Goal: Task Accomplishment & Management: Use online tool/utility

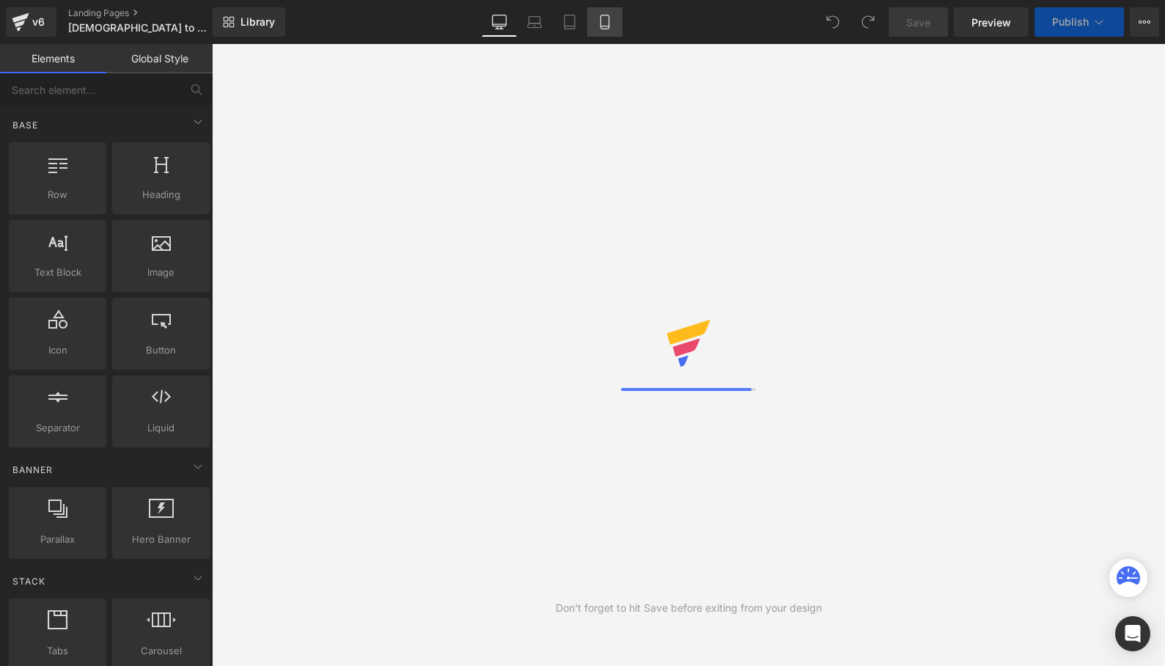
click at [609, 19] on icon at bounding box center [605, 22] width 15 height 15
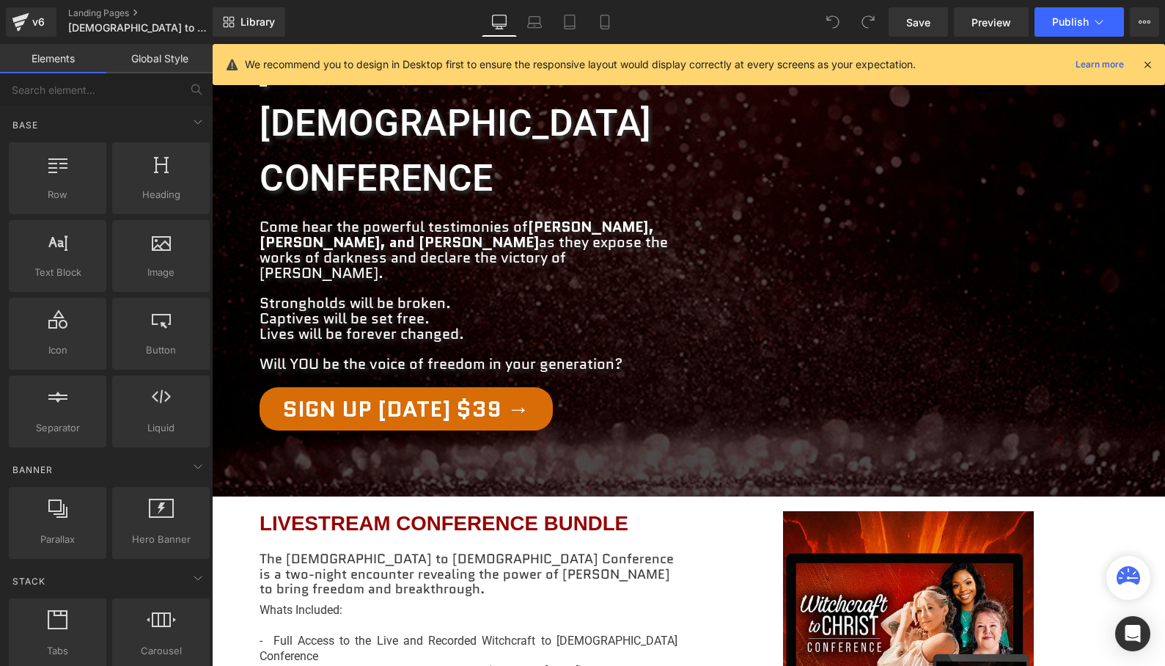
scroll to position [279, 0]
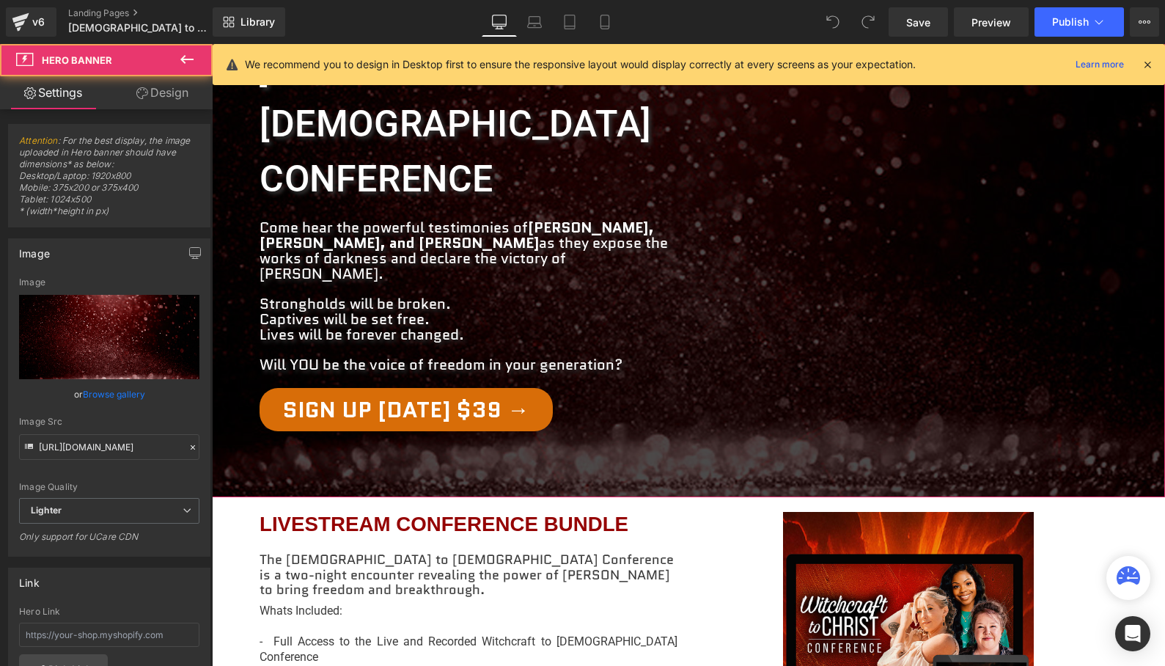
click at [380, 338] on div at bounding box center [688, 202] width 953 height 589
click at [383, 323] on div at bounding box center [688, 202] width 953 height 589
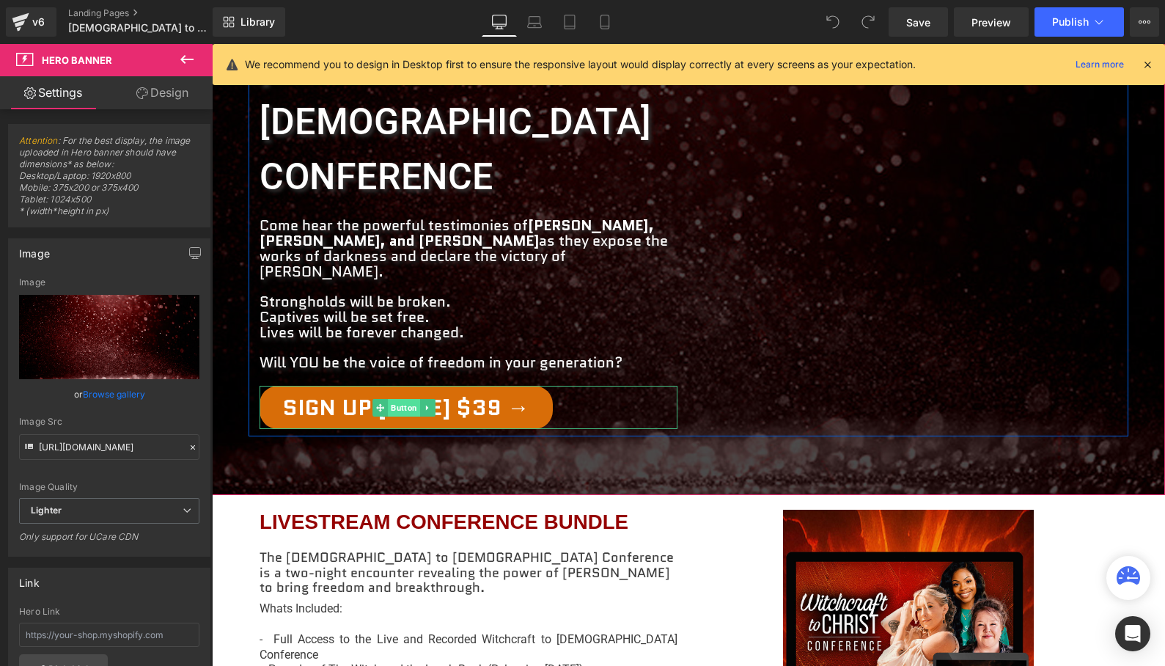
scroll to position [276, 0]
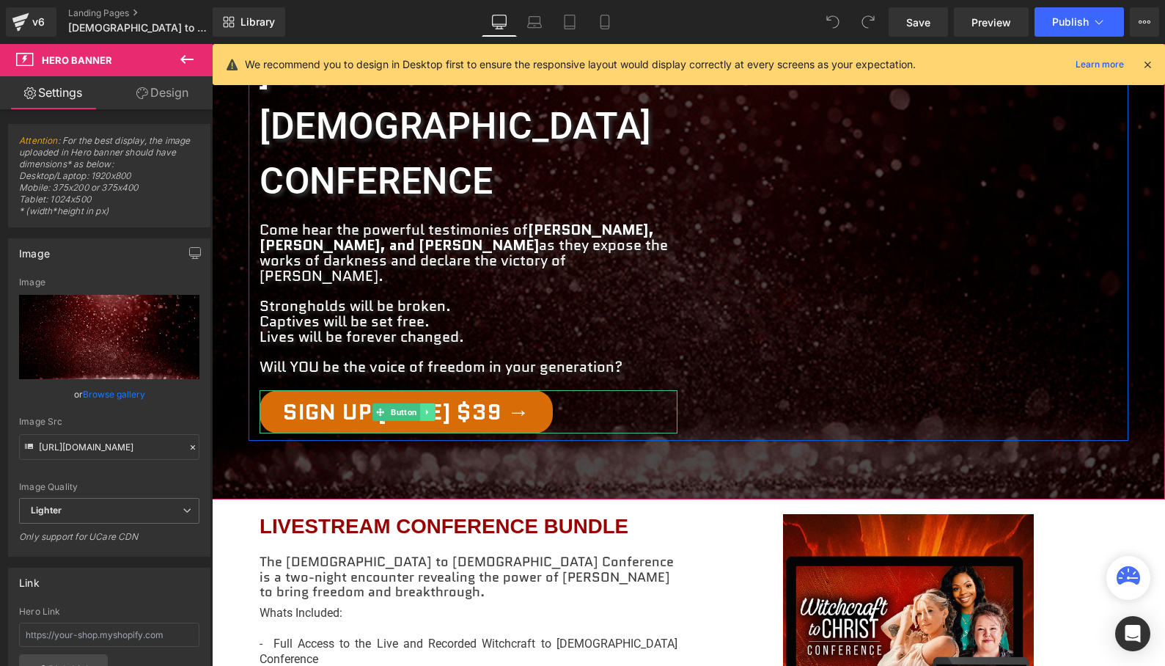
click at [428, 408] on icon at bounding box center [427, 412] width 8 height 9
click at [421, 408] on icon at bounding box center [420, 412] width 8 height 8
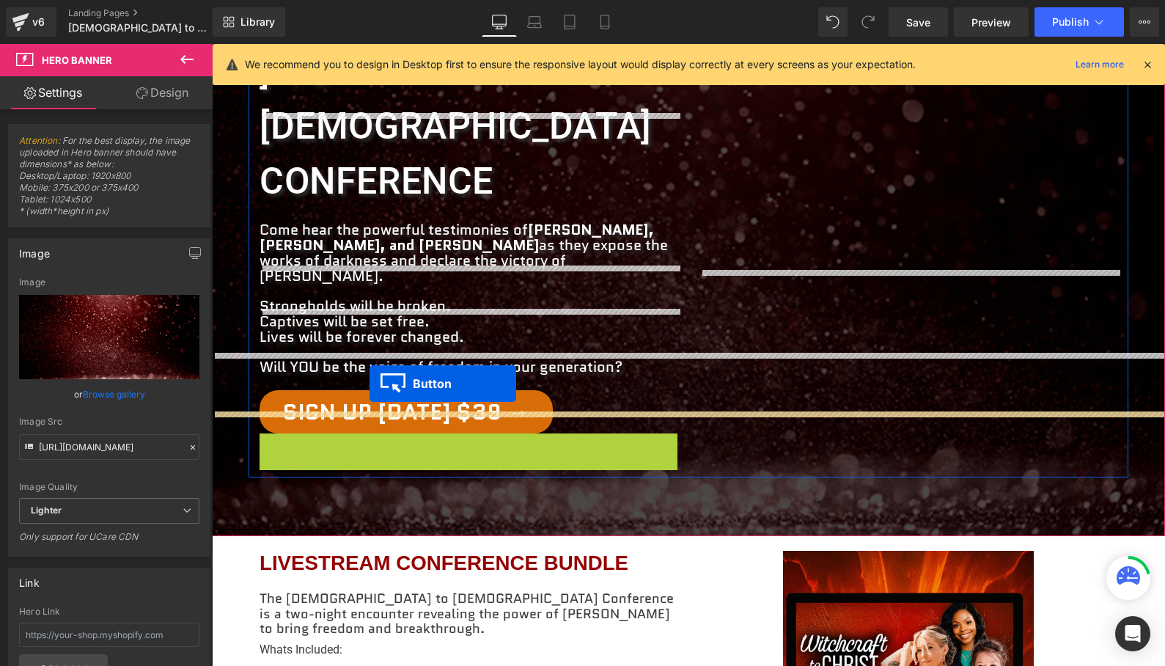
drag, startPoint x: 380, startPoint y: 330, endPoint x: 370, endPoint y: 384, distance: 54.5
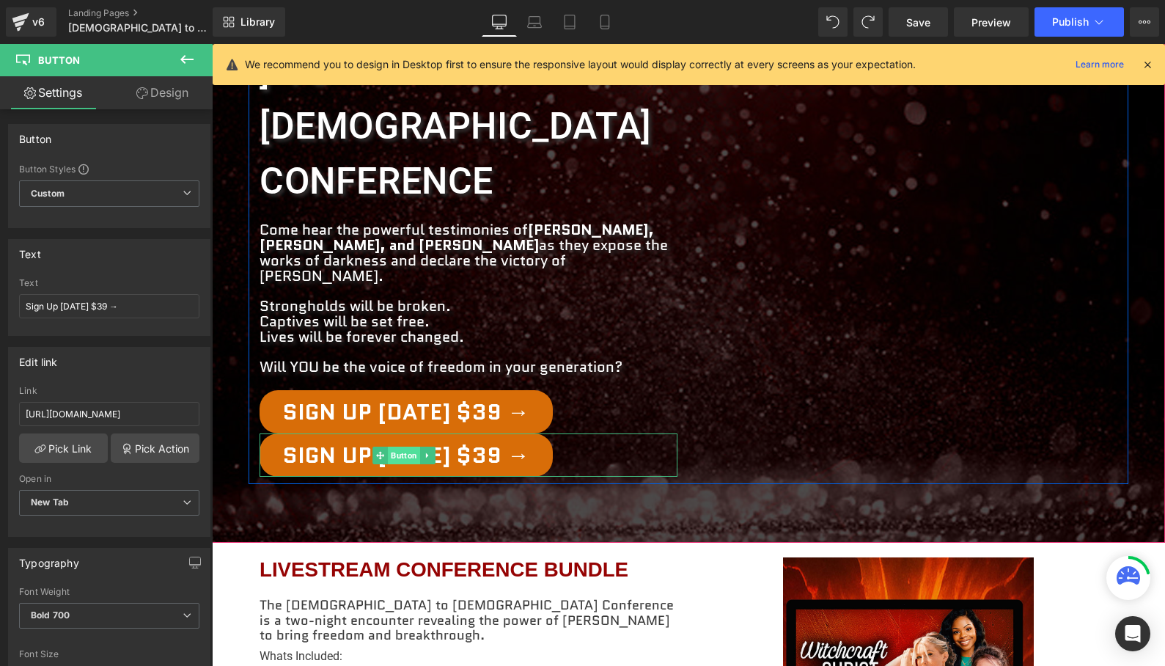
click at [403, 447] on span "Button" at bounding box center [404, 456] width 32 height 18
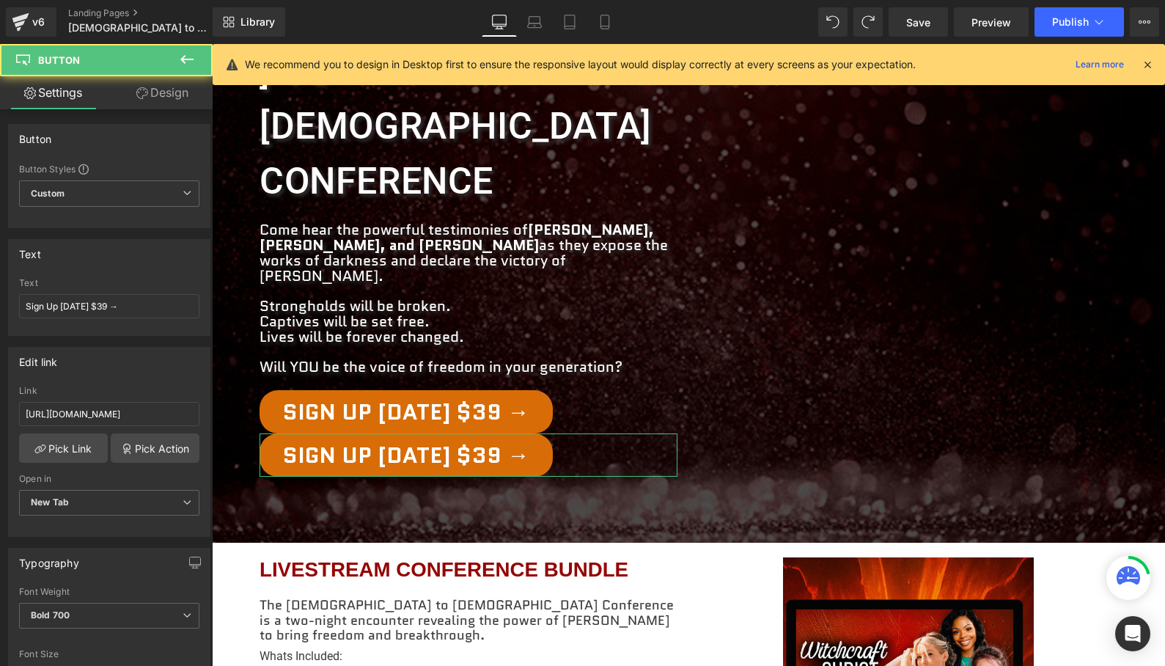
click at [165, 87] on link "Design" at bounding box center [162, 92] width 106 height 33
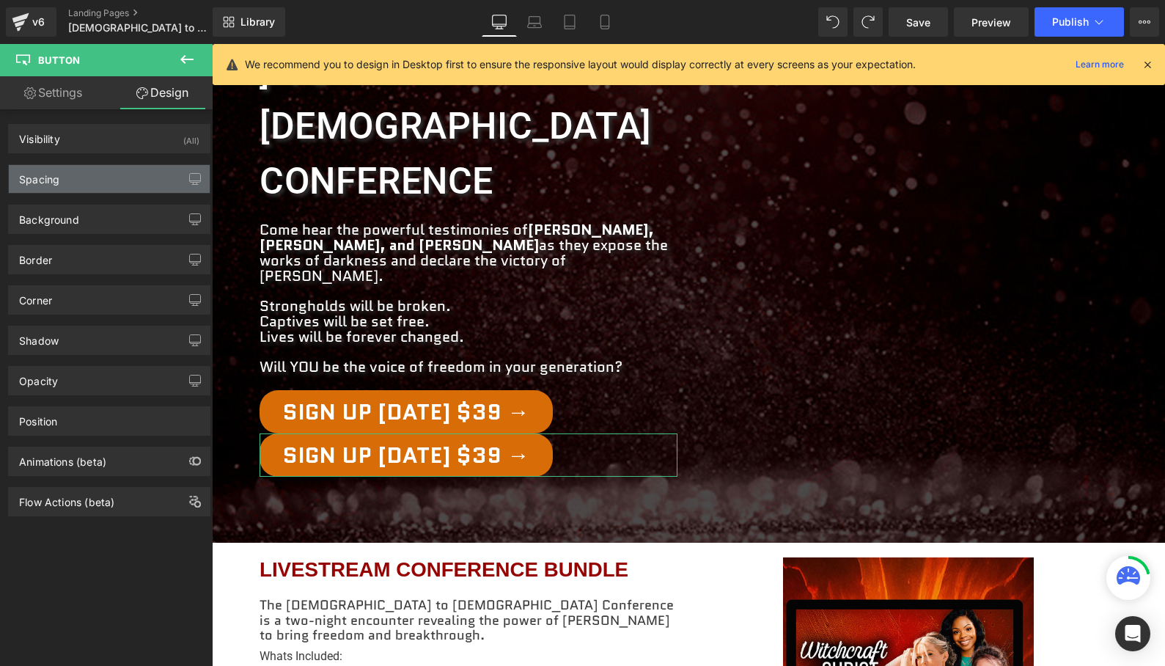
click at [64, 177] on div "Spacing" at bounding box center [109, 179] width 201 height 28
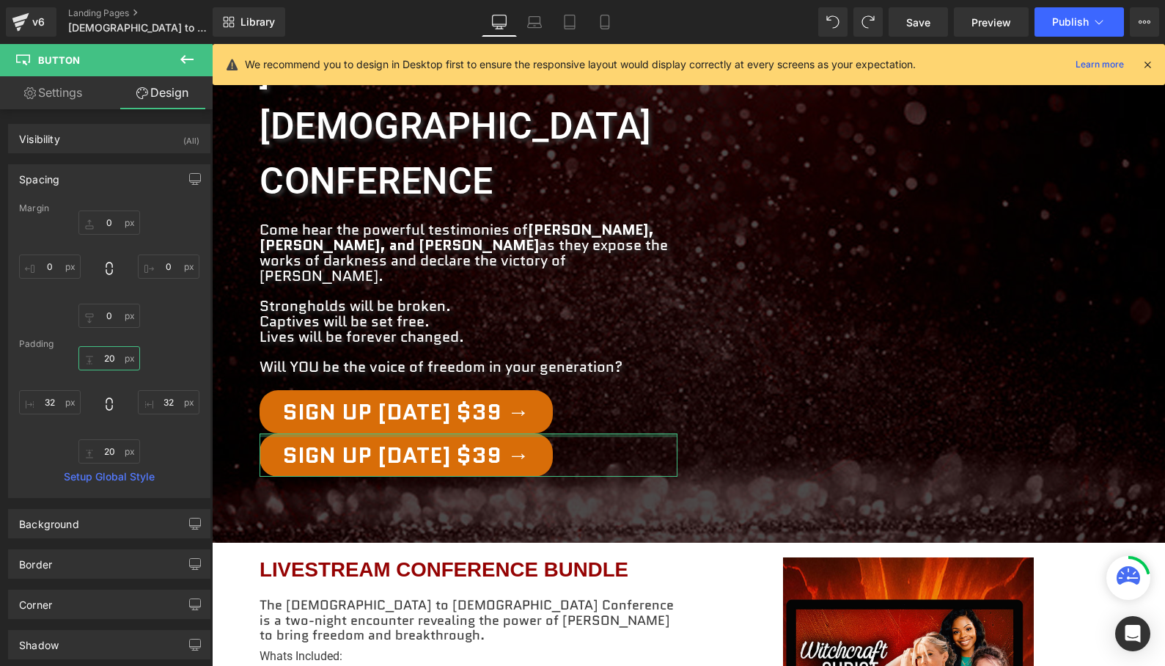
click at [101, 359] on input "20" at bounding box center [109, 358] width 62 height 24
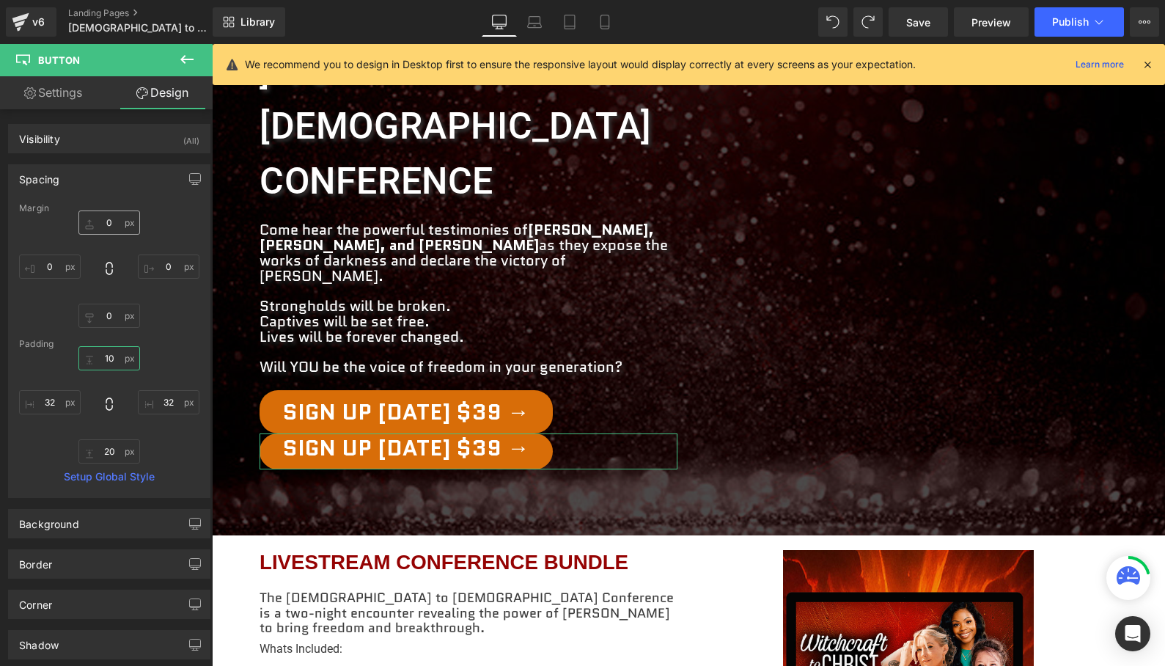
type input "10"
click at [103, 224] on input "0" at bounding box center [109, 222] width 62 height 24
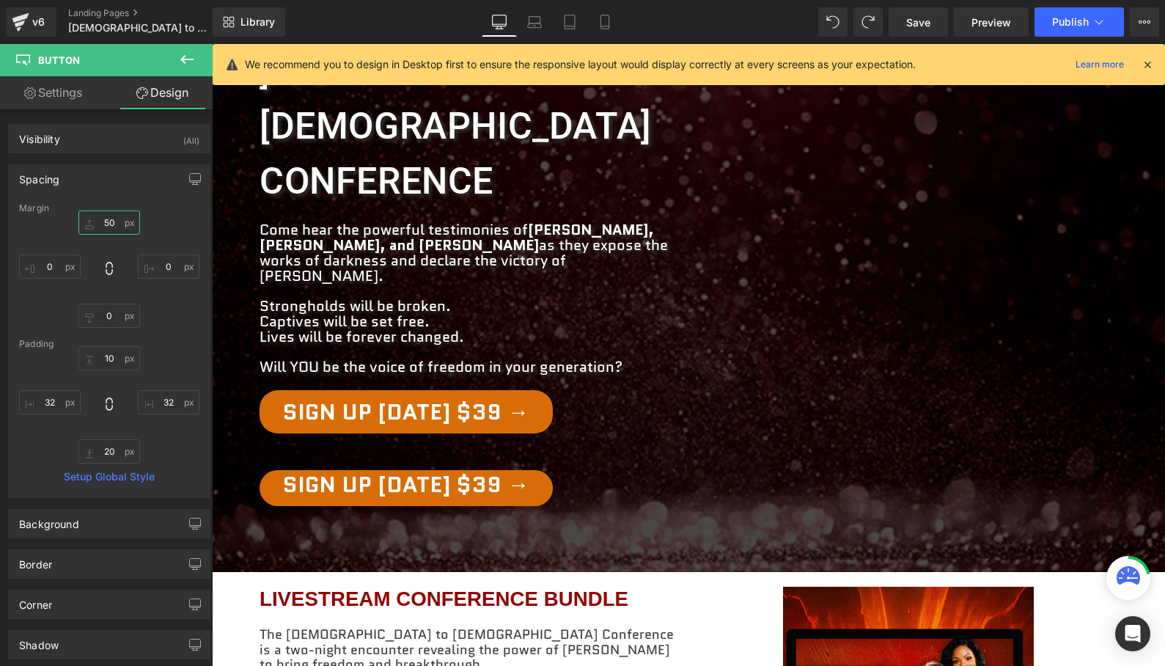
type input "50"
click at [179, 58] on icon at bounding box center [187, 60] width 18 height 18
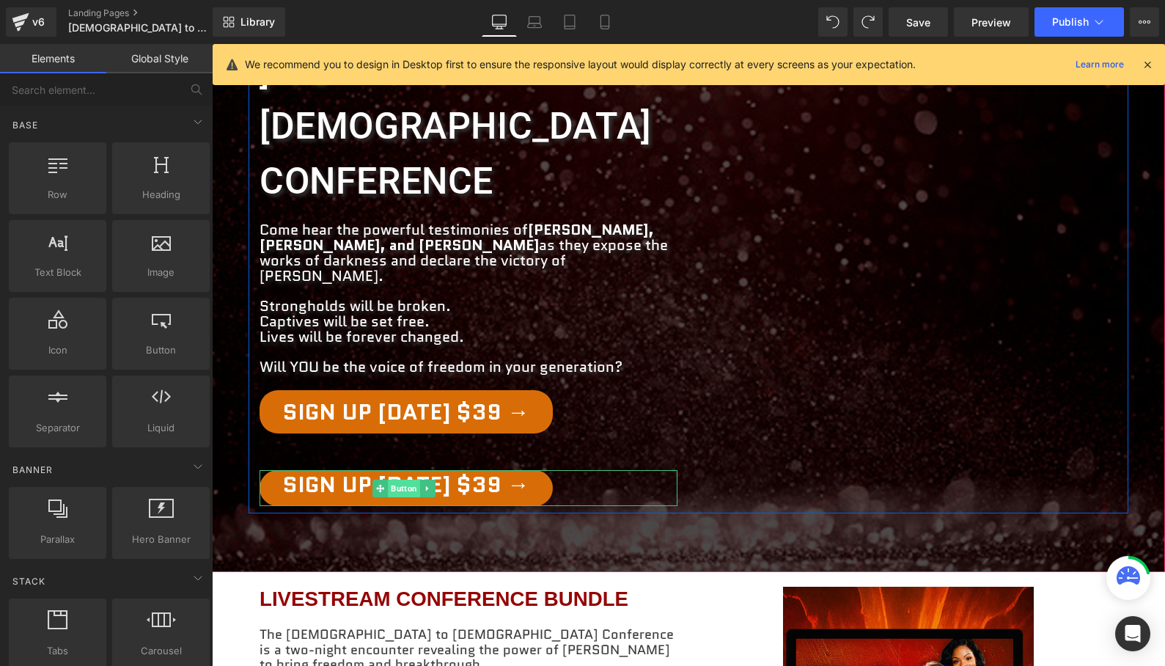
click at [399, 480] on span "Button" at bounding box center [404, 489] width 32 height 18
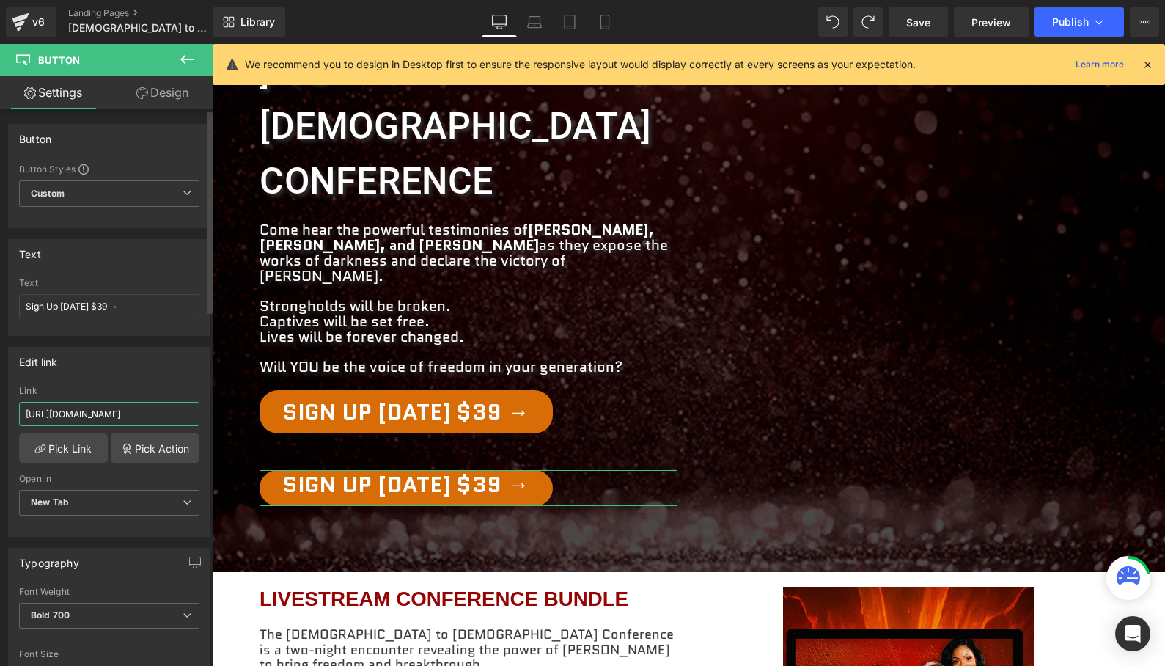
click at [95, 417] on input "[URL][DOMAIN_NAME]" at bounding box center [109, 414] width 180 height 24
paste input "[DOMAIN_NAME]/checkout/witchcraft-to-[PERSON_NAME]-conference/purchase"
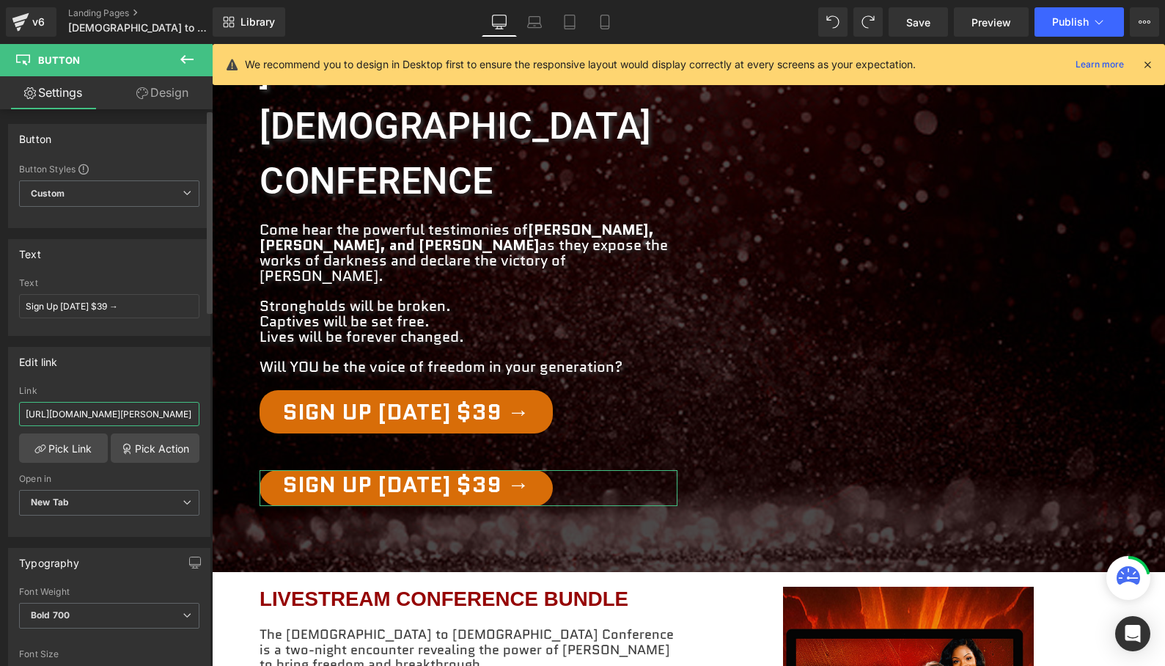
type input "[URL][DOMAIN_NAME][PERSON_NAME]"
click at [147, 373] on div "Edit link" at bounding box center [109, 362] width 201 height 28
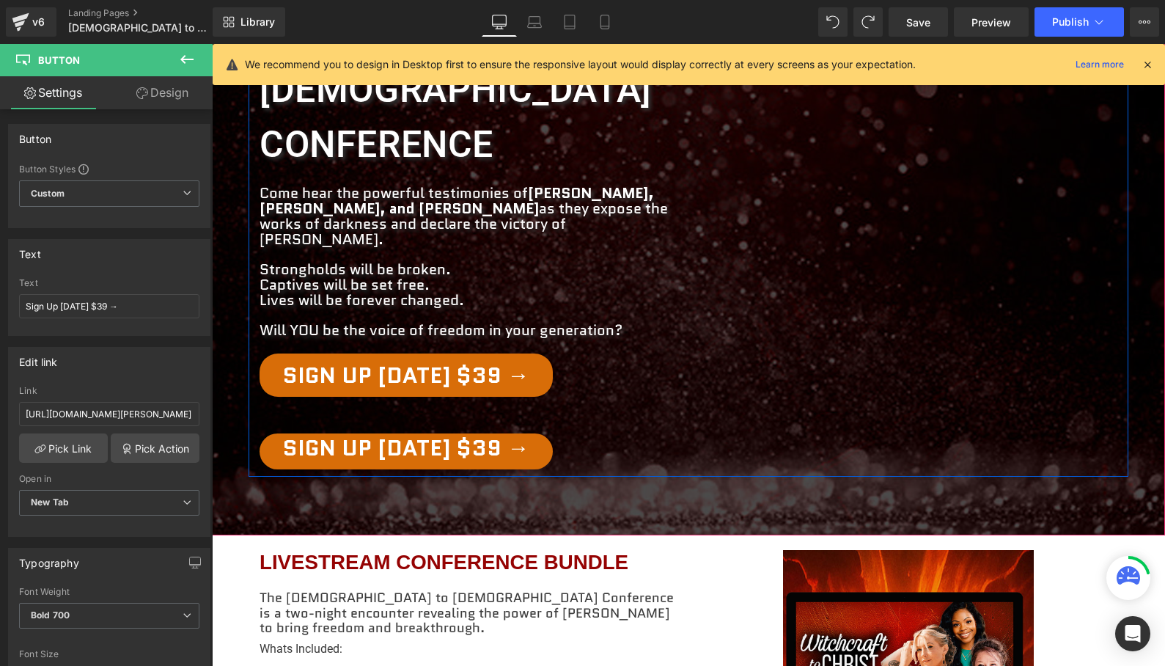
scroll to position [323, 0]
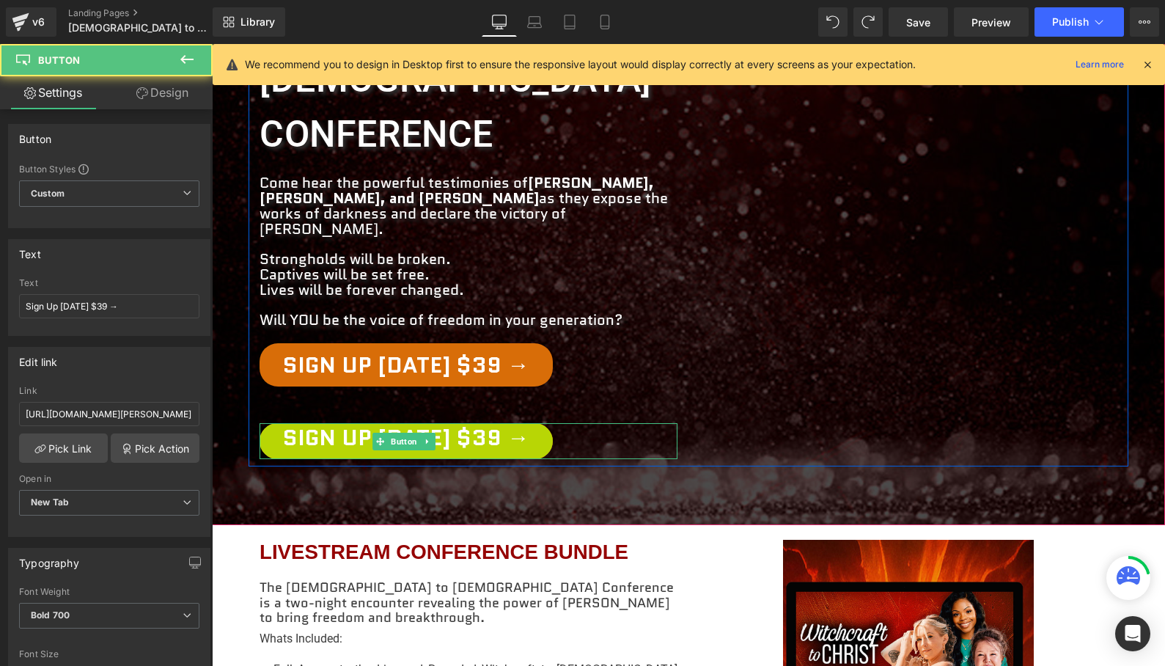
click at [476, 423] on link "Sign Up [DATE] $39 →" at bounding box center [406, 441] width 293 height 36
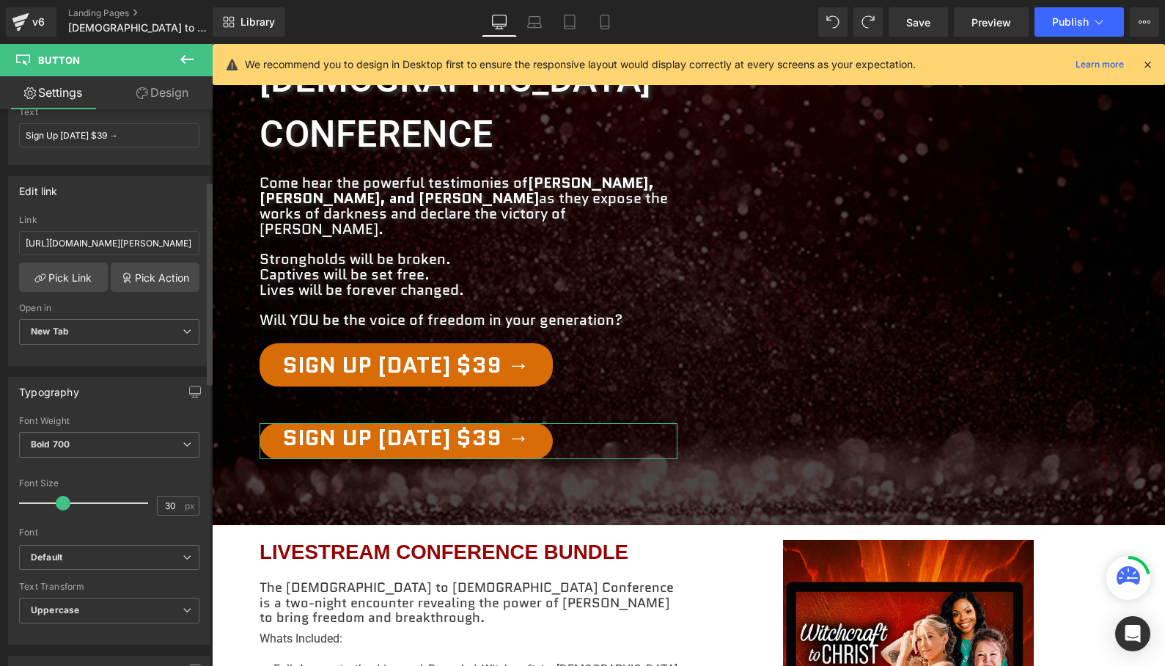
scroll to position [202, 0]
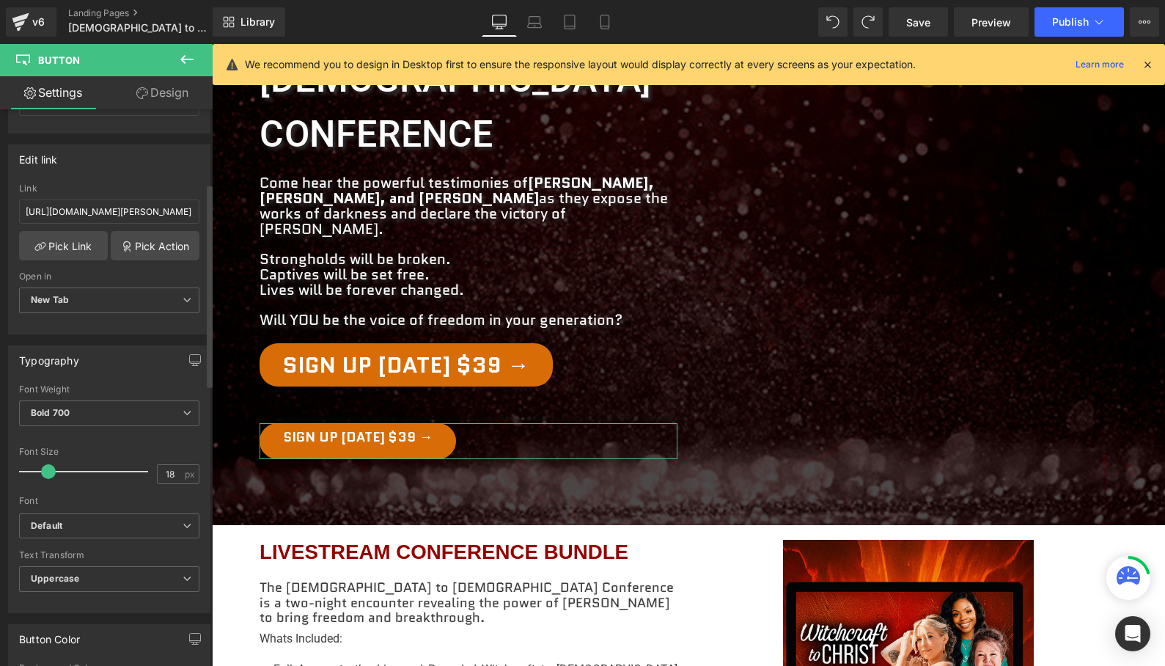
type input "19"
drag, startPoint x: 57, startPoint y: 474, endPoint x: 44, endPoint y: 471, distance: 13.7
click at [44, 471] on span at bounding box center [50, 471] width 15 height 15
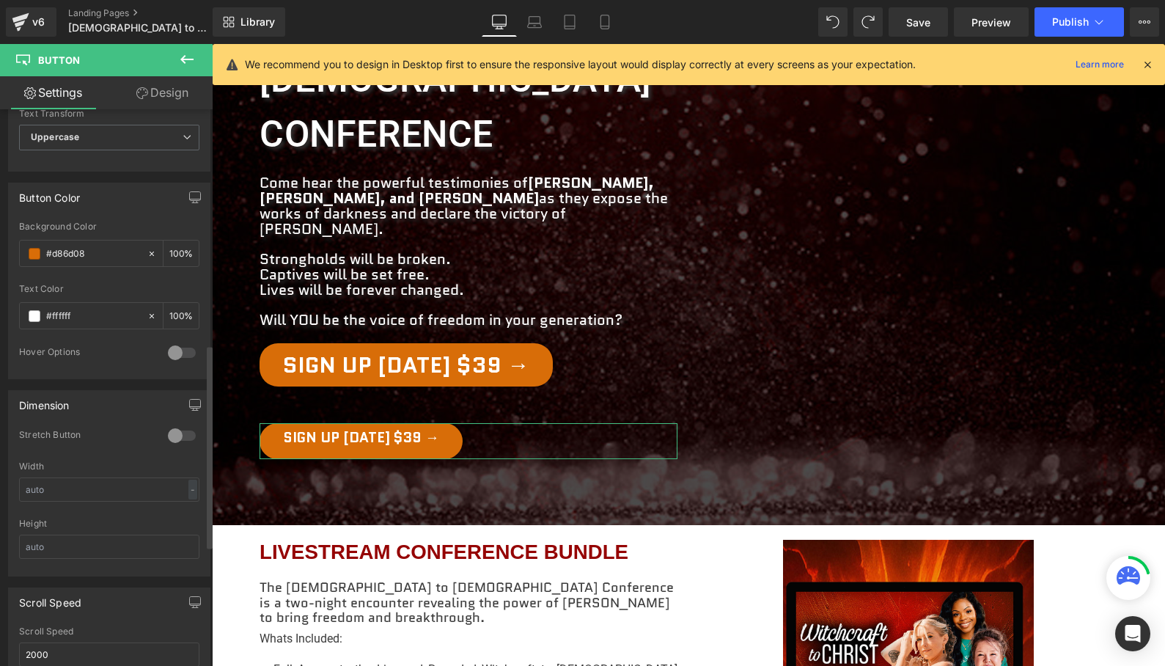
scroll to position [639, 0]
click at [32, 257] on span at bounding box center [35, 259] width 12 height 12
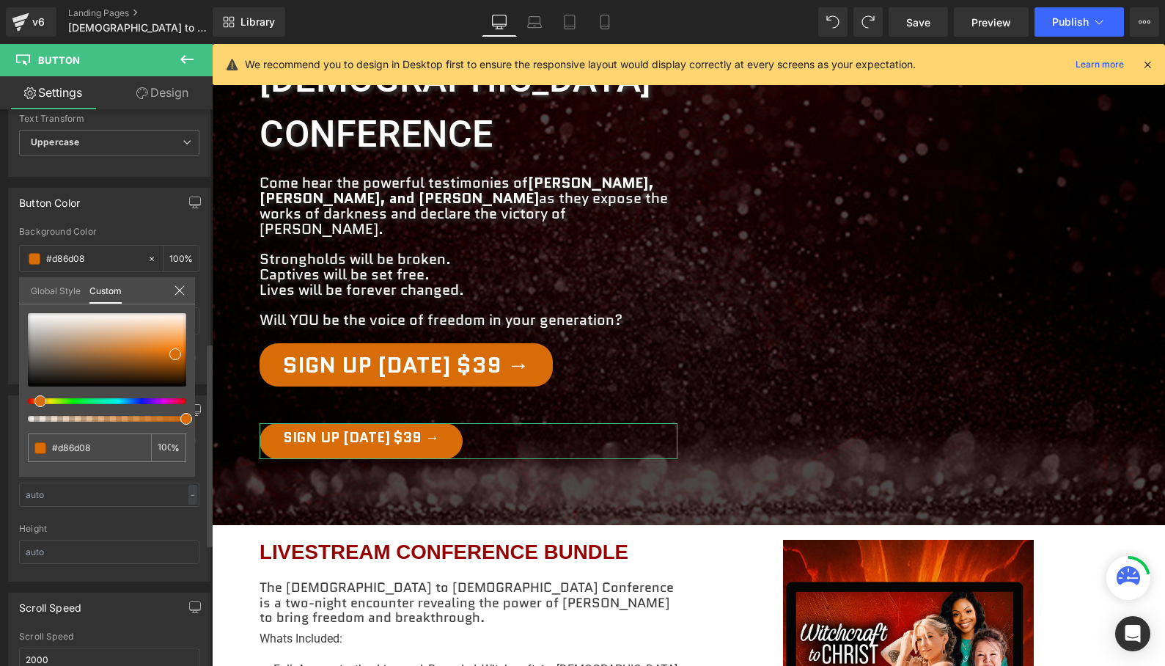
type input "#d89607"
type input "#da8905"
type input "#db6c04"
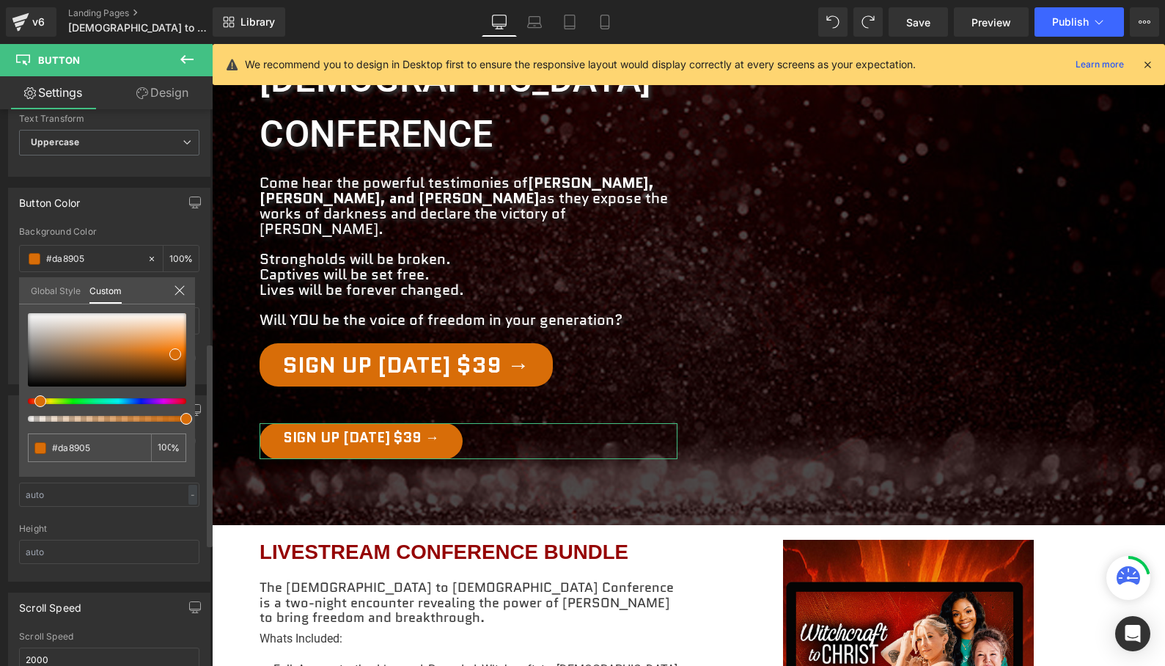
type input "#db6c04"
type input "#db5304"
type input "#db3d04"
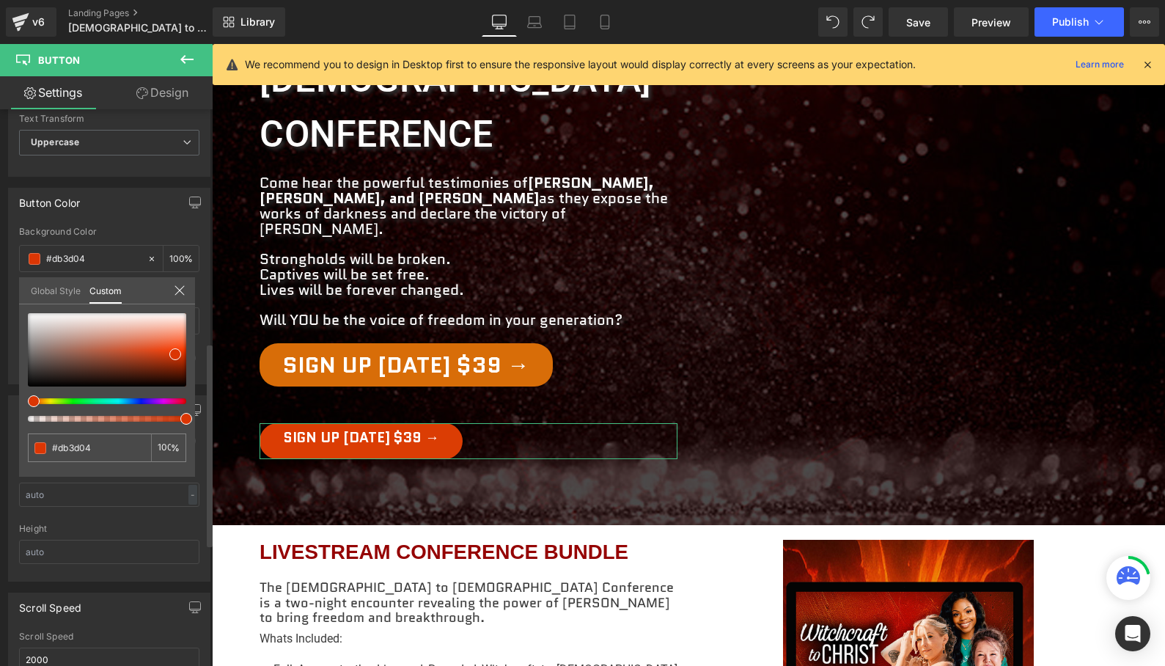
type input "#db3604"
type input "#db2f04"
type input "#db2b04"
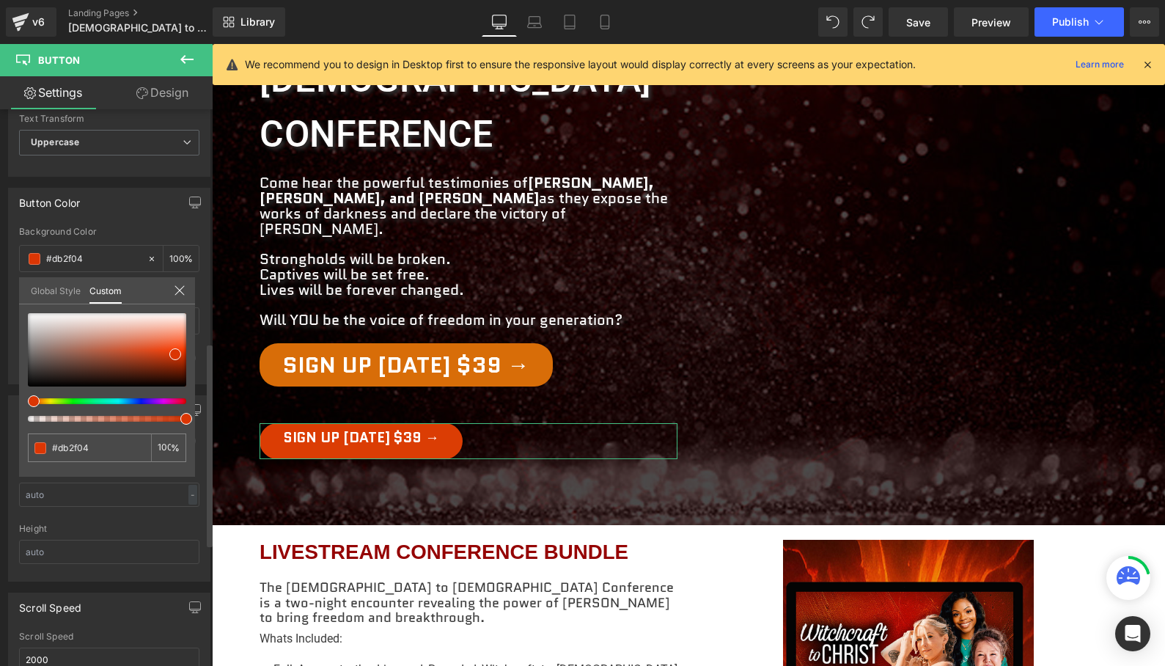
type input "#db2b04"
type input "#db2404"
drag, startPoint x: 40, startPoint y: 400, endPoint x: 26, endPoint y: 401, distance: 14.0
click at [26, 401] on span at bounding box center [32, 401] width 12 height 12
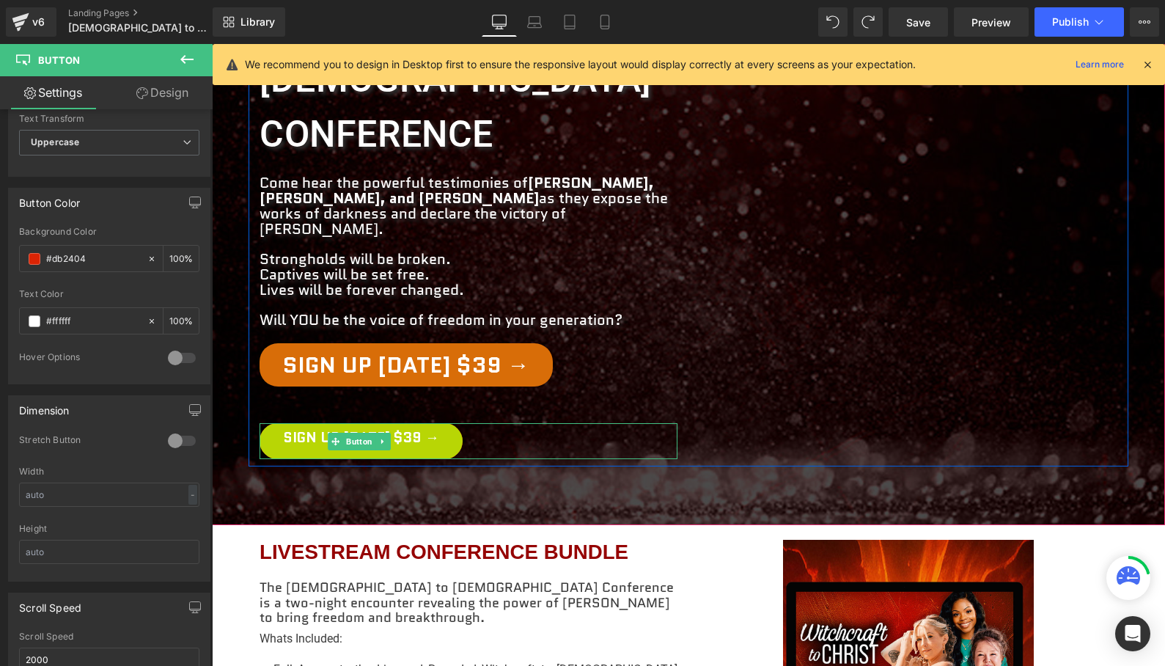
click at [417, 430] on span "Sign Up [DATE] $39 →" at bounding box center [361, 437] width 156 height 14
click at [416, 430] on span "Sign Up [DATE] $39 →" at bounding box center [361, 437] width 156 height 14
click at [291, 430] on span "Sign Up [DATE] $39 →" at bounding box center [361, 437] width 156 height 14
click at [297, 430] on span "Sign Up [DATE] $39 →" at bounding box center [361, 437] width 156 height 14
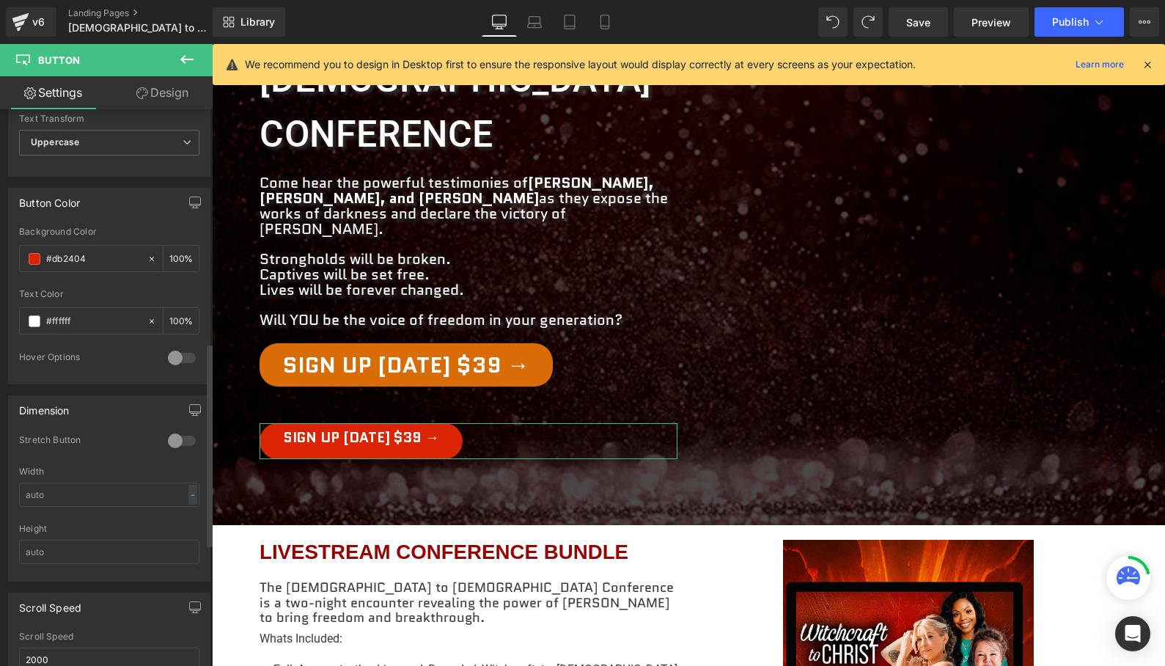
scroll to position [0, 0]
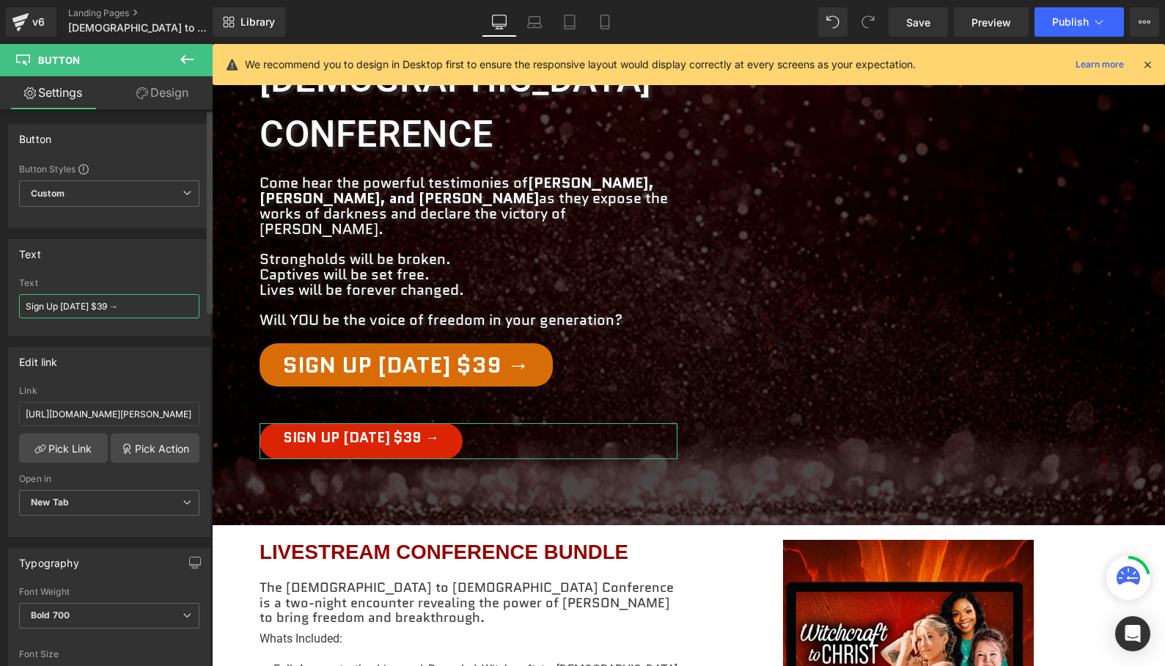
drag, startPoint x: 106, startPoint y: 307, endPoint x: 98, endPoint y: 307, distance: 8.1
click at [98, 307] on input "Sign Up [DATE] $39 →" at bounding box center [109, 306] width 180 height 24
click at [84, 307] on input "Sign Up [DATE] $39 →" at bounding box center [109, 306] width 180 height 24
drag, startPoint x: 84, startPoint y: 307, endPoint x: 23, endPoint y: 305, distance: 60.9
click at [23, 305] on input "Sign Up [DATE] $39 →" at bounding box center [109, 306] width 180 height 24
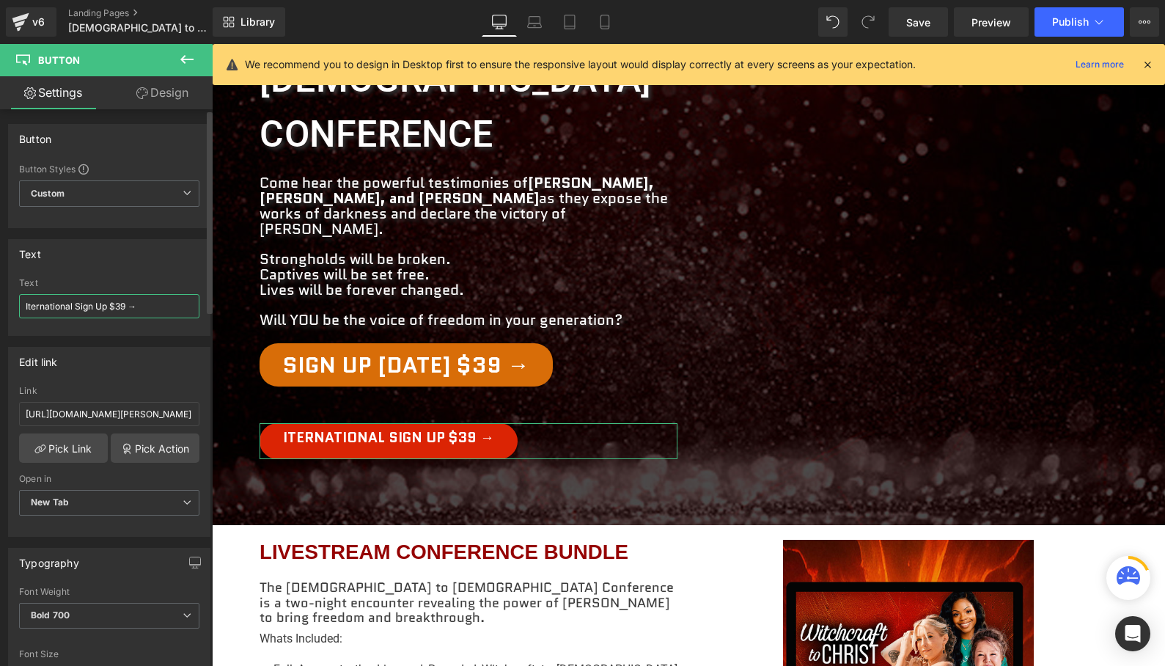
click at [29, 309] on input "Iternational Sign Up $39 →" at bounding box center [109, 306] width 180 height 24
click at [164, 313] on input "International Sign Up $39 →" at bounding box center [109, 306] width 180 height 24
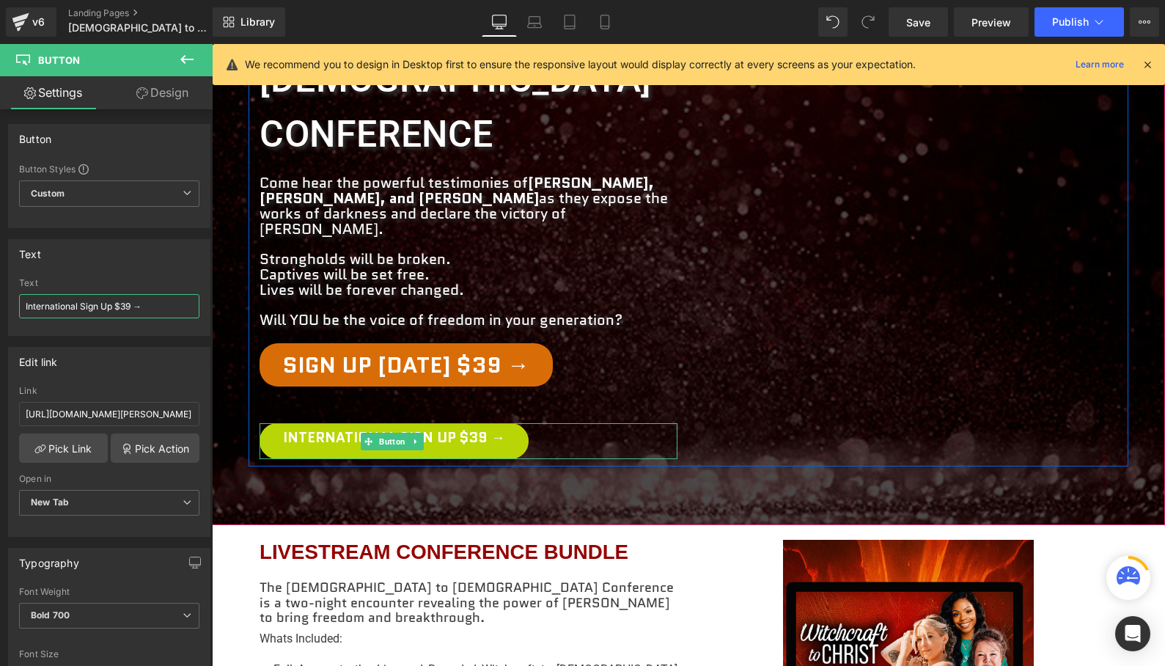
type input "International Sign Up $39 →"
click at [475, 423] on link "International Sign Up $39 →" at bounding box center [394, 441] width 269 height 36
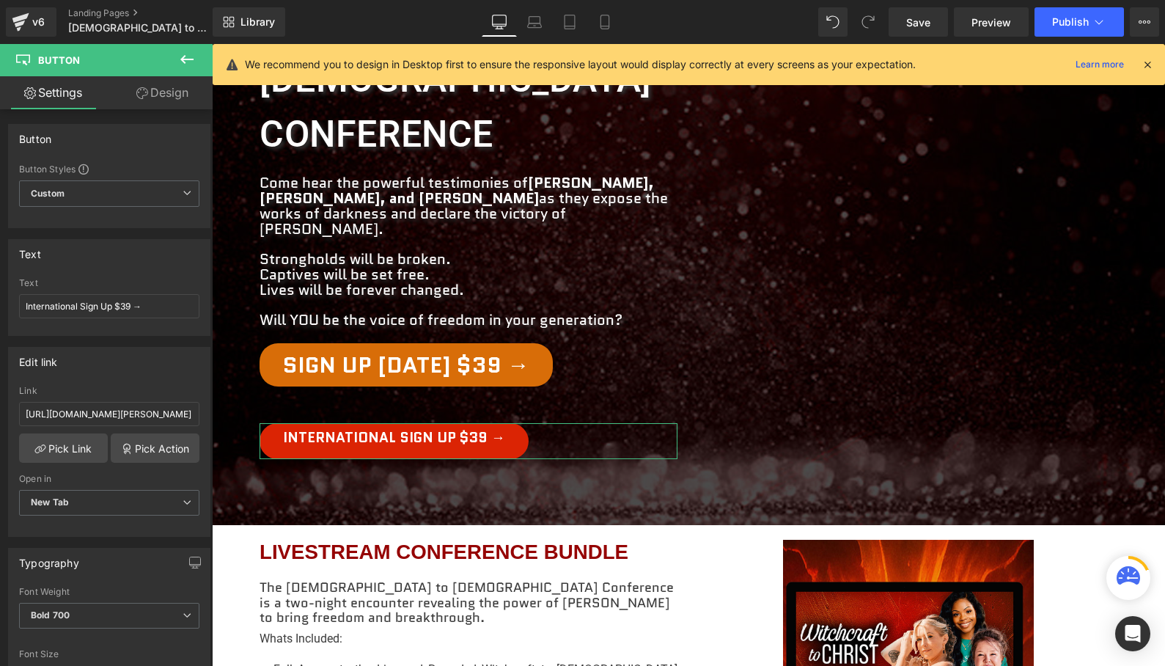
click at [168, 93] on link "Design" at bounding box center [162, 92] width 106 height 33
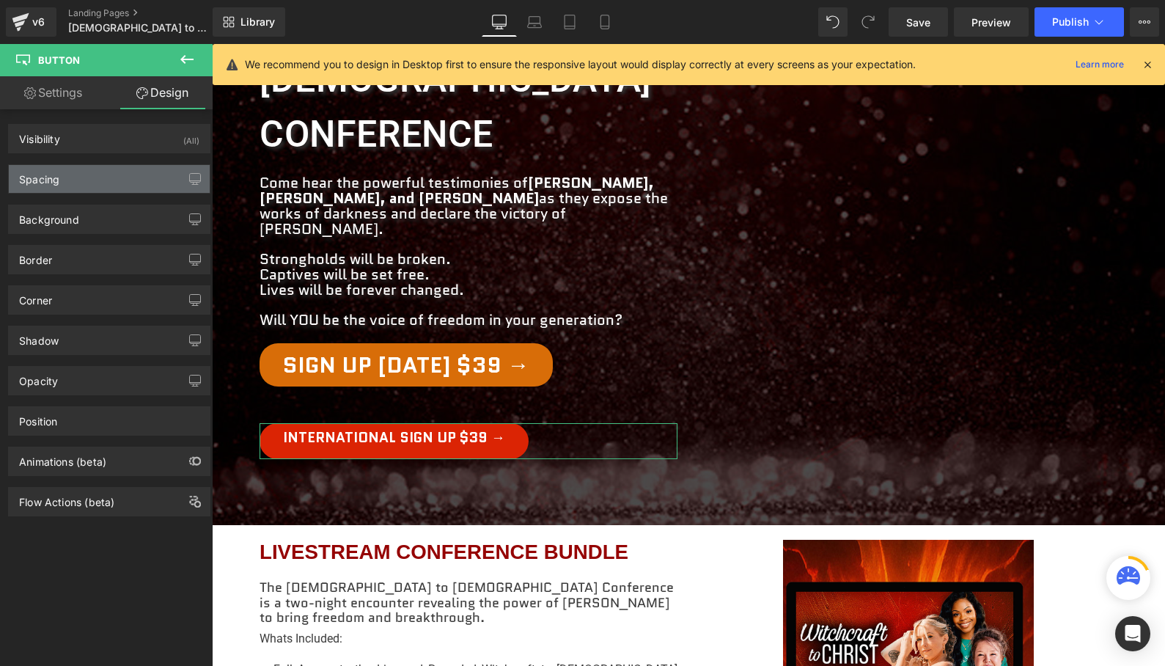
click at [82, 186] on div "Spacing" at bounding box center [109, 179] width 201 height 28
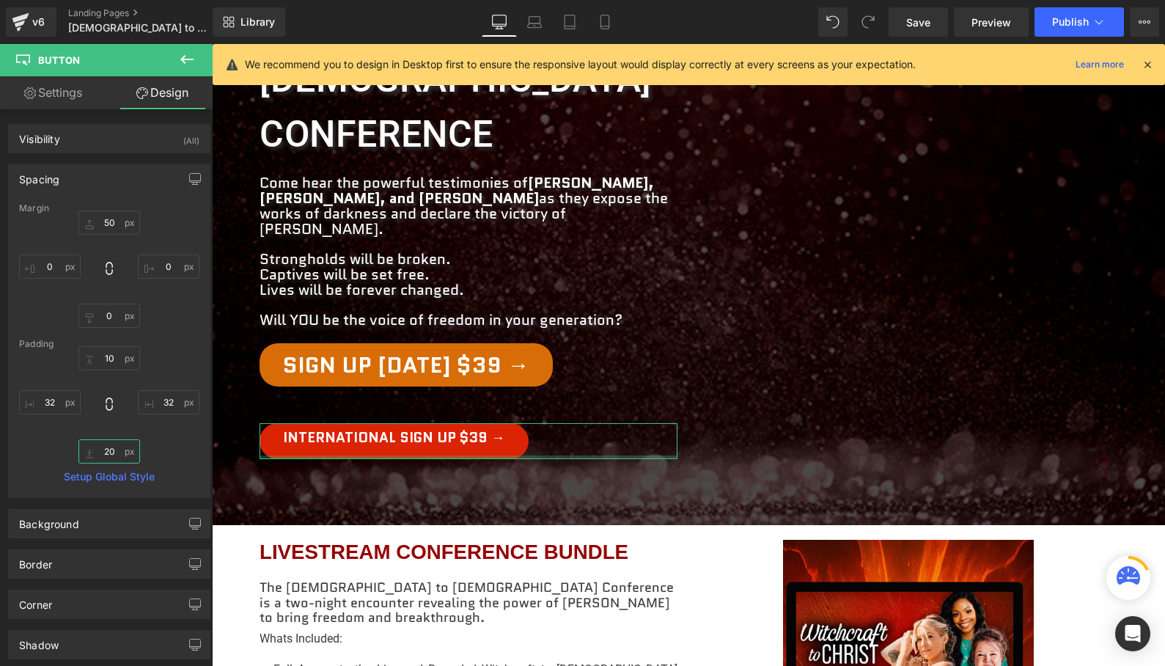
click at [106, 452] on input "20" at bounding box center [109, 451] width 62 height 24
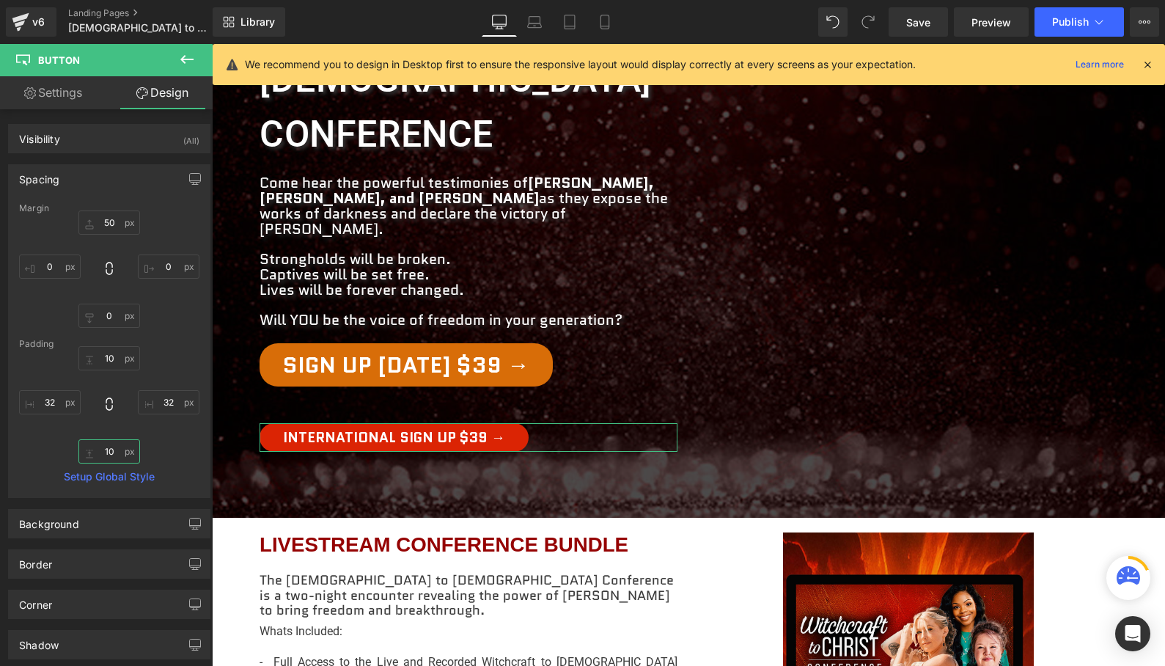
type input "10"
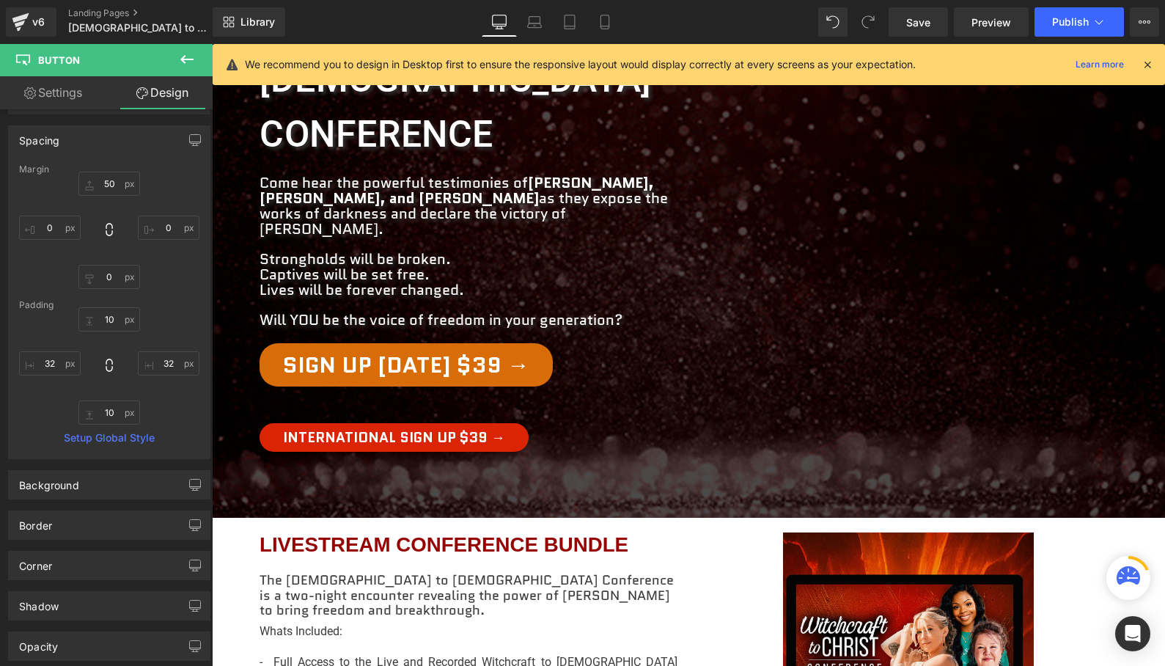
scroll to position [48, 0]
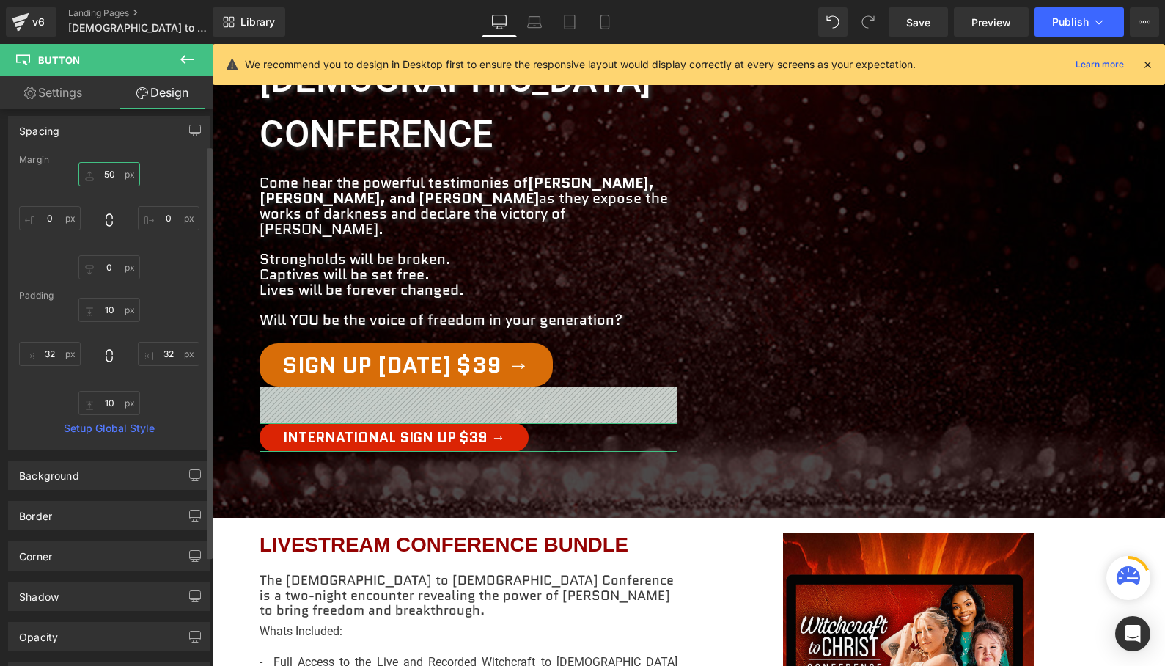
click at [104, 177] on input "50" at bounding box center [109, 174] width 62 height 24
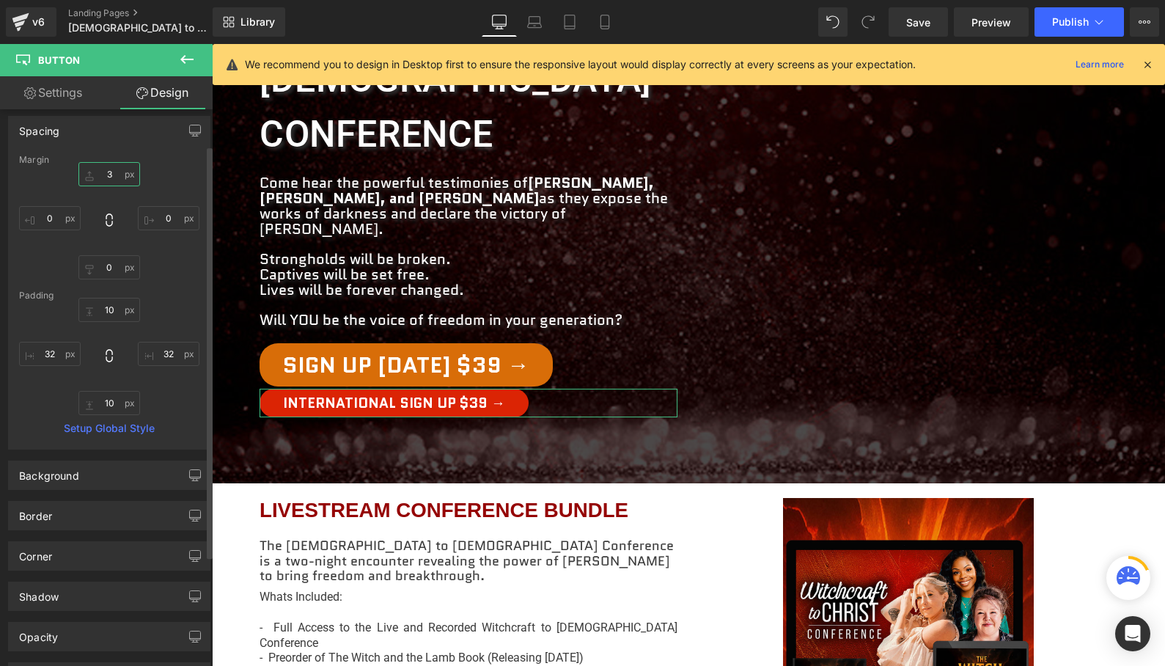
type input "30"
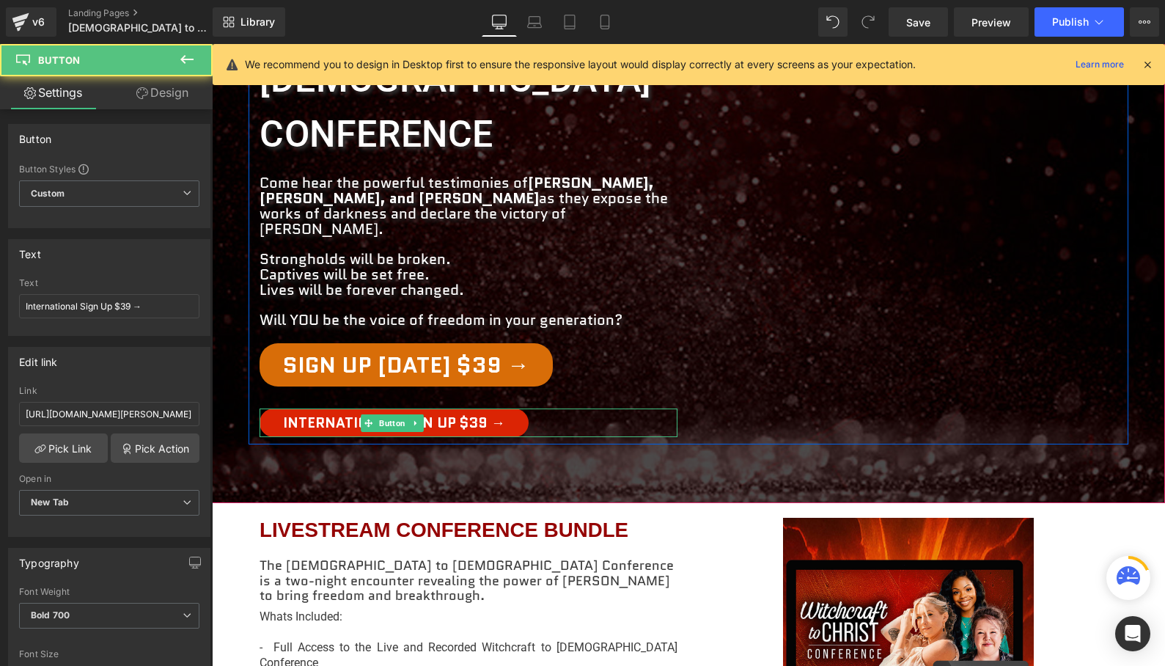
click at [590, 408] on div "International Sign Up $39 →" at bounding box center [469, 422] width 418 height 29
click at [416, 419] on icon at bounding box center [416, 423] width 8 height 9
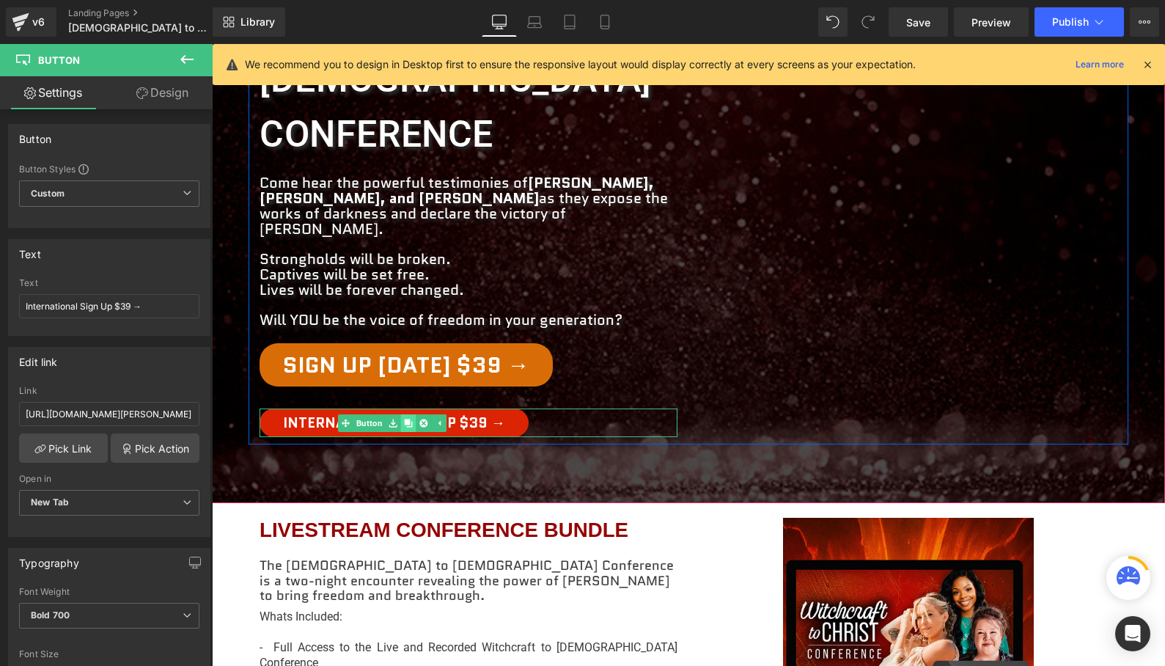
click at [405, 419] on icon at bounding box center [408, 423] width 8 height 8
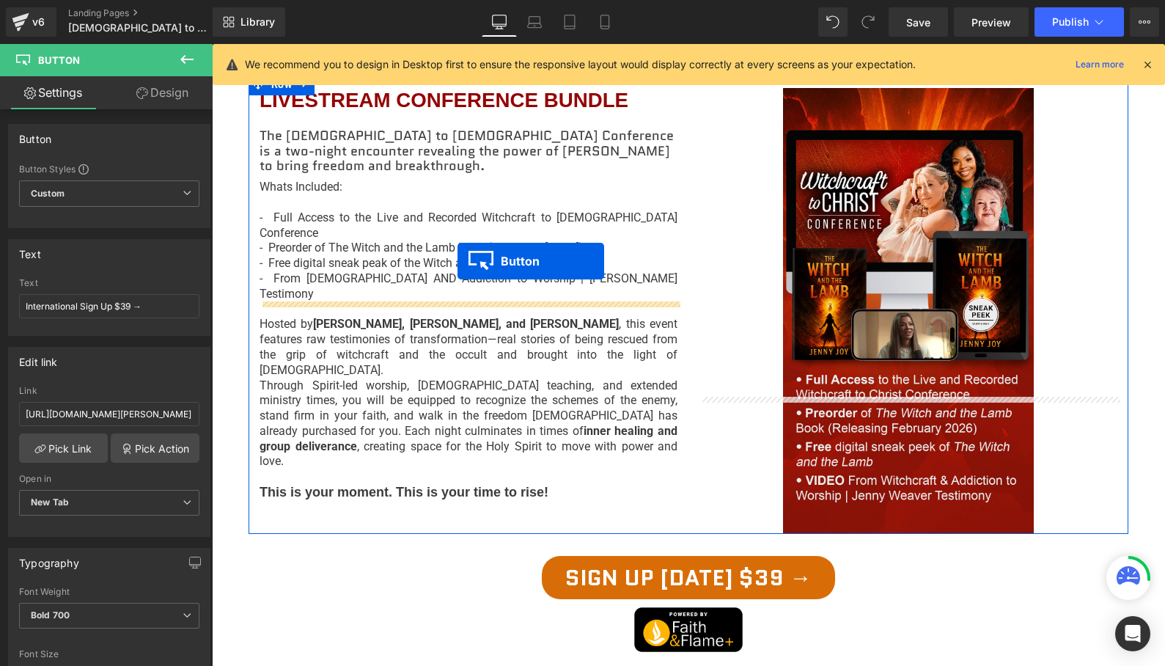
scroll to position [840, 0]
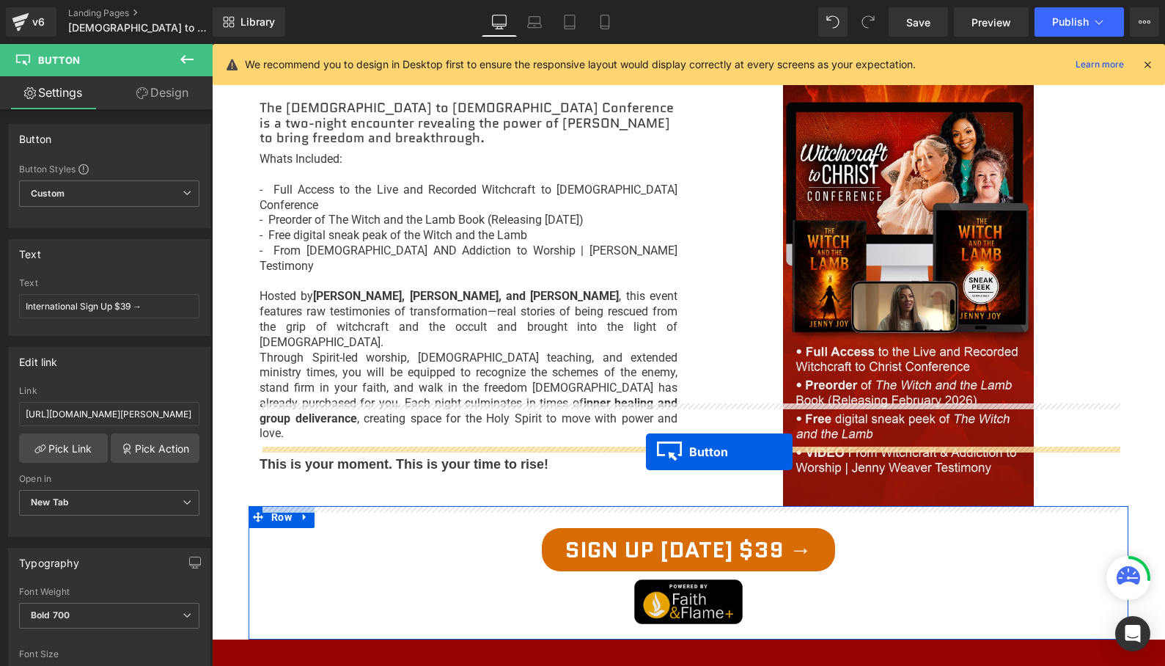
drag, startPoint x: 368, startPoint y: 201, endPoint x: 646, endPoint y: 452, distance: 374.4
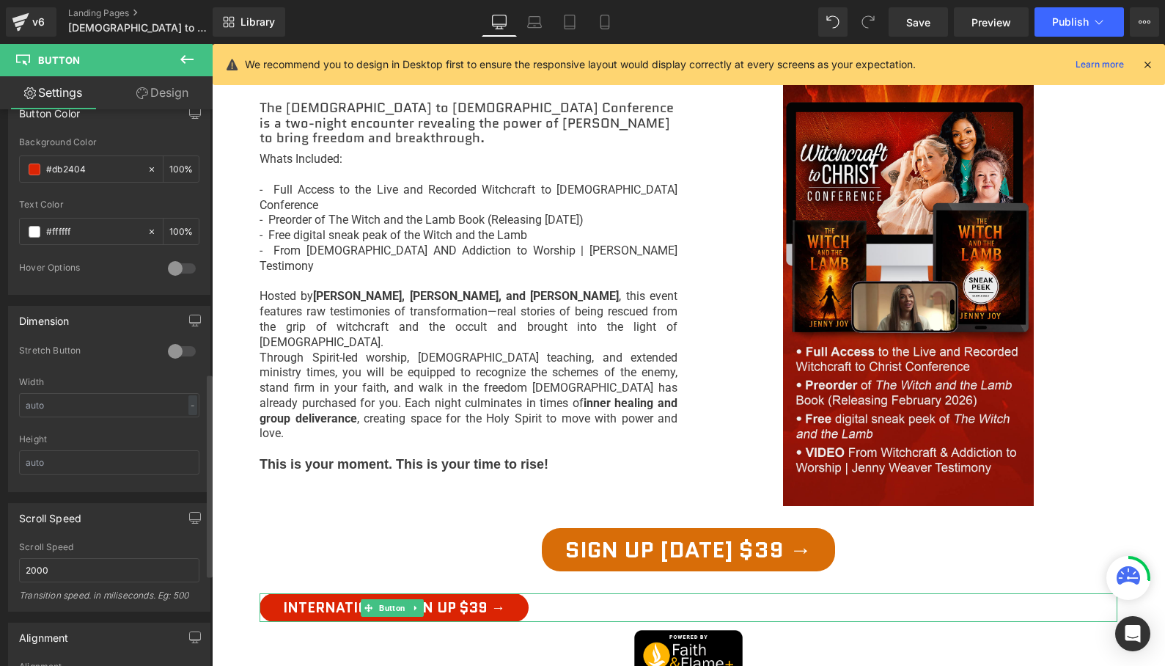
scroll to position [740, 0]
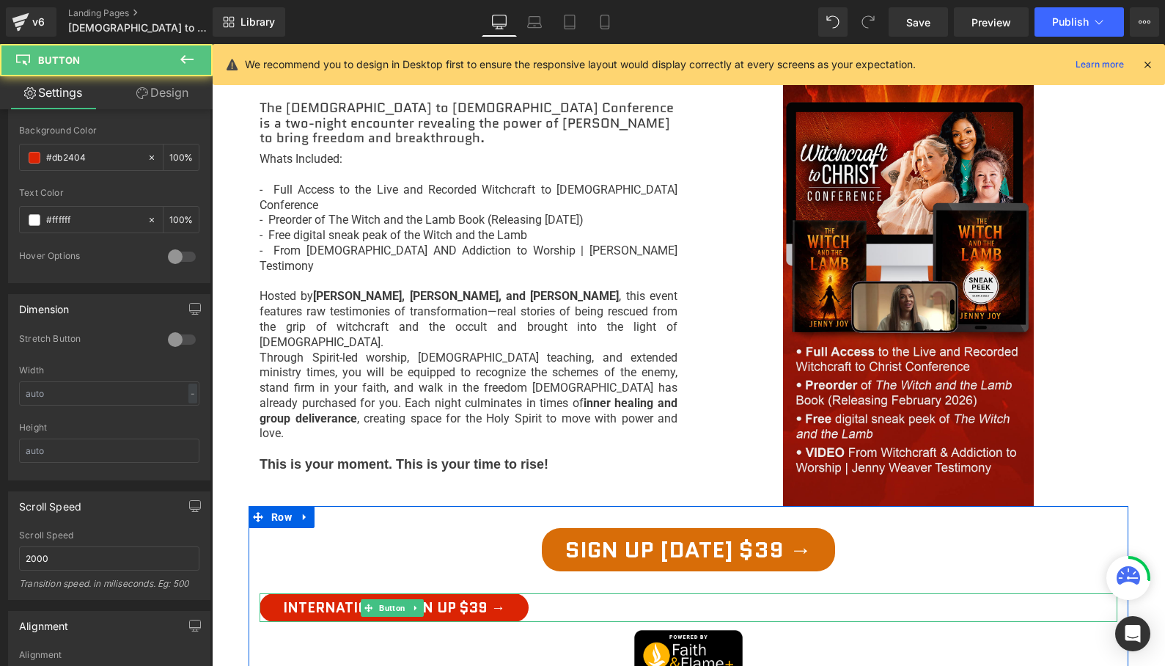
click at [591, 593] on div "International Sign Up $39 →" at bounding box center [689, 607] width 858 height 29
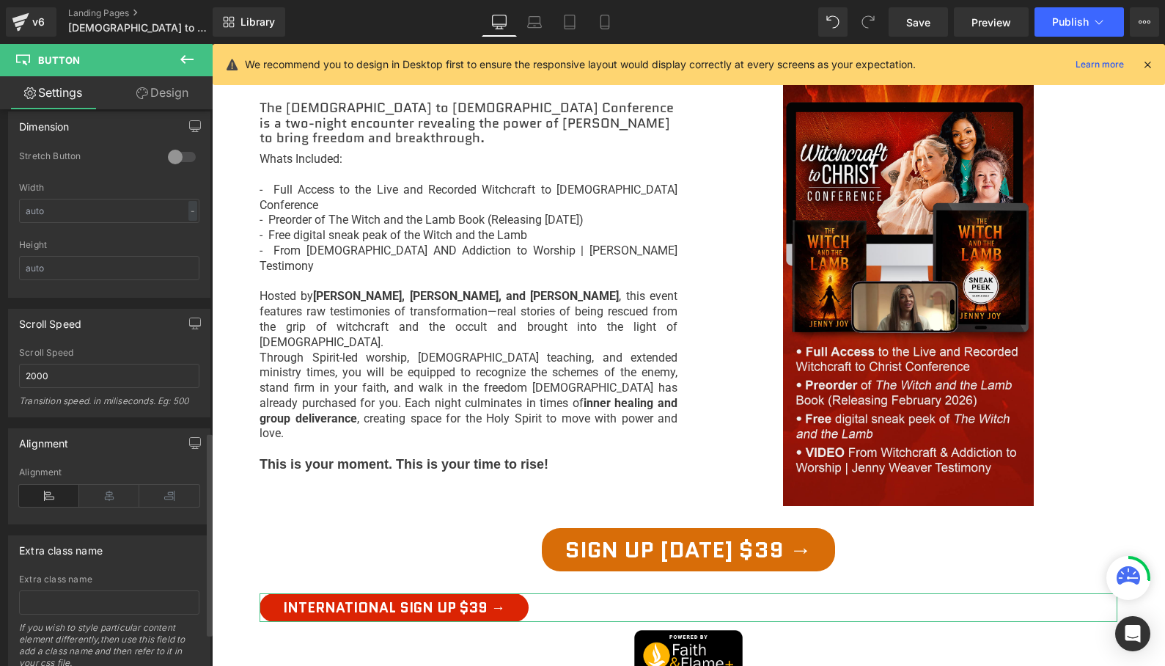
scroll to position [975, 0]
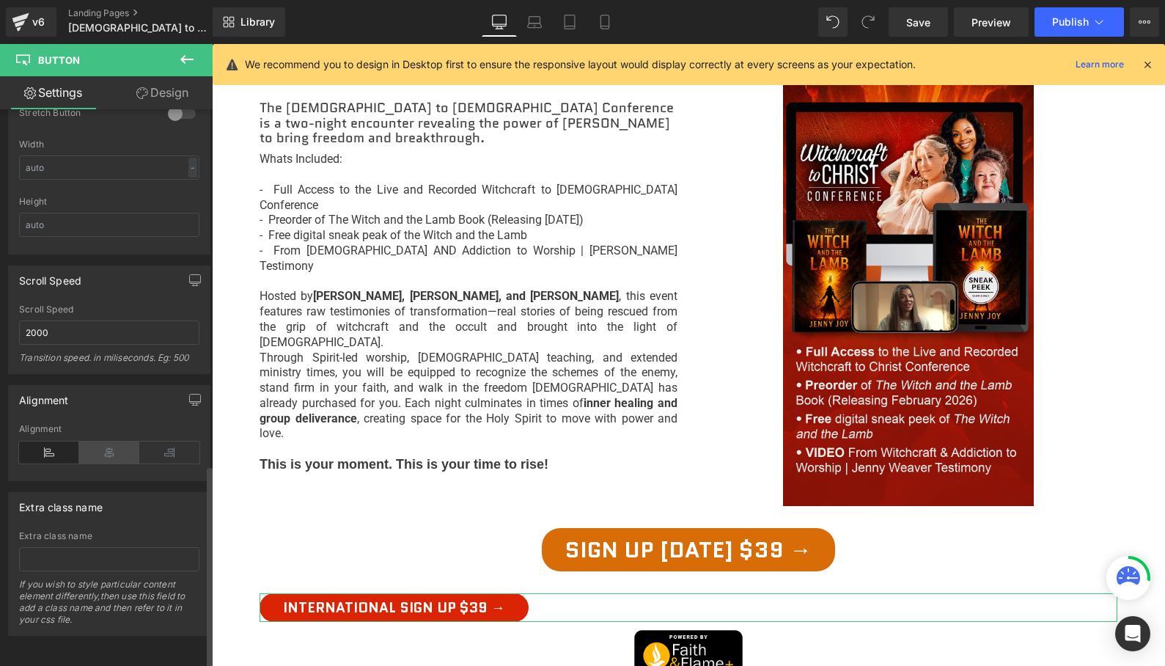
click at [104, 444] on icon at bounding box center [109, 452] width 60 height 22
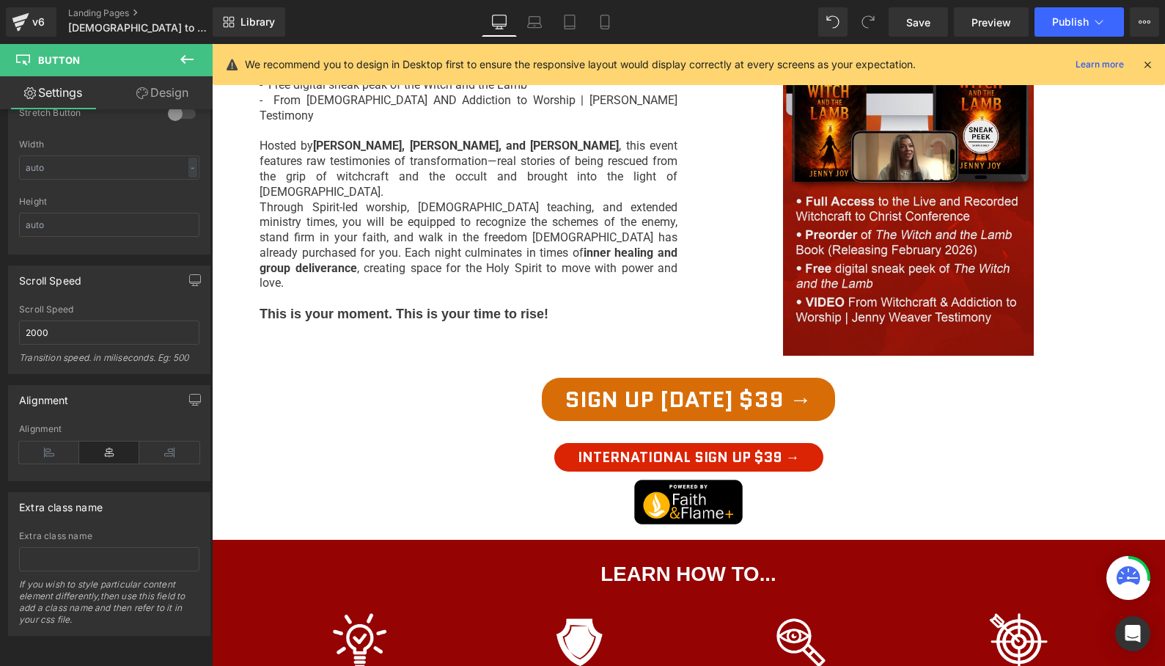
scroll to position [920, 0]
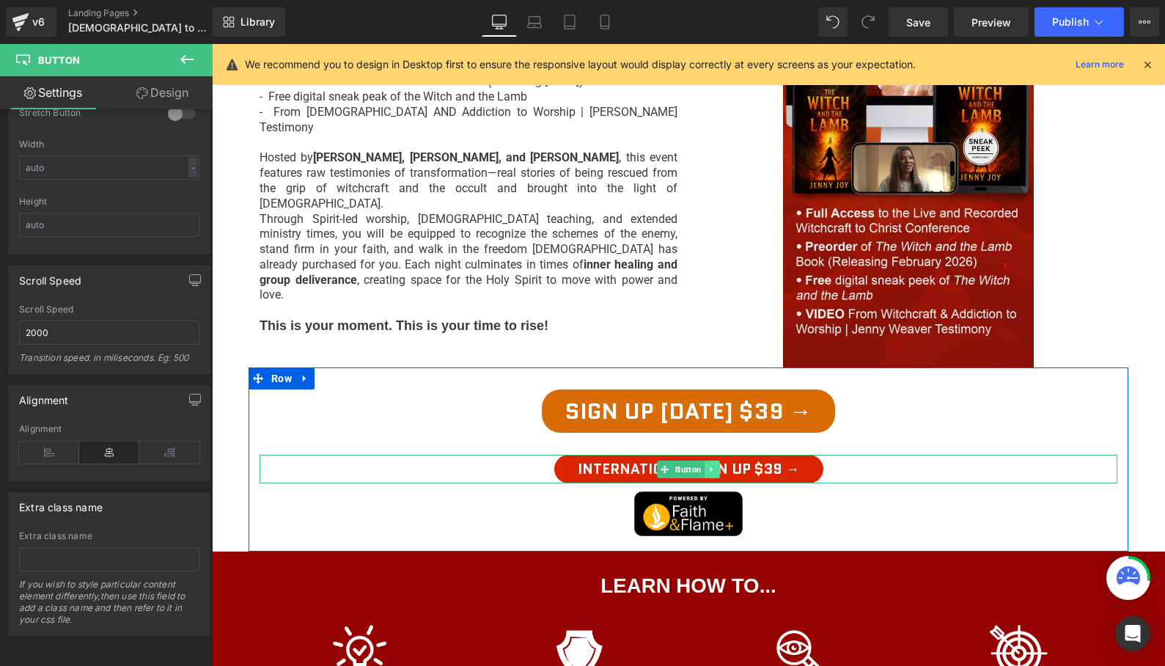
click at [712, 465] on icon at bounding box center [712, 469] width 8 height 9
click at [705, 465] on icon at bounding box center [704, 469] width 8 height 8
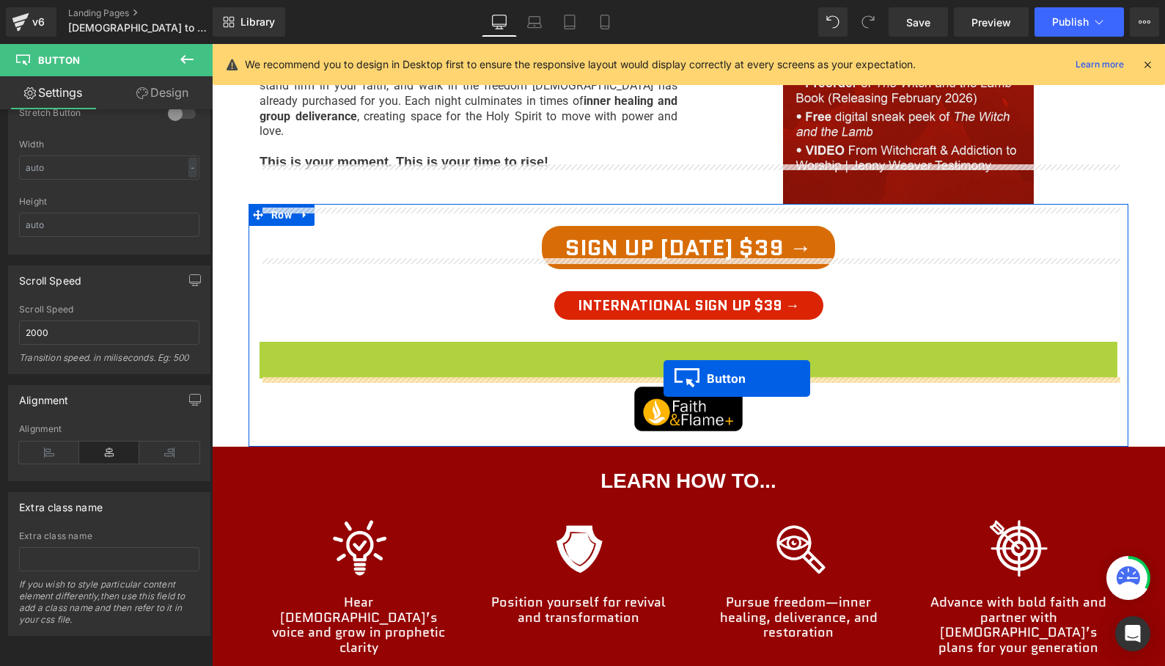
scroll to position [1131, 0]
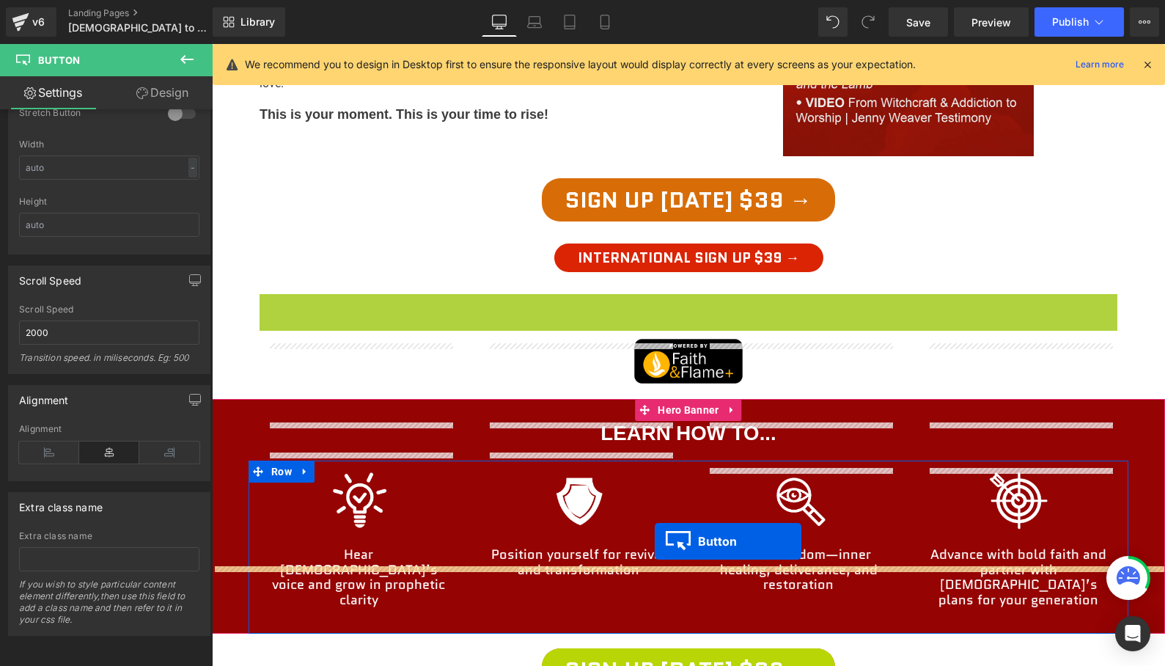
drag, startPoint x: 664, startPoint y: 395, endPoint x: 655, endPoint y: 541, distance: 146.9
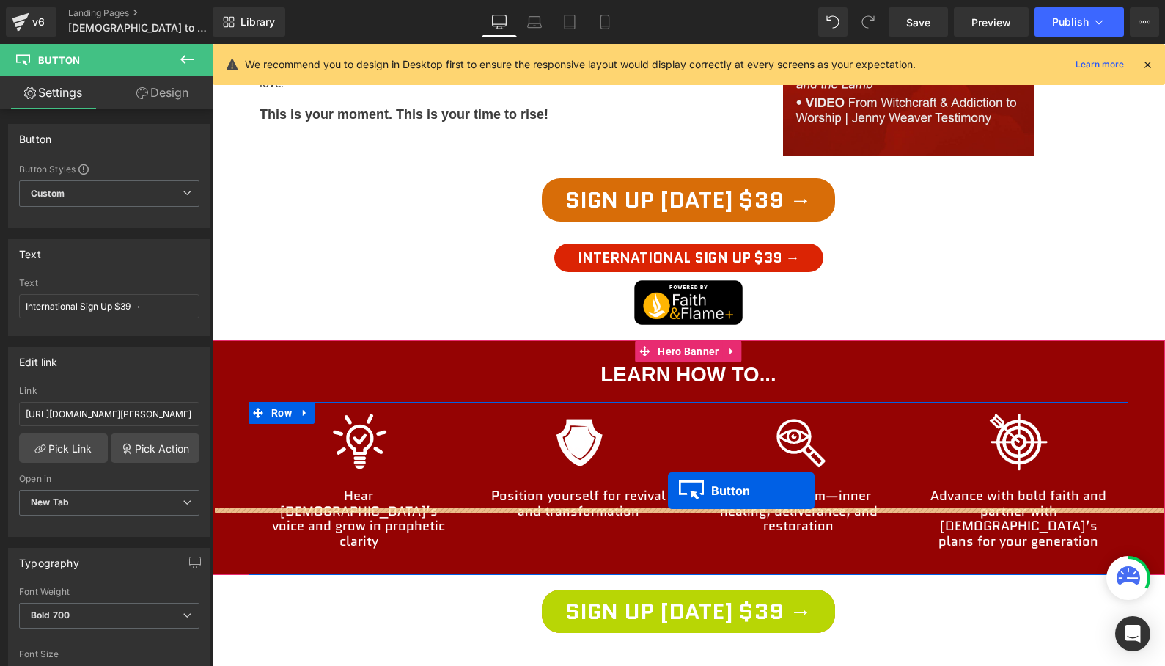
drag, startPoint x: 667, startPoint y: 544, endPoint x: 668, endPoint y: 491, distance: 53.6
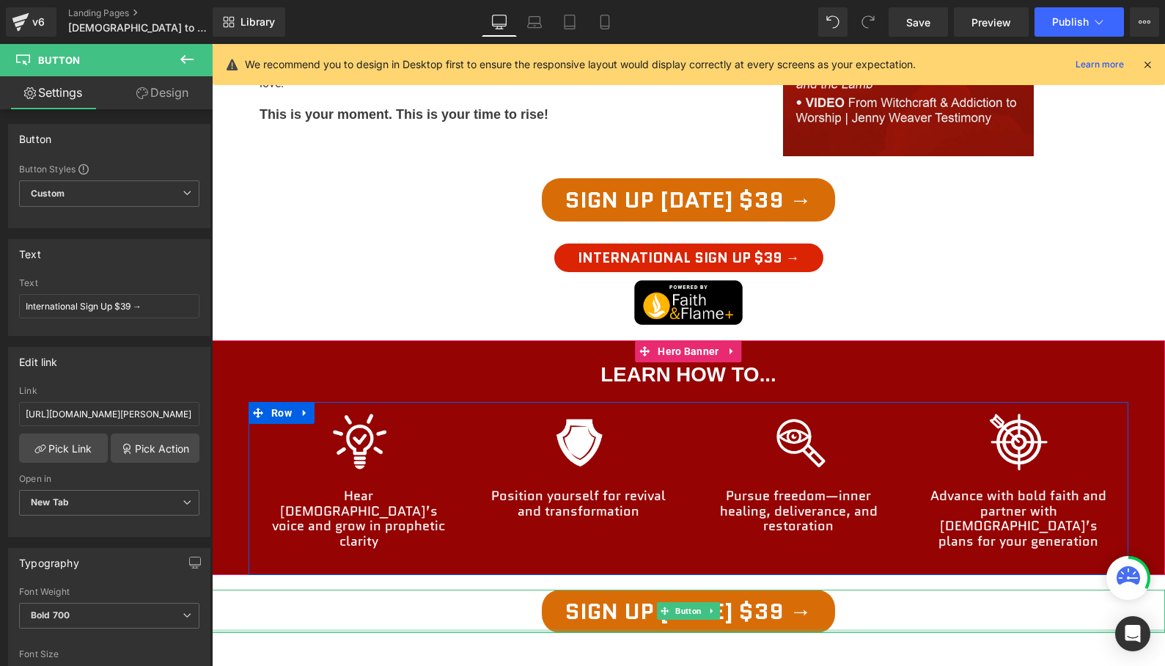
click at [859, 629] on div at bounding box center [688, 631] width 953 height 4
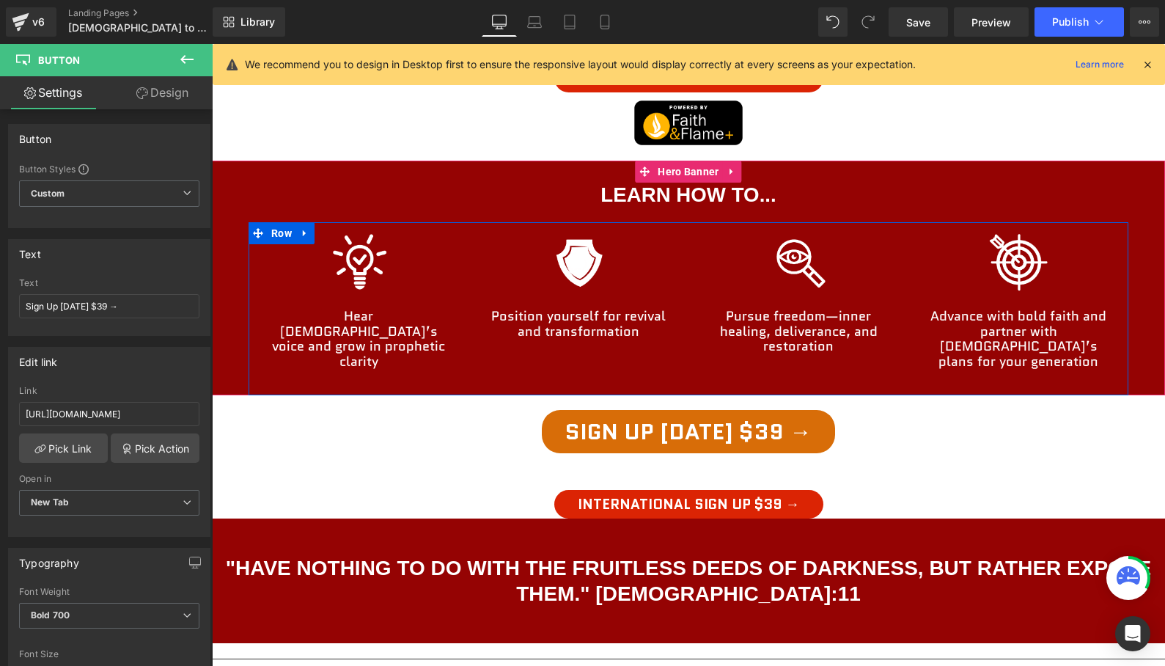
scroll to position [1310, 0]
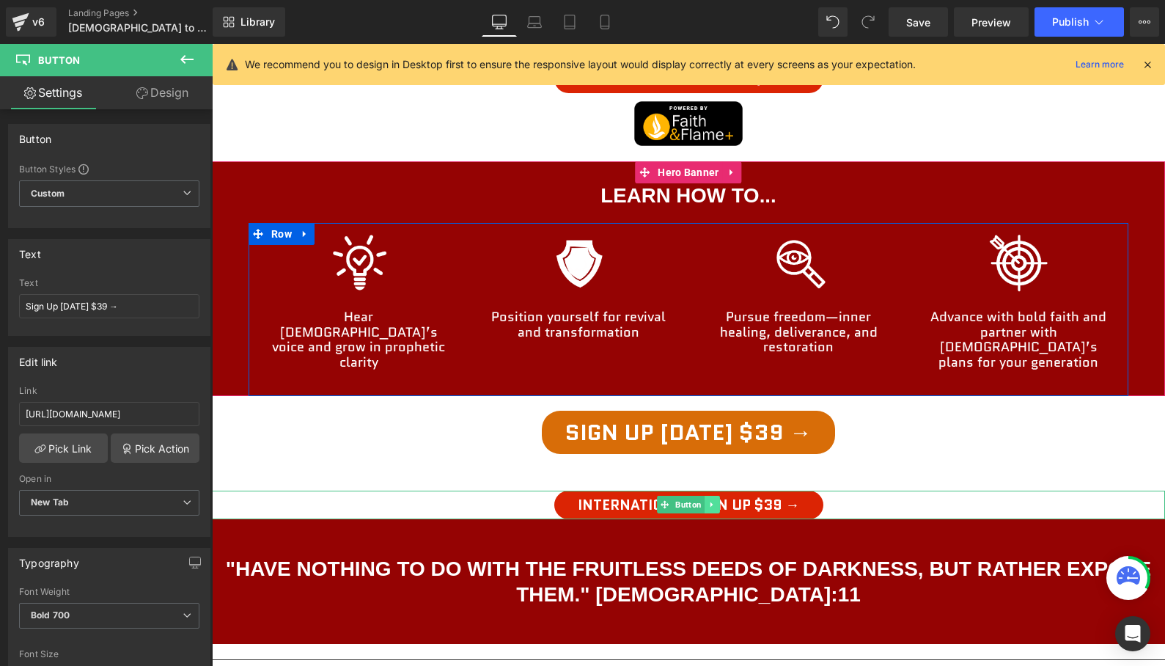
click at [711, 500] on icon at bounding box center [712, 504] width 8 height 9
click at [705, 501] on icon at bounding box center [704, 505] width 8 height 8
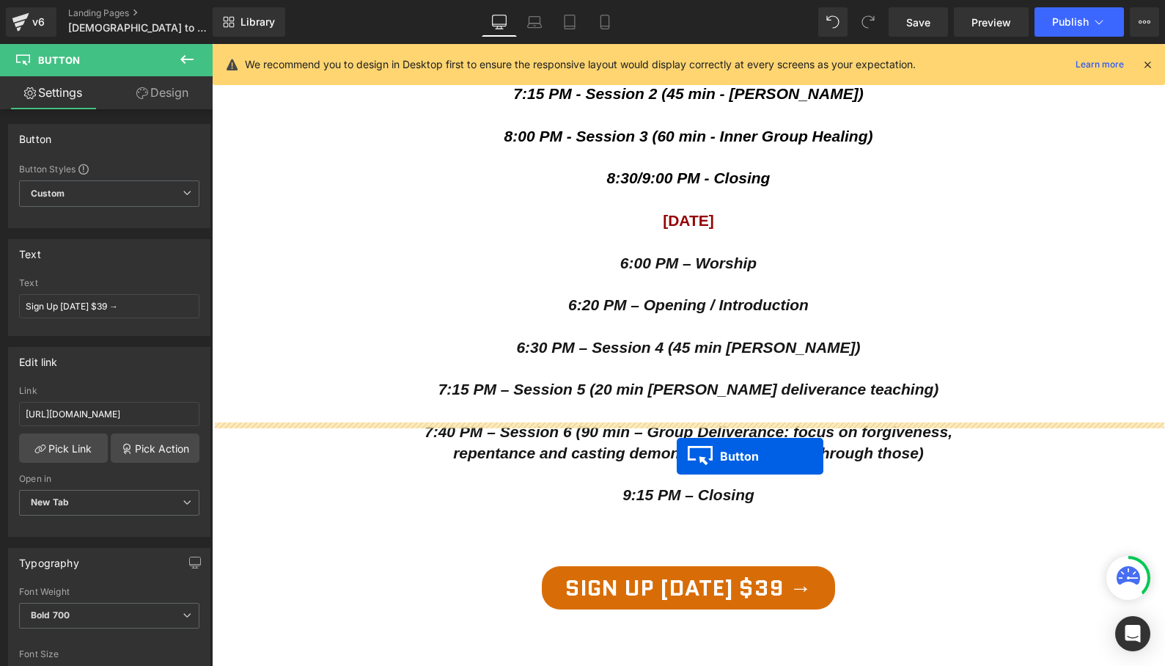
scroll to position [2939, 0]
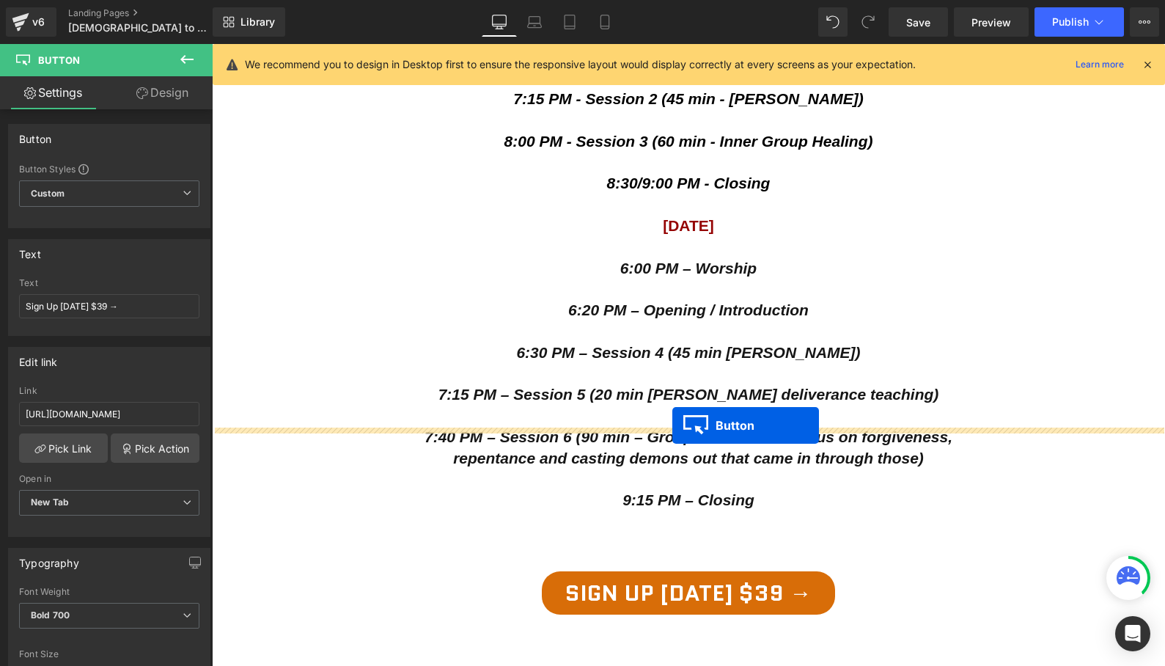
drag, startPoint x: 666, startPoint y: 416, endPoint x: 672, endPoint y: 425, distance: 11.6
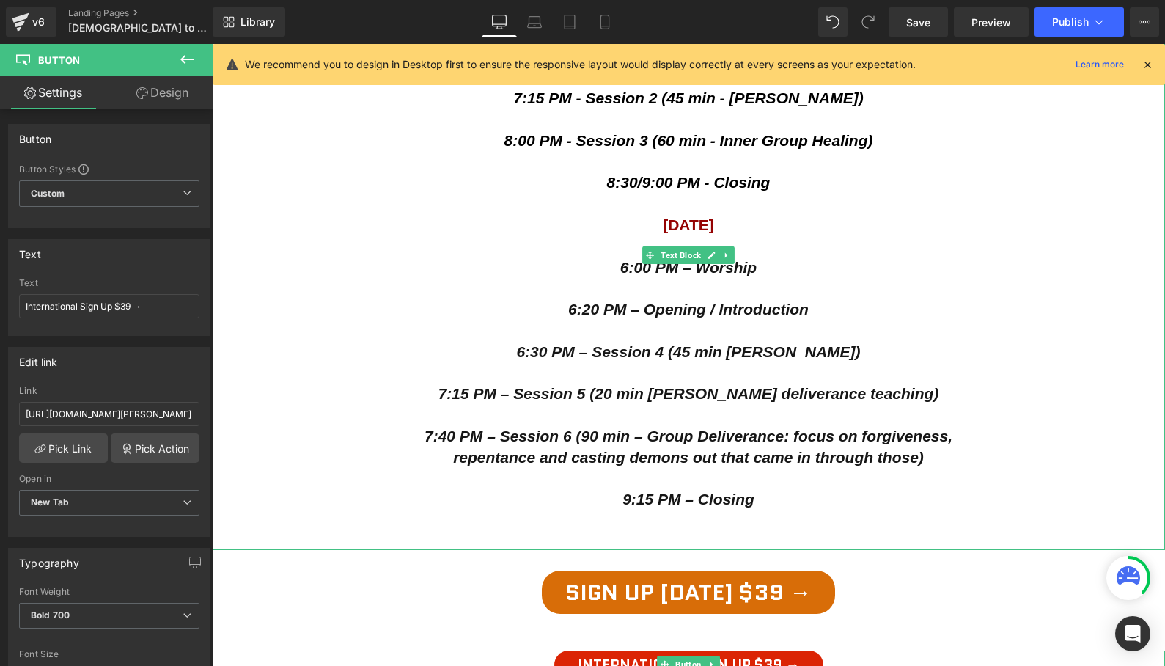
scroll to position [2833, 0]
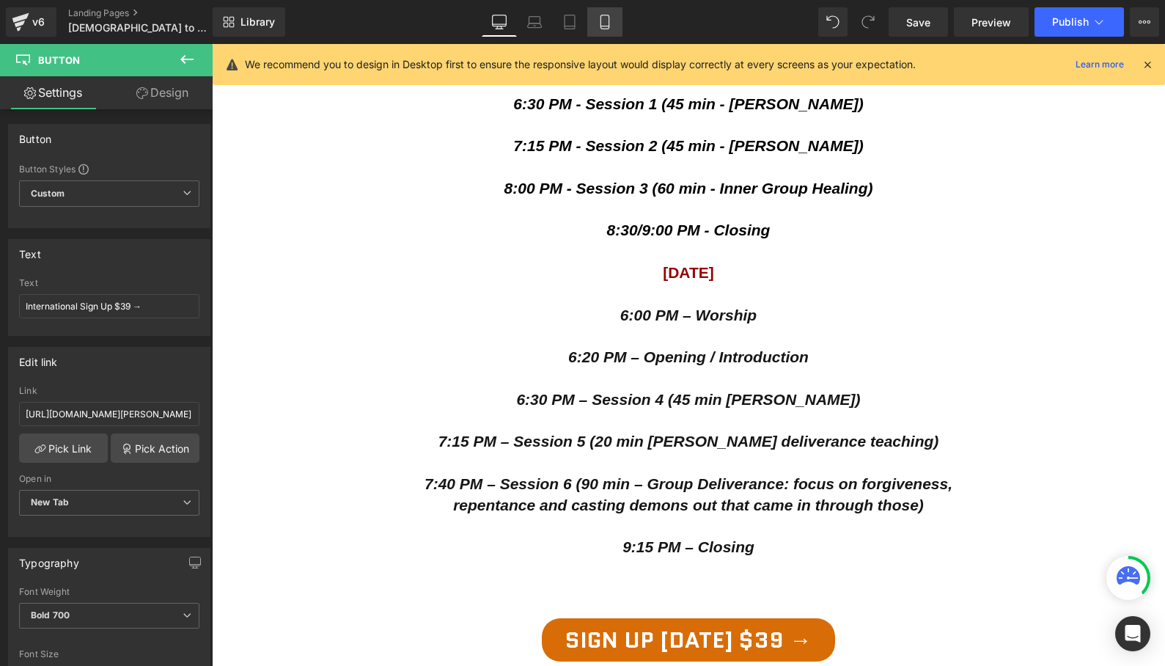
click at [607, 26] on icon at bounding box center [605, 22] width 15 height 15
type input "100"
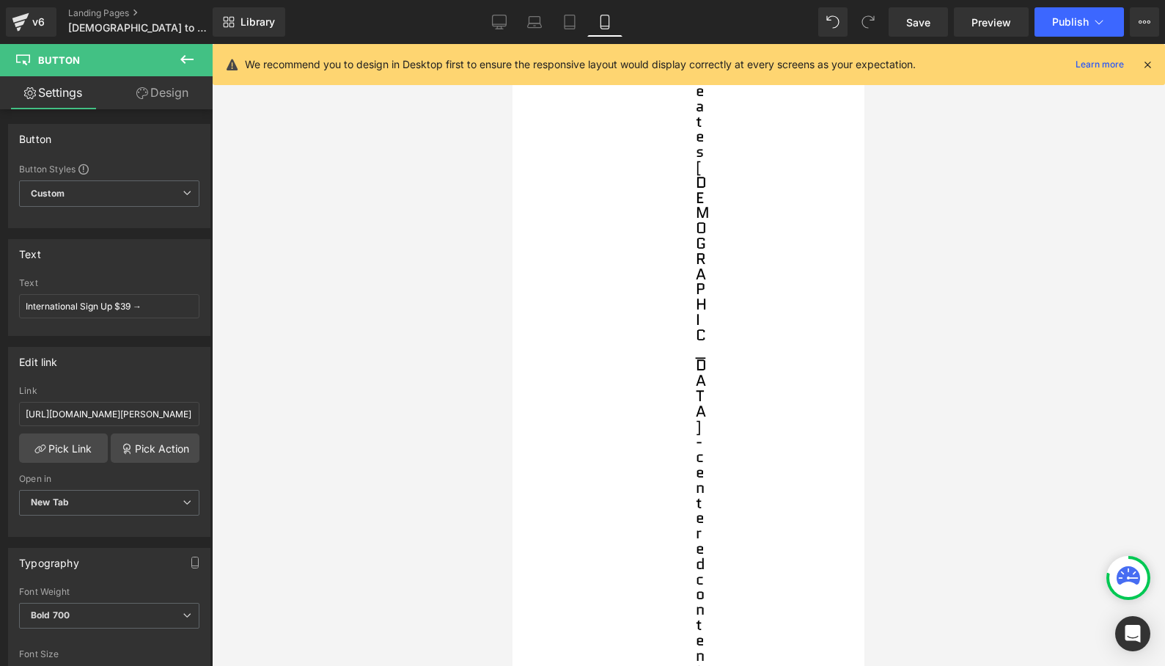
scroll to position [10797, 0]
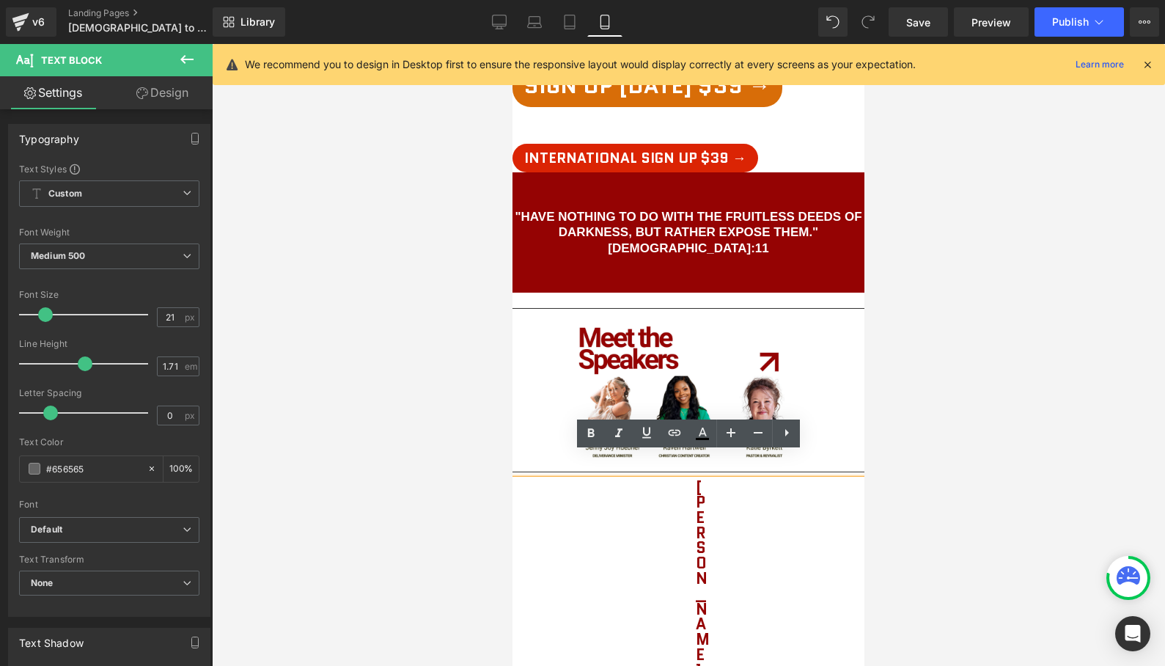
scroll to position [2633, 0]
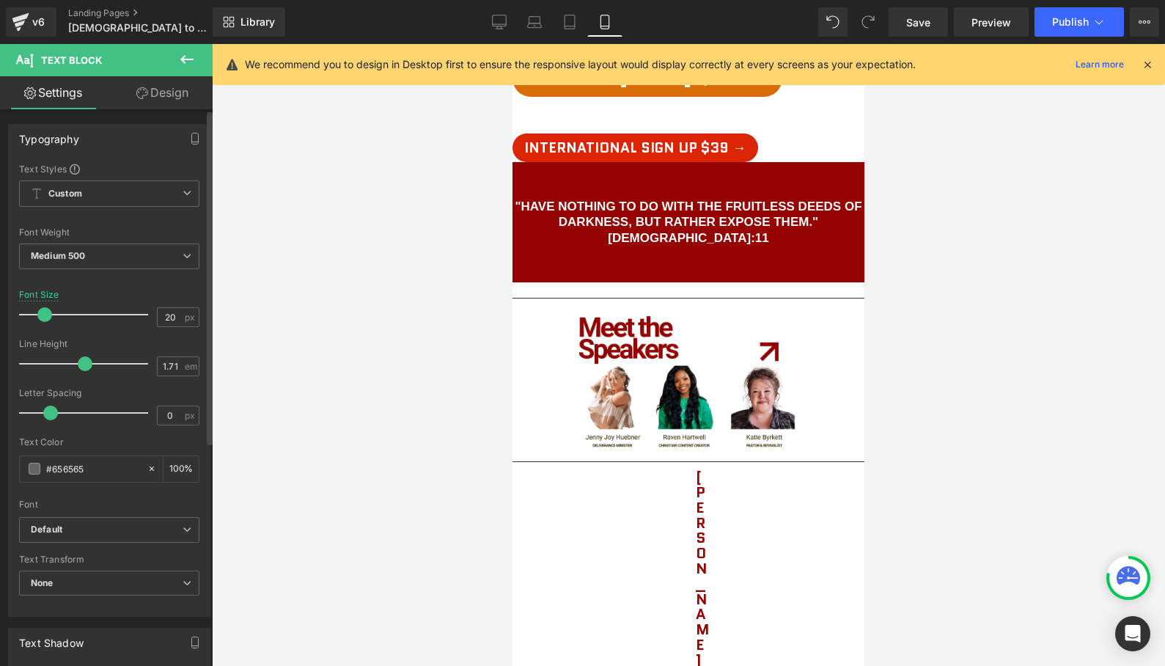
click at [43, 315] on span at bounding box center [44, 314] width 15 height 15
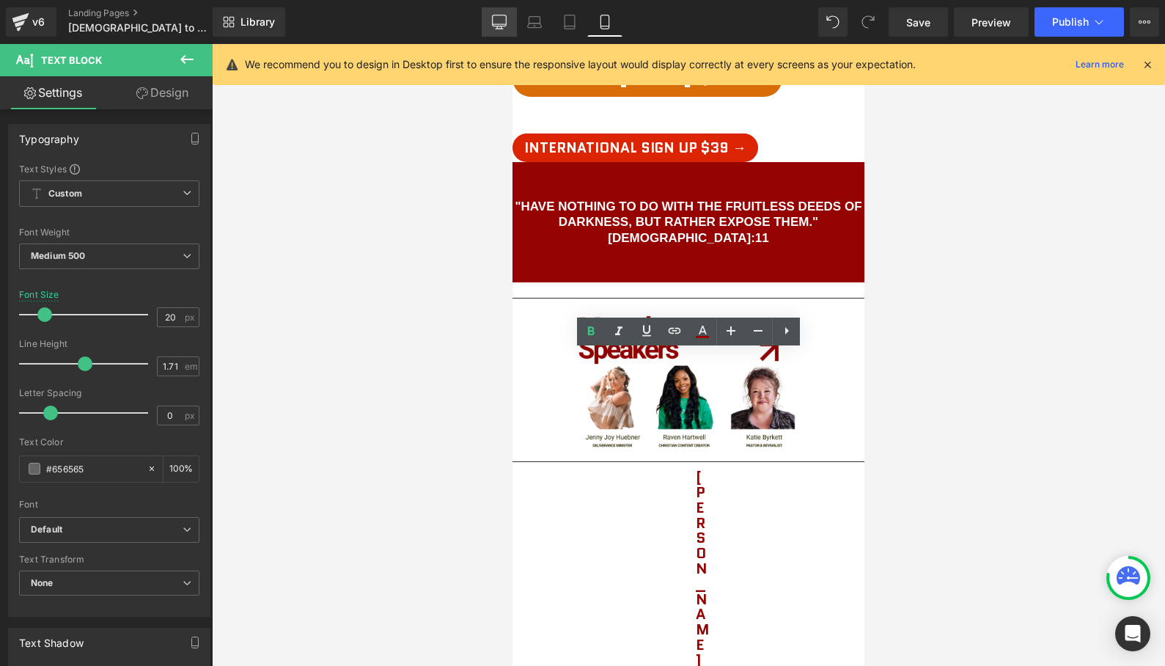
click at [503, 24] on icon at bounding box center [499, 22] width 15 height 15
type input "21"
type input "100"
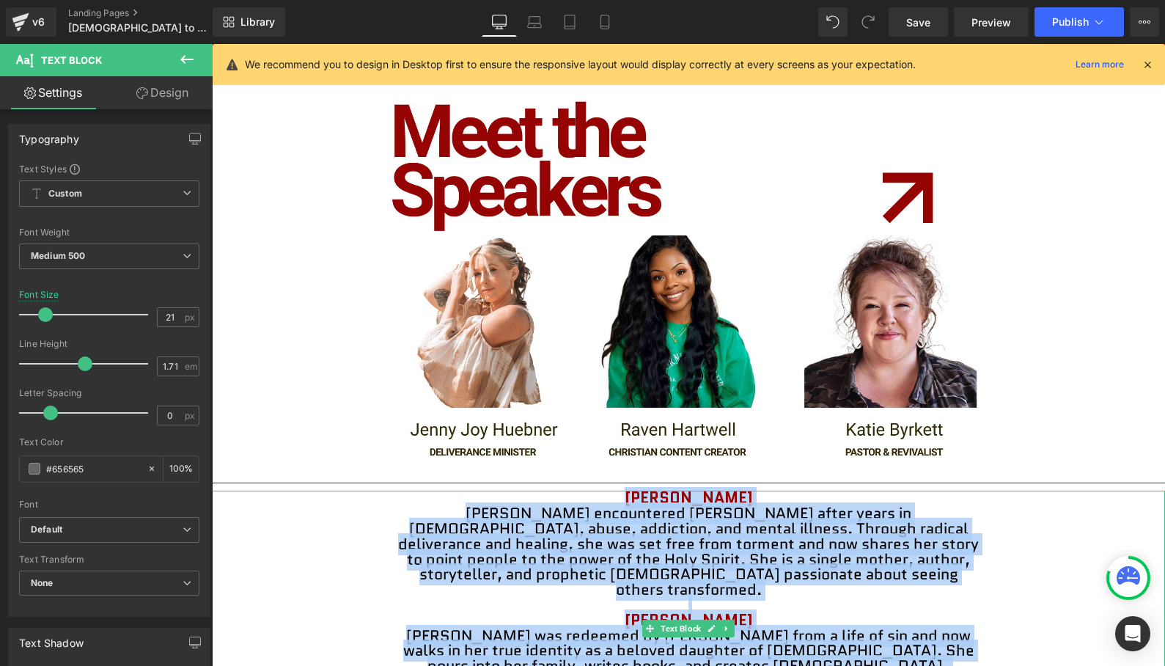
drag, startPoint x: 617, startPoint y: 360, endPoint x: 997, endPoint y: 616, distance: 458.1
click at [996, 618] on div "[PERSON_NAME] [PERSON_NAME] encountered [PERSON_NAME] after years in witchcraft…" at bounding box center [688, 659] width 953 height 336
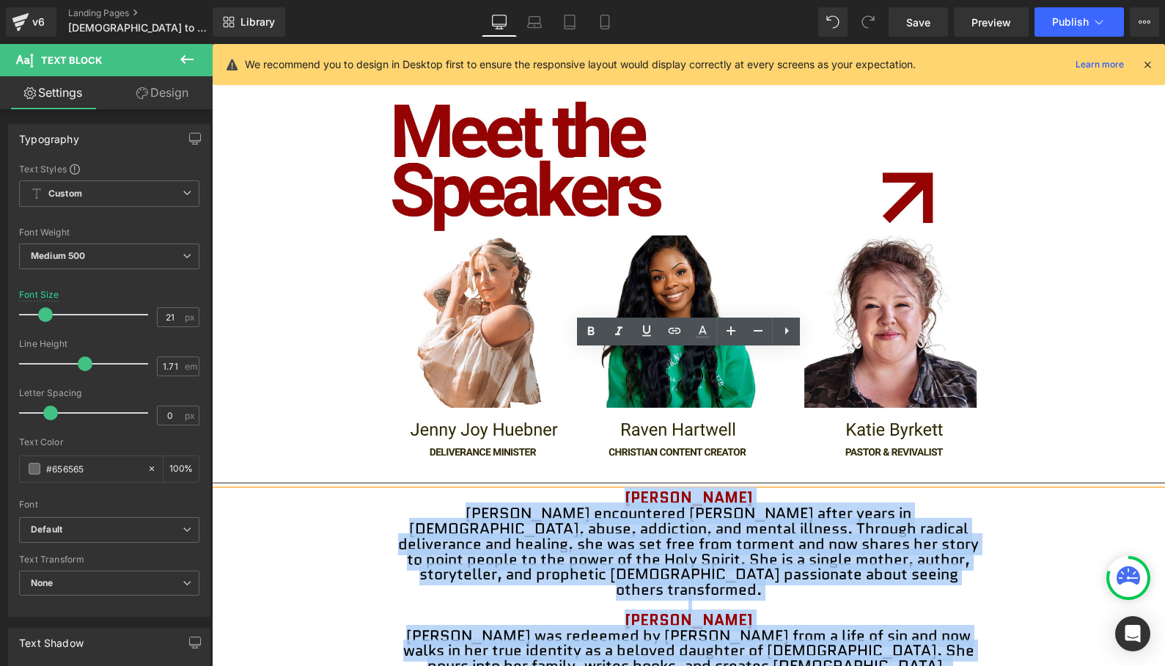
copy div "Lorem Ips Dolorsi Ametc Adi elitseddoei Tempo incid utlab et doloremagn, aliqu,…"
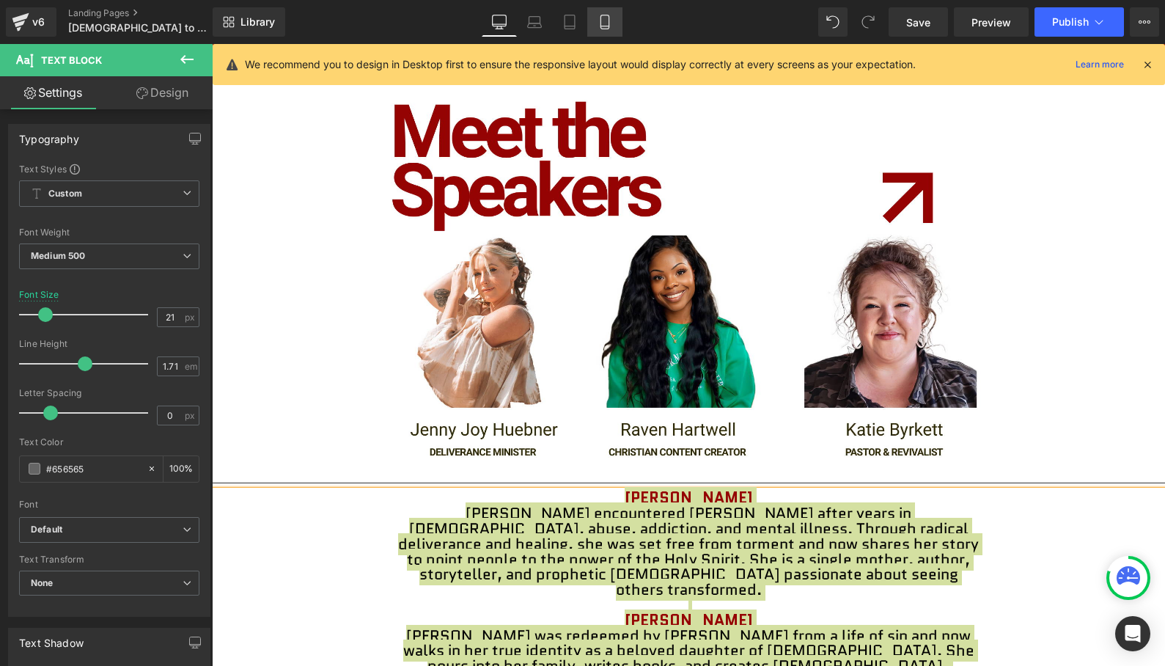
click at [607, 30] on link "Mobile" at bounding box center [604, 21] width 35 height 29
type input "20"
type input "100"
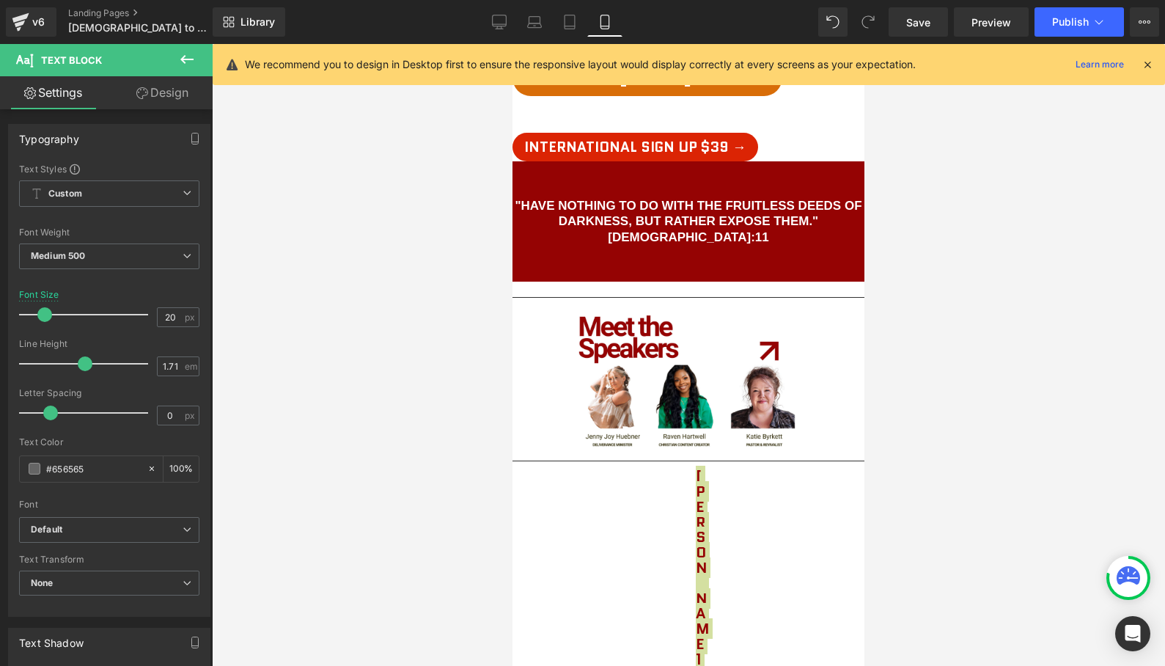
scroll to position [2633, 0]
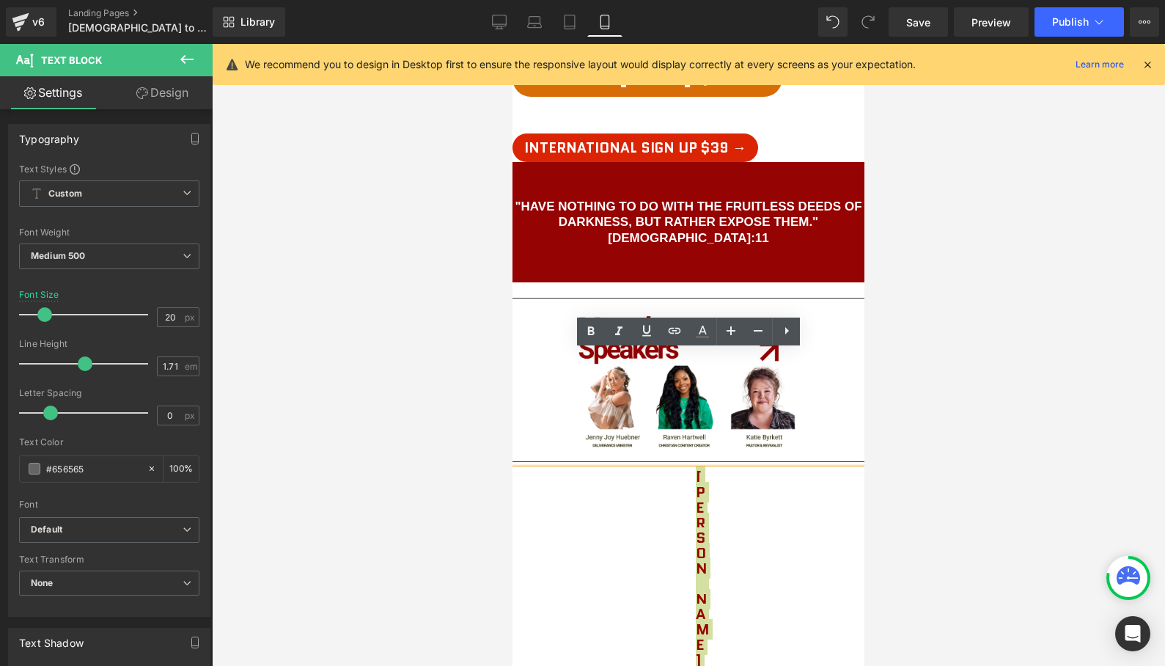
click at [1019, 417] on div at bounding box center [688, 355] width 953 height 622
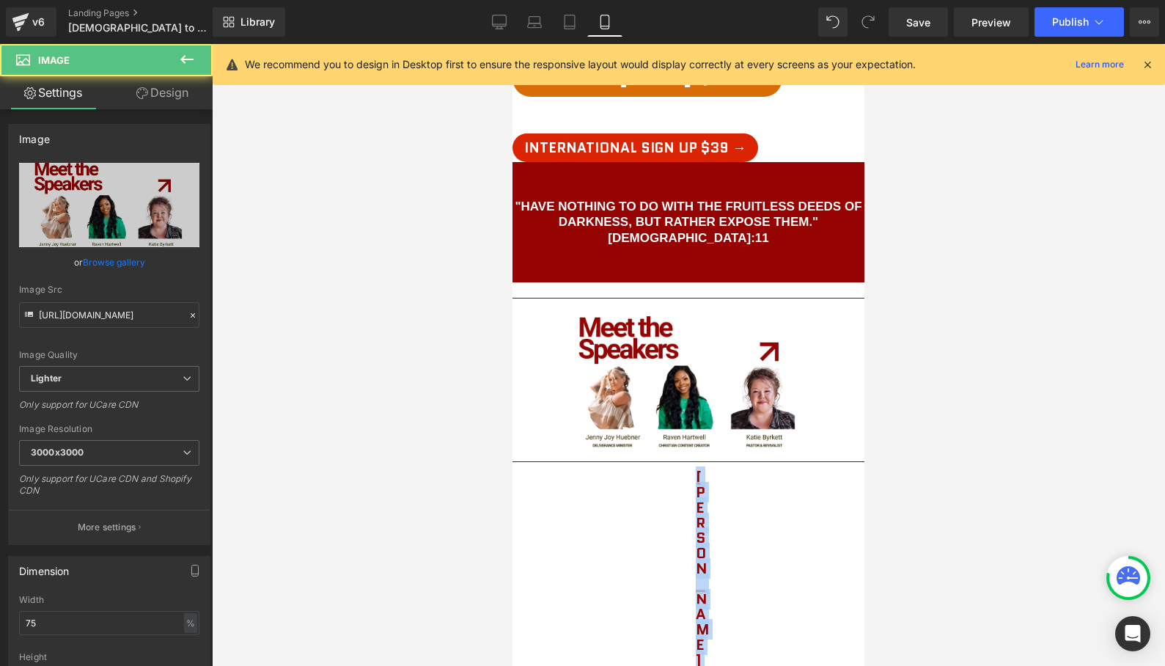
click at [829, 306] on div at bounding box center [689, 380] width 352 height 149
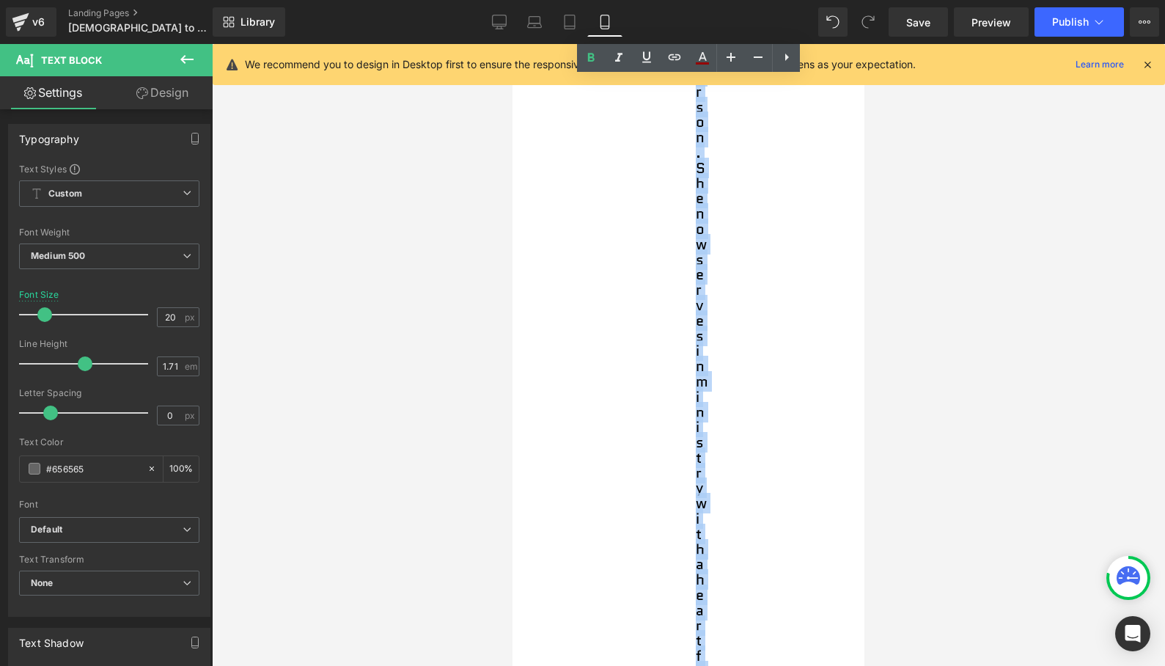
scroll to position [16065, 0]
drag, startPoint x: 692, startPoint y: 363, endPoint x: 710, endPoint y: 417, distance: 56.4
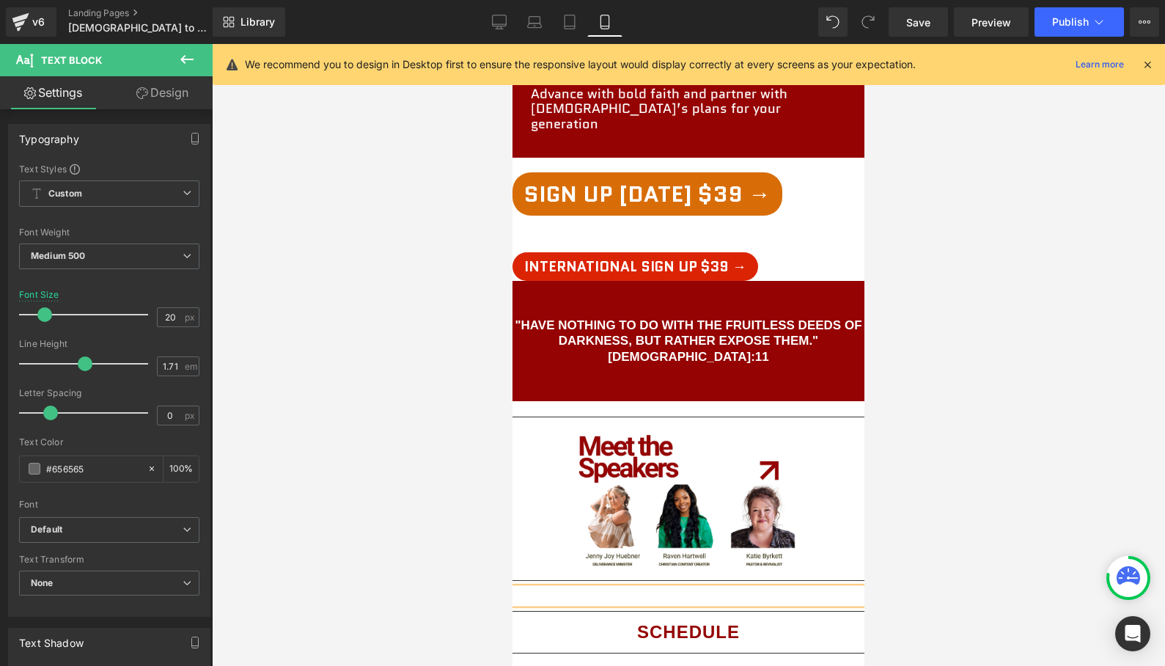
scroll to position [2518, 0]
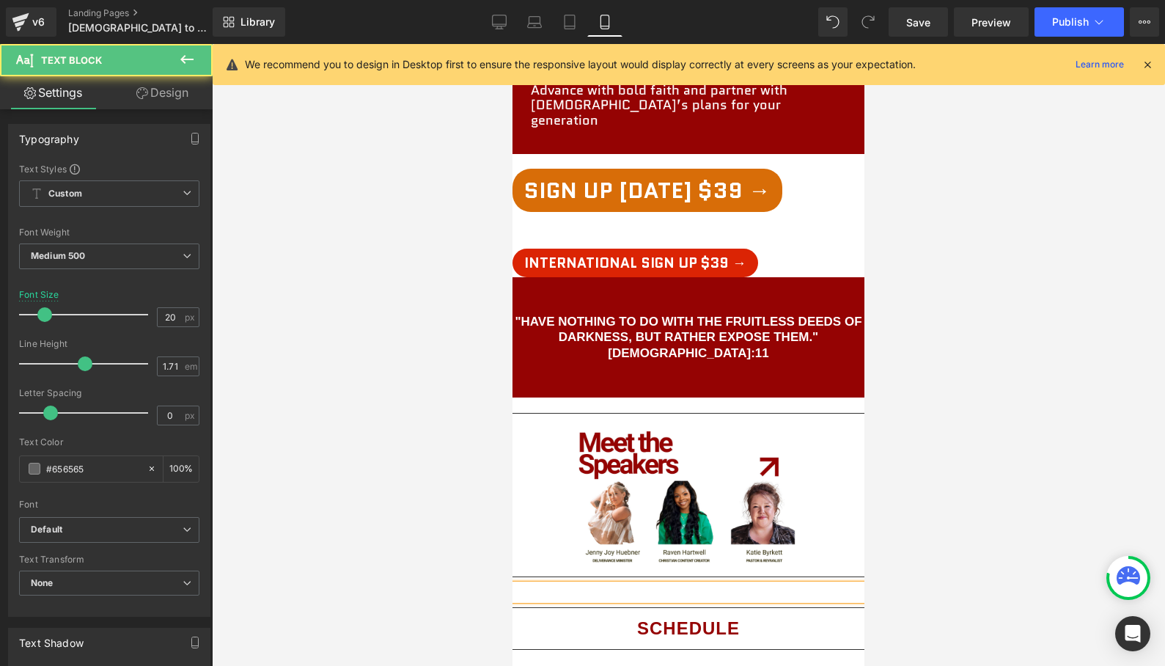
click at [692, 584] on div at bounding box center [696, 591] width 367 height 15
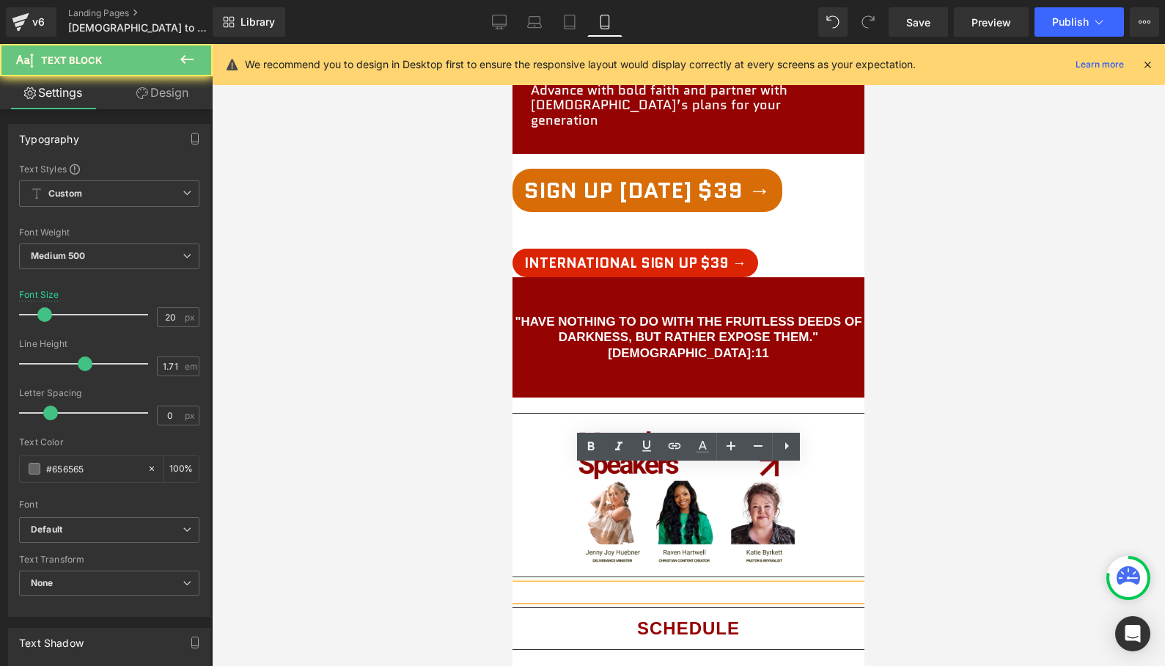
click at [692, 584] on div at bounding box center [696, 591] width 367 height 15
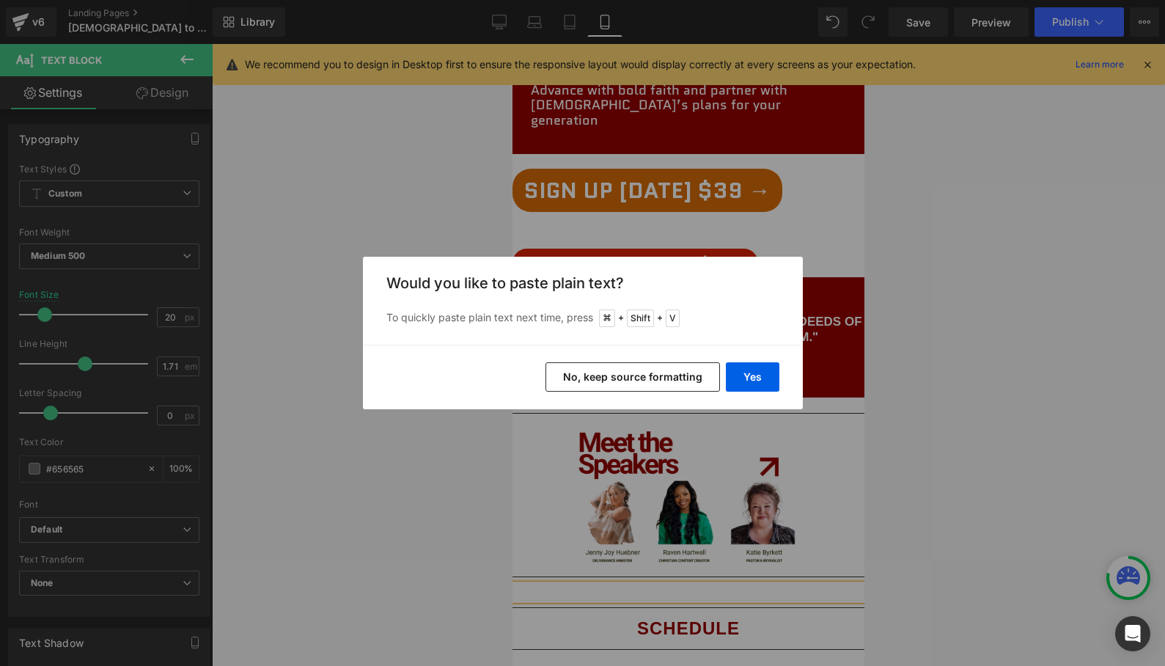
click at [644, 377] on button "No, keep source formatting" at bounding box center [633, 376] width 175 height 29
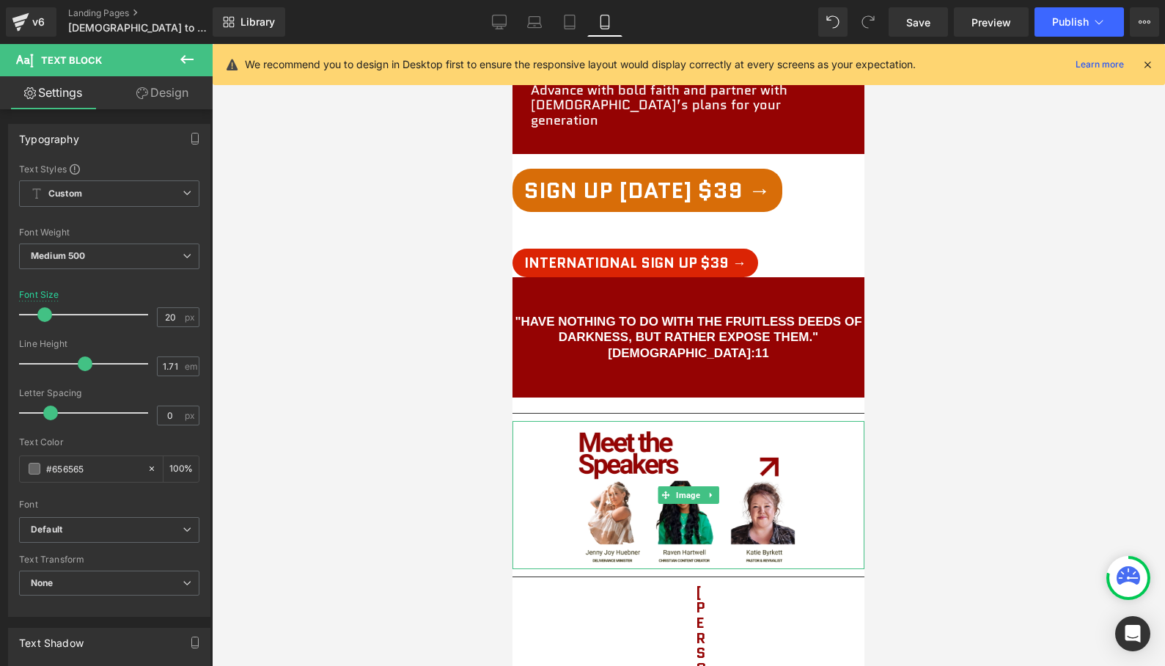
scroll to position [2517, 0]
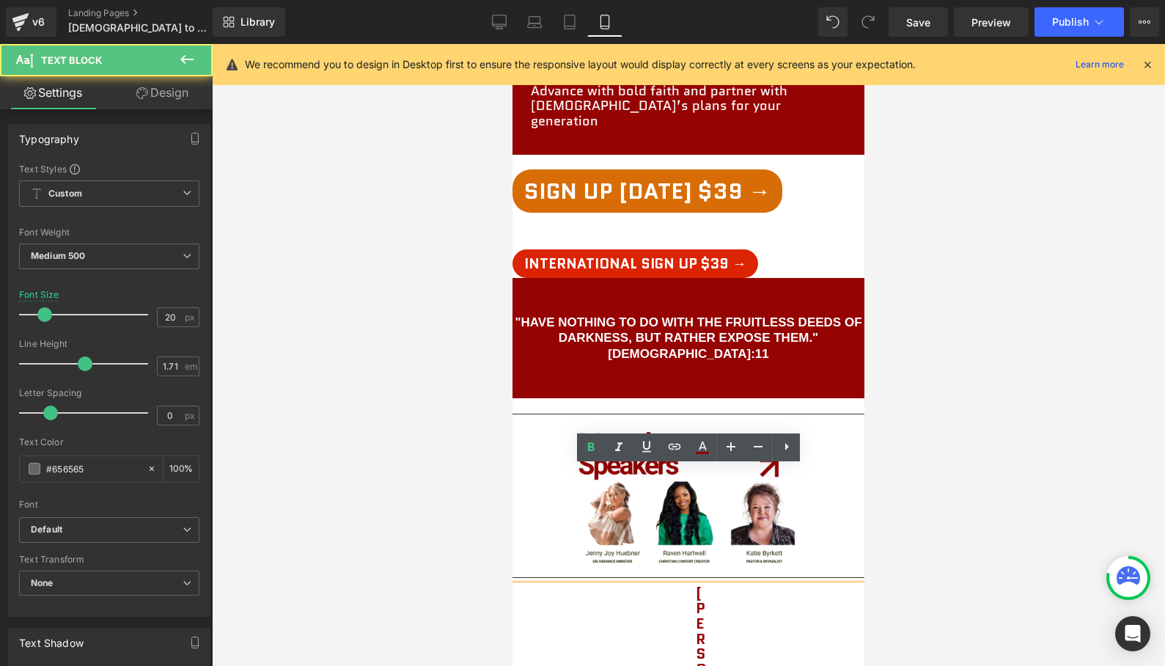
click at [922, 465] on div at bounding box center [688, 355] width 953 height 622
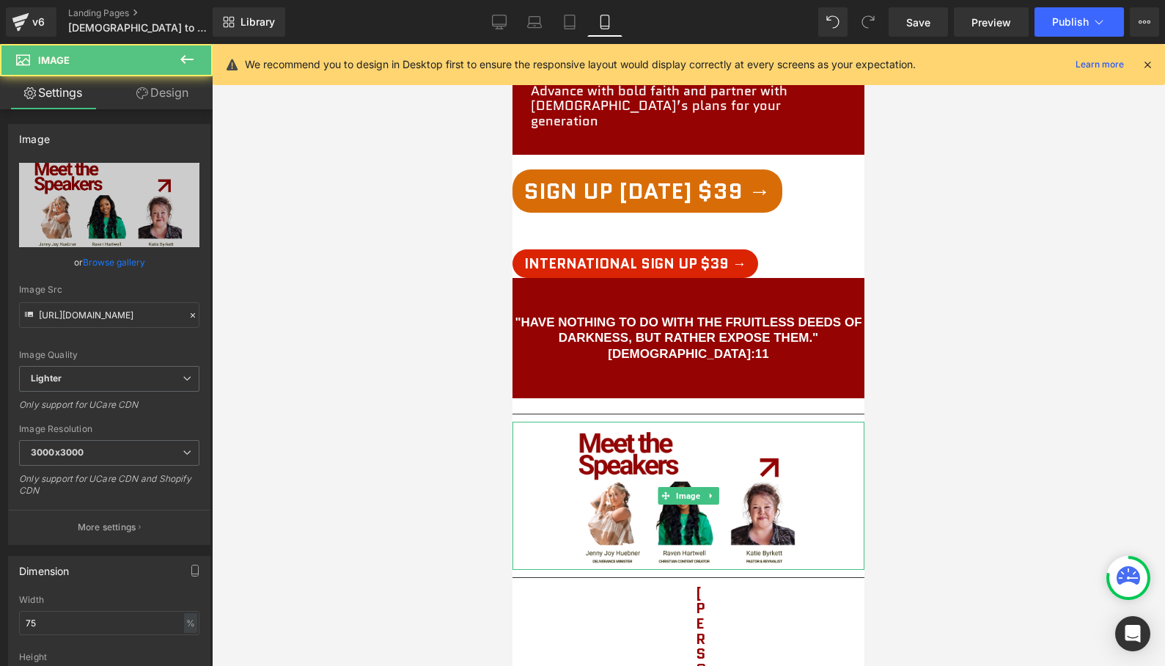
click at [851, 435] on div at bounding box center [689, 496] width 352 height 149
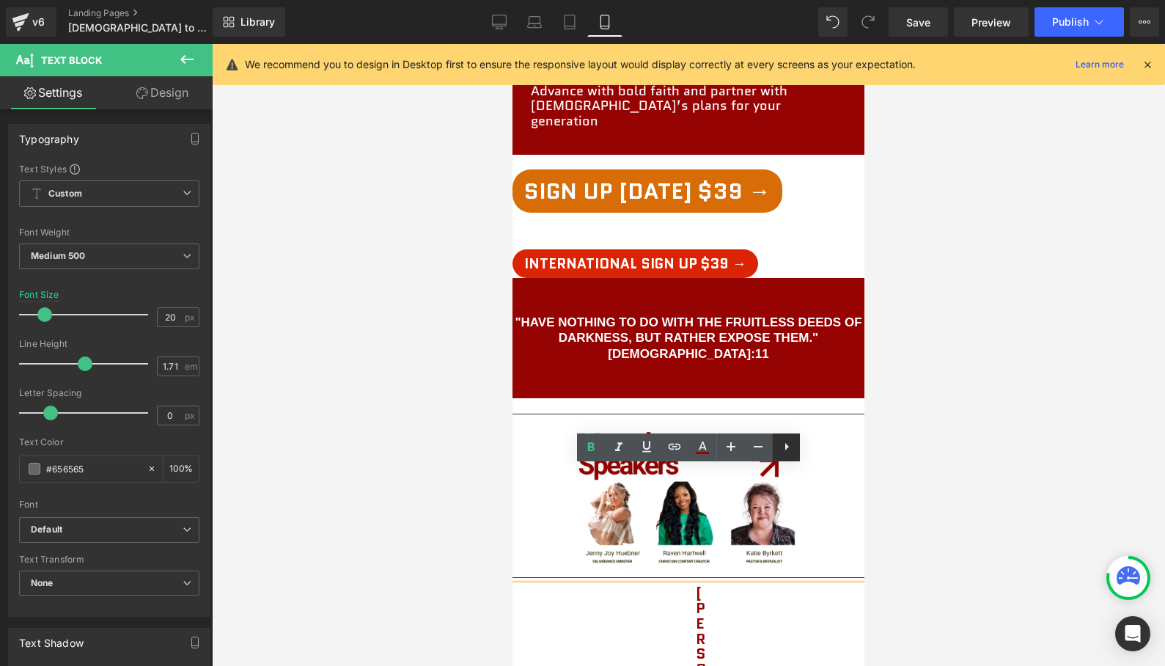
click at [785, 450] on icon at bounding box center [787, 447] width 18 height 18
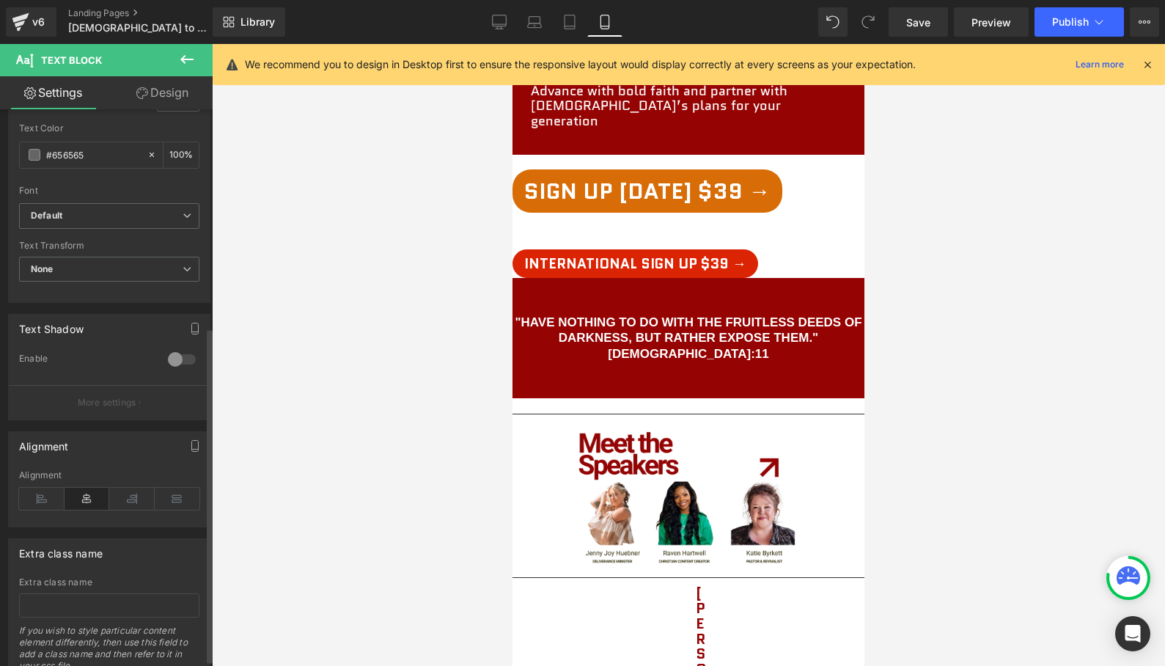
scroll to position [372, 0]
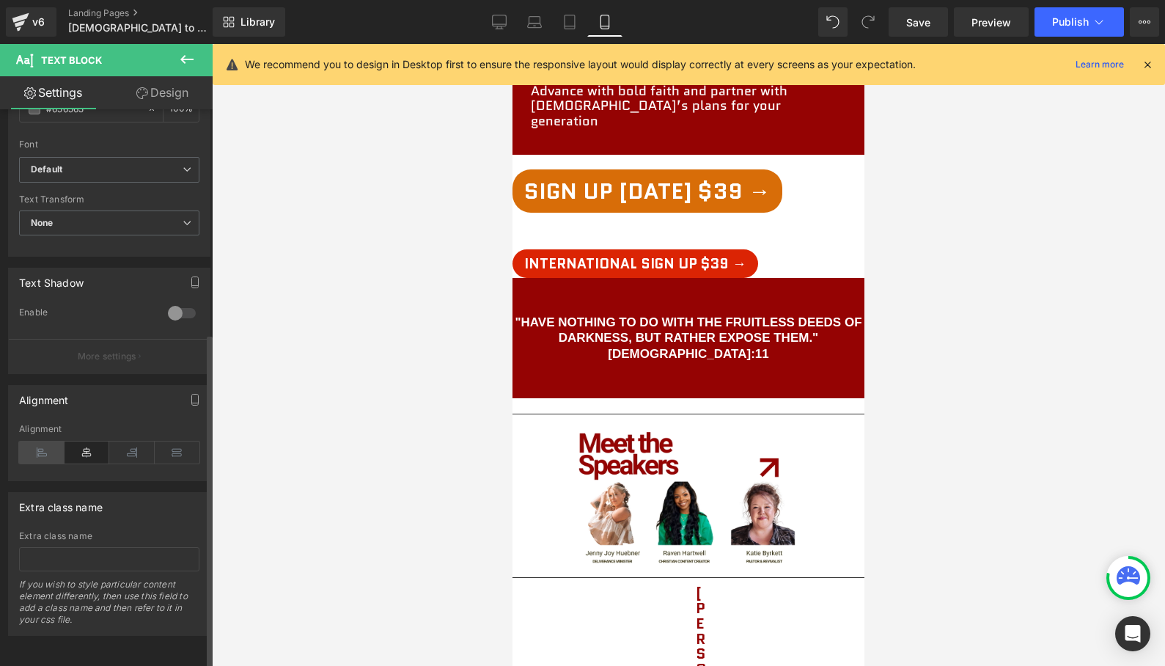
click at [40, 441] on icon at bounding box center [41, 452] width 45 height 22
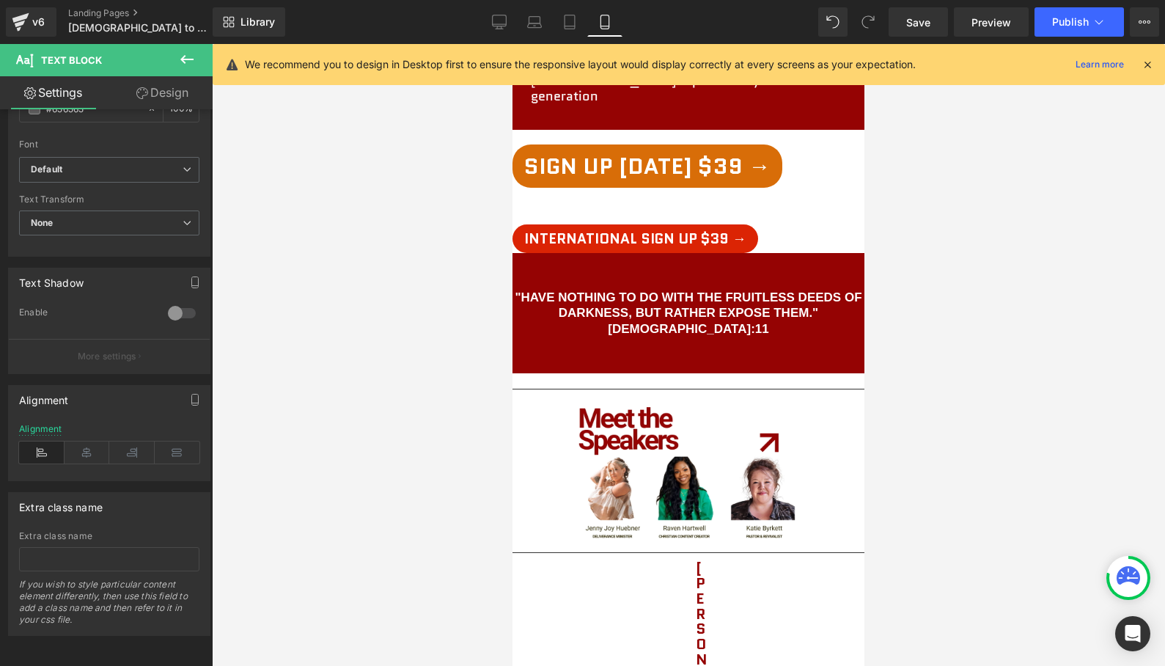
scroll to position [2540, 0]
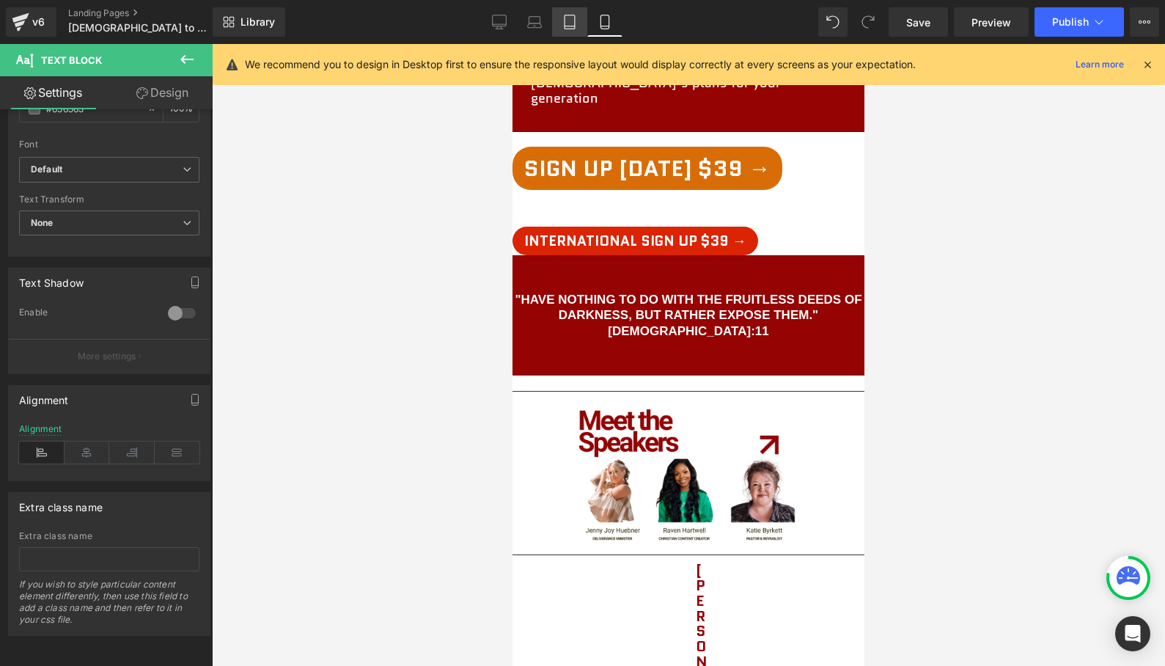
click at [572, 20] on icon at bounding box center [569, 22] width 15 height 15
type input "21"
type input "100"
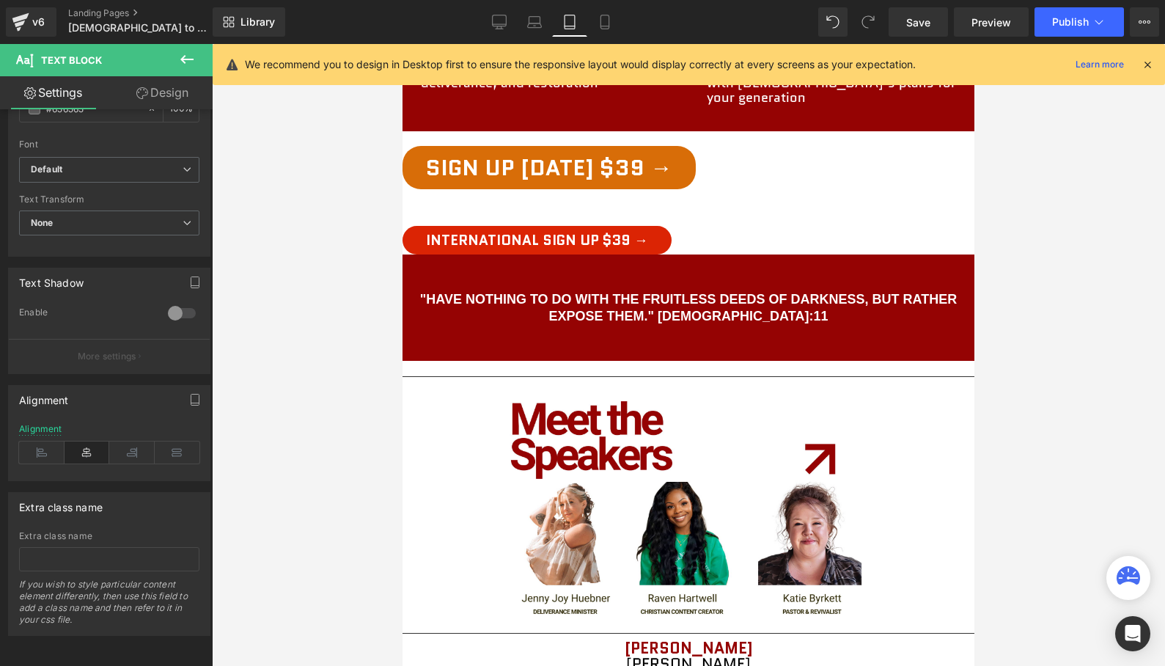
scroll to position [1961, 0]
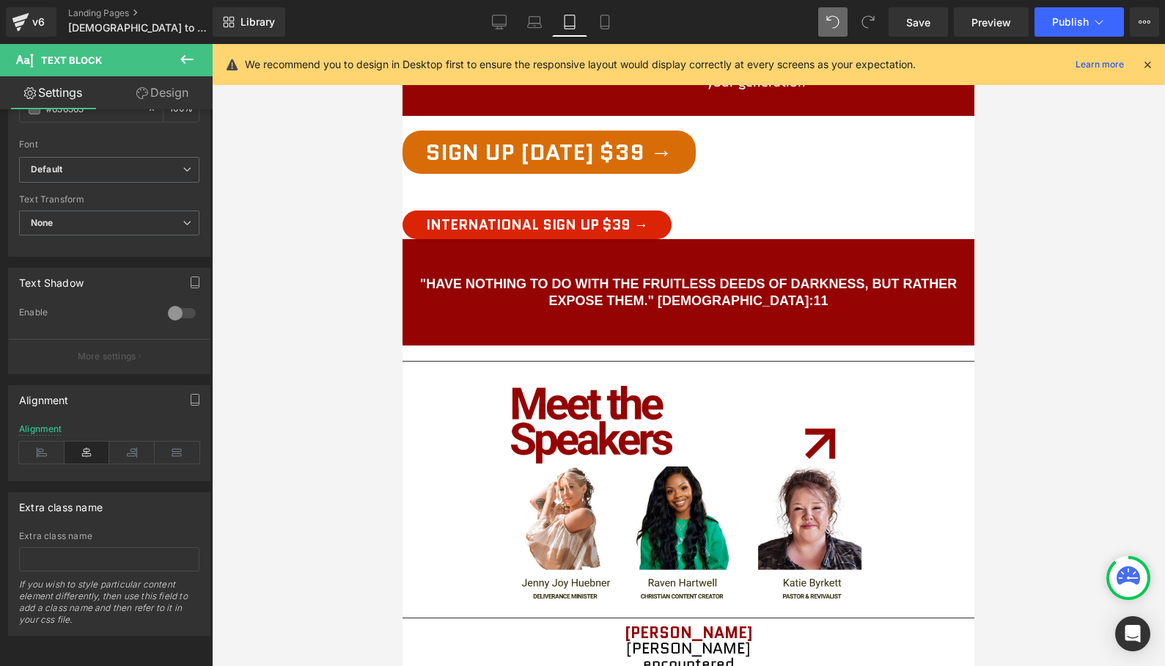
type input "20"
type input "100"
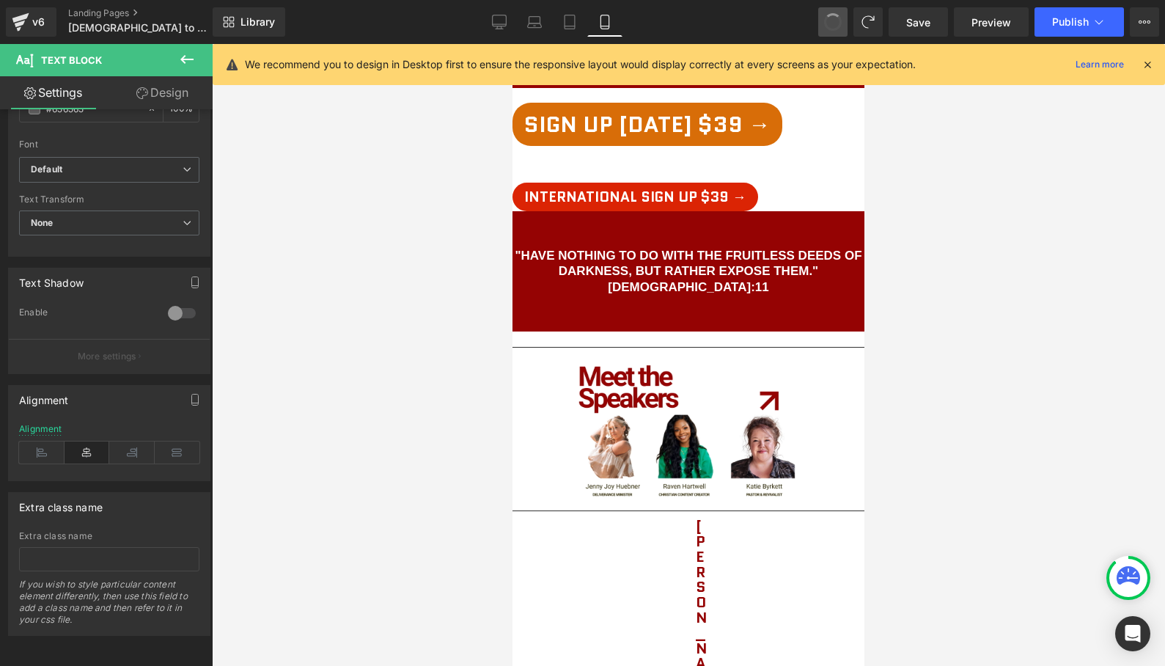
scroll to position [2573, 0]
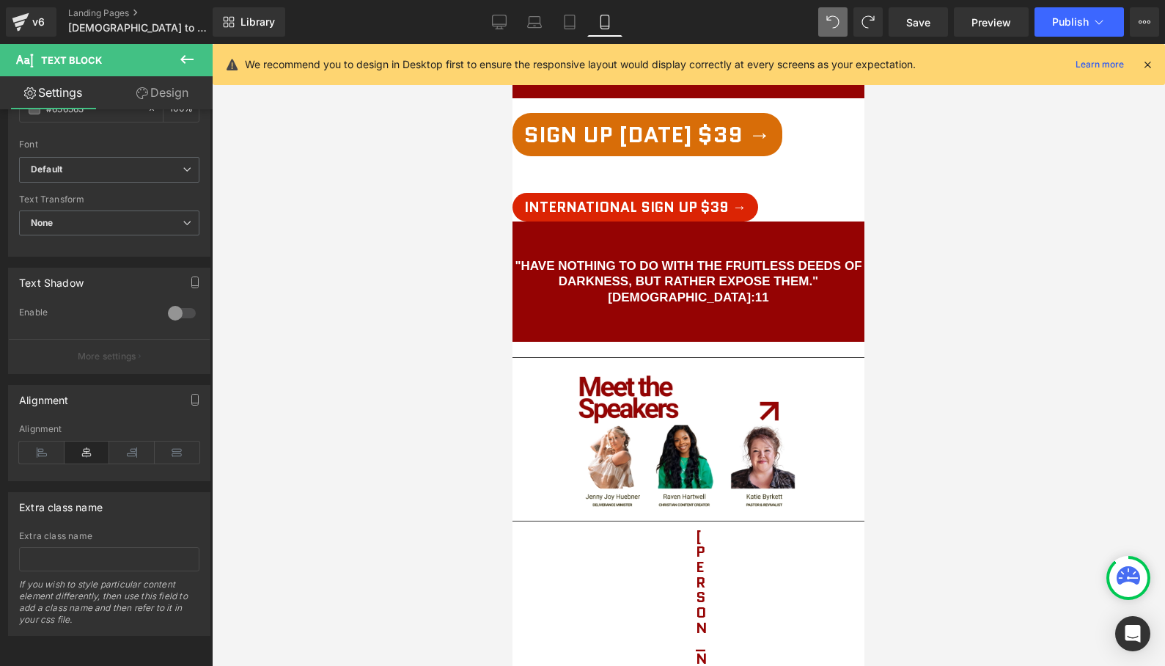
type input "21"
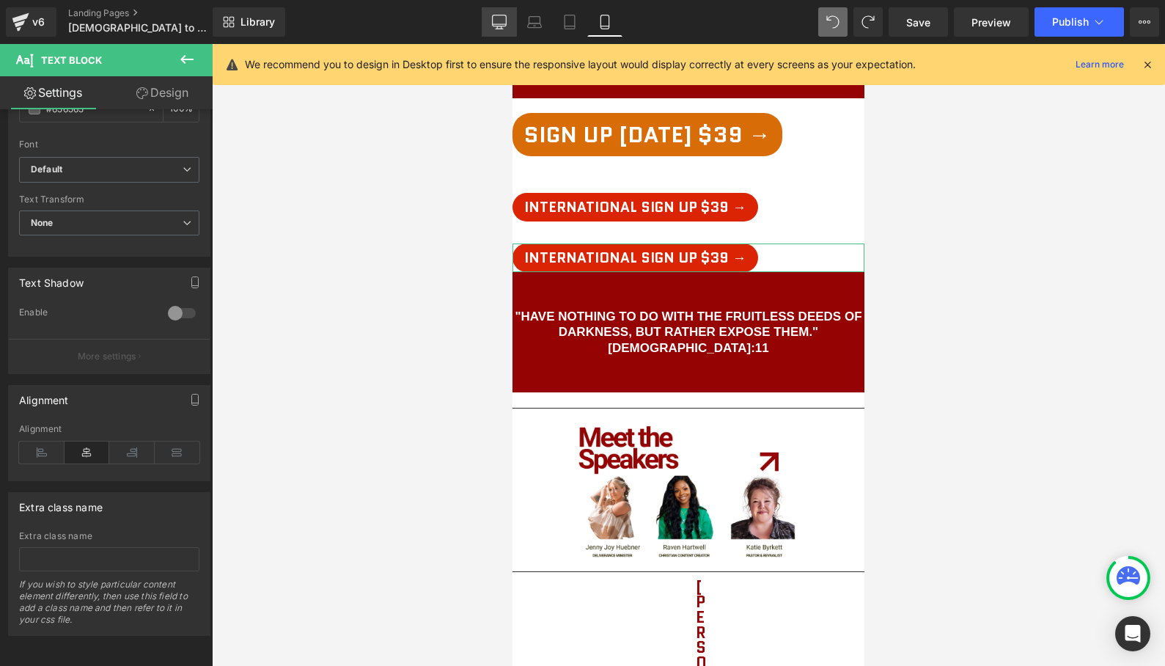
click at [492, 24] on icon at bounding box center [499, 22] width 15 height 15
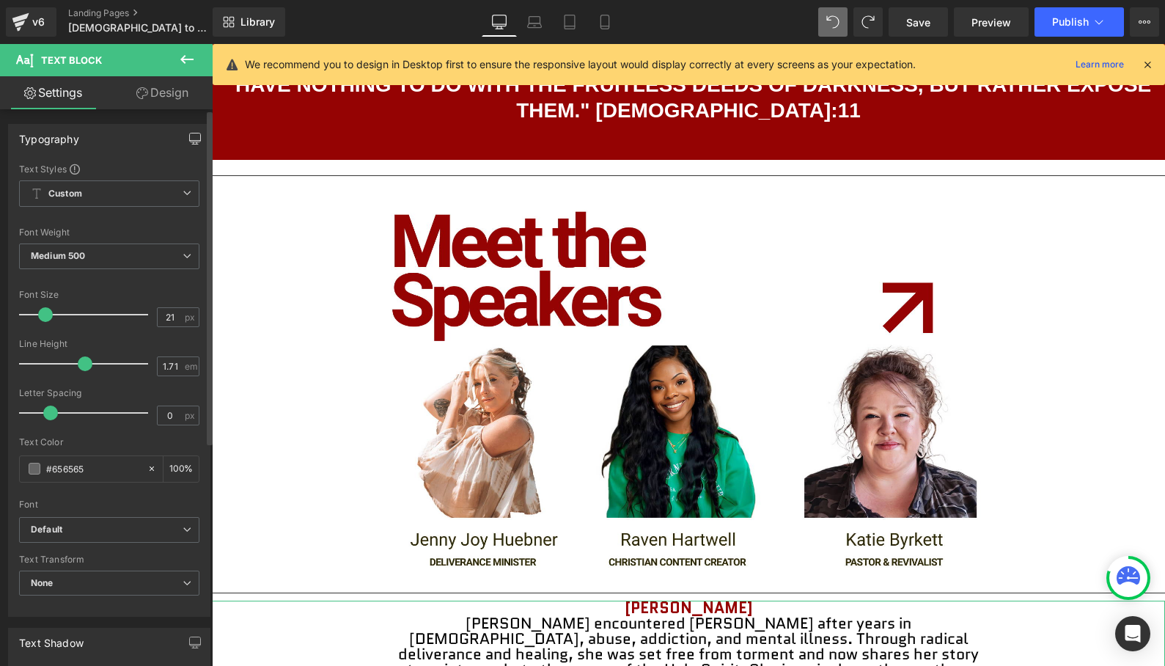
click at [184, 125] on button "button" at bounding box center [194, 139] width 23 height 28
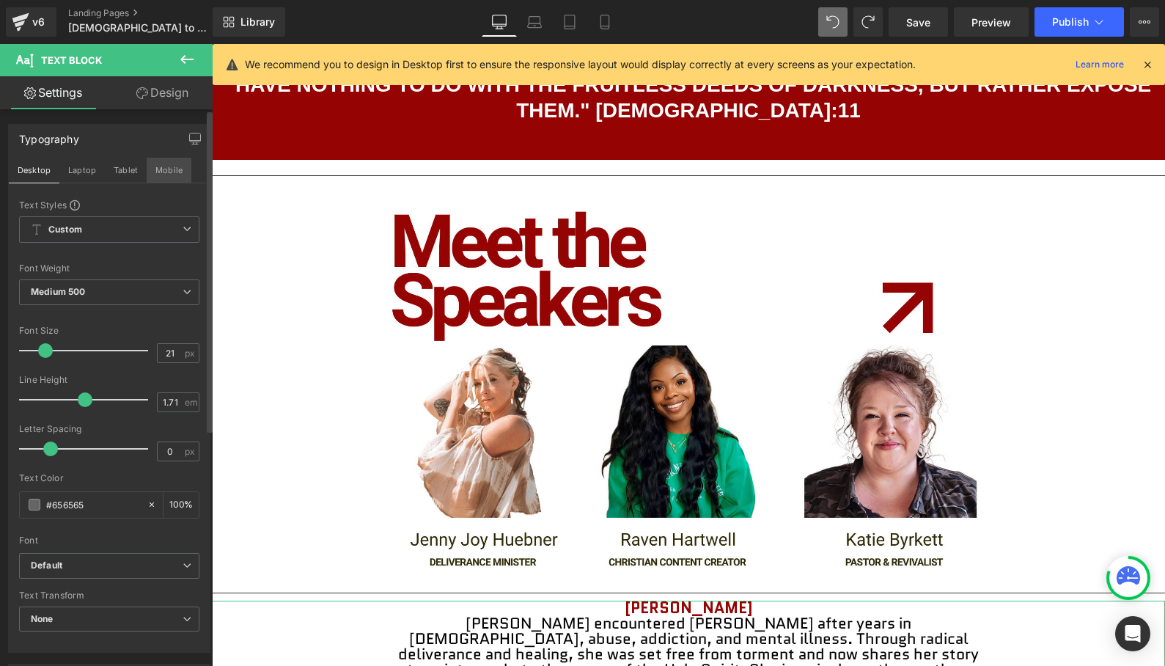
click at [159, 169] on button "Mobile" at bounding box center [169, 170] width 45 height 25
type input "100"
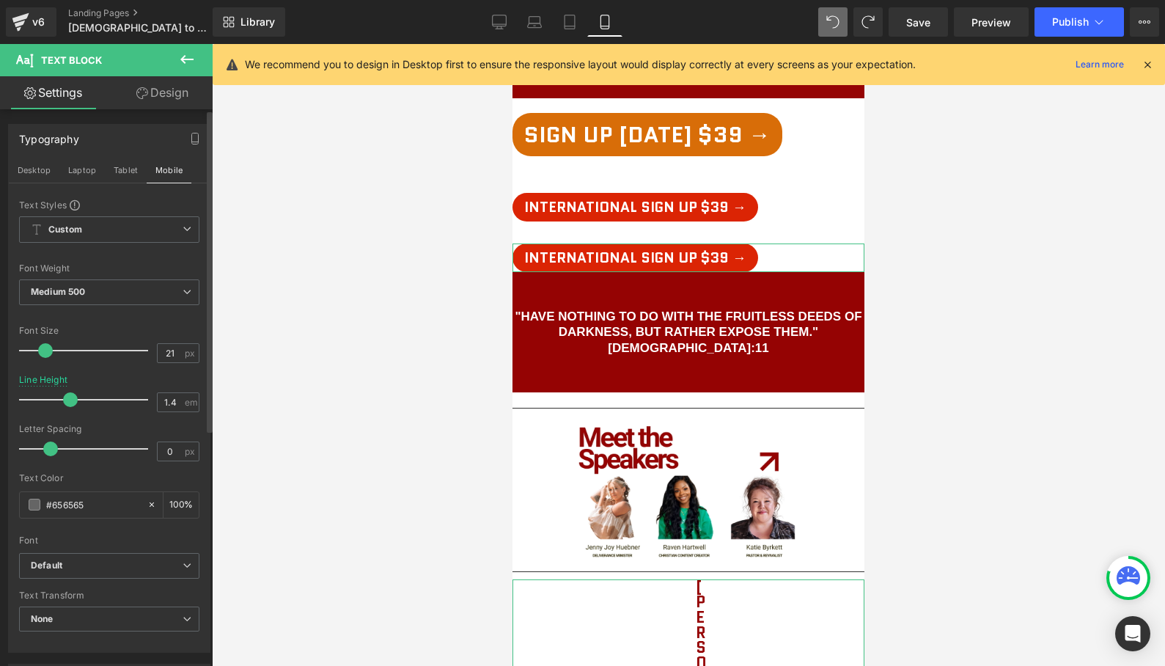
type input "1.3"
drag, startPoint x: 78, startPoint y: 403, endPoint x: 59, endPoint y: 403, distance: 18.3
click at [59, 403] on span at bounding box center [65, 399] width 15 height 15
type input "-0.7"
drag, startPoint x: 47, startPoint y: 452, endPoint x: 32, endPoint y: 451, distance: 15.4
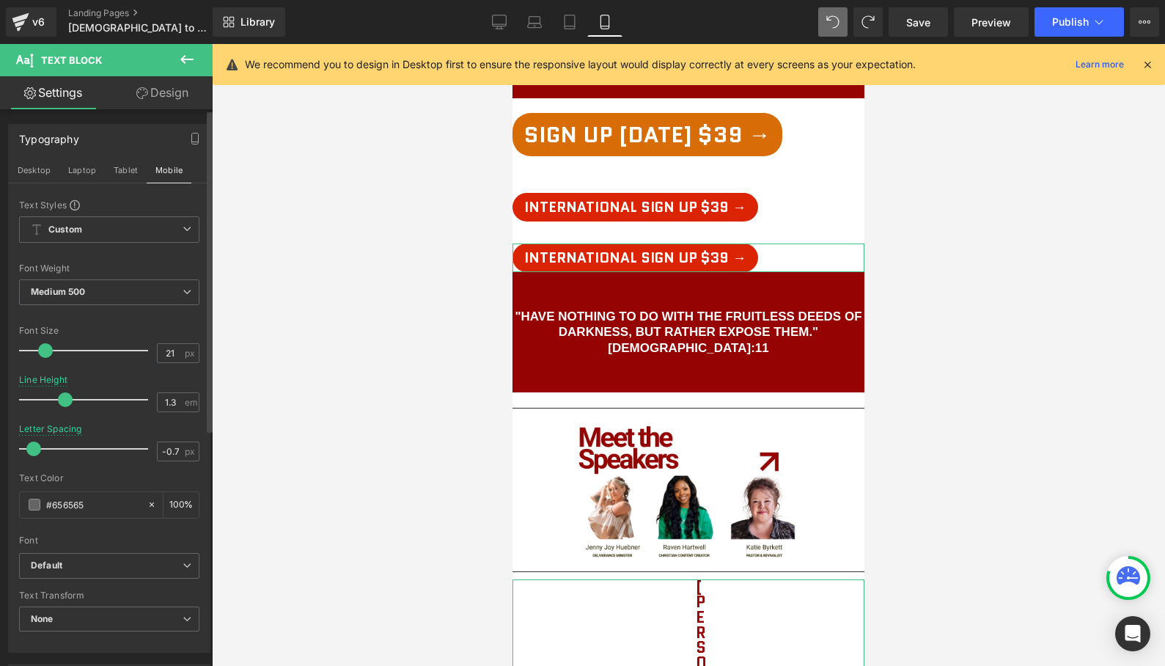
click at [32, 451] on span at bounding box center [33, 448] width 15 height 15
click at [117, 621] on span "None" at bounding box center [109, 619] width 180 height 26
click at [122, 172] on button "Tablet" at bounding box center [126, 170] width 42 height 25
type input "1.71"
type input "0"
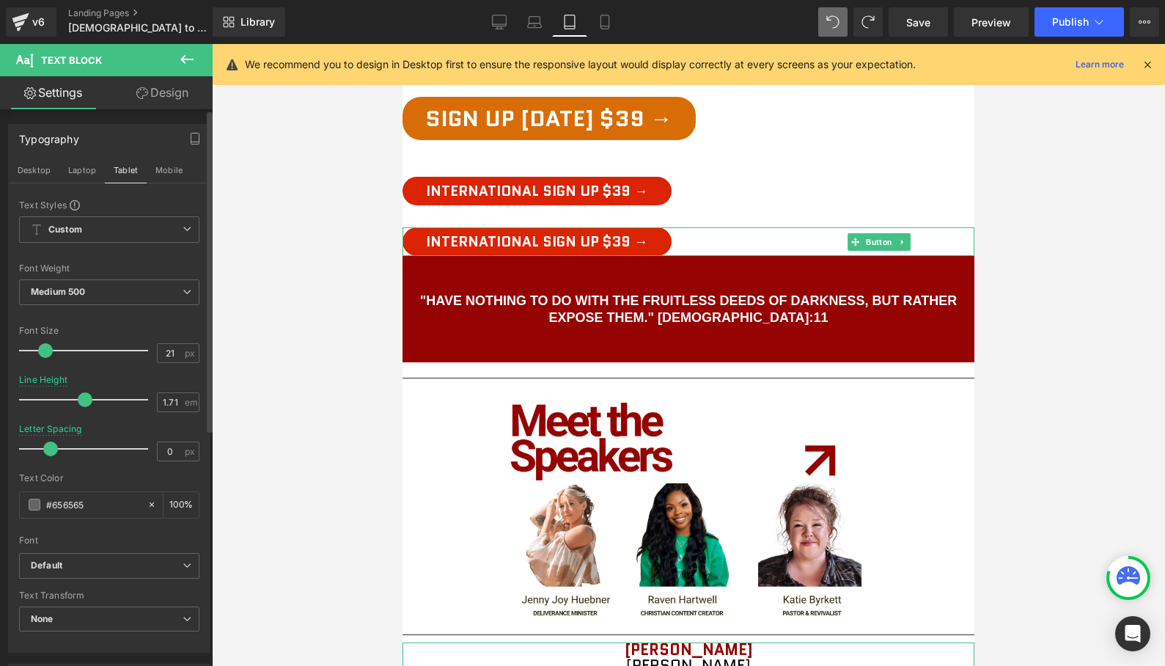
scroll to position [2010, 0]
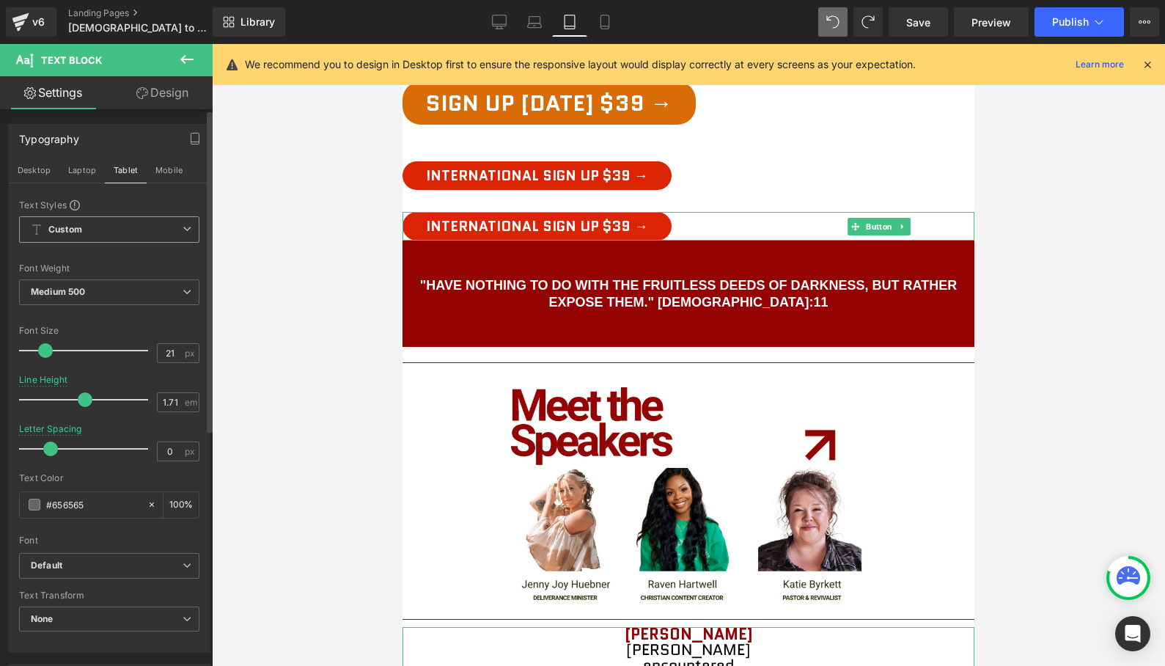
click at [111, 223] on span "Custom Setup Global Style" at bounding box center [109, 229] width 180 height 26
click at [106, 290] on div "Setup Global Style" at bounding box center [106, 288] width 175 height 34
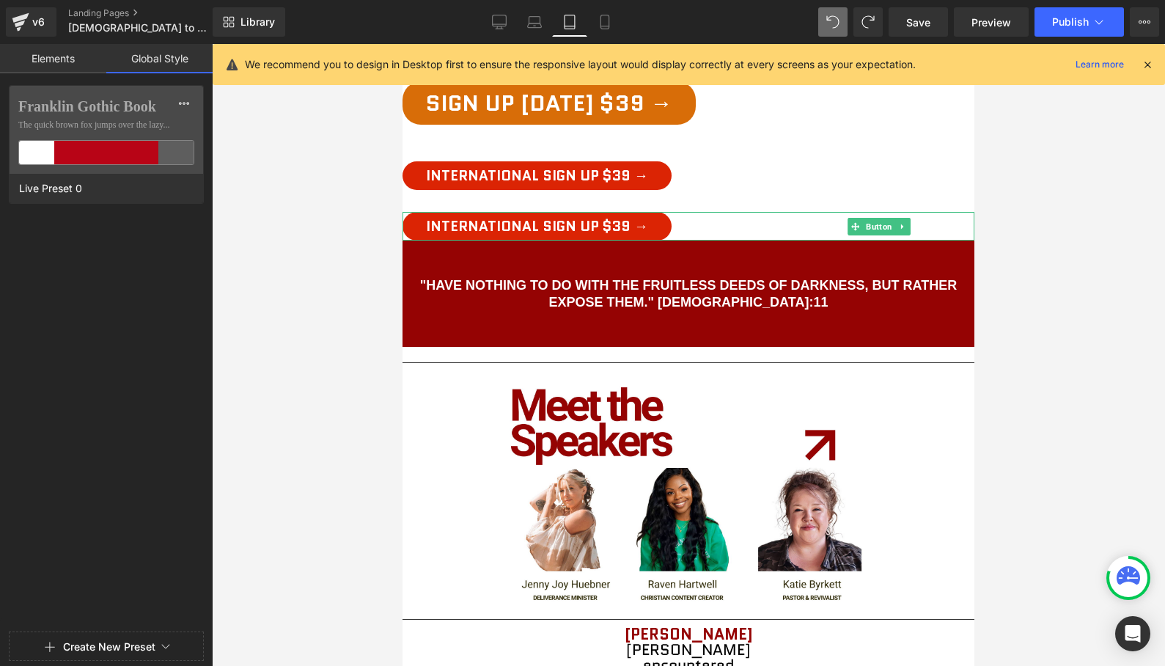
click at [638, 550] on body "Skip to content Become a Creator! Free Ground Shipping on orders over $35 Octob…" at bounding box center [689, 520] width 572 height 4972
click at [676, 624] on span "Text Block" at bounding box center [681, 633] width 46 height 18
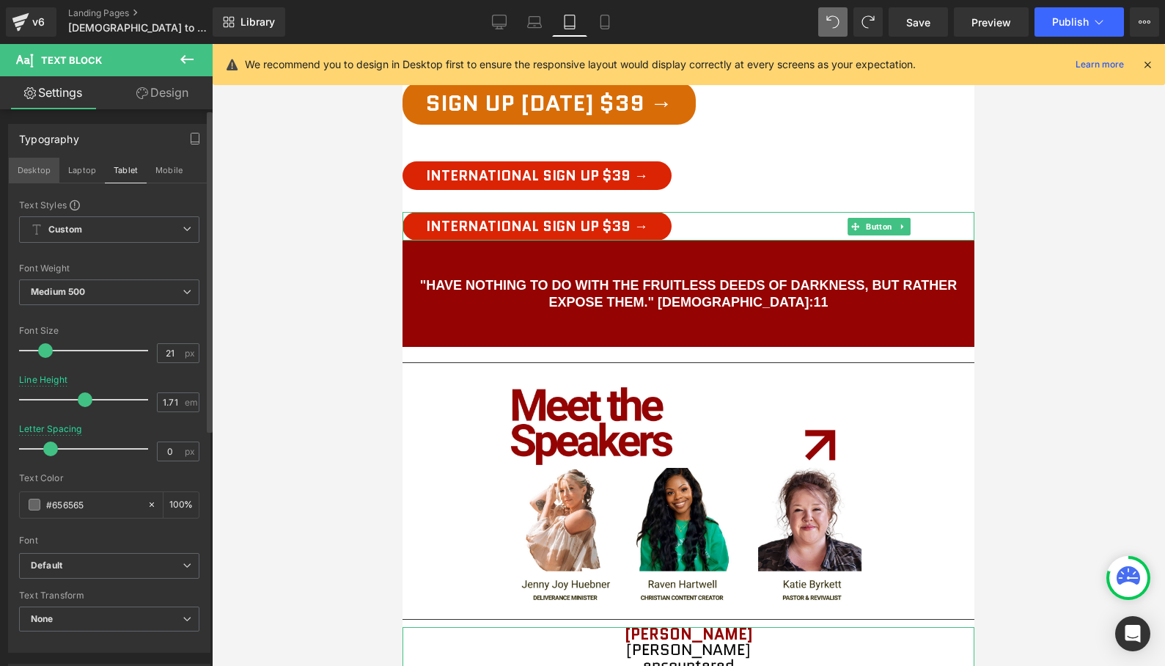
click at [36, 171] on button "Desktop" at bounding box center [34, 170] width 51 height 25
type input "100"
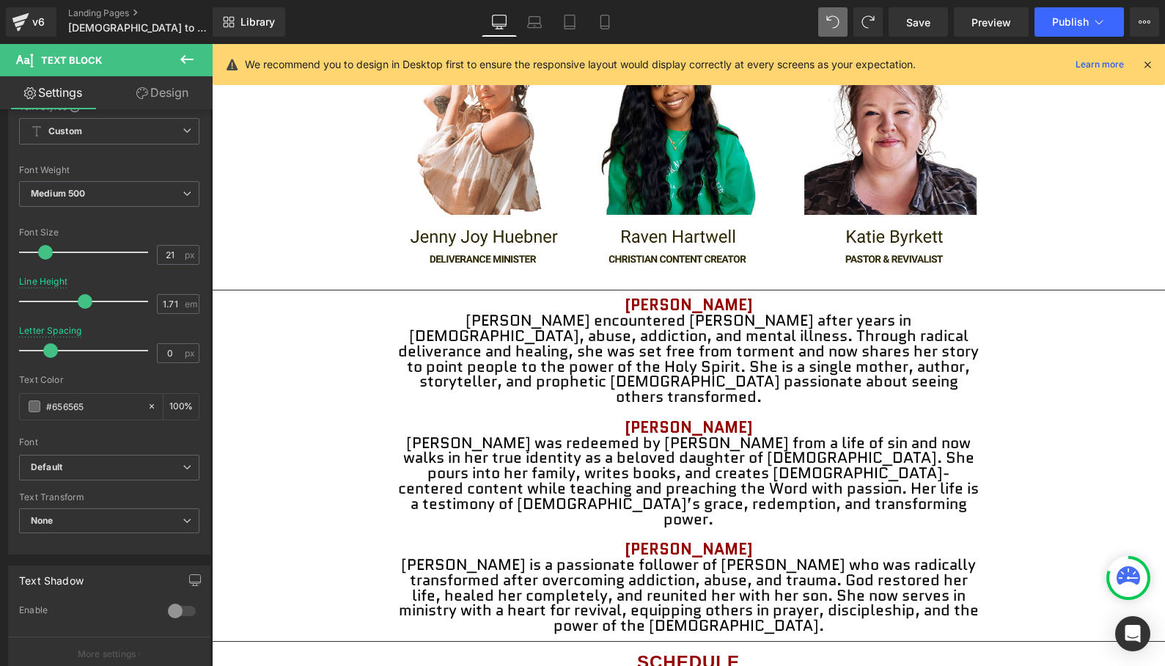
scroll to position [2149, 0]
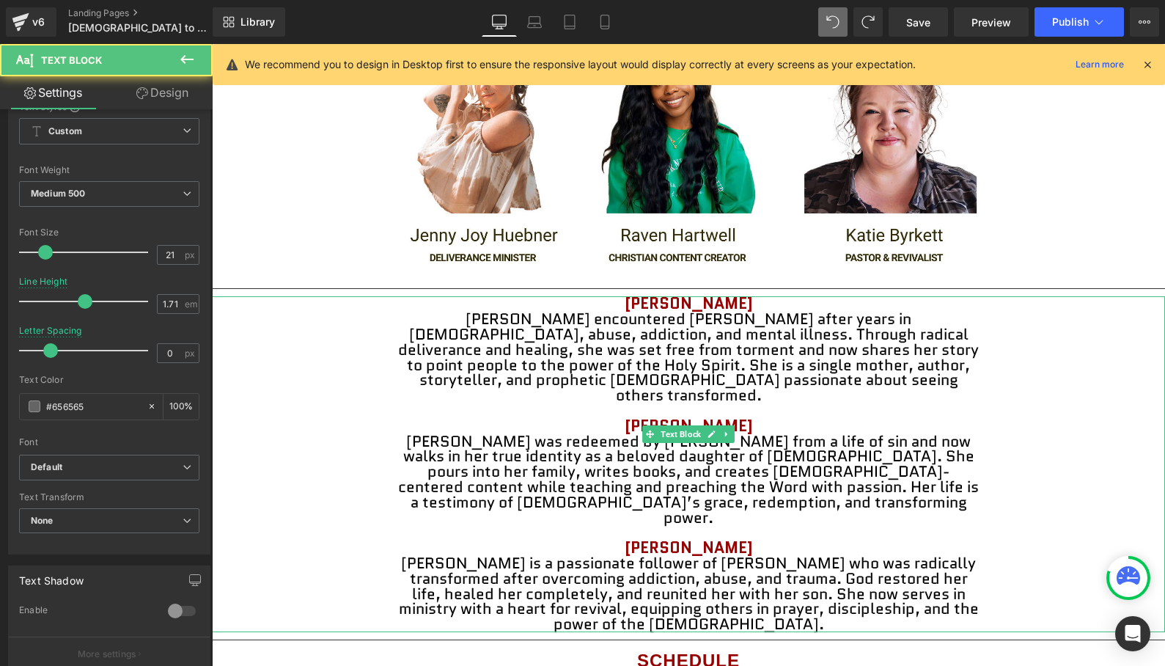
click at [582, 430] on span "[PERSON_NAME] was redeemed by [PERSON_NAME] from a life of sin and now walks in…" at bounding box center [688, 479] width 581 height 98
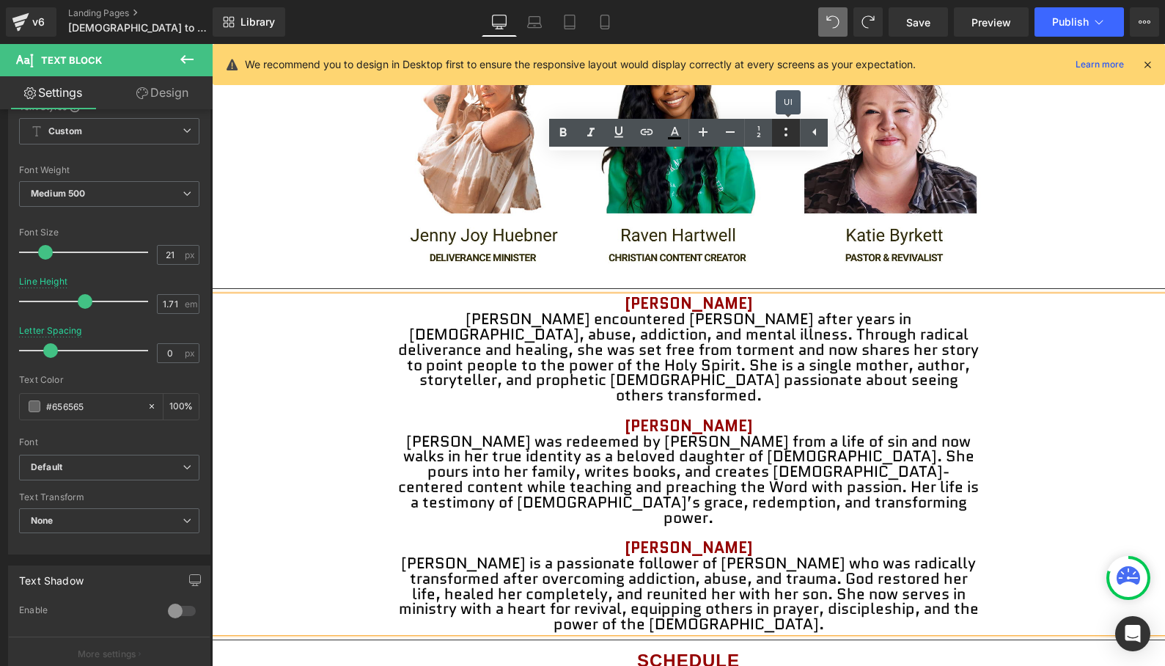
click at [784, 131] on icon at bounding box center [786, 132] width 18 height 18
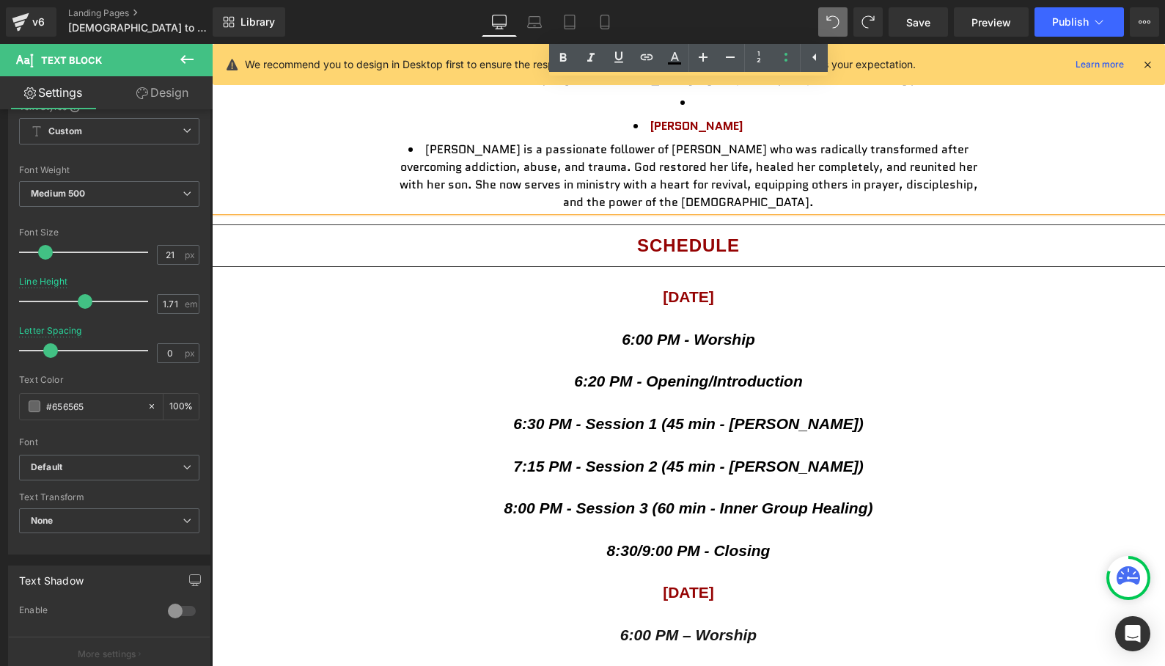
scroll to position [2570, 0]
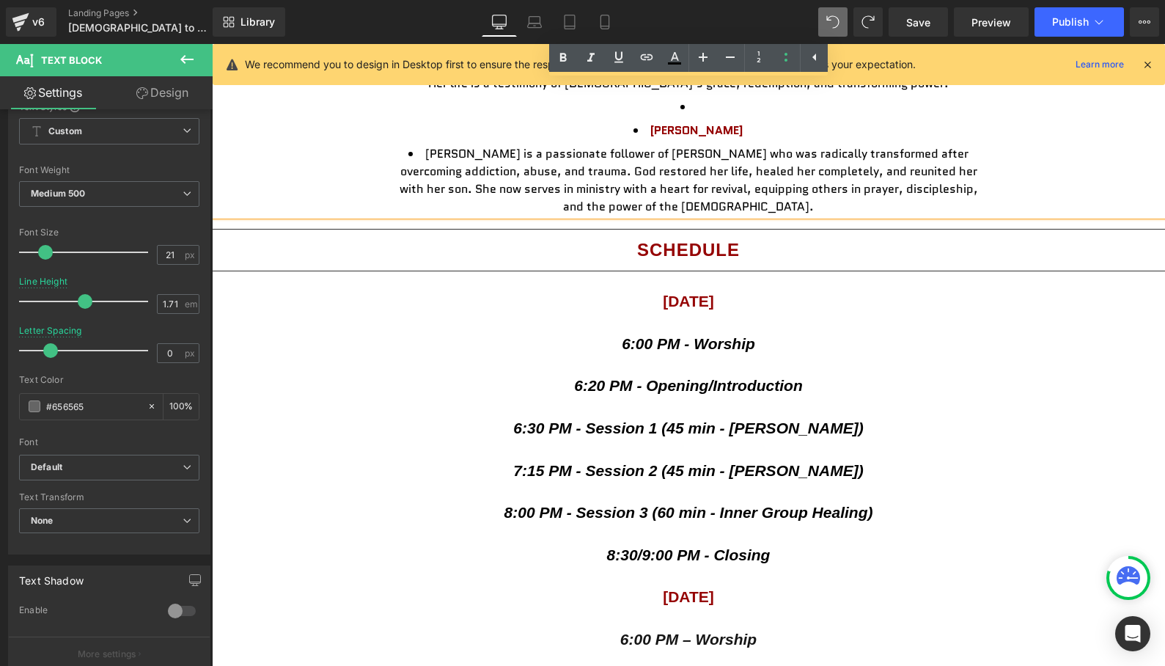
click at [864, 294] on div "[DATE] 6:00 PM - Worship 6:20 PM - Opening/Introduction 6:30 PM - Session 1 (45…" at bounding box center [688, 608] width 953 height 628
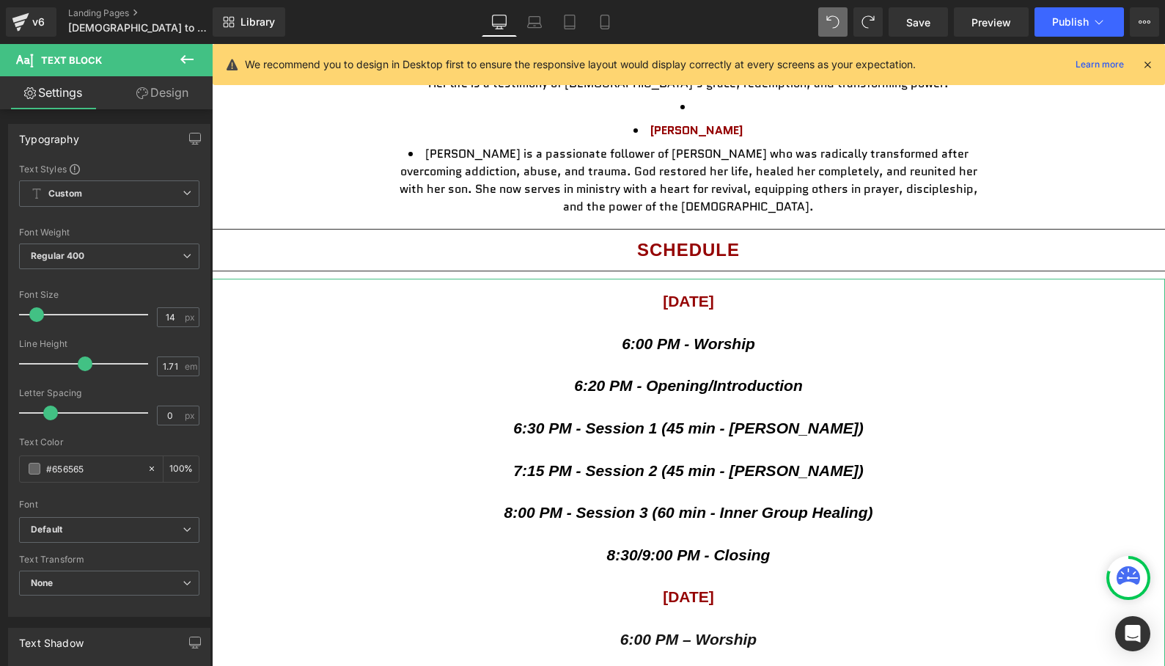
click at [164, 90] on link "Design" at bounding box center [162, 92] width 106 height 33
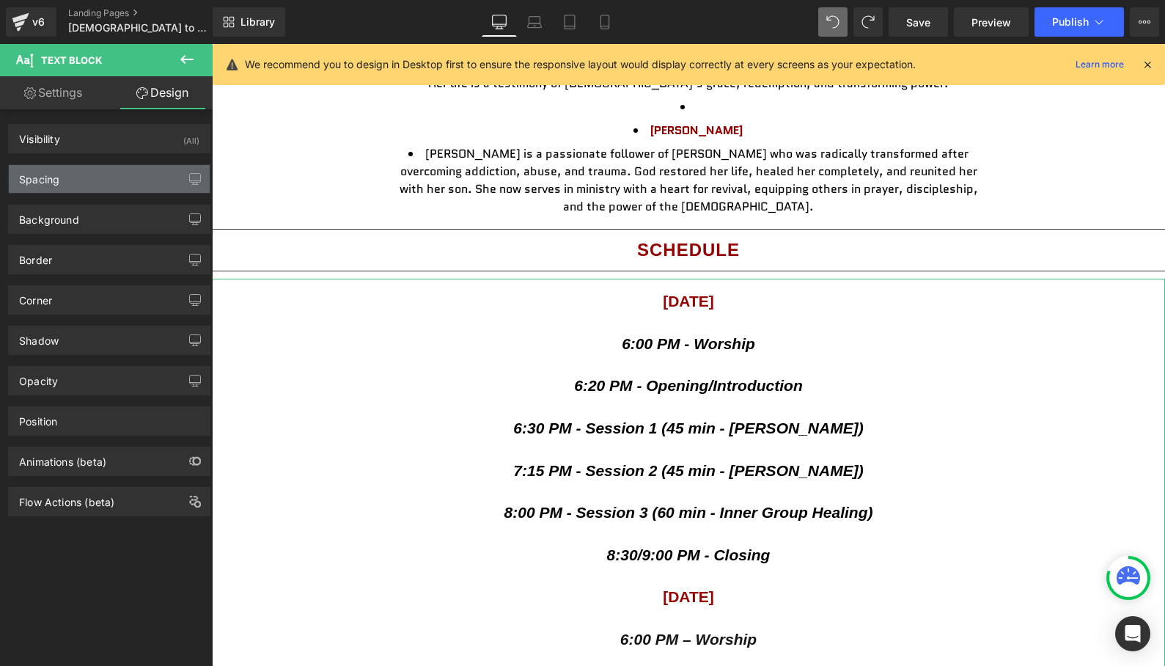
click at [67, 182] on div "Spacing" at bounding box center [109, 179] width 201 height 28
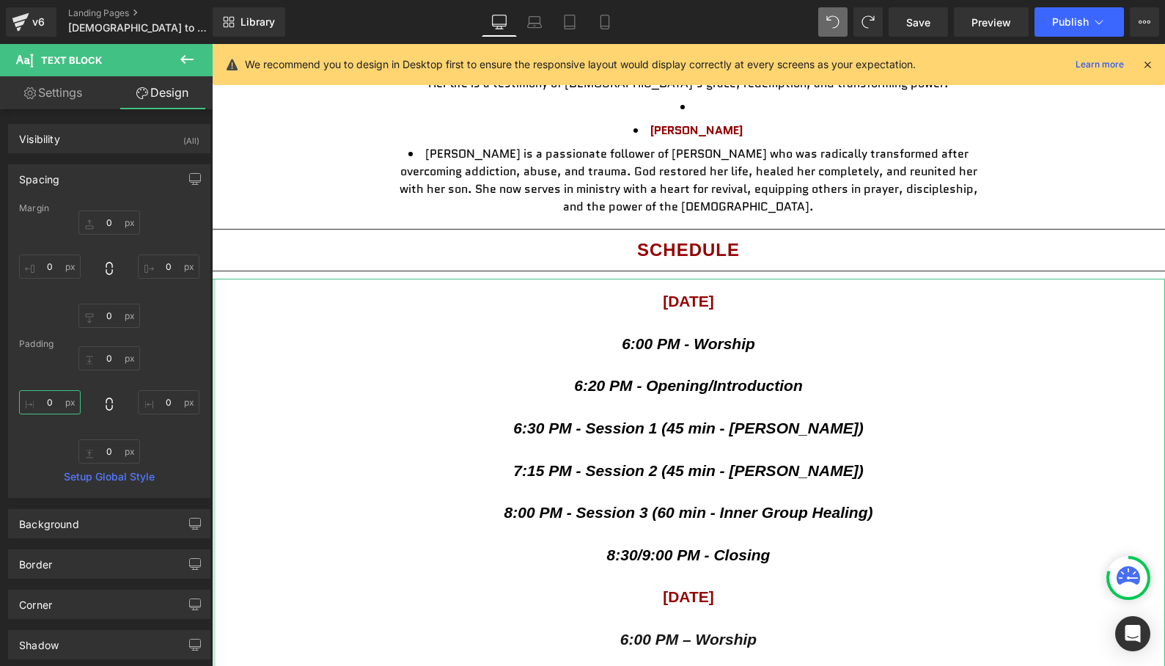
click at [48, 403] on input "0" at bounding box center [50, 402] width 62 height 24
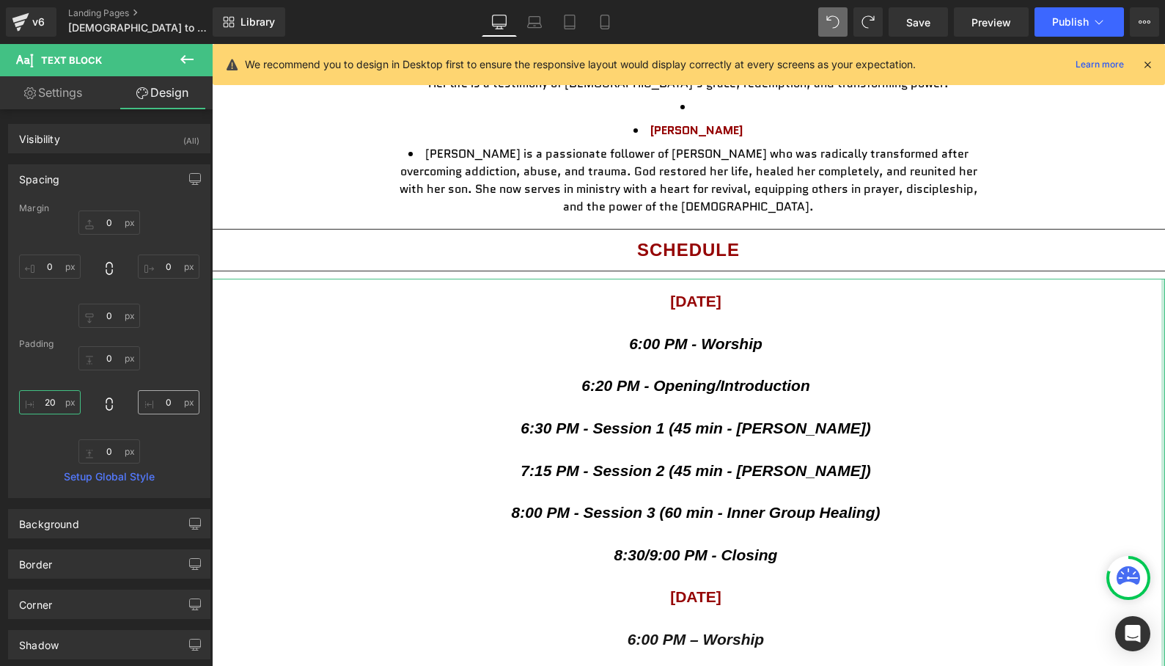
type input "20"
click at [170, 403] on input "0" at bounding box center [169, 402] width 62 height 24
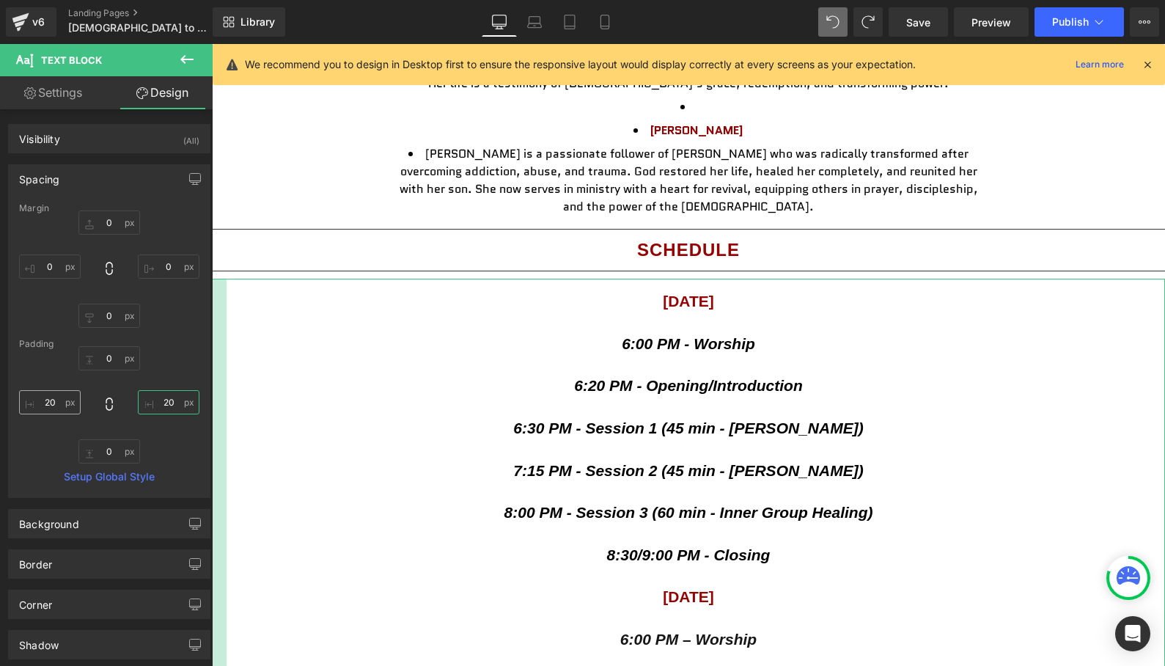
type input "20"
click at [58, 403] on input "20" at bounding box center [50, 402] width 62 height 24
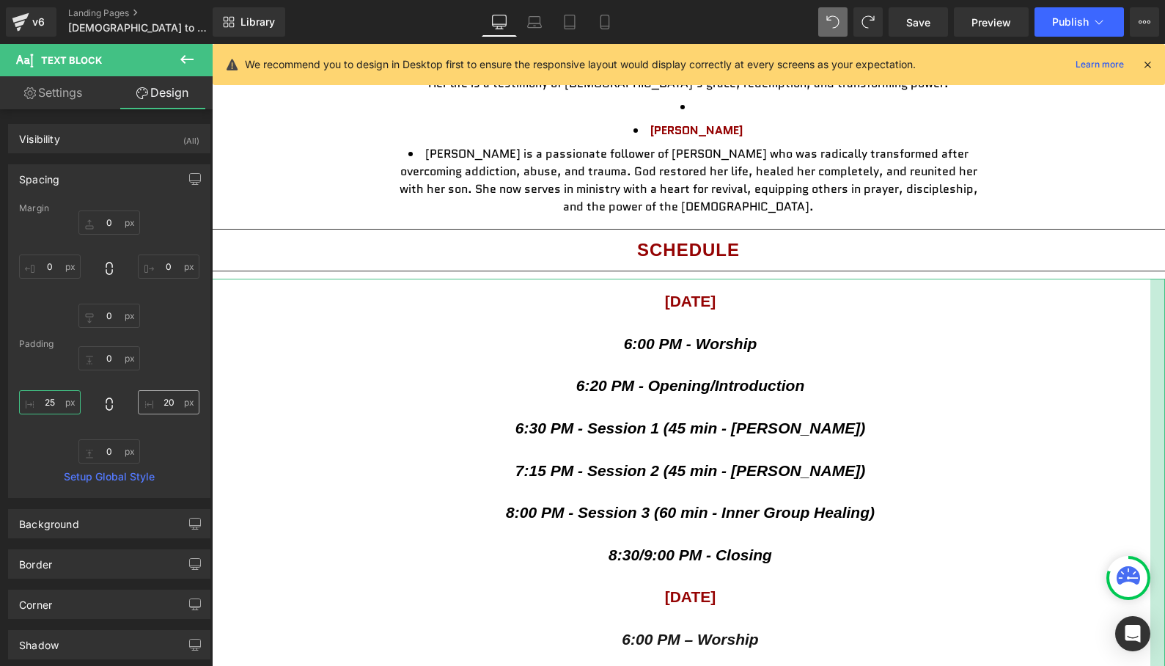
type input "25"
click at [167, 400] on input "20" at bounding box center [169, 402] width 62 height 24
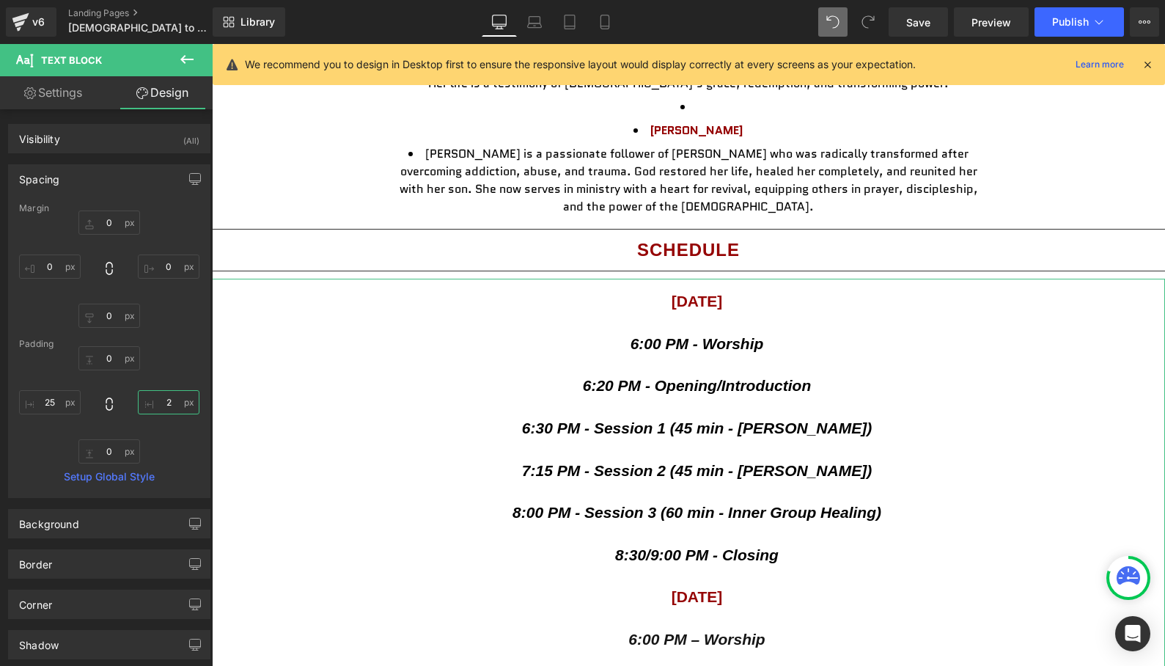
type input "25"
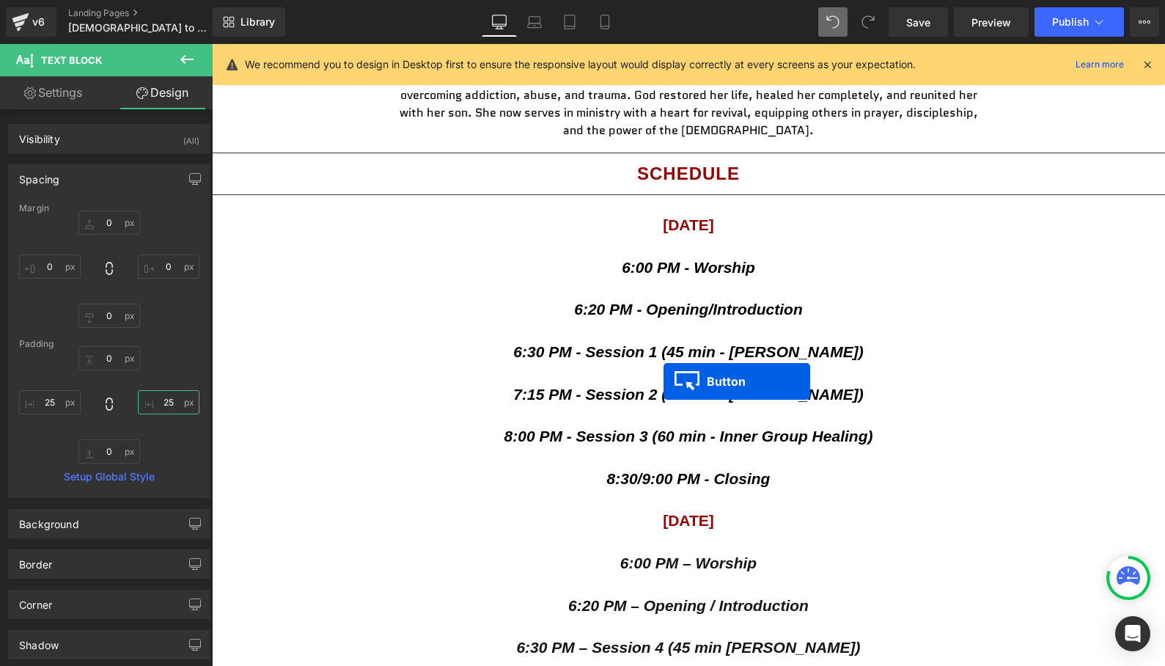
scroll to position [2963, 0]
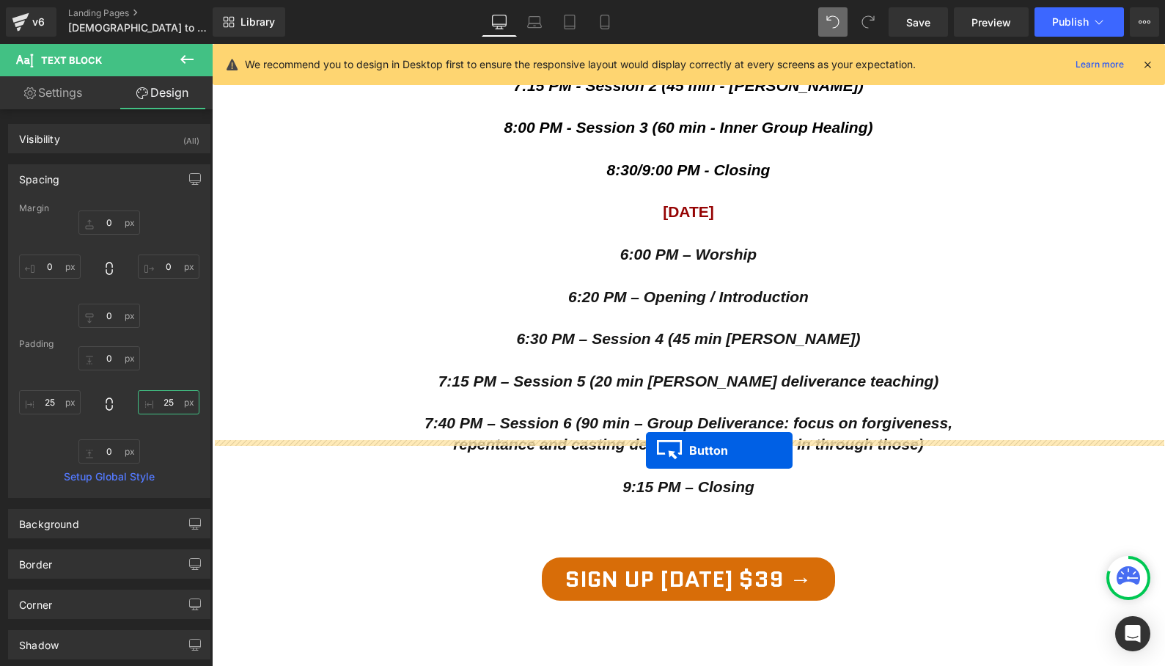
drag, startPoint x: 663, startPoint y: 322, endPoint x: 646, endPoint y: 450, distance: 129.4
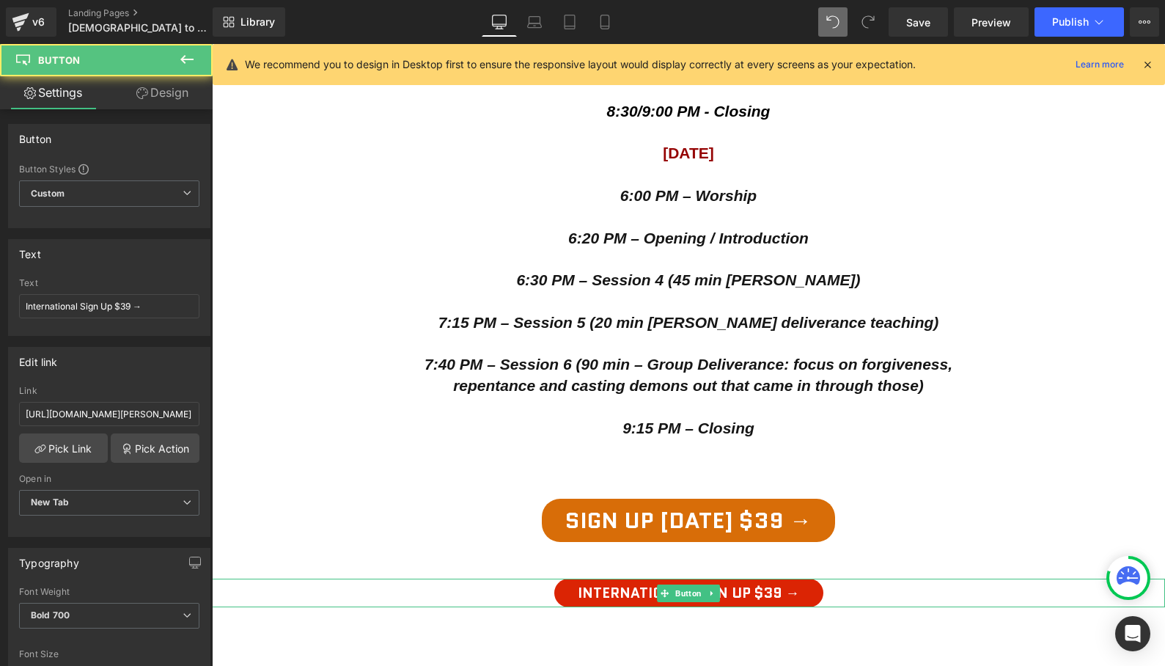
scroll to position [2904, 0]
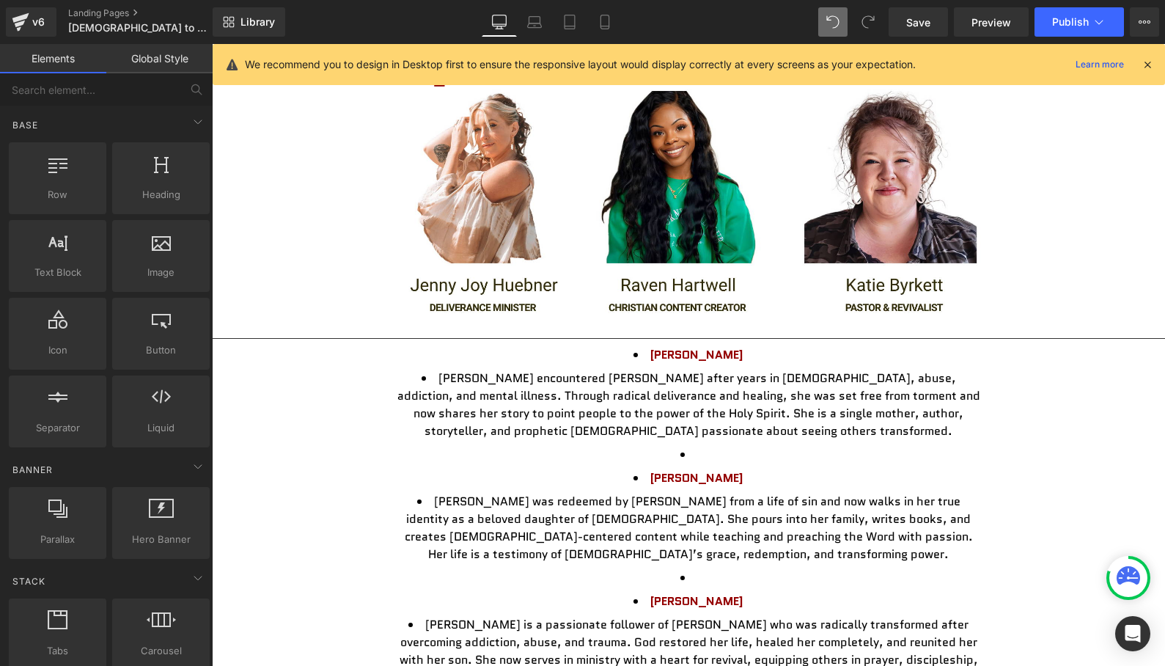
scroll to position [2039, 0]
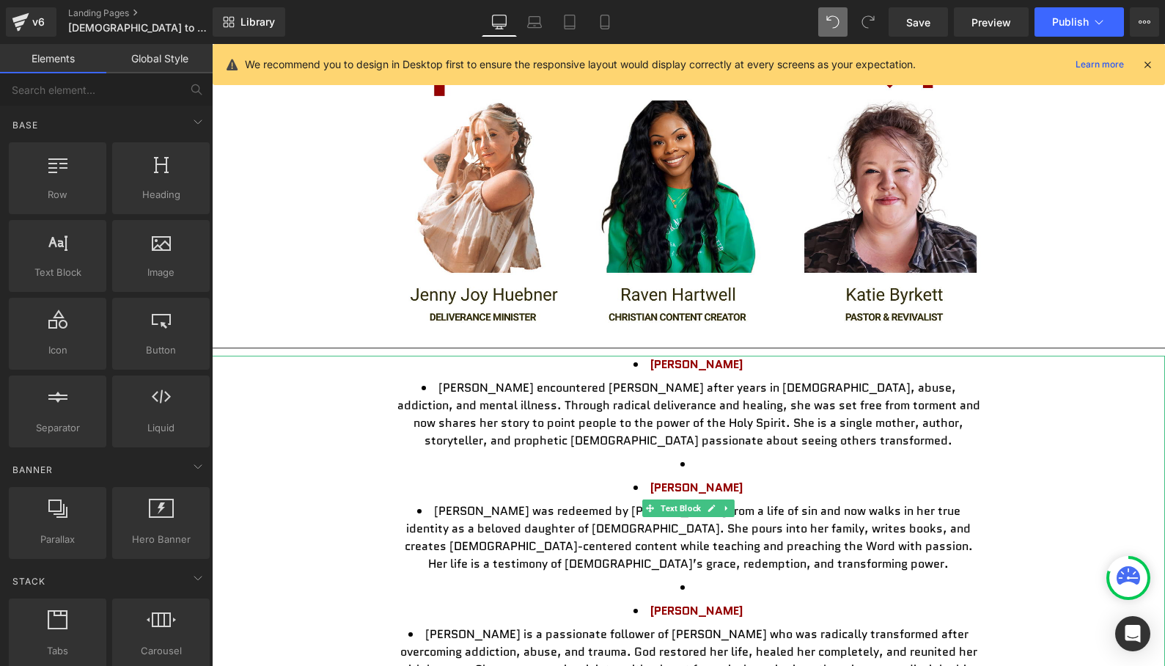
click at [309, 356] on div "[PERSON_NAME] [PERSON_NAME] encountered [PERSON_NAME] after years in witchcraft…" at bounding box center [688, 526] width 953 height 340
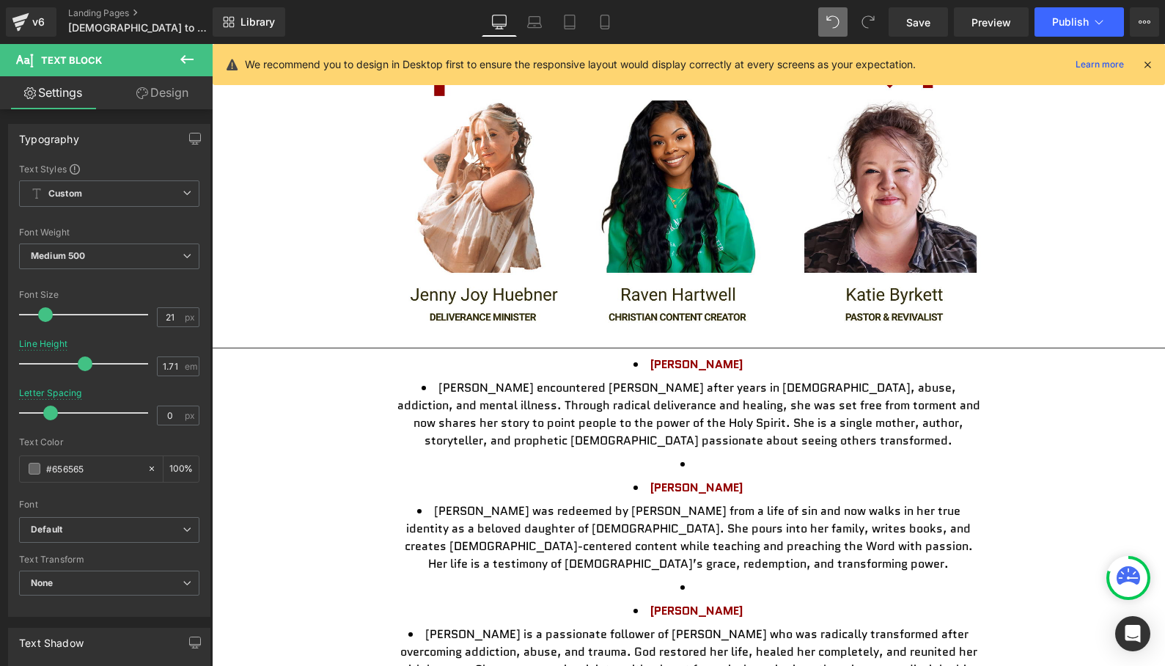
click at [187, 56] on icon at bounding box center [187, 60] width 18 height 18
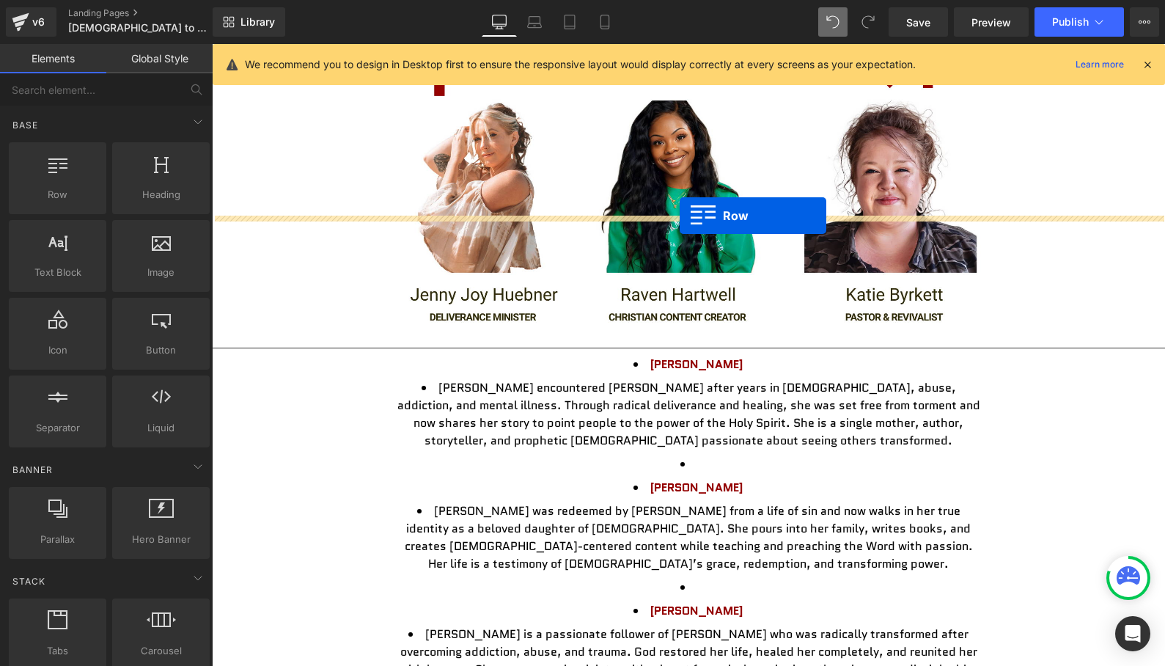
drag, startPoint x: 272, startPoint y: 236, endPoint x: 680, endPoint y: 215, distance: 408.3
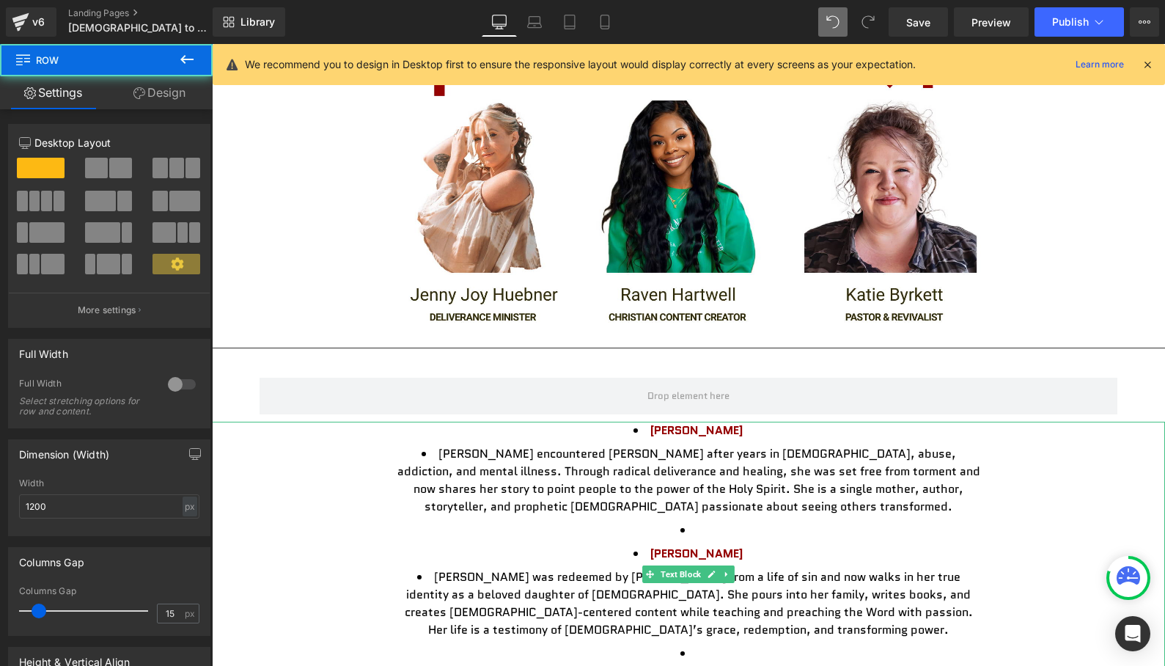
click at [634, 445] on li "[PERSON_NAME] encountered [PERSON_NAME] after years in [DEMOGRAPHIC_DATA], abus…" at bounding box center [688, 480] width 587 height 70
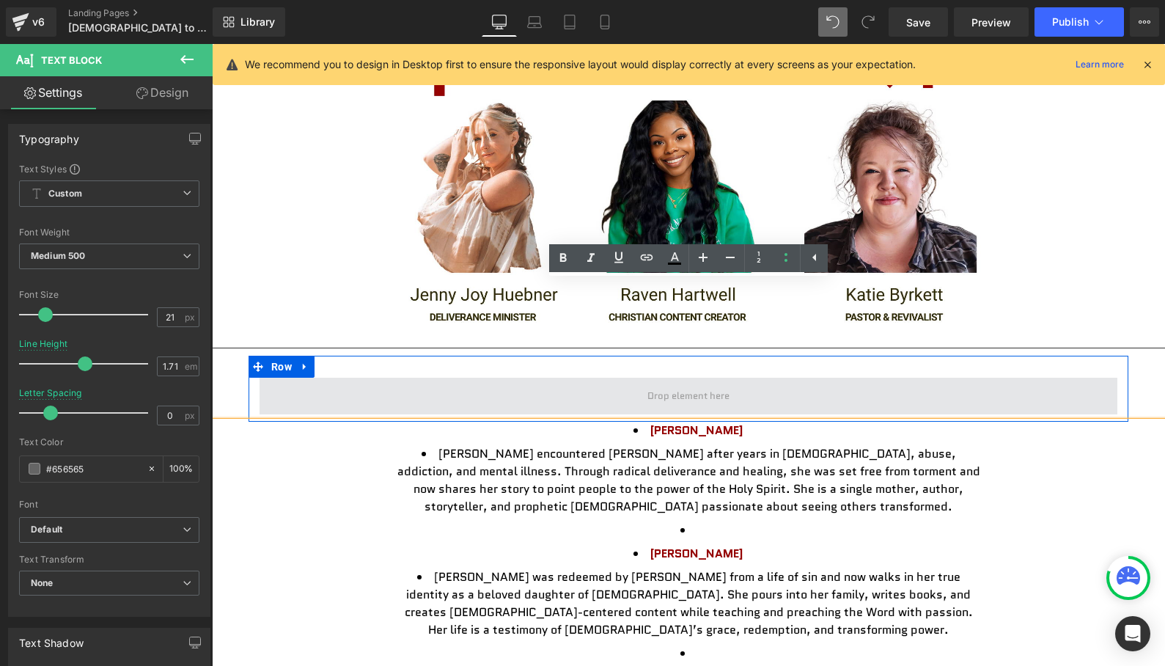
click at [902, 378] on span at bounding box center [689, 396] width 858 height 37
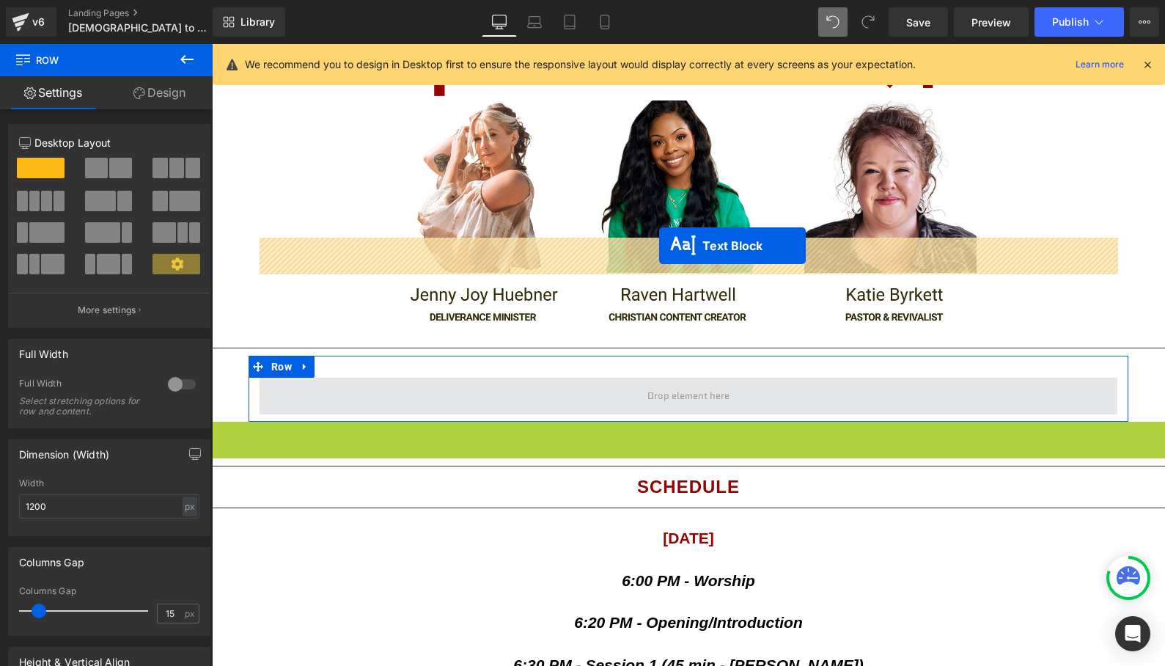
drag, startPoint x: 650, startPoint y: 435, endPoint x: 659, endPoint y: 246, distance: 189.4
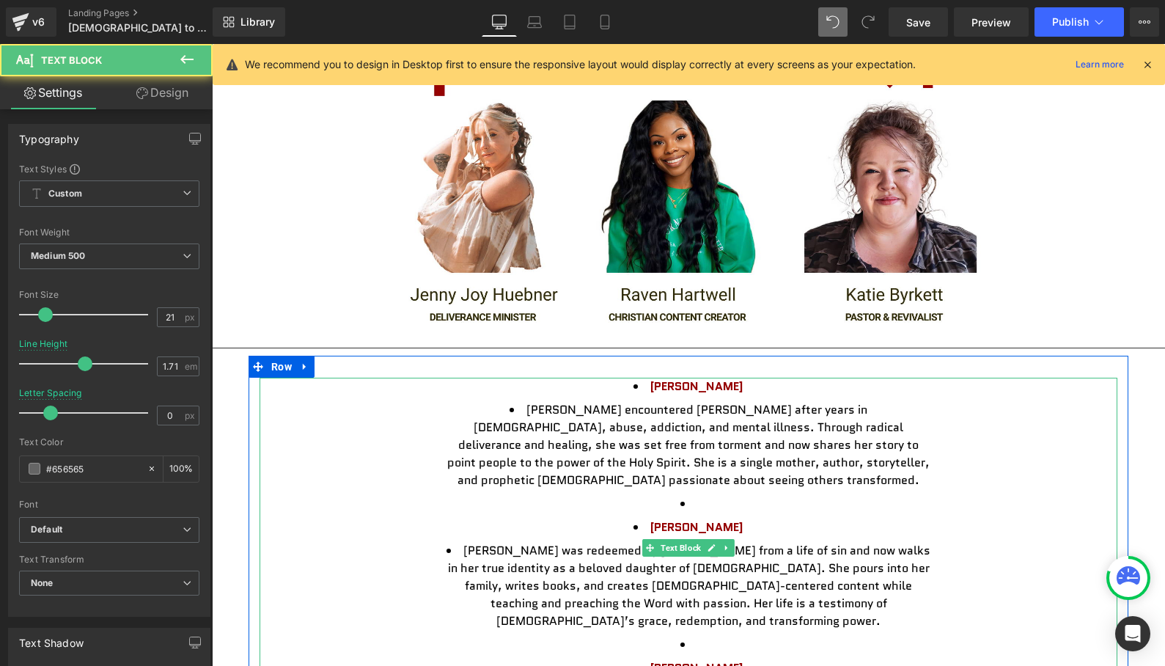
click at [656, 518] on span "[PERSON_NAME]" at bounding box center [696, 526] width 93 height 17
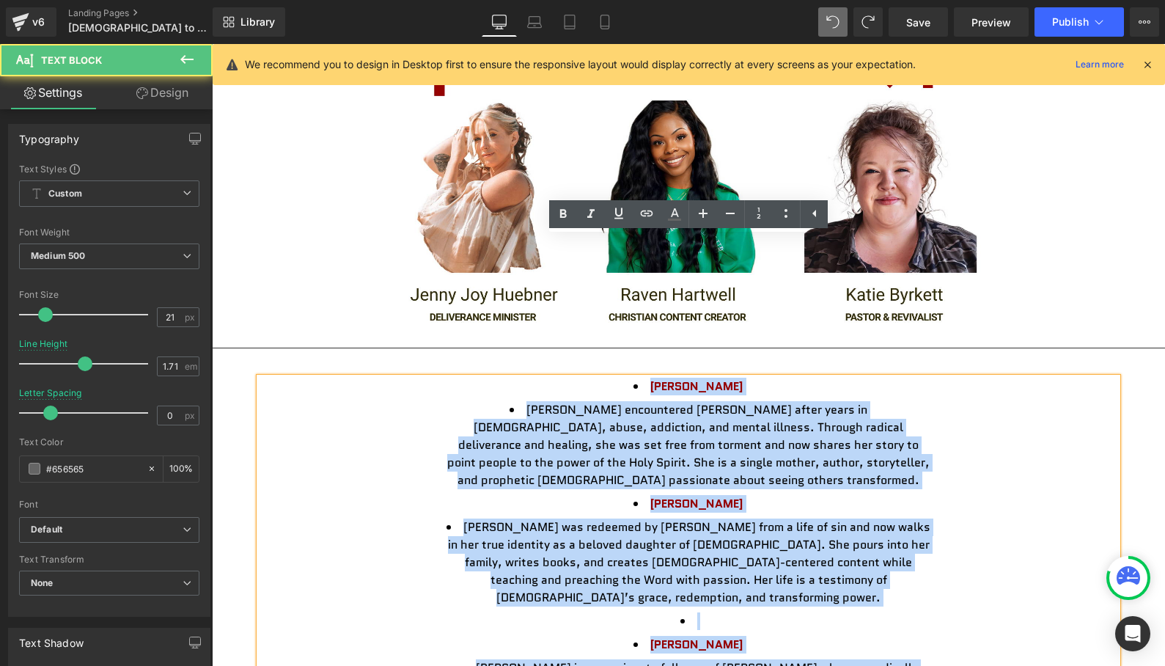
drag, startPoint x: 835, startPoint y: 543, endPoint x: 576, endPoint y: 244, distance: 395.1
click at [578, 378] on ul "[PERSON_NAME] [PERSON_NAME] encountered [PERSON_NAME] after years in witchcraft…" at bounding box center [688, 563] width 491 height 370
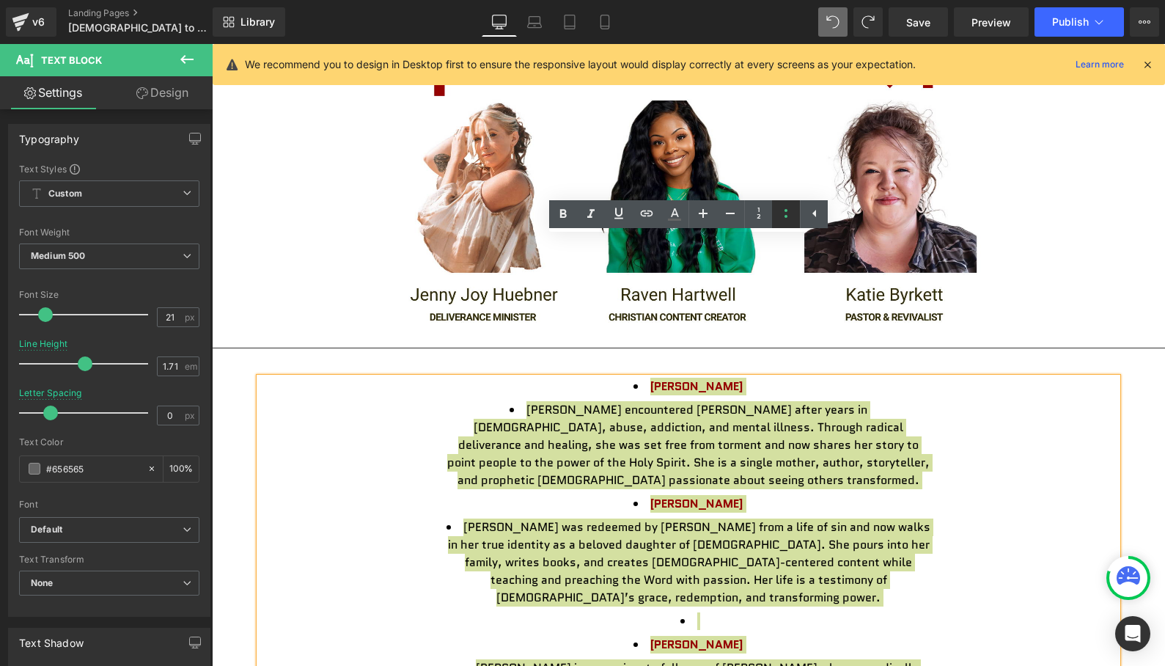
click at [786, 213] on icon at bounding box center [786, 214] width 18 height 18
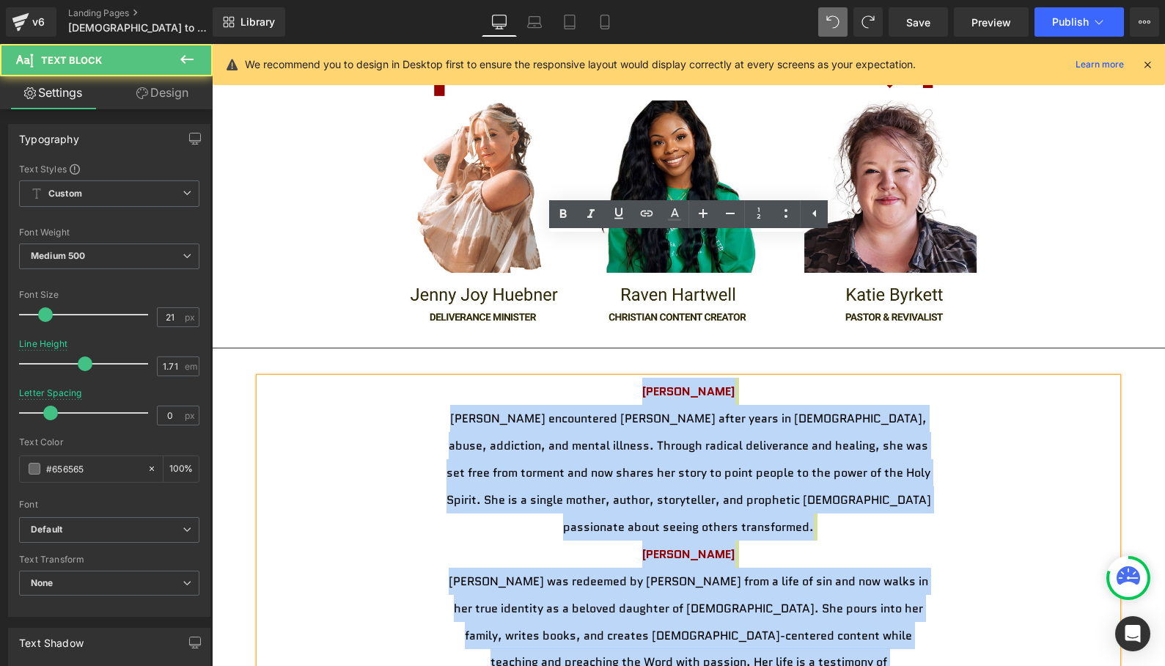
click at [945, 486] on div "[PERSON_NAME] [PERSON_NAME] encountered [PERSON_NAME] after years in witchcraft…" at bounding box center [689, 635] width 858 height 514
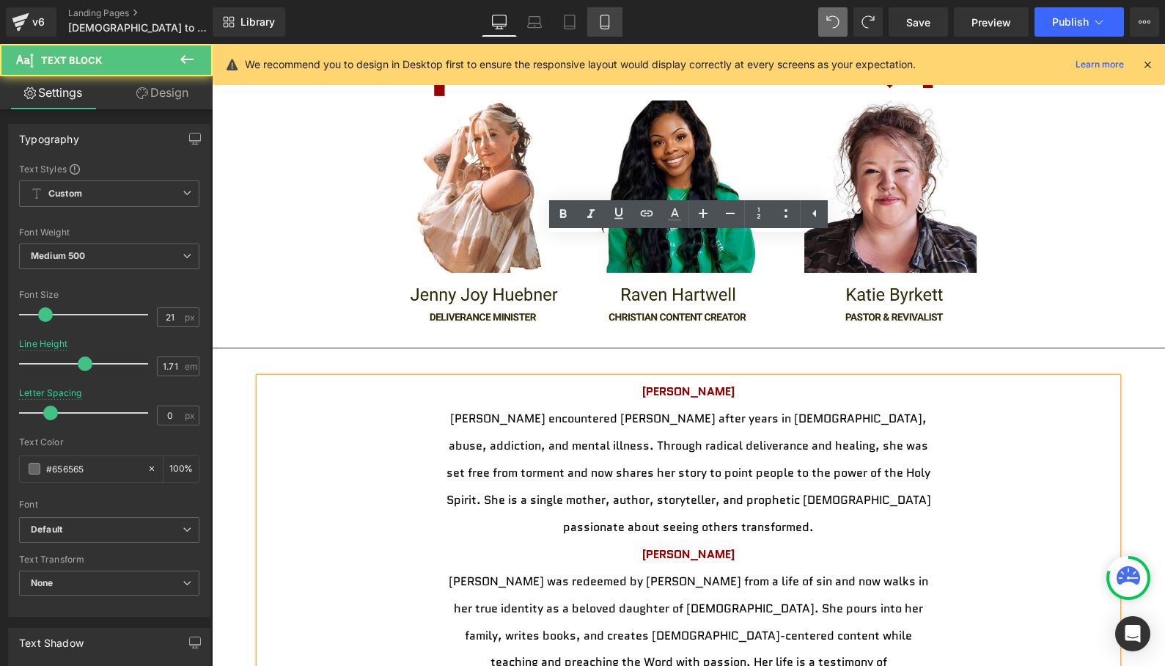
click at [621, 32] on link "Mobile" at bounding box center [604, 21] width 35 height 29
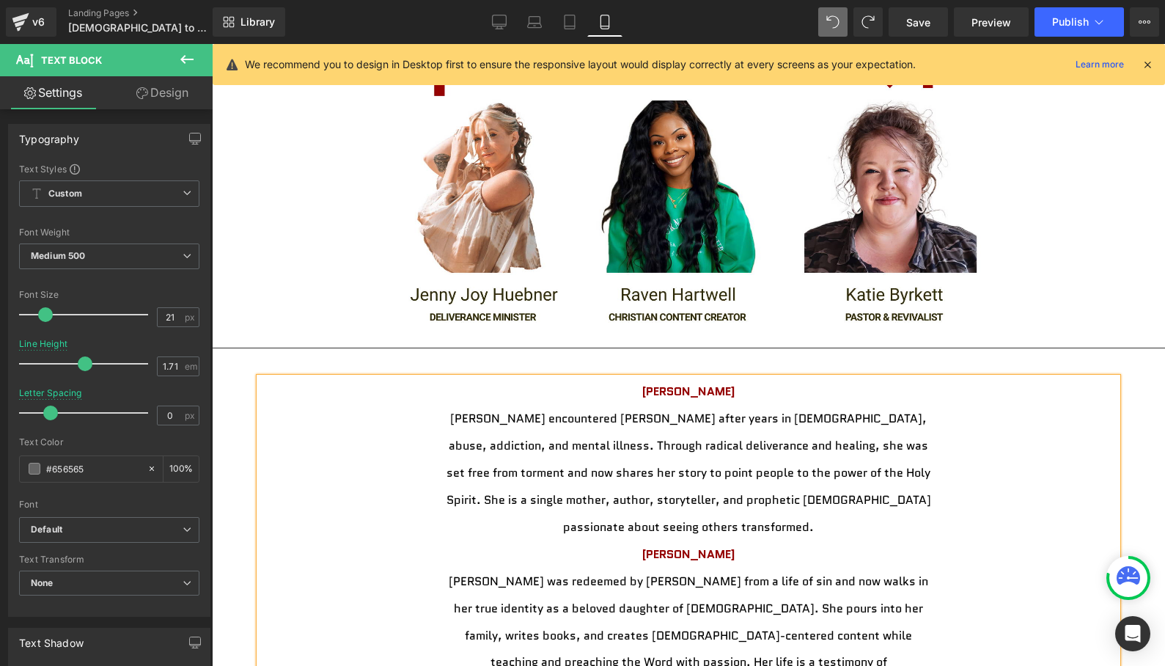
type input "1.3"
type input "-0.7"
type input "100"
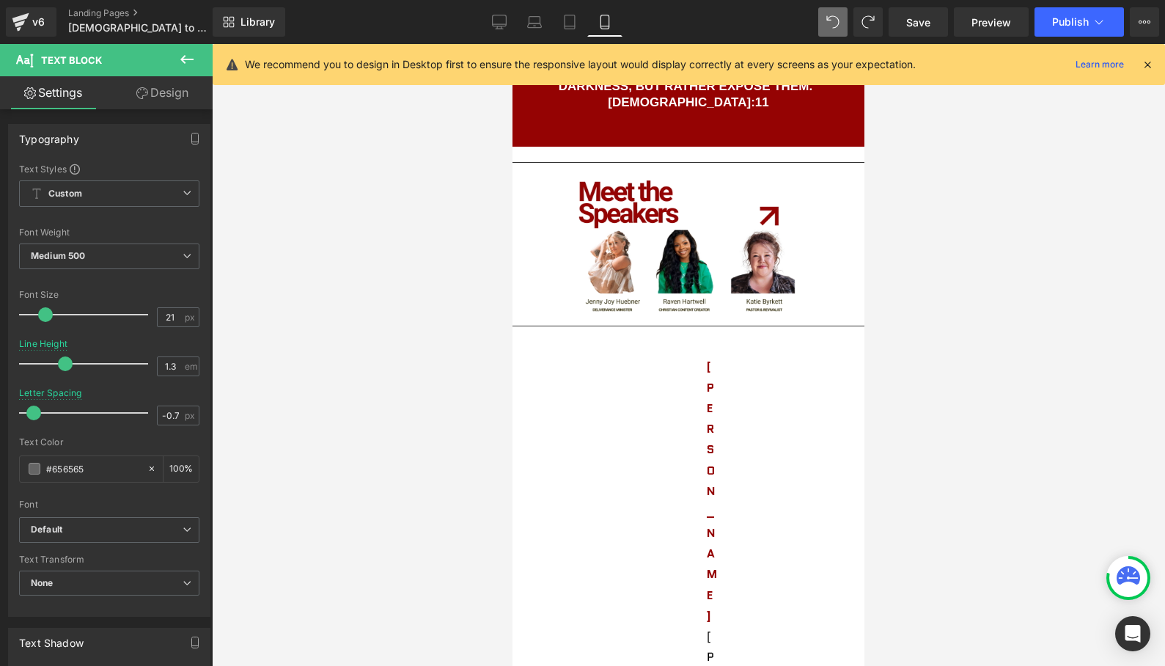
scroll to position [2768, 0]
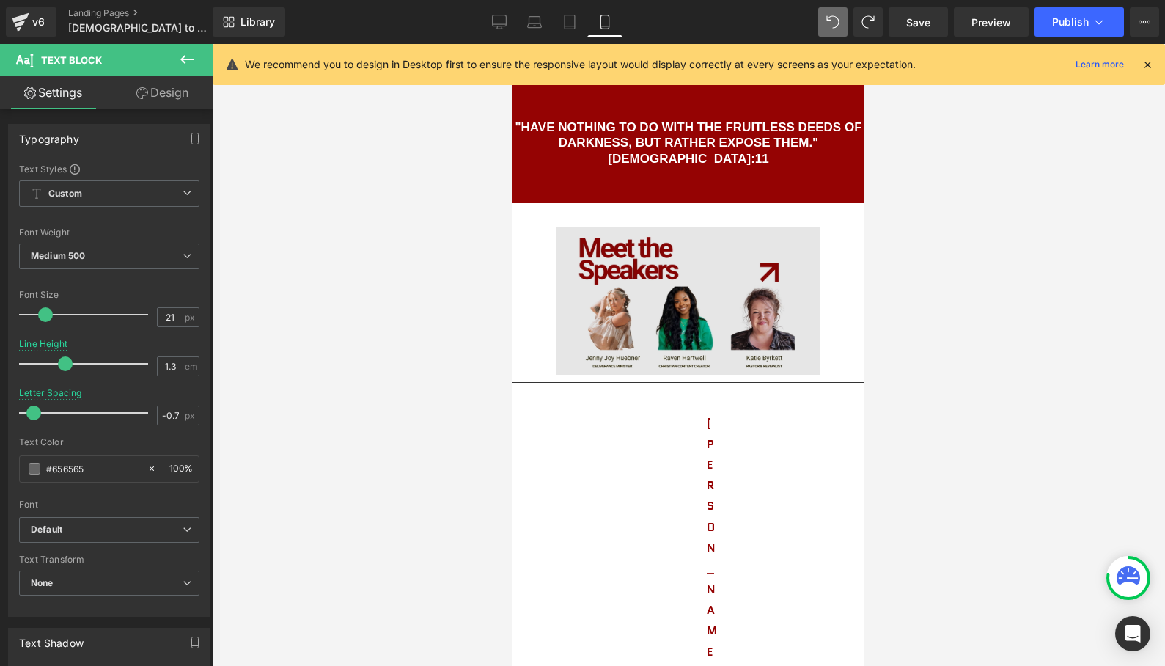
scroll to position [2705, 0]
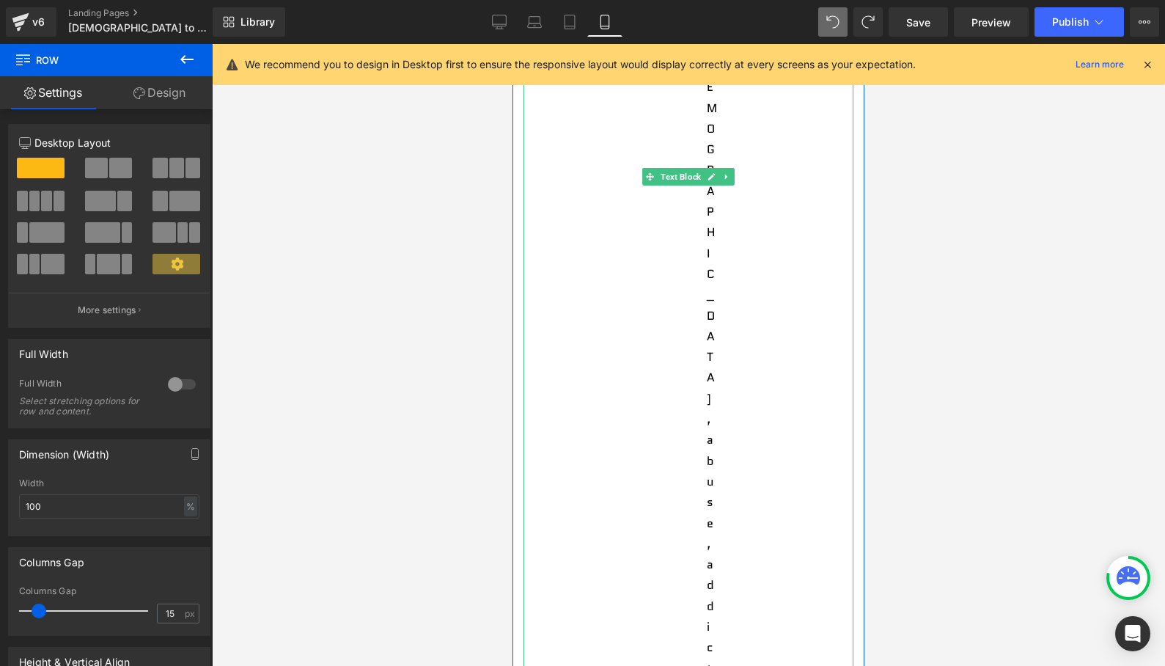
scroll to position [4369, 0]
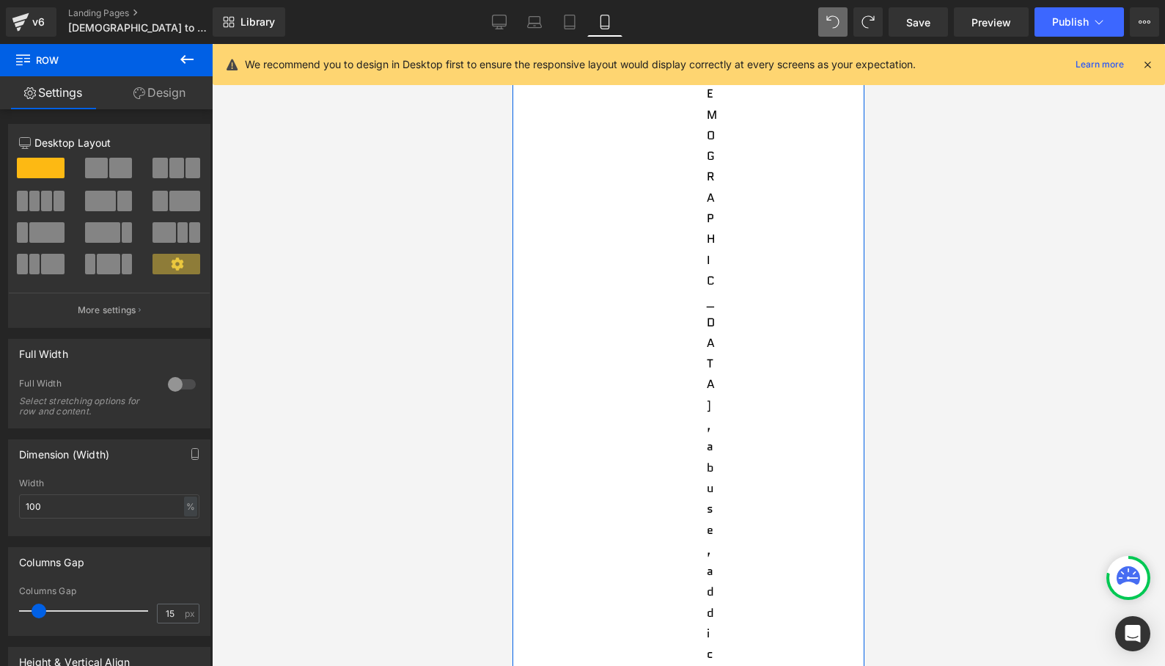
click at [166, 93] on link "Design" at bounding box center [159, 92] width 106 height 33
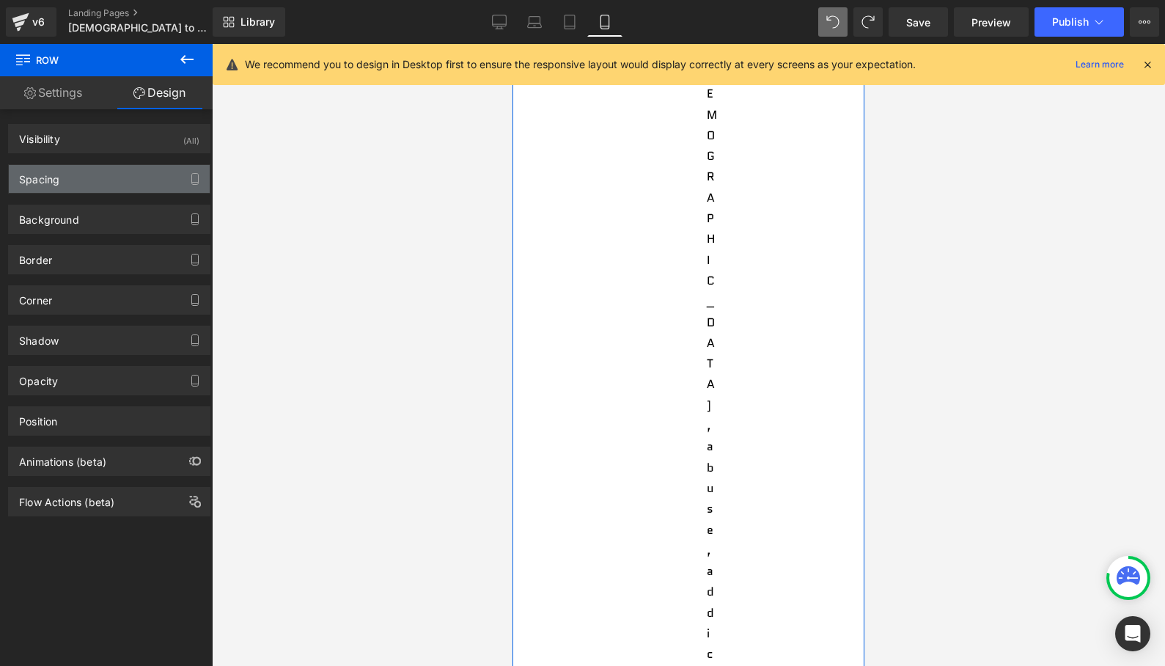
click at [115, 183] on div "Spacing" at bounding box center [109, 179] width 201 height 28
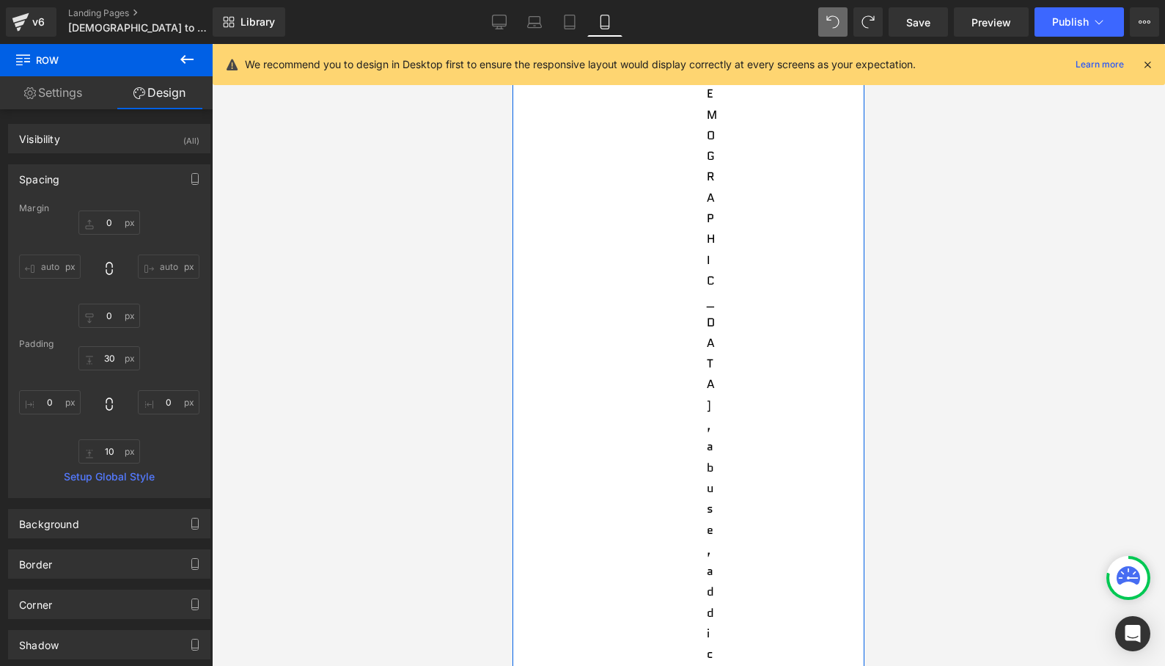
click at [50, 260] on input "auto" at bounding box center [50, 266] width 62 height 24
click at [77, 103] on link "Settings" at bounding box center [53, 92] width 106 height 33
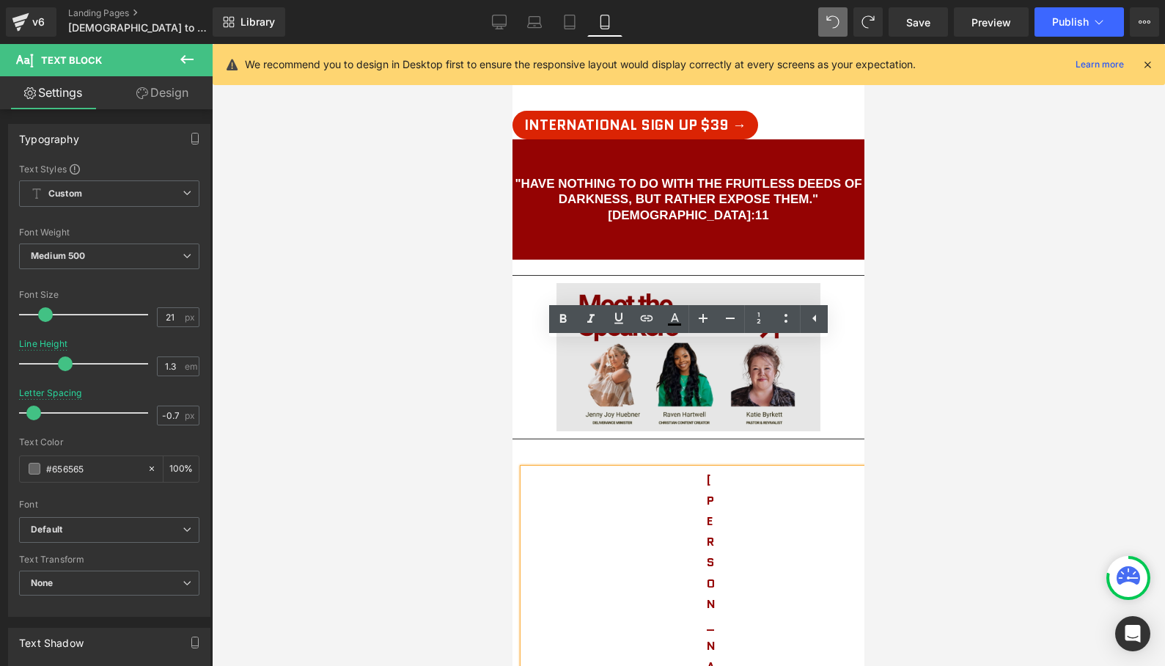
scroll to position [2663, 0]
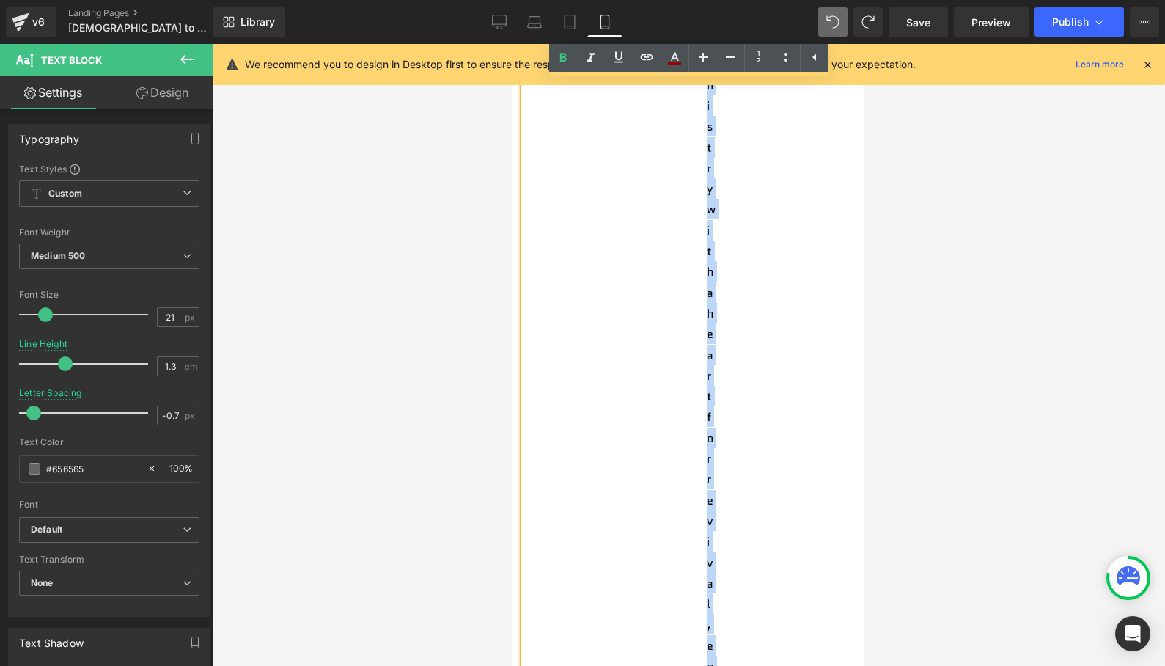
scroll to position [21364, 0]
drag, startPoint x: 689, startPoint y: 351, endPoint x: 746, endPoint y: 299, distance: 76.8
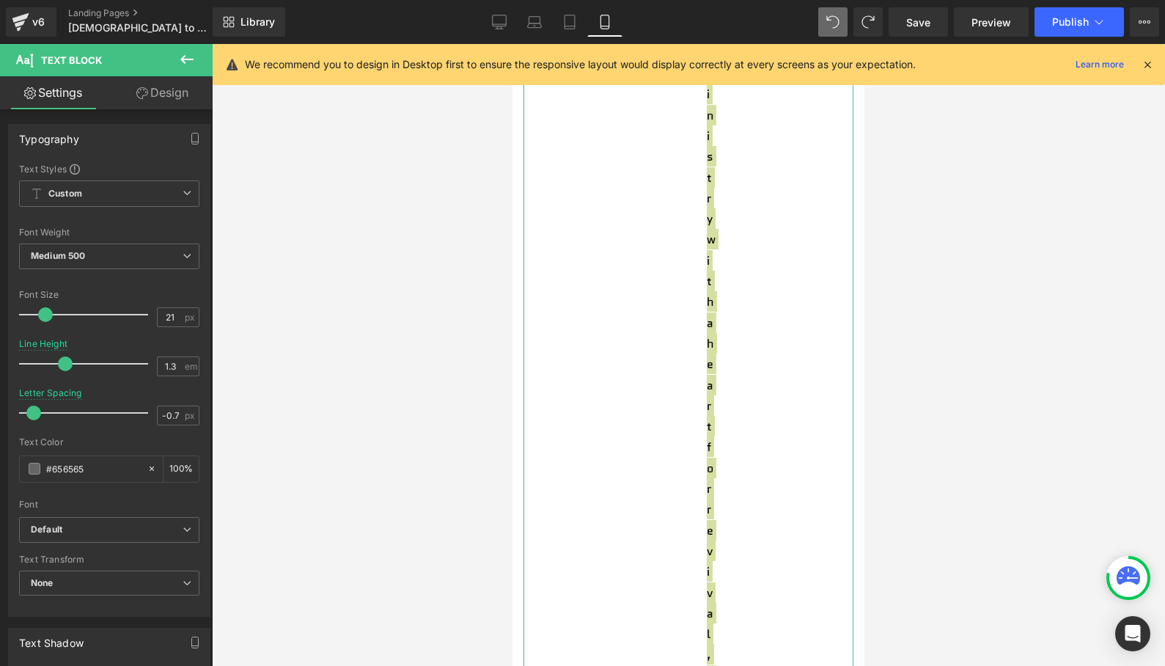
click at [164, 88] on link "Design" at bounding box center [162, 92] width 106 height 33
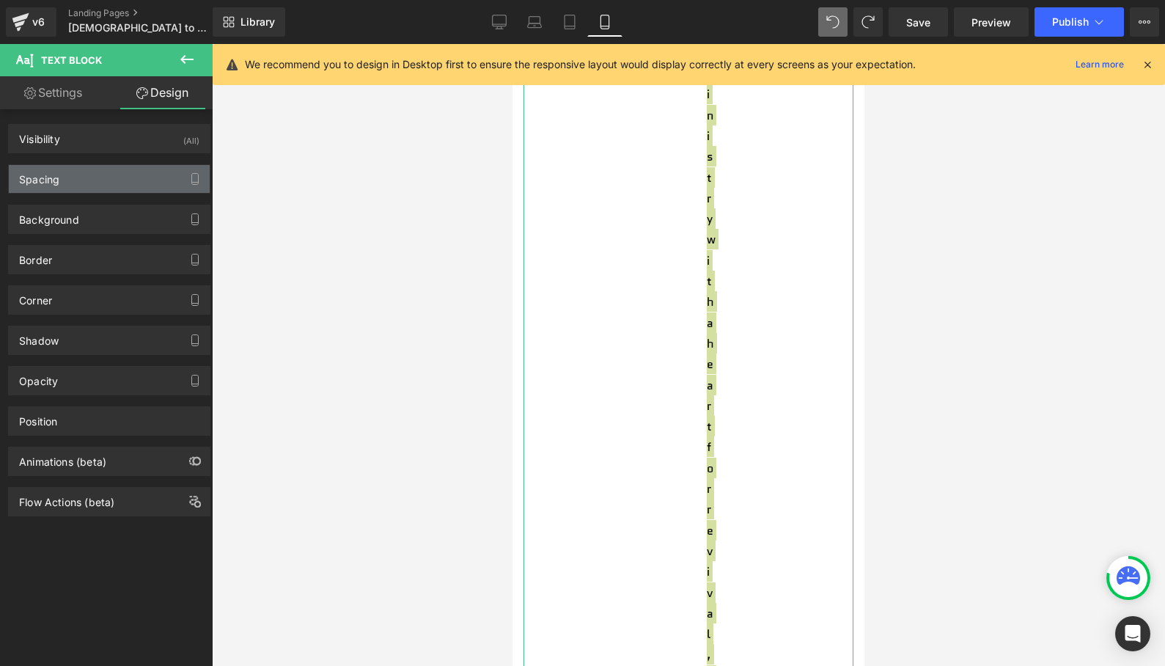
click at [65, 182] on div "Spacing" at bounding box center [109, 179] width 201 height 28
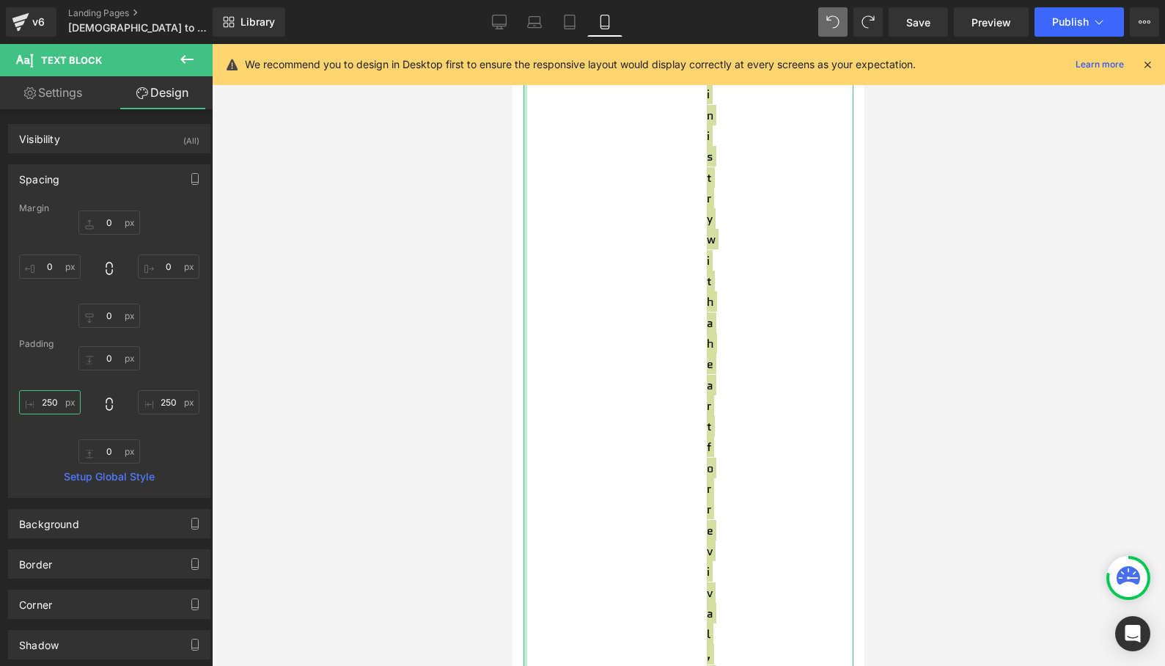
click at [50, 402] on input "250" at bounding box center [50, 402] width 62 height 24
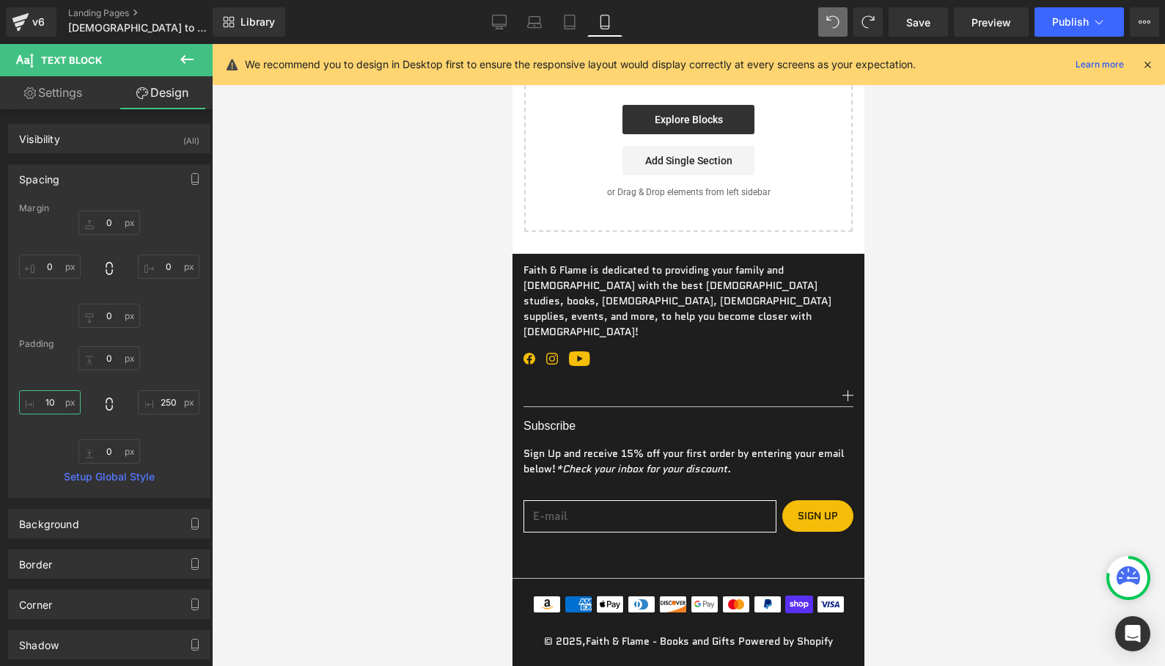
scroll to position [4898, 0]
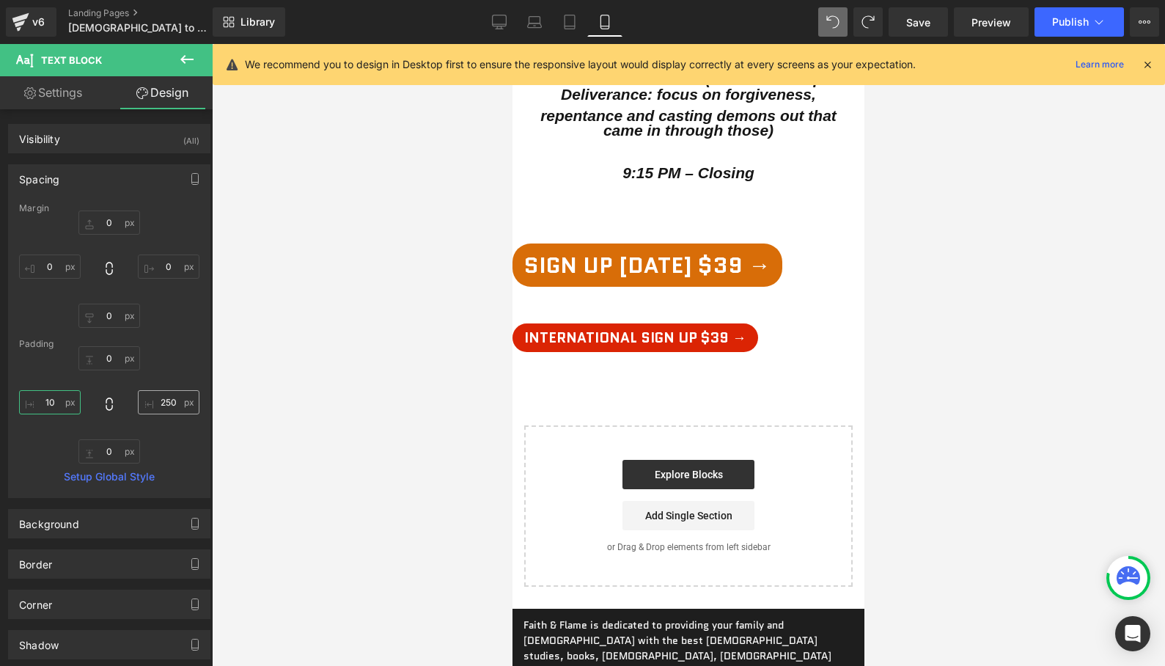
type input "10"
click at [161, 405] on input "250" at bounding box center [169, 402] width 62 height 24
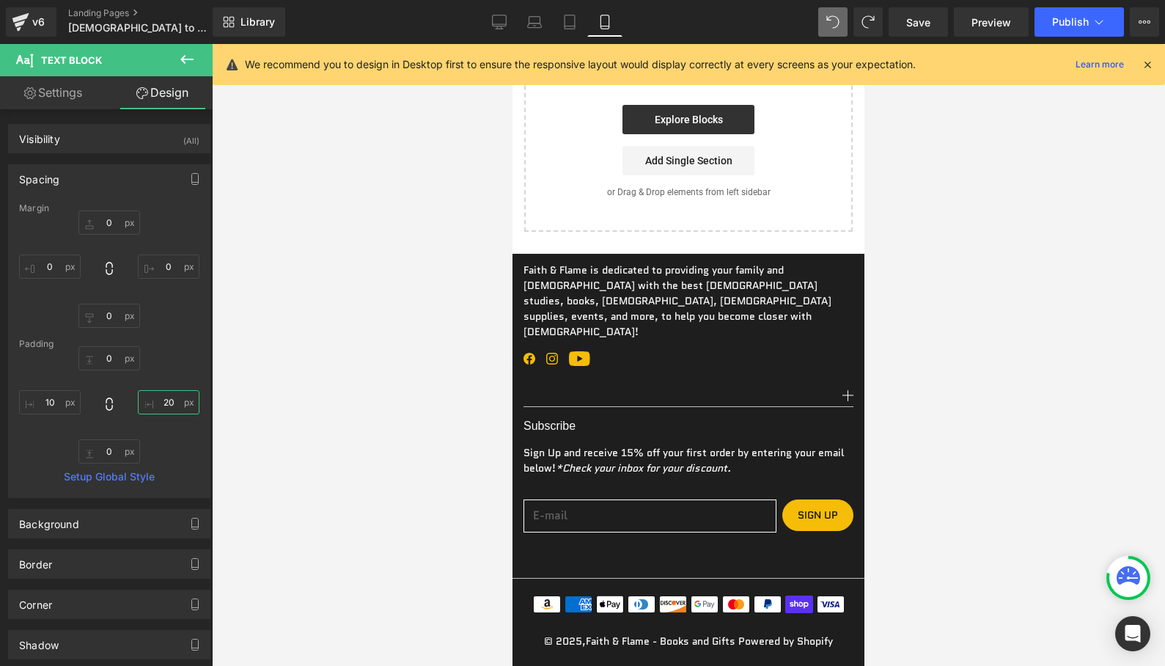
scroll to position [4391, 0]
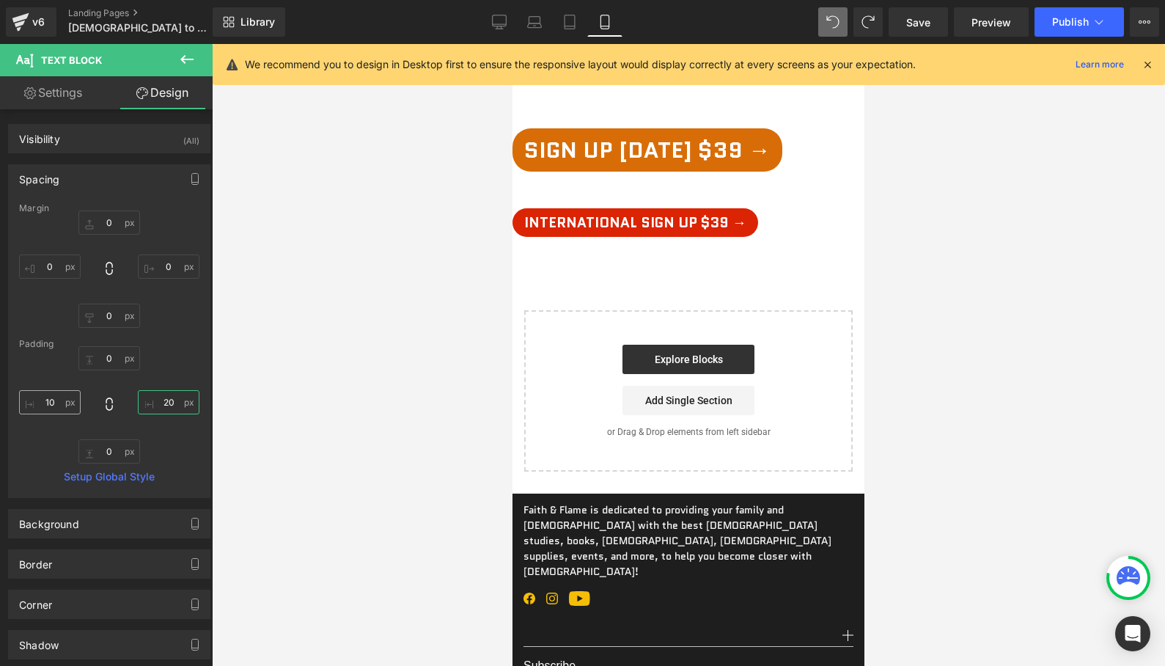
type input "20"
click at [46, 403] on input "10" at bounding box center [50, 402] width 62 height 24
type input "20"
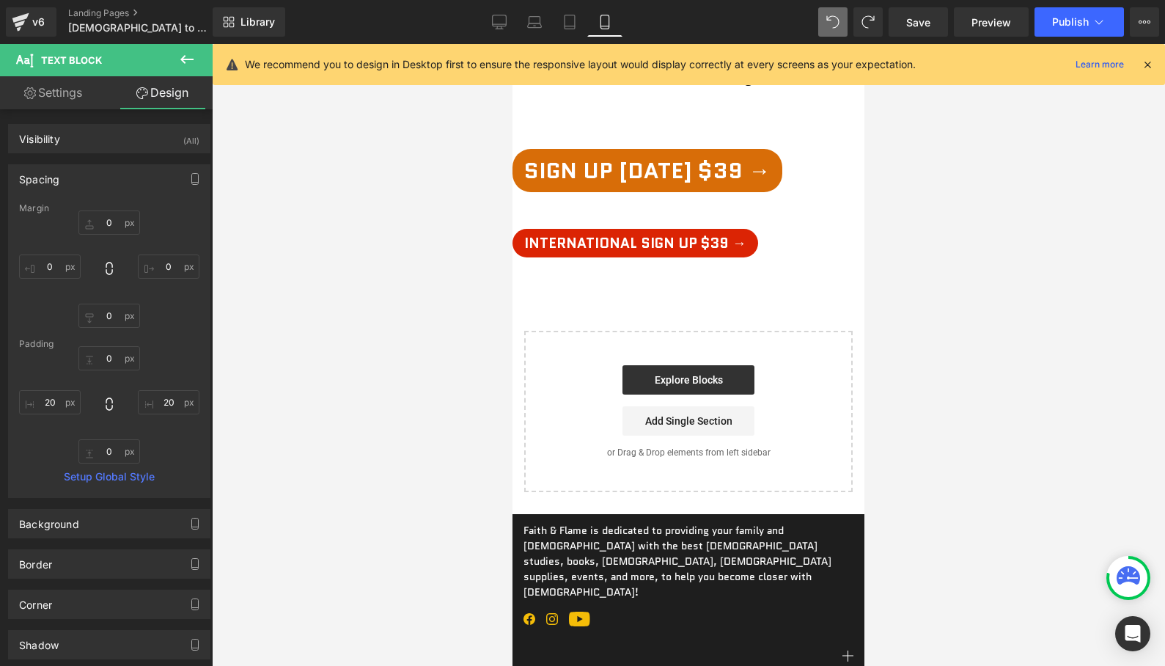
click at [1003, 339] on div at bounding box center [688, 355] width 953 height 622
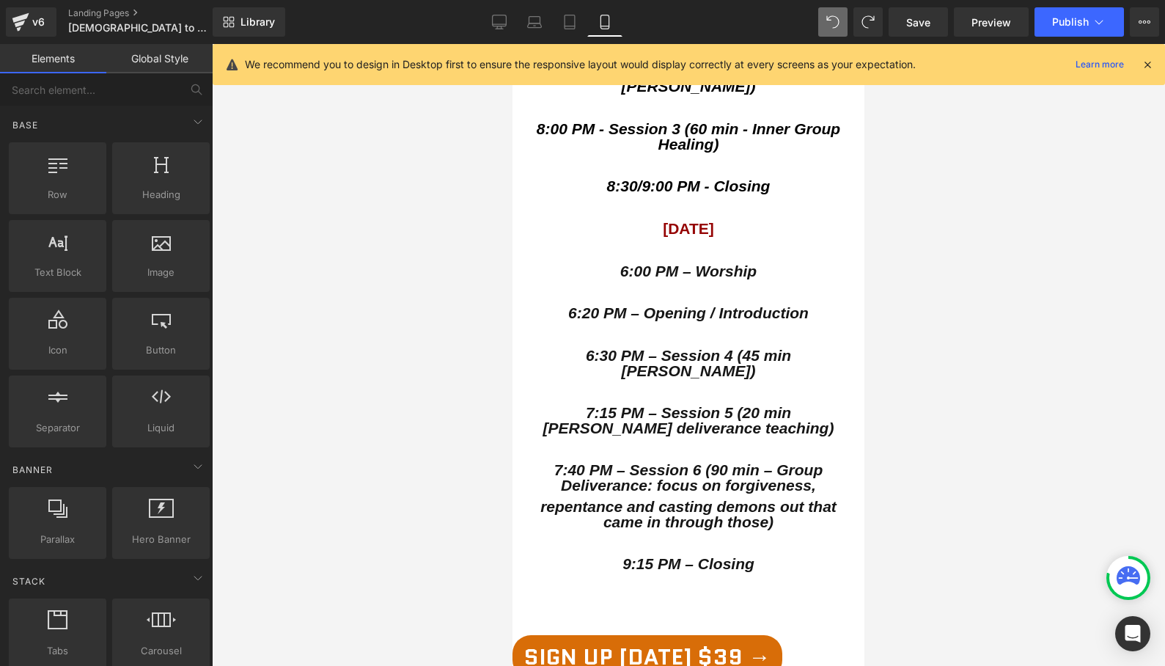
scroll to position [3902, 0]
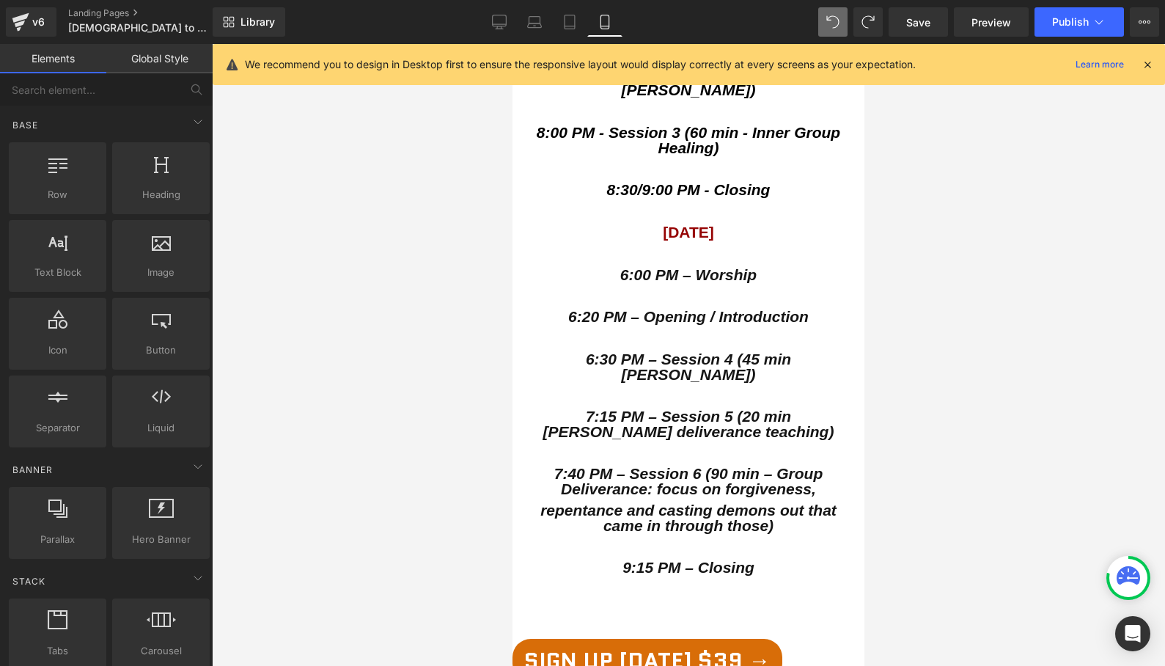
click at [645, 651] on span "Button" at bounding box center [645, 660] width 32 height 18
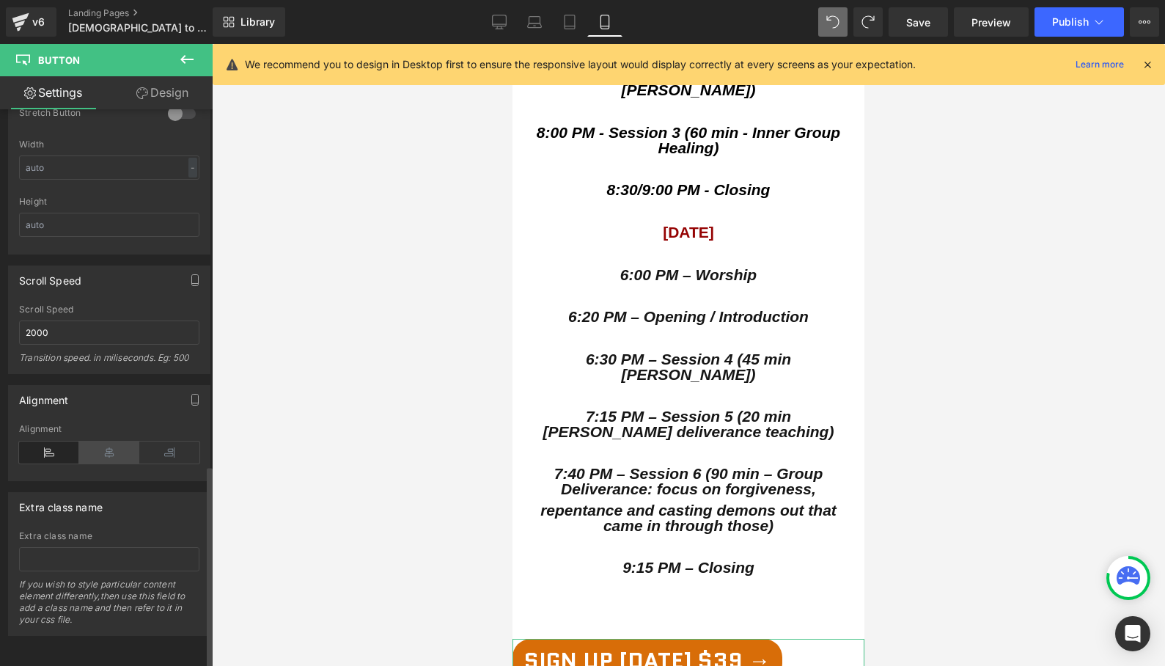
scroll to position [974, 0]
click at [105, 446] on icon at bounding box center [109, 452] width 60 height 22
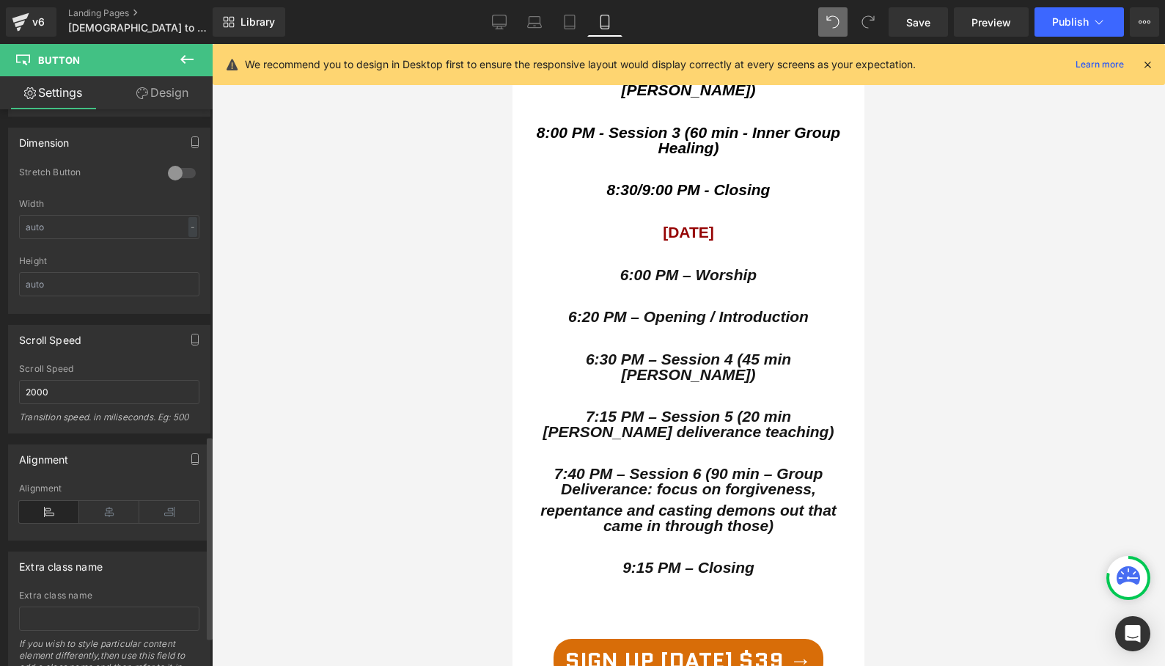
scroll to position [975, 0]
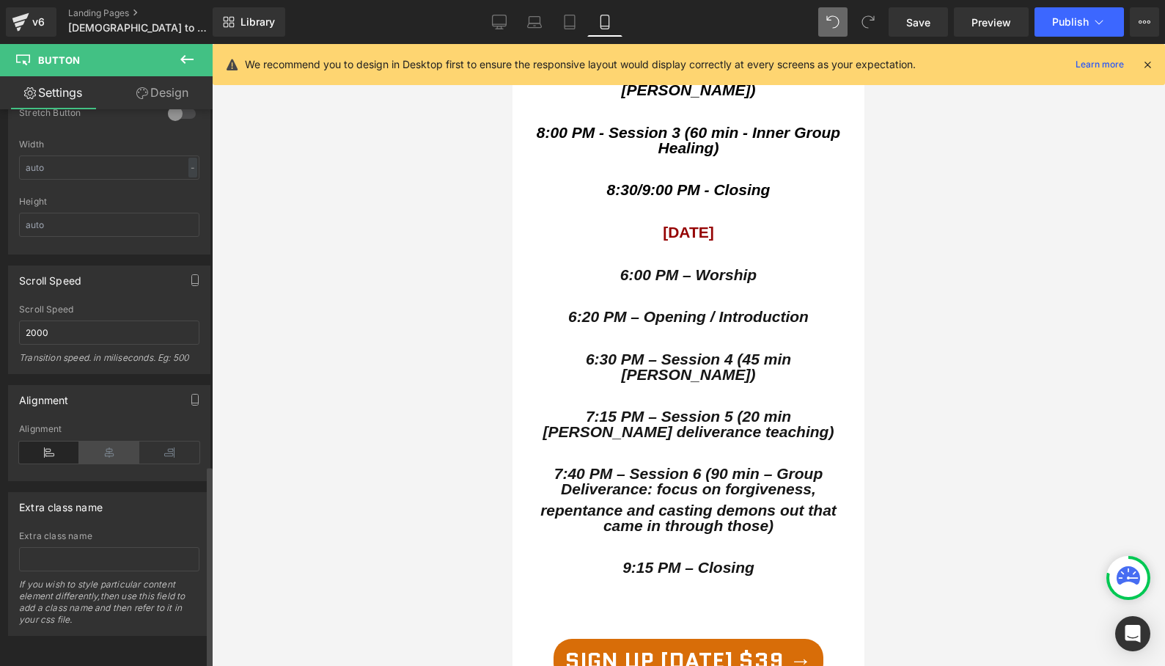
click at [107, 444] on icon at bounding box center [109, 452] width 60 height 22
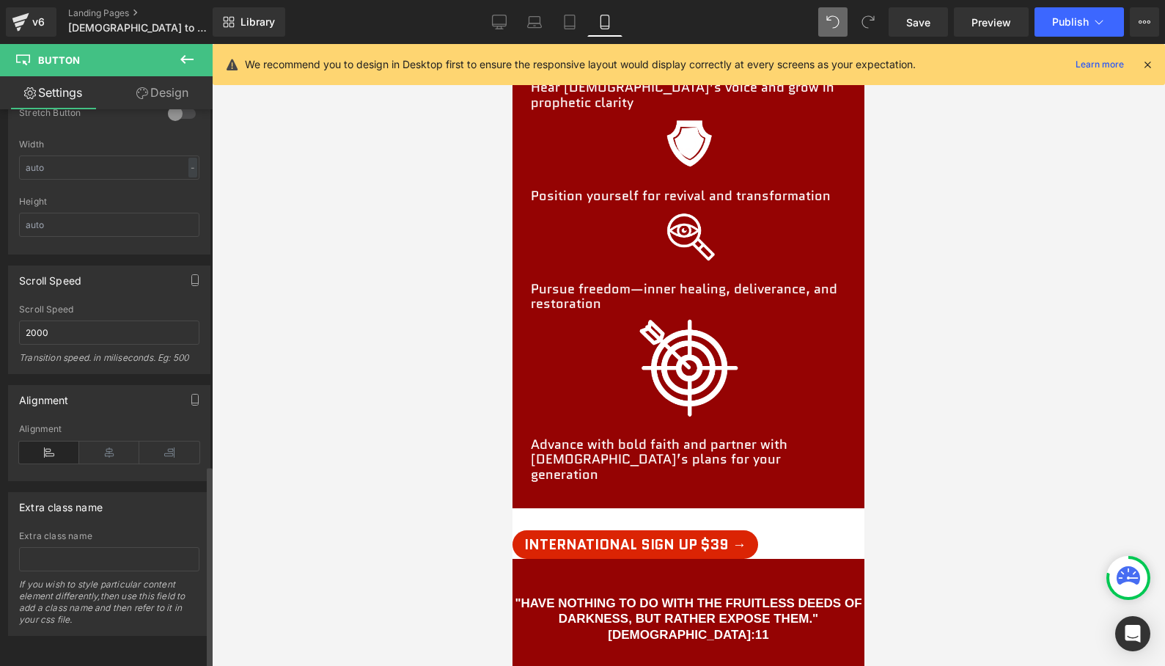
scroll to position [971, 0]
click at [107, 449] on icon at bounding box center [109, 452] width 60 height 22
click at [614, 536] on link "Button" at bounding box center [626, 545] width 48 height 18
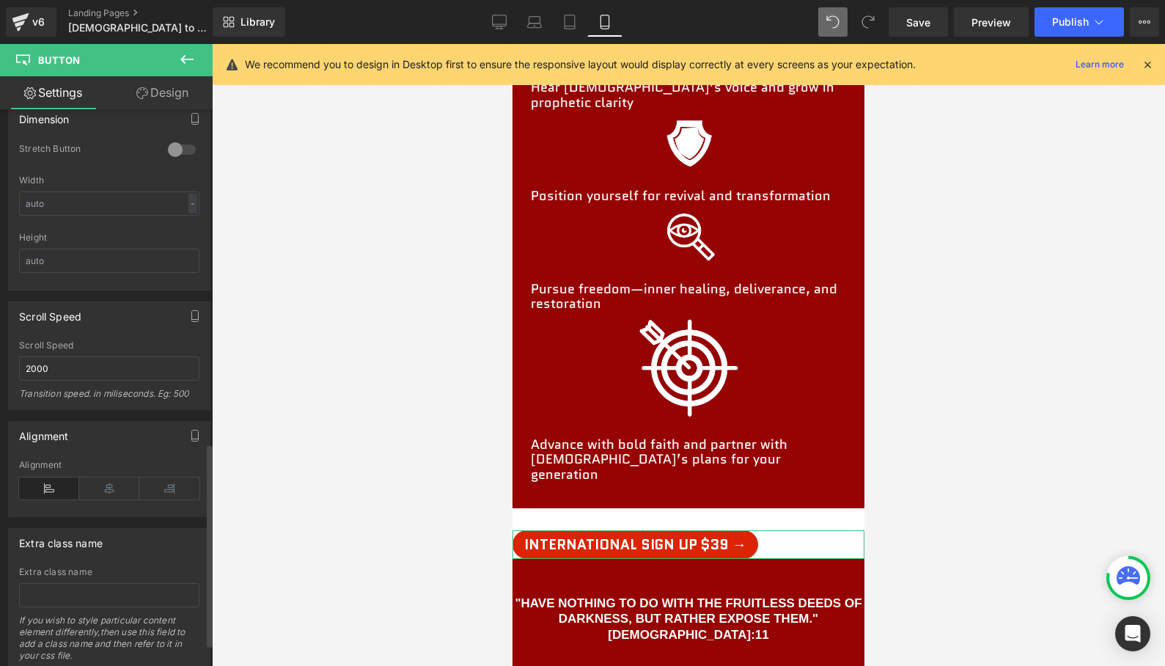
scroll to position [937, 0]
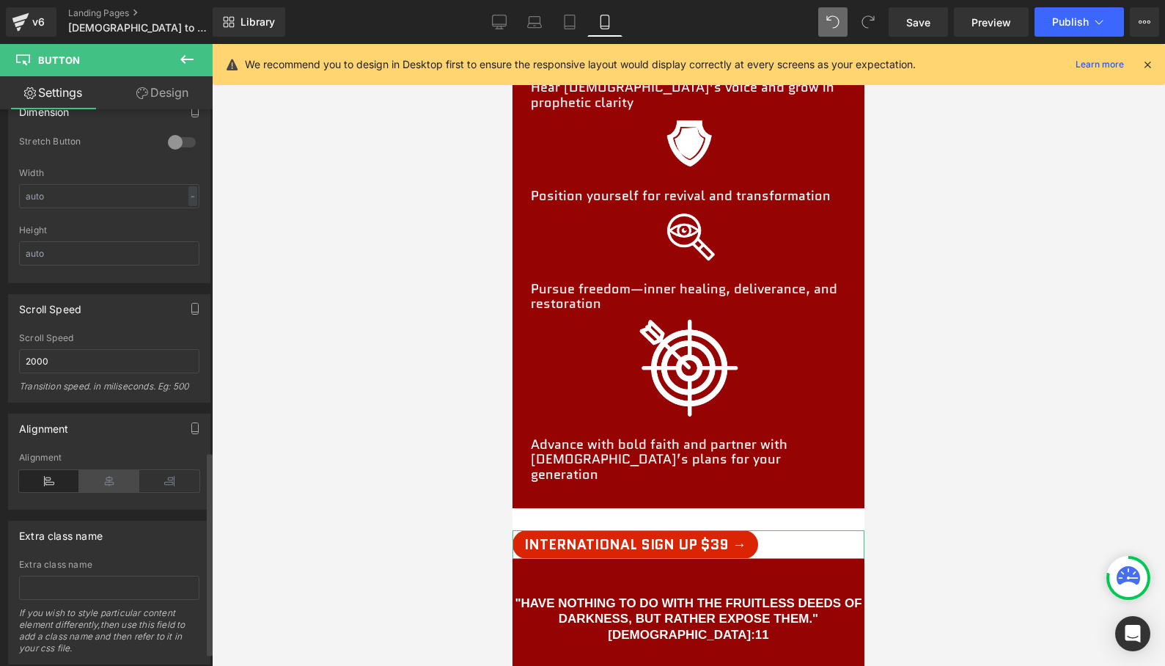
click at [105, 478] on icon at bounding box center [109, 481] width 60 height 22
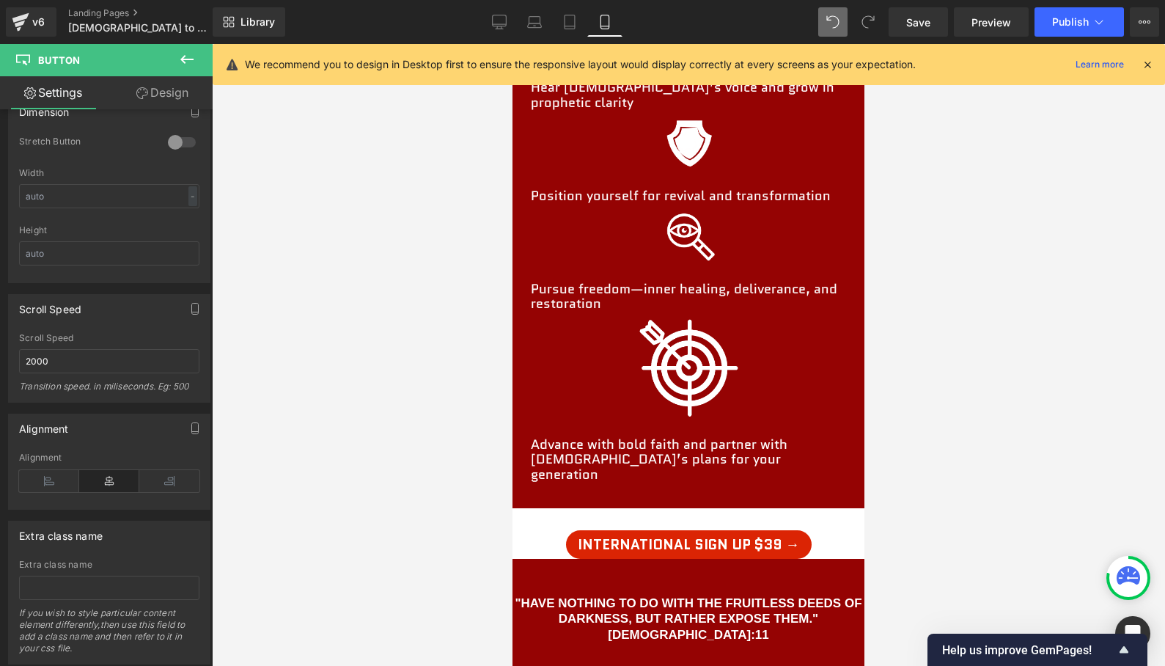
click at [1011, 332] on div at bounding box center [688, 355] width 953 height 622
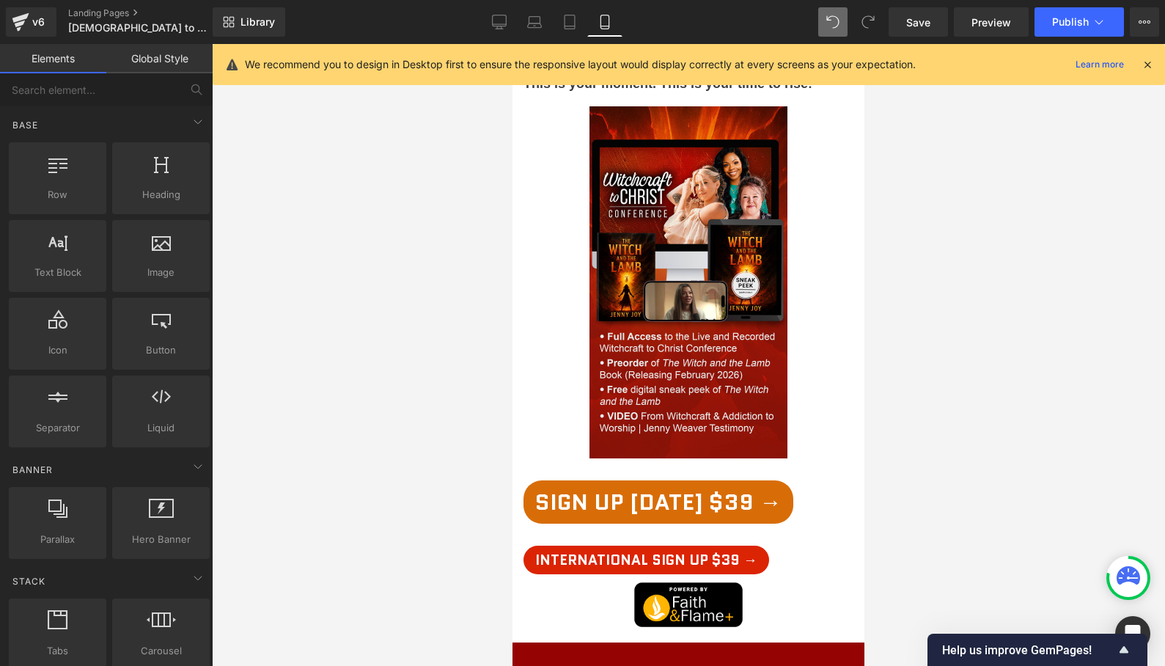
scroll to position [1528, 0]
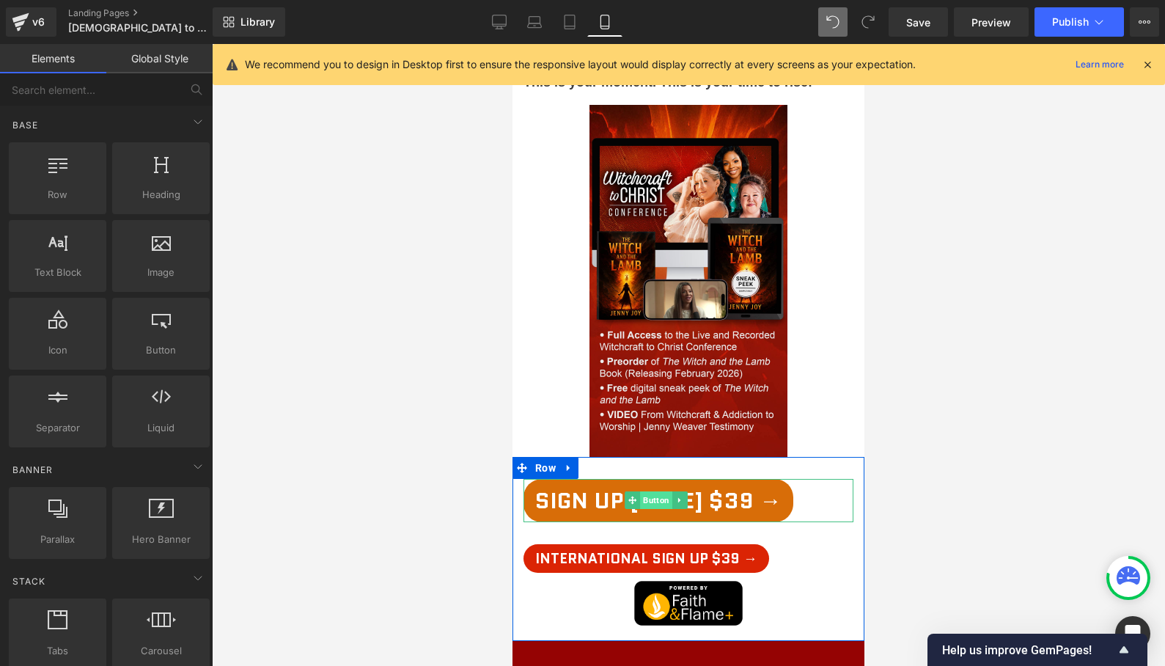
click at [656, 491] on span "Button" at bounding box center [656, 500] width 32 height 18
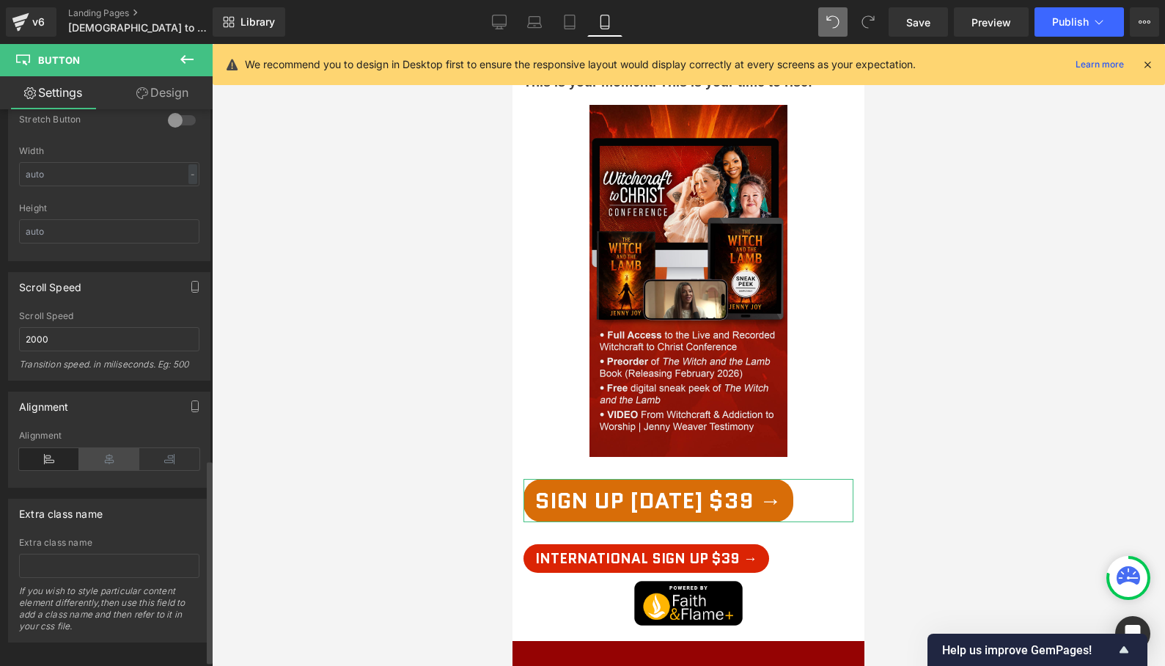
scroll to position [956, 0]
click at [100, 452] on icon at bounding box center [109, 463] width 60 height 22
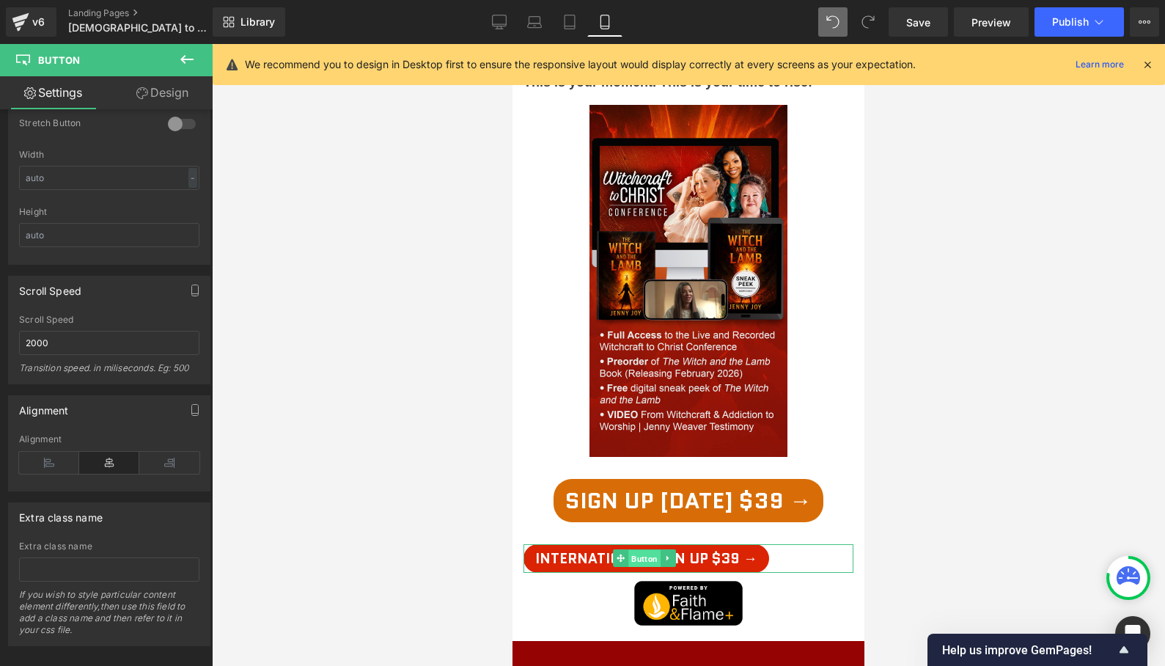
click at [626, 549] on link "Button" at bounding box center [637, 558] width 48 height 18
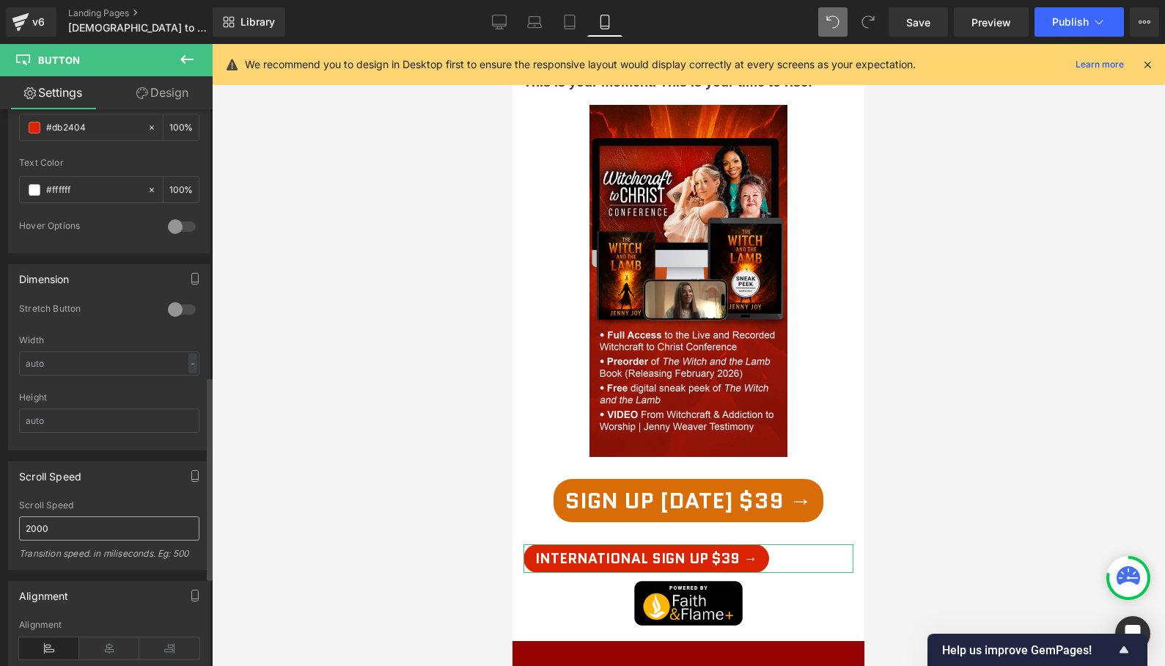
scroll to position [975, 0]
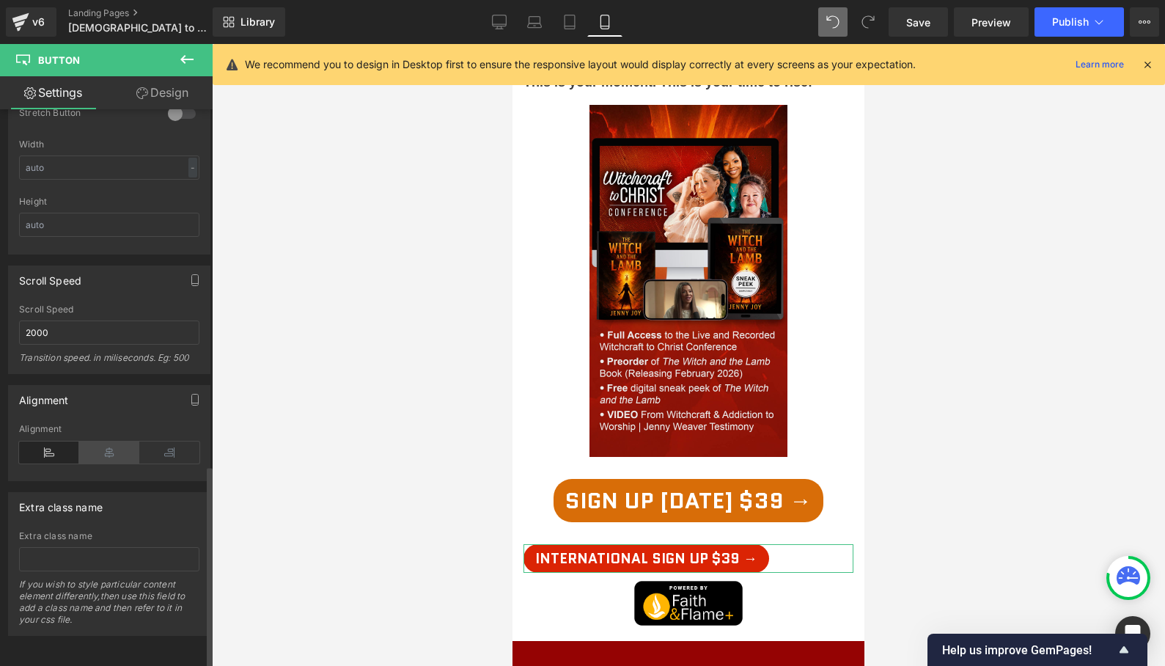
click at [104, 450] on icon at bounding box center [109, 452] width 60 height 22
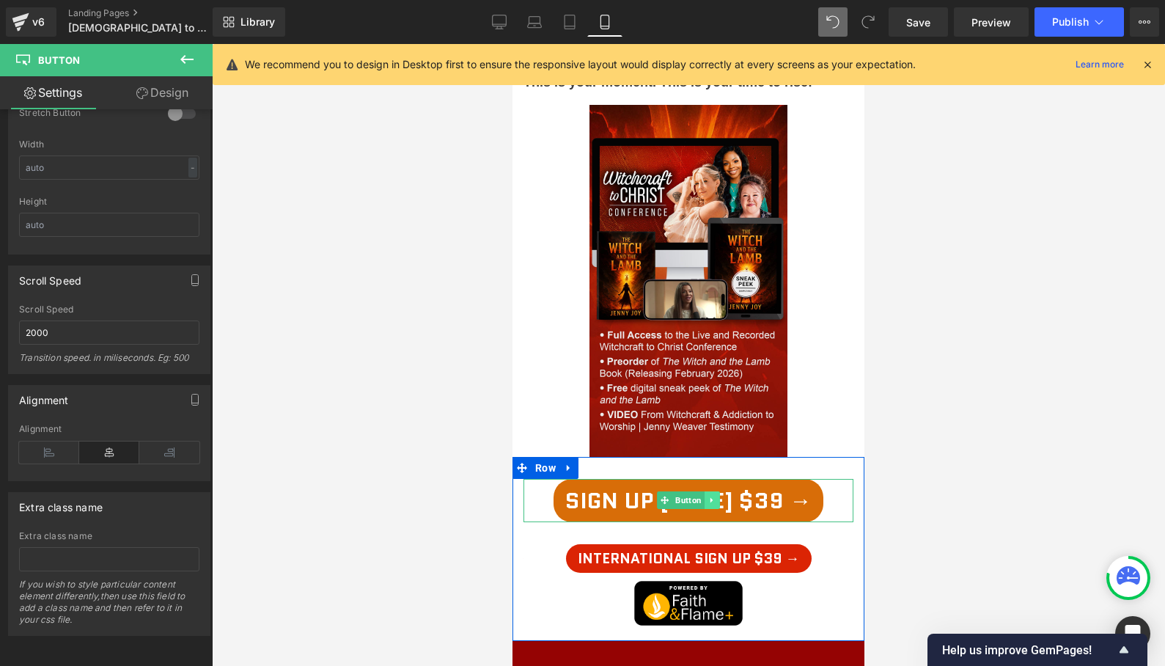
click at [712, 498] on icon at bounding box center [712, 500] width 2 height 5
click at [707, 496] on icon at bounding box center [704, 500] width 8 height 8
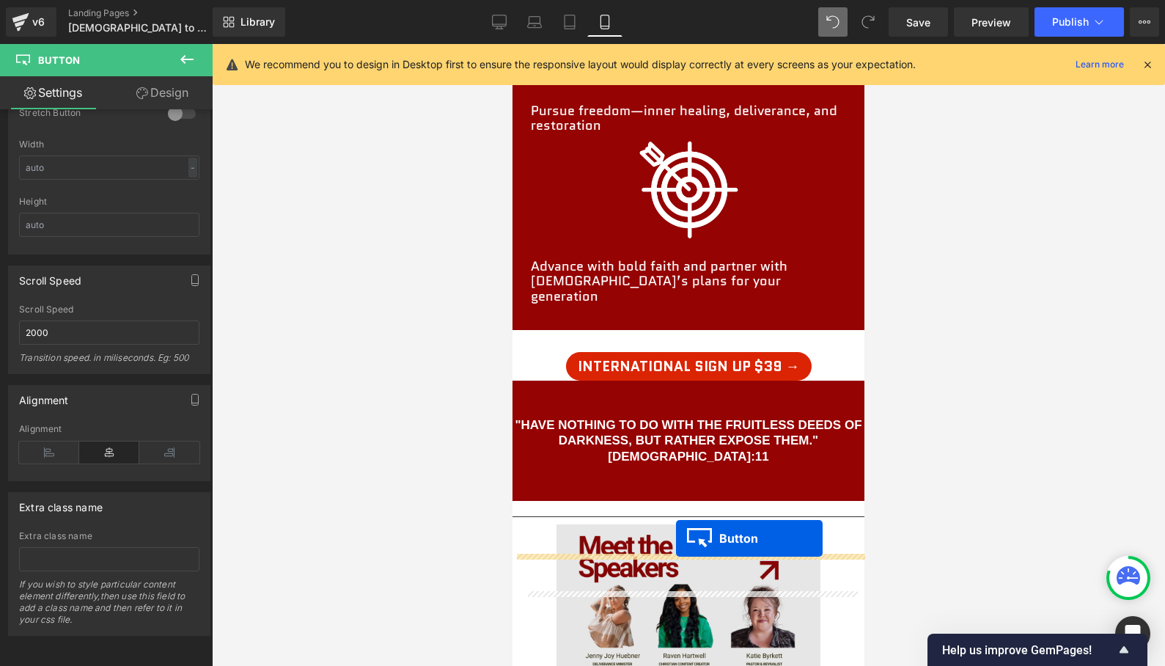
scroll to position [2452, 0]
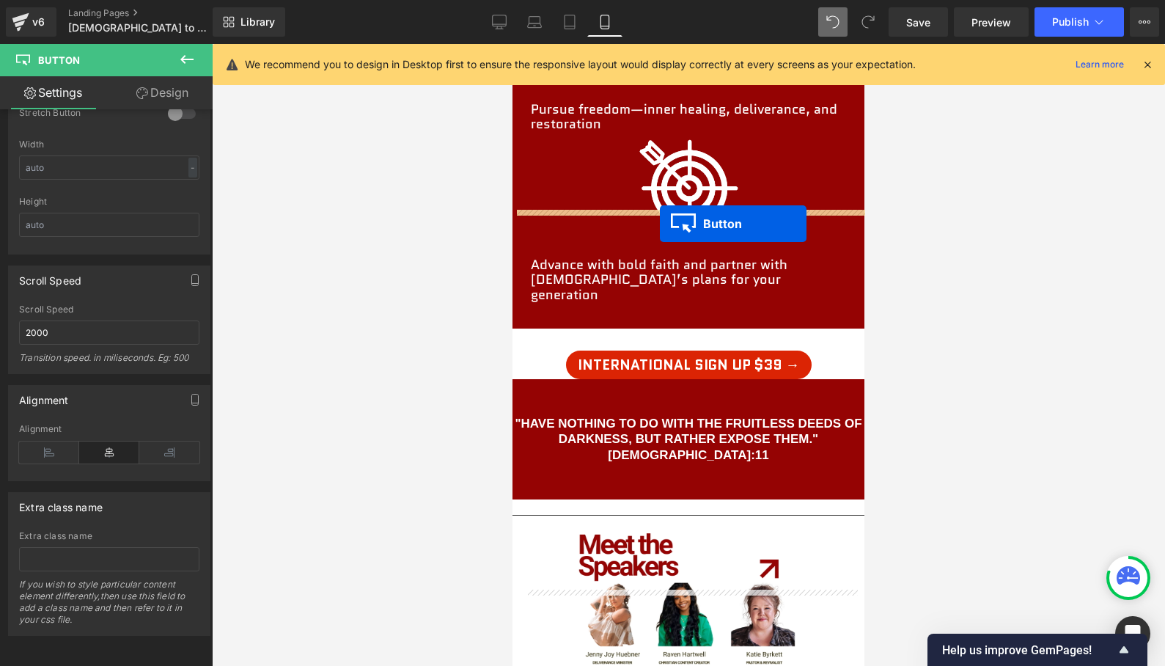
drag, startPoint x: 664, startPoint y: 455, endPoint x: 660, endPoint y: 224, distance: 231.1
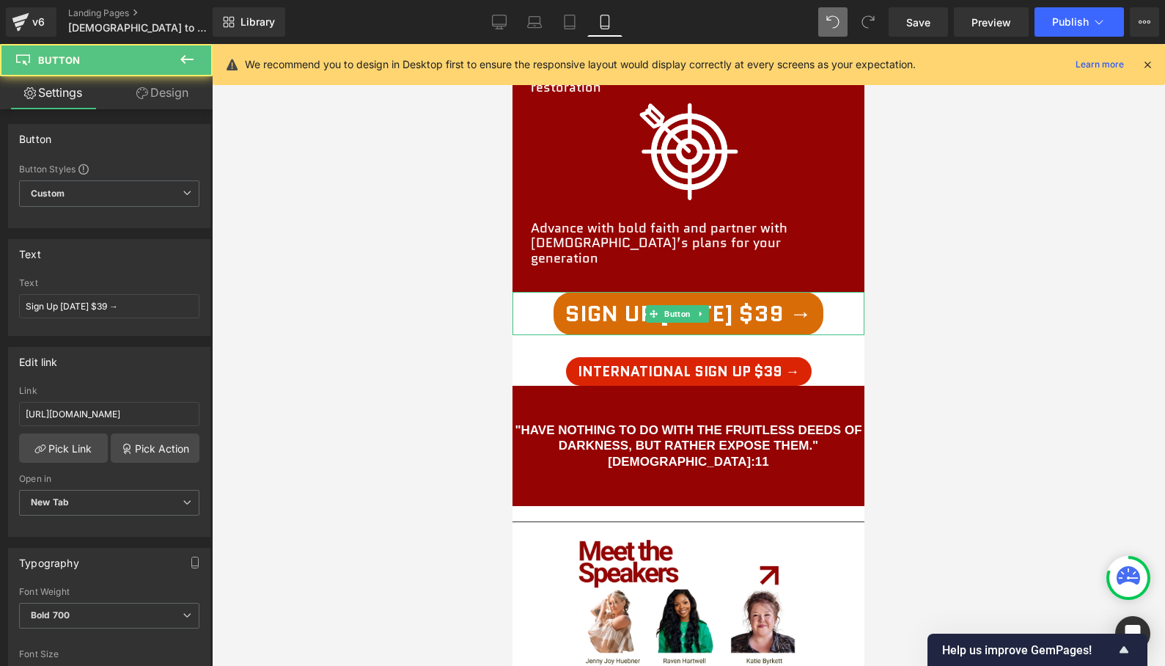
scroll to position [2416, 0]
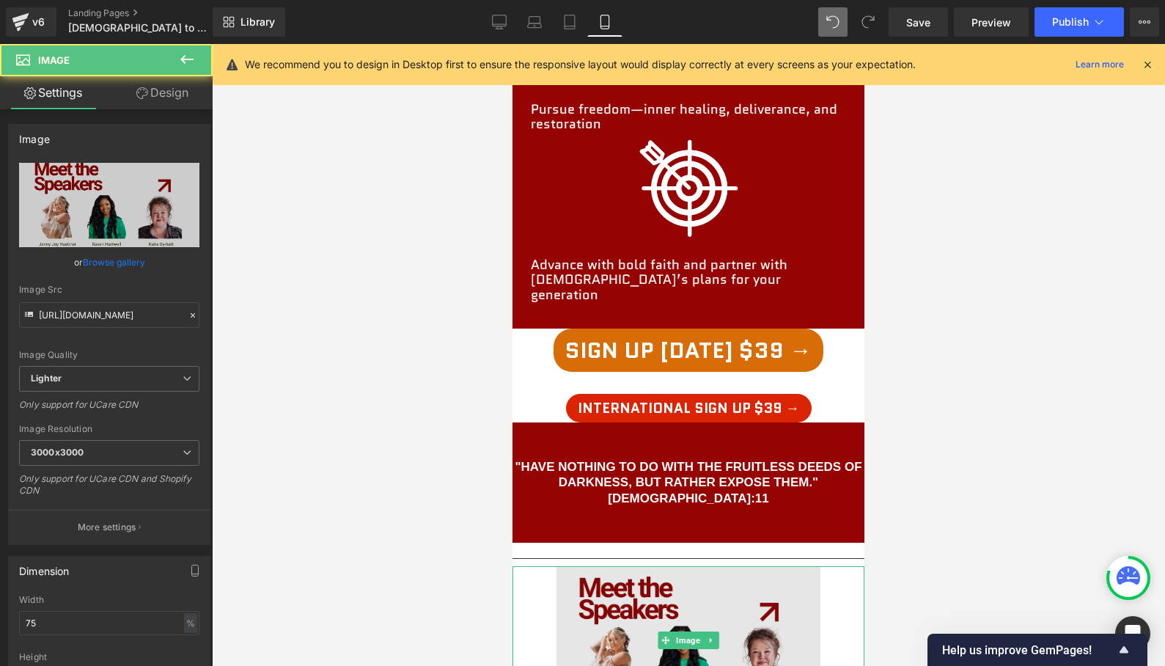
click at [652, 566] on img at bounding box center [689, 640] width 264 height 149
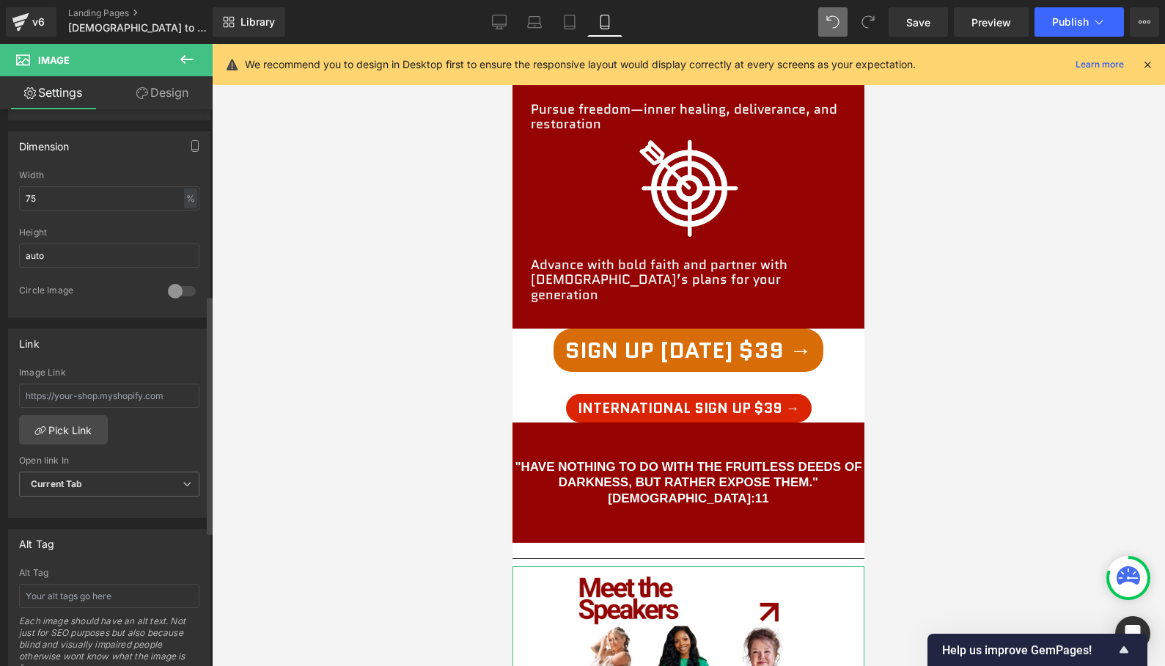
scroll to position [421, 0]
click at [88, 205] on input "75" at bounding box center [109, 202] width 180 height 24
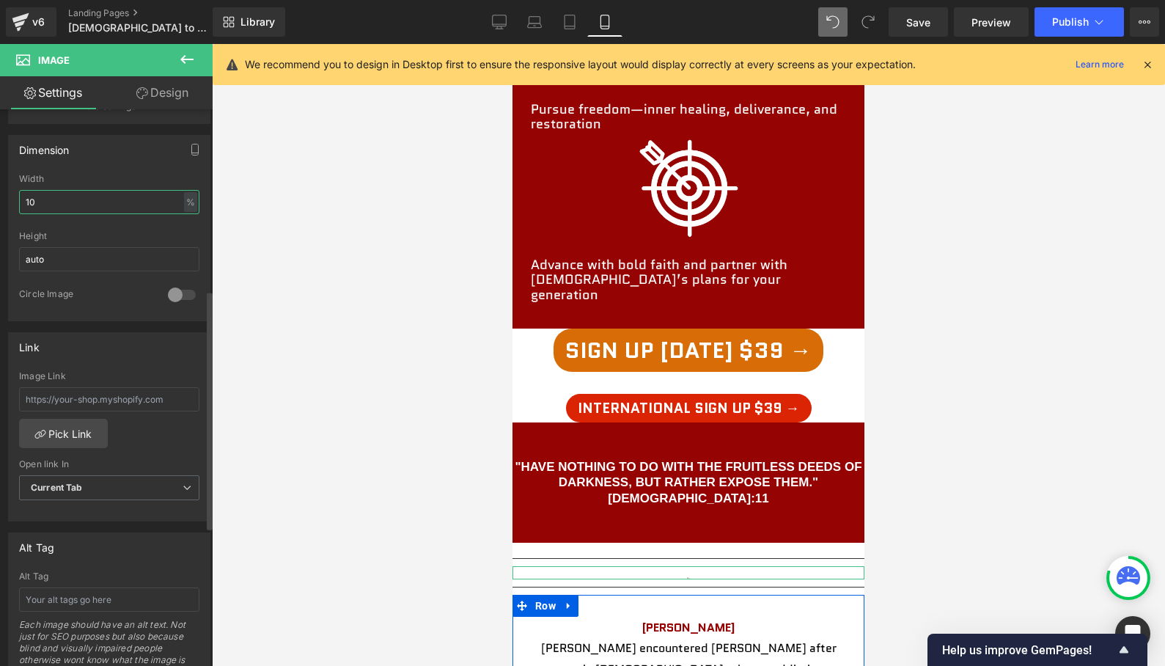
type input "100"
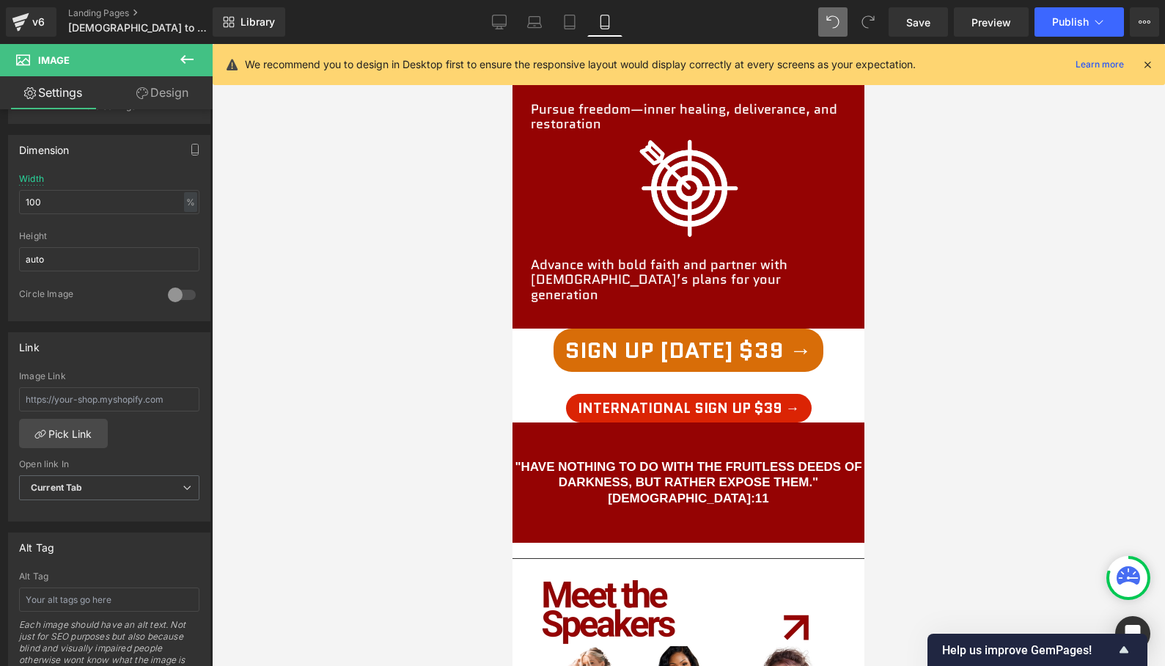
click at [972, 484] on div at bounding box center [688, 355] width 953 height 622
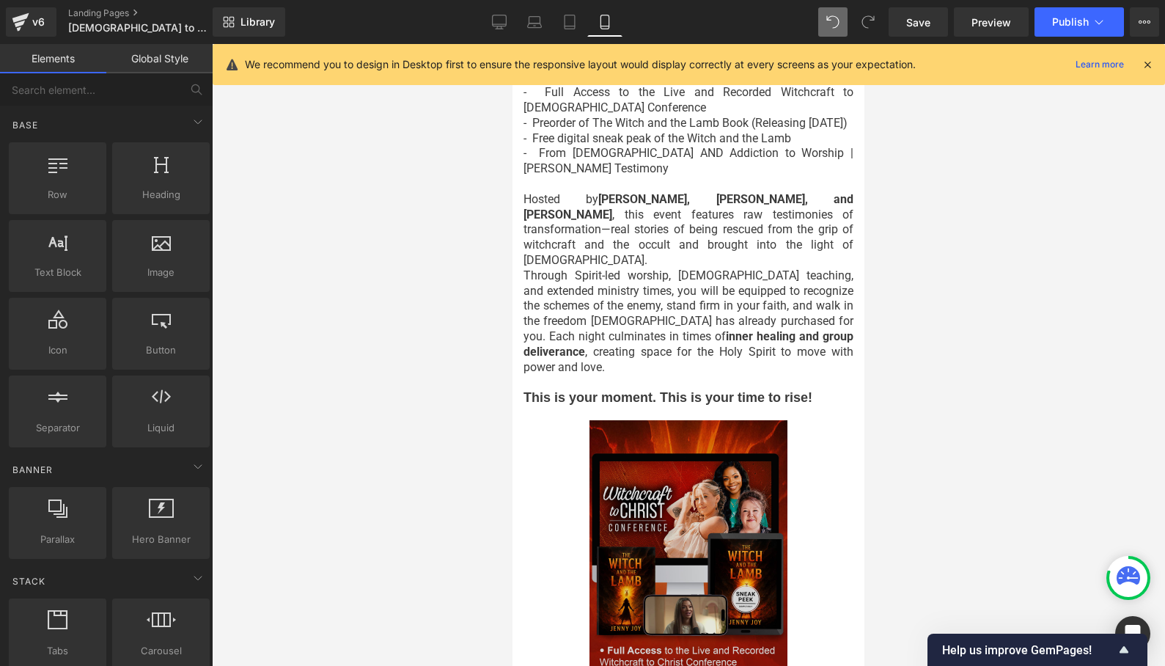
scroll to position [1212, 0]
click at [654, 464] on img at bounding box center [689, 597] width 198 height 352
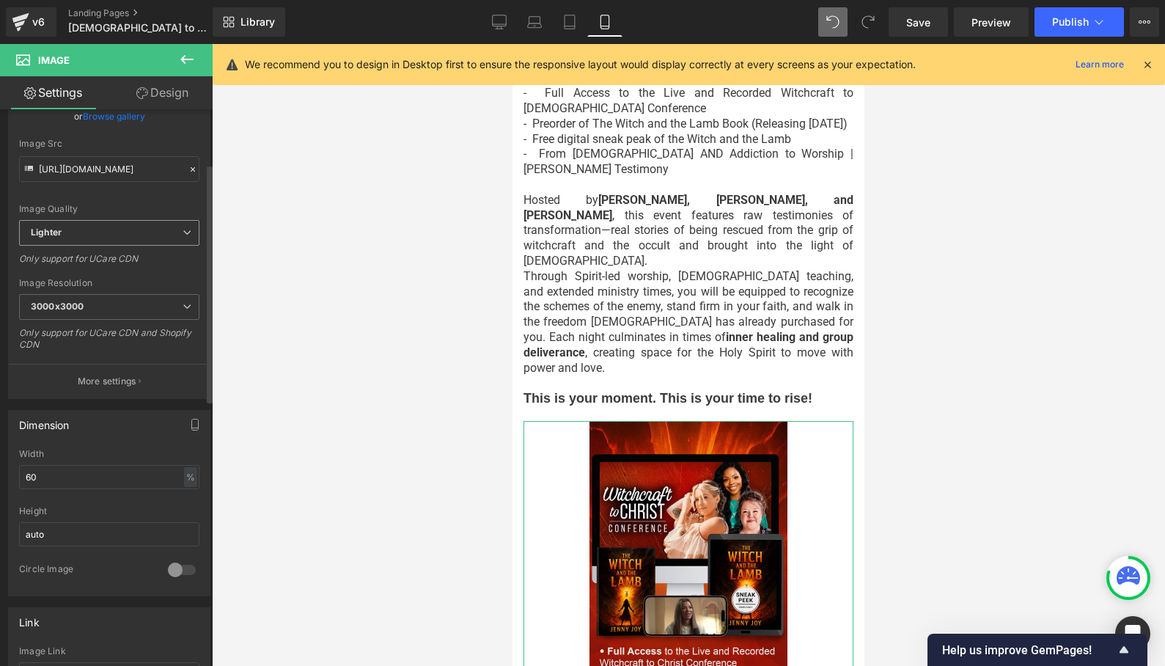
scroll to position [180, 0]
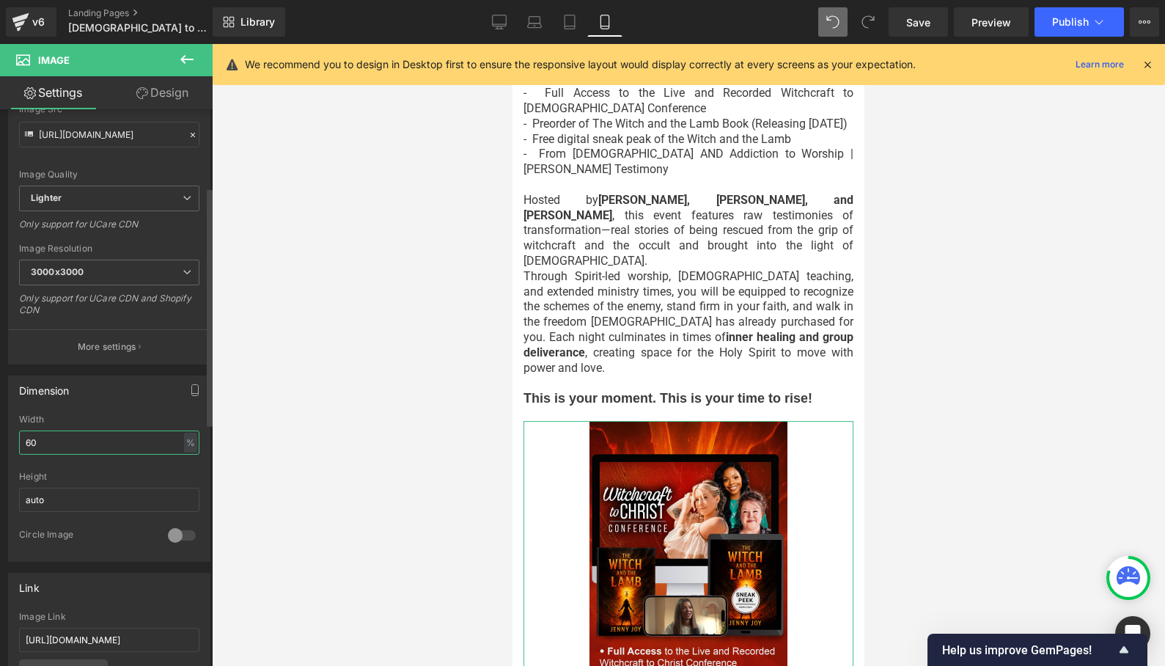
click at [70, 439] on input "60" at bounding box center [109, 442] width 180 height 24
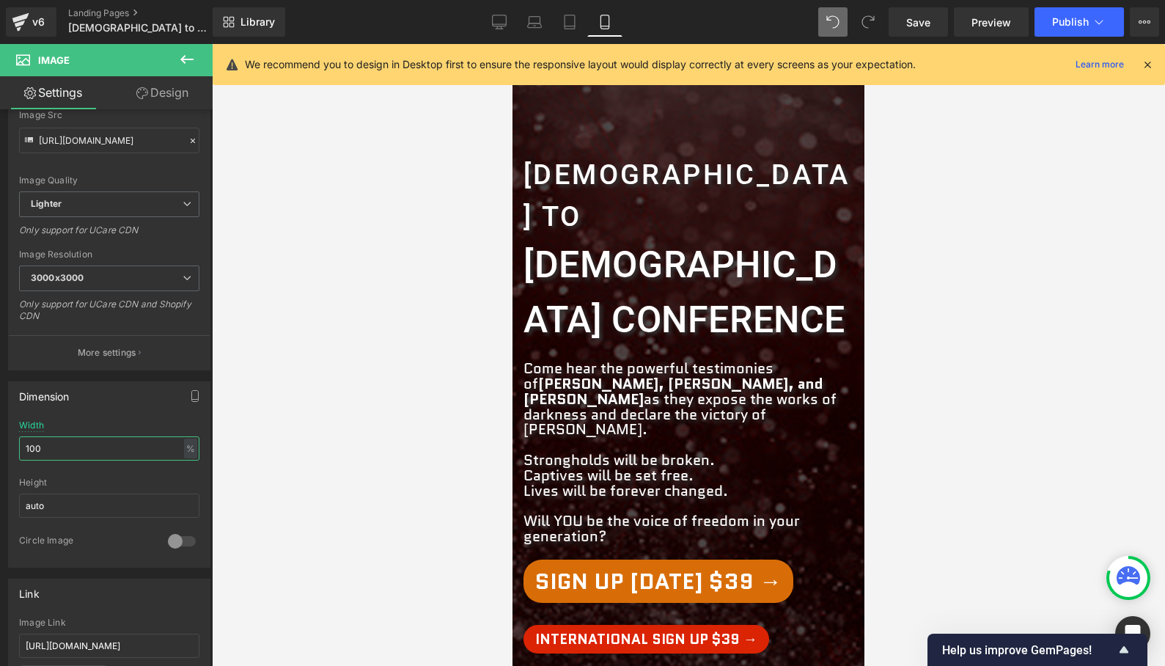
scroll to position [0, 0]
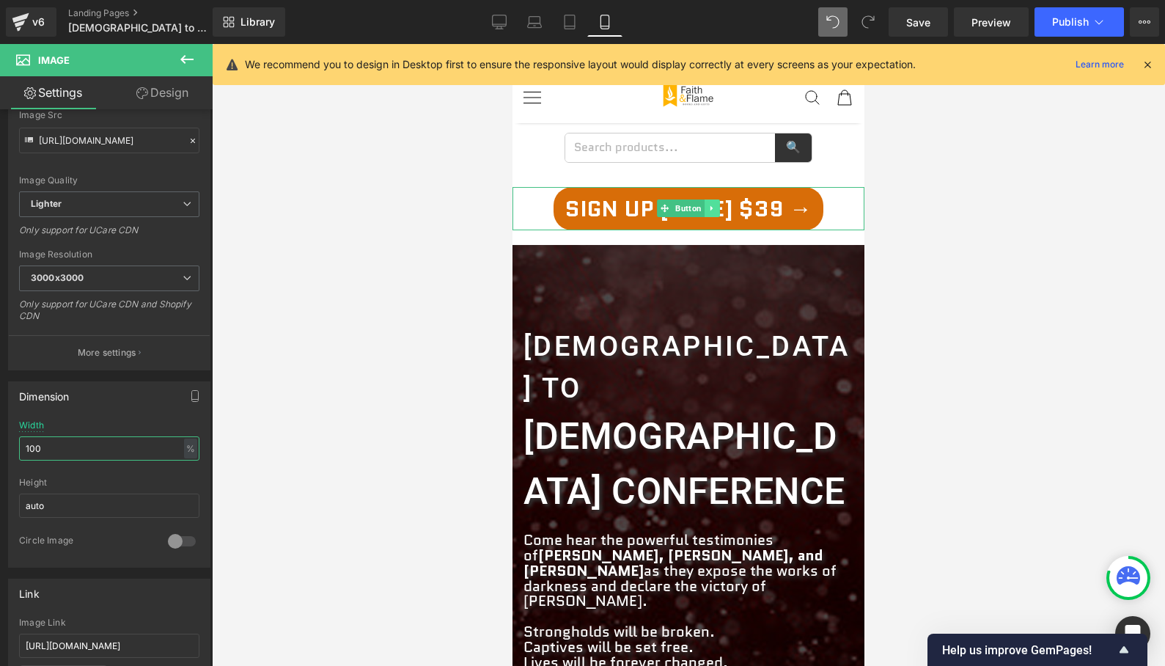
type input "100"
click at [709, 209] on icon at bounding box center [712, 208] width 8 height 9
click at [722, 205] on icon at bounding box center [720, 209] width 8 height 8
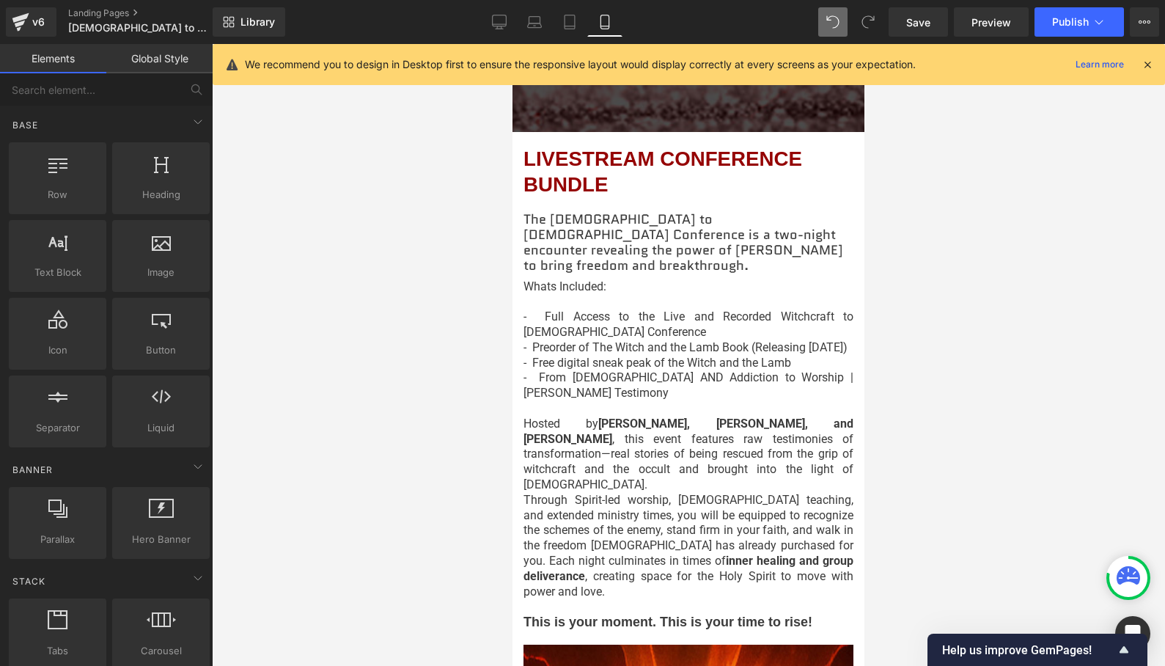
scroll to position [996, 0]
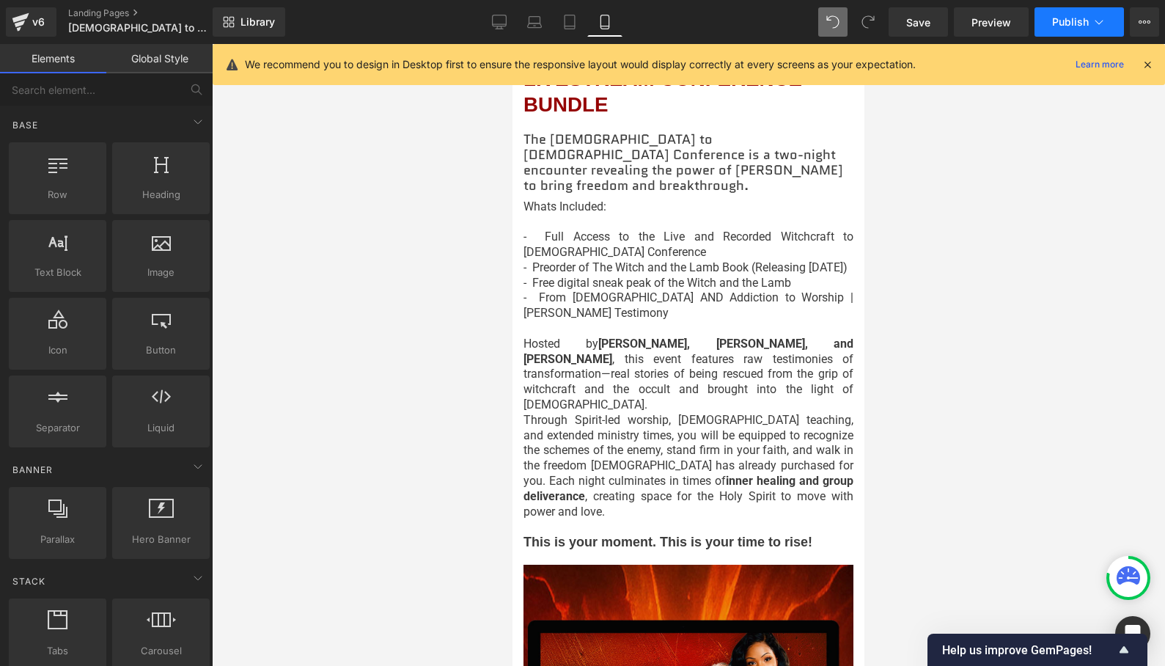
click at [1060, 18] on span "Publish" at bounding box center [1070, 22] width 37 height 12
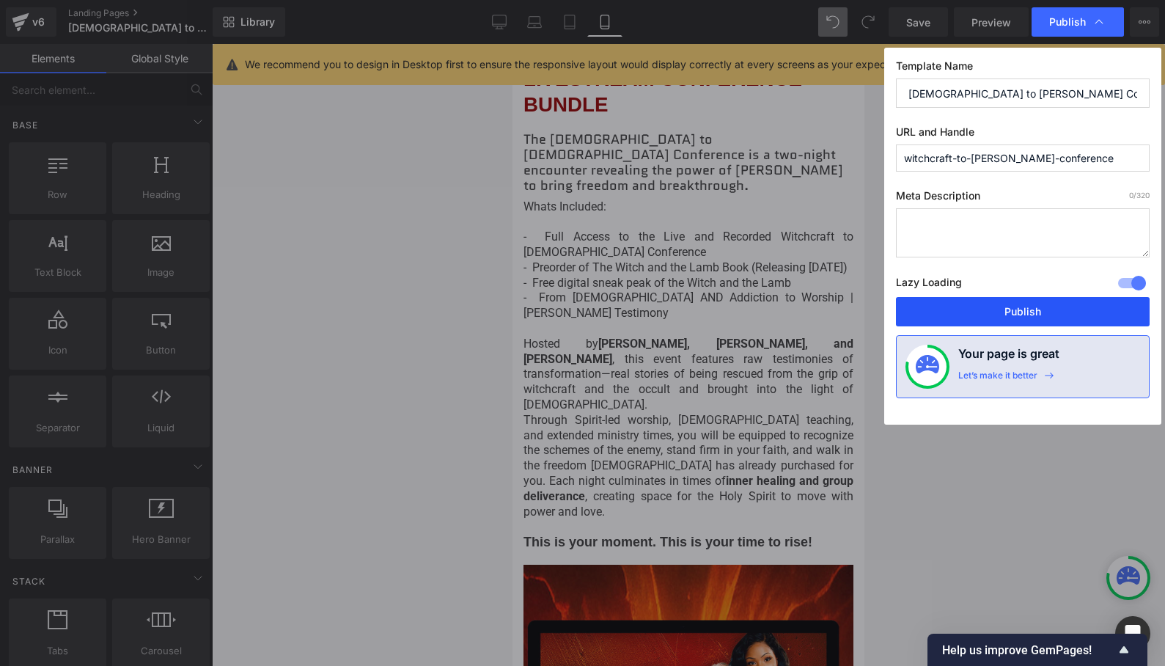
click at [1026, 313] on button "Publish" at bounding box center [1023, 311] width 254 height 29
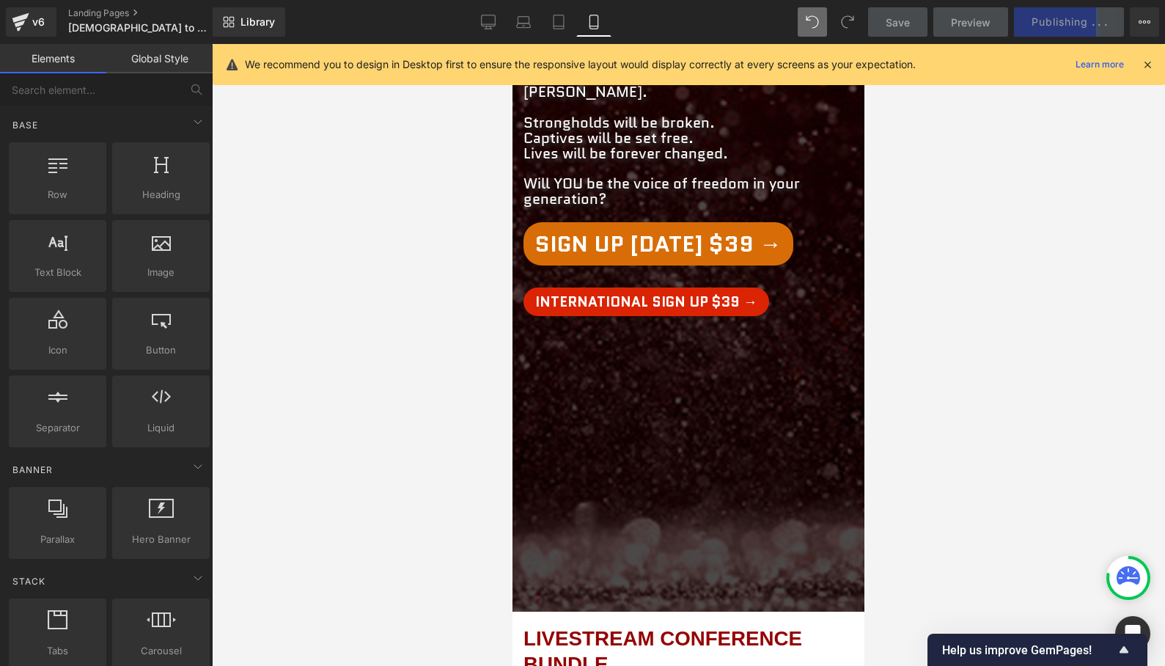
scroll to position [408, 0]
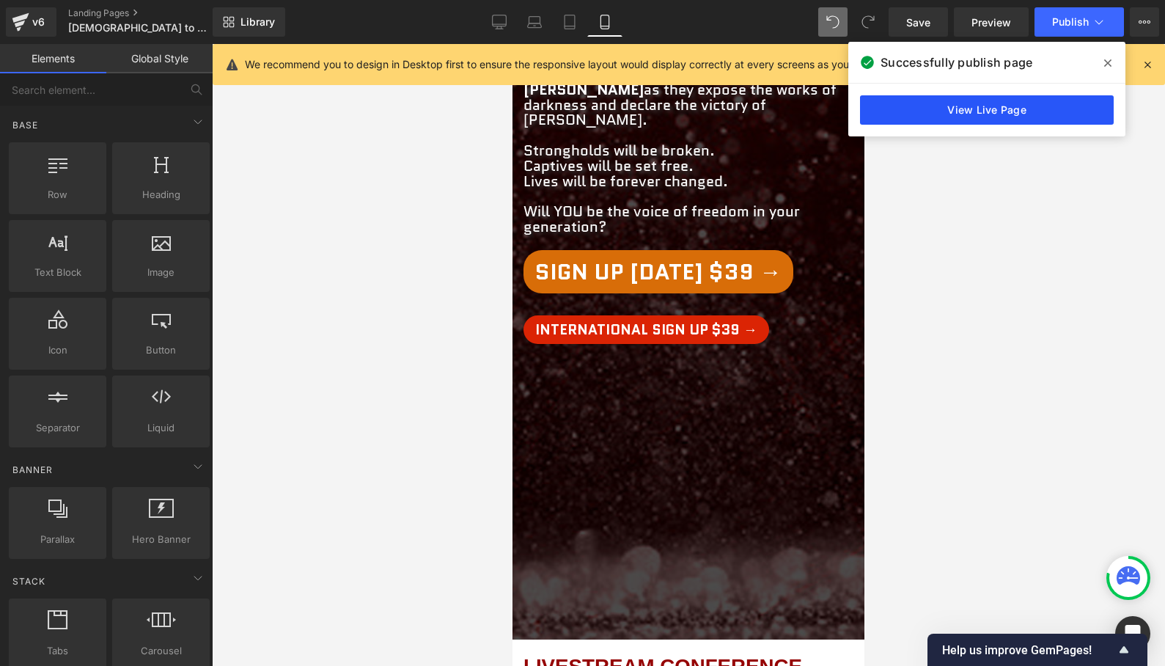
click at [1018, 111] on link "View Live Page" at bounding box center [987, 109] width 254 height 29
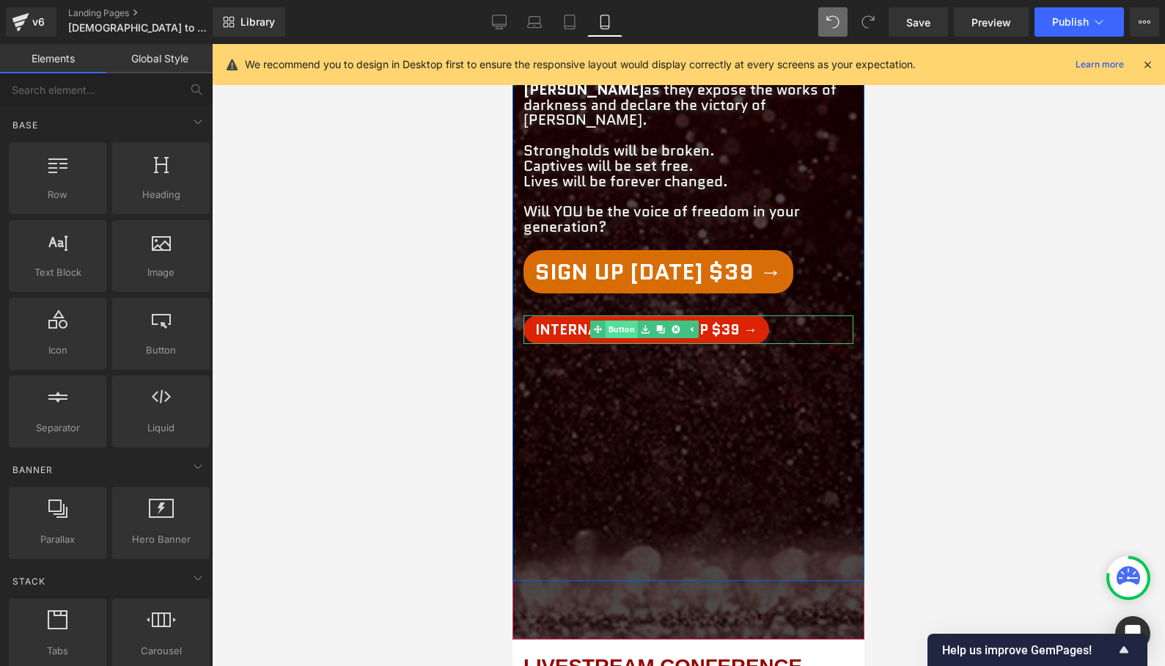
click at [622, 320] on link "Button" at bounding box center [614, 329] width 48 height 18
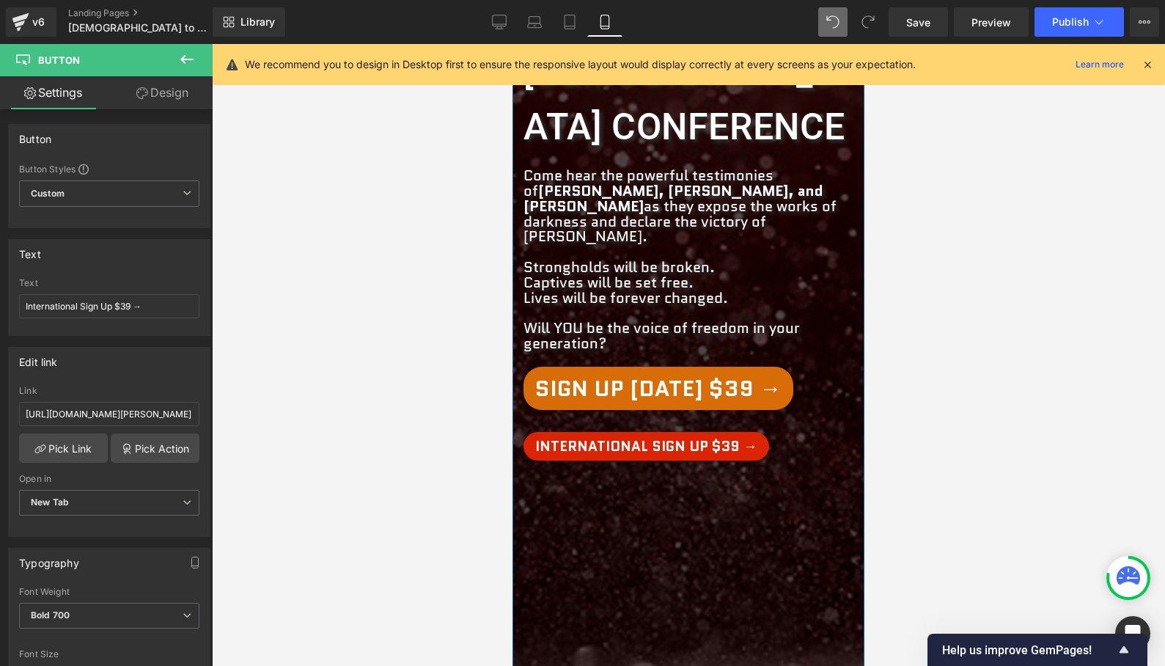
scroll to position [323, 0]
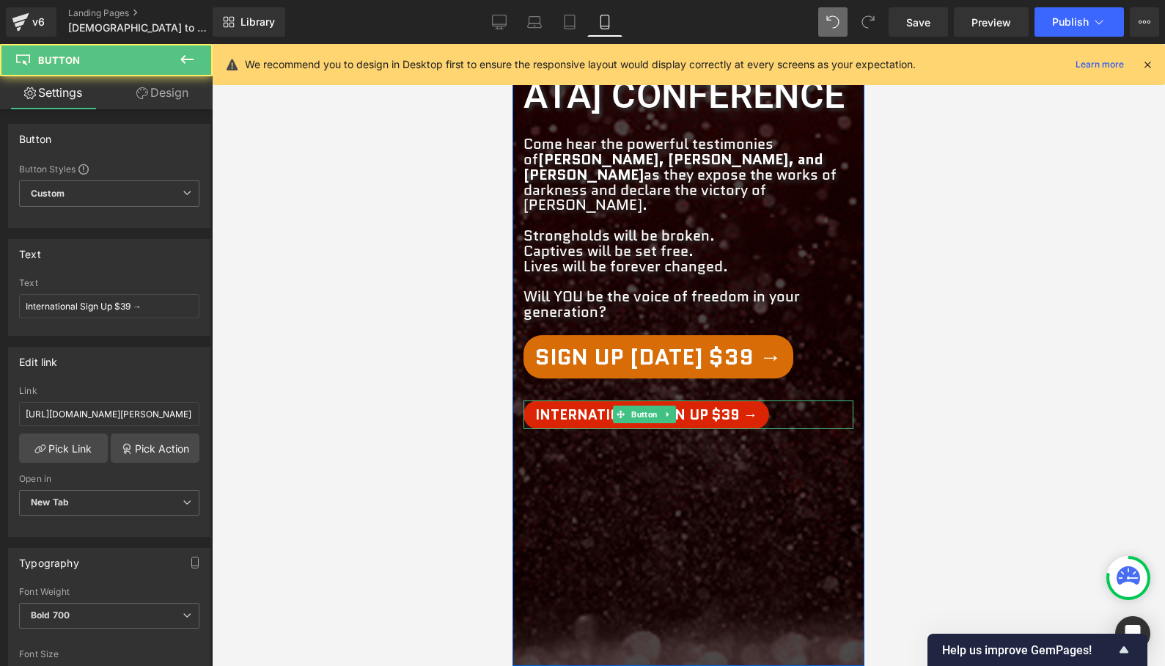
click at [624, 400] on div "International Sign Up $39 → Button" at bounding box center [689, 414] width 330 height 29
click at [645, 406] on span "Button" at bounding box center [644, 415] width 32 height 18
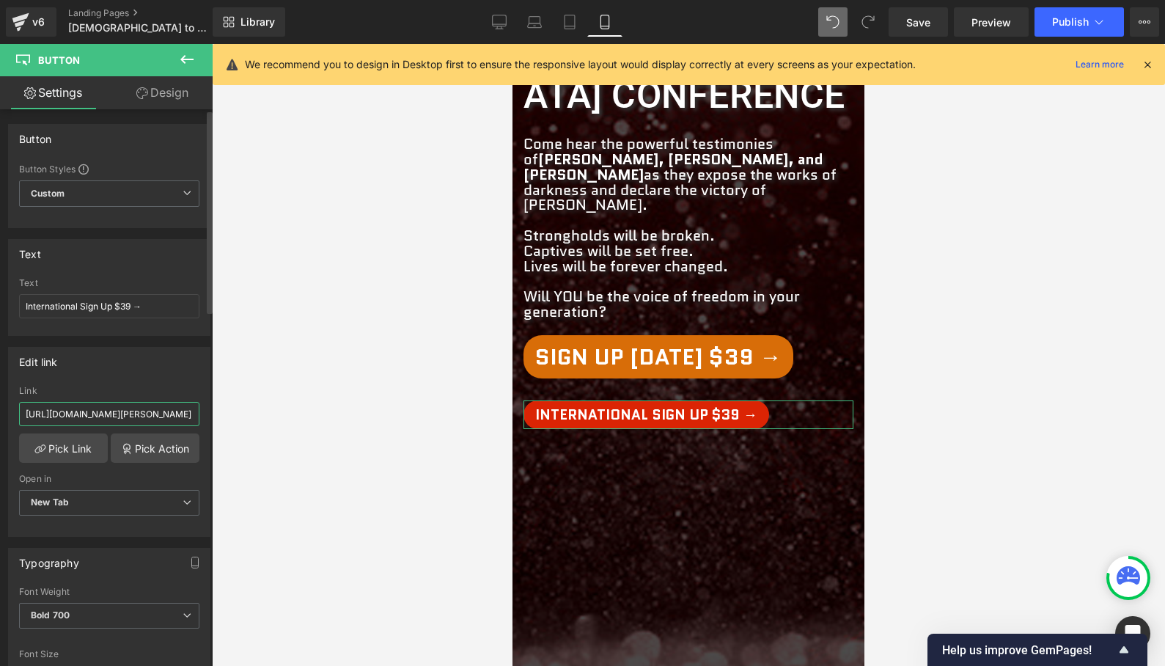
click at [114, 418] on input "[URL][DOMAIN_NAME][PERSON_NAME]" at bounding box center [109, 414] width 180 height 24
click at [58, 450] on link "Pick Link" at bounding box center [63, 447] width 89 height 29
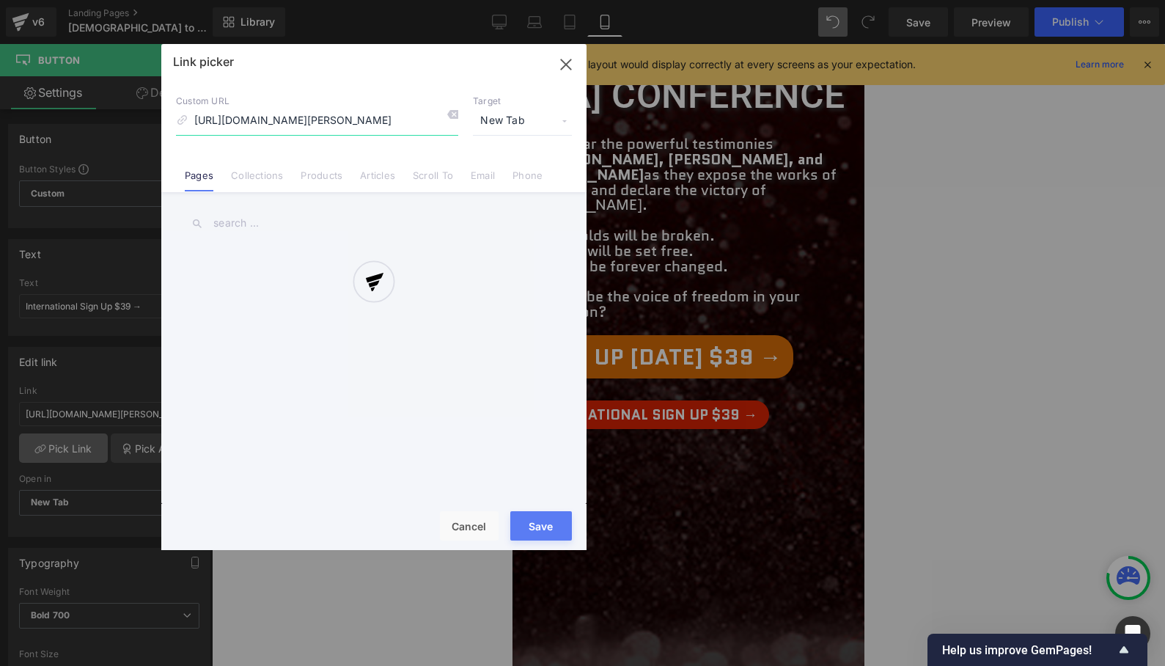
scroll to position [0, 141]
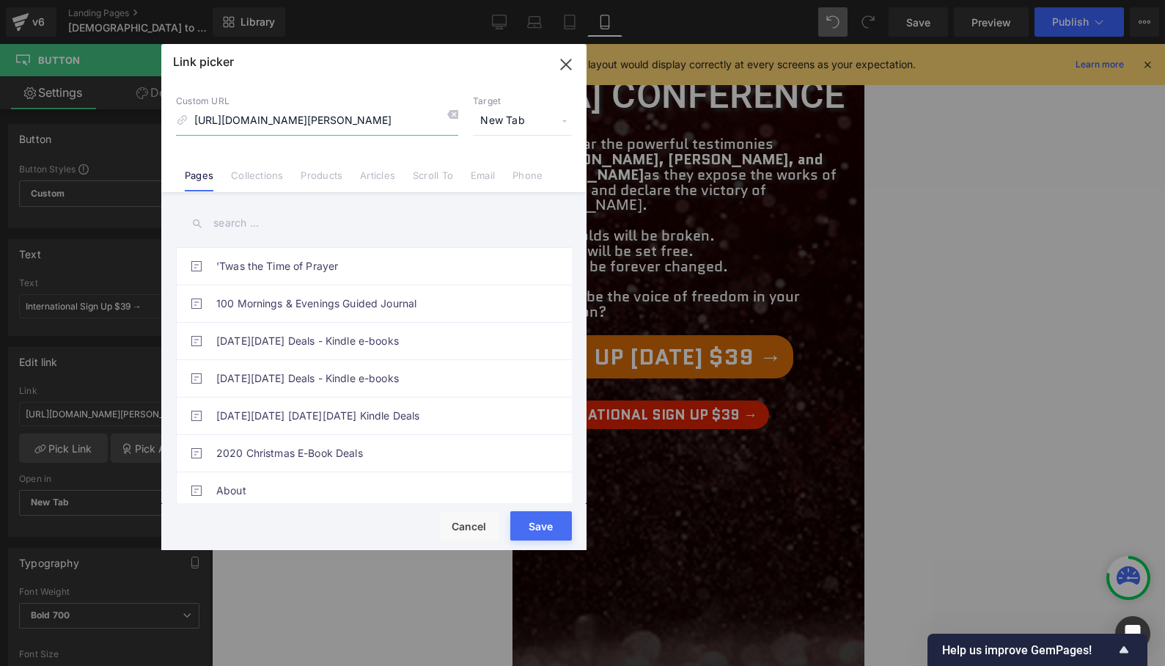
click at [314, 122] on input "[URL][DOMAIN_NAME][PERSON_NAME]" at bounding box center [317, 121] width 282 height 28
click at [566, 61] on icon "button" at bounding box center [565, 64] width 23 height 23
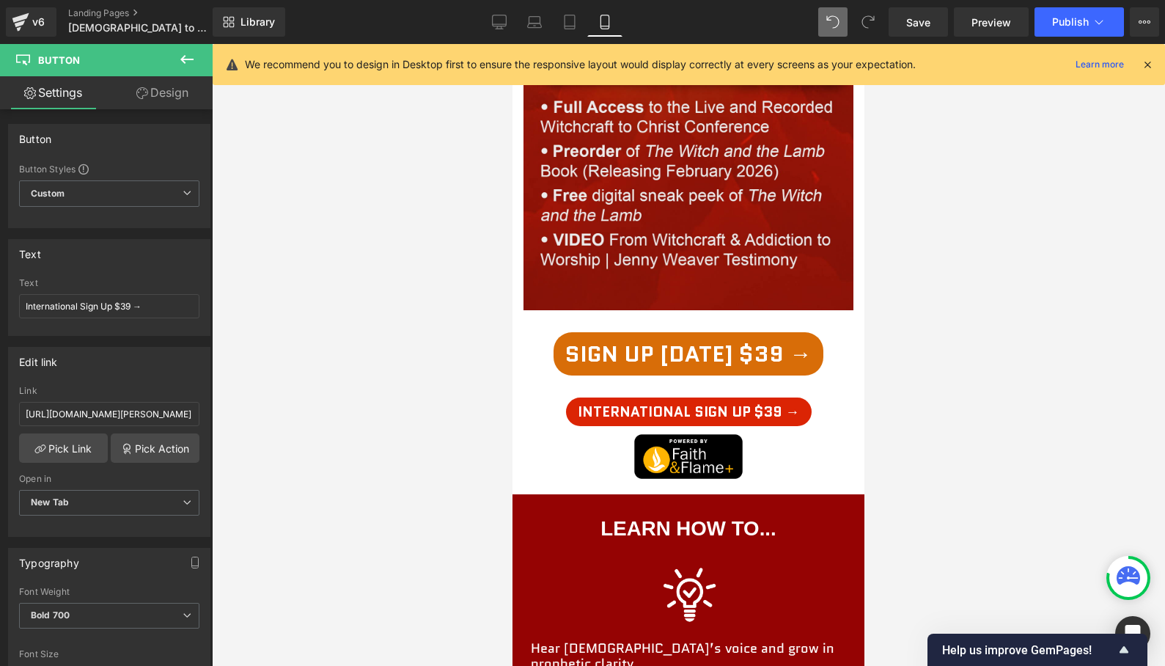
scroll to position [1841, 0]
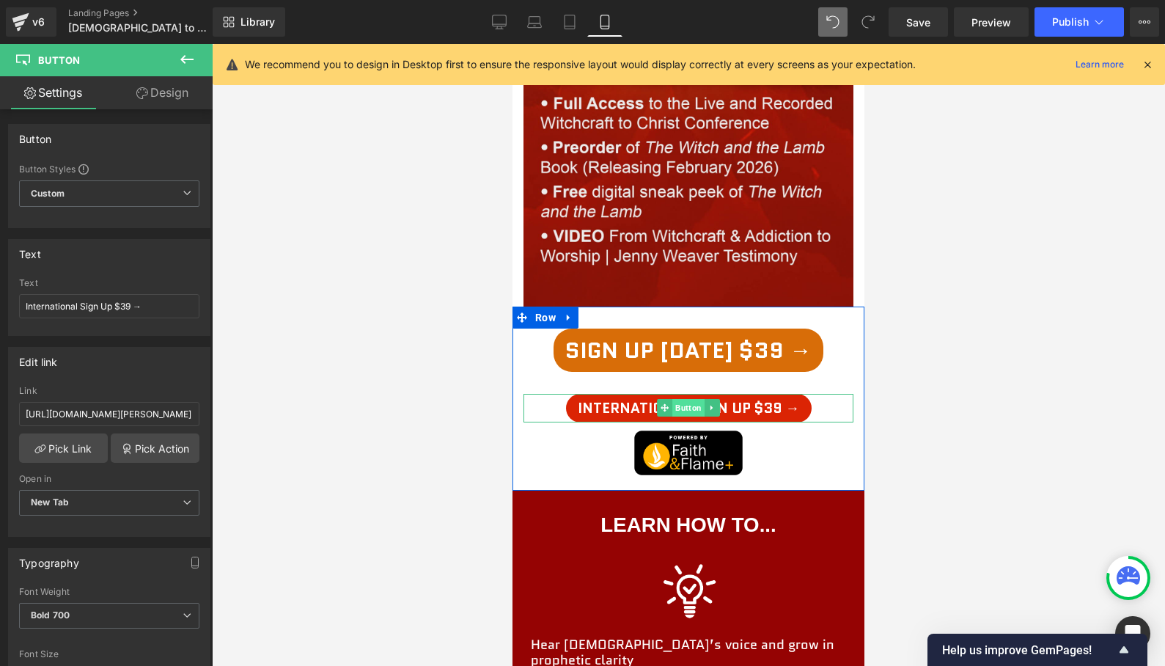
click at [683, 399] on span "Button" at bounding box center [688, 408] width 32 height 18
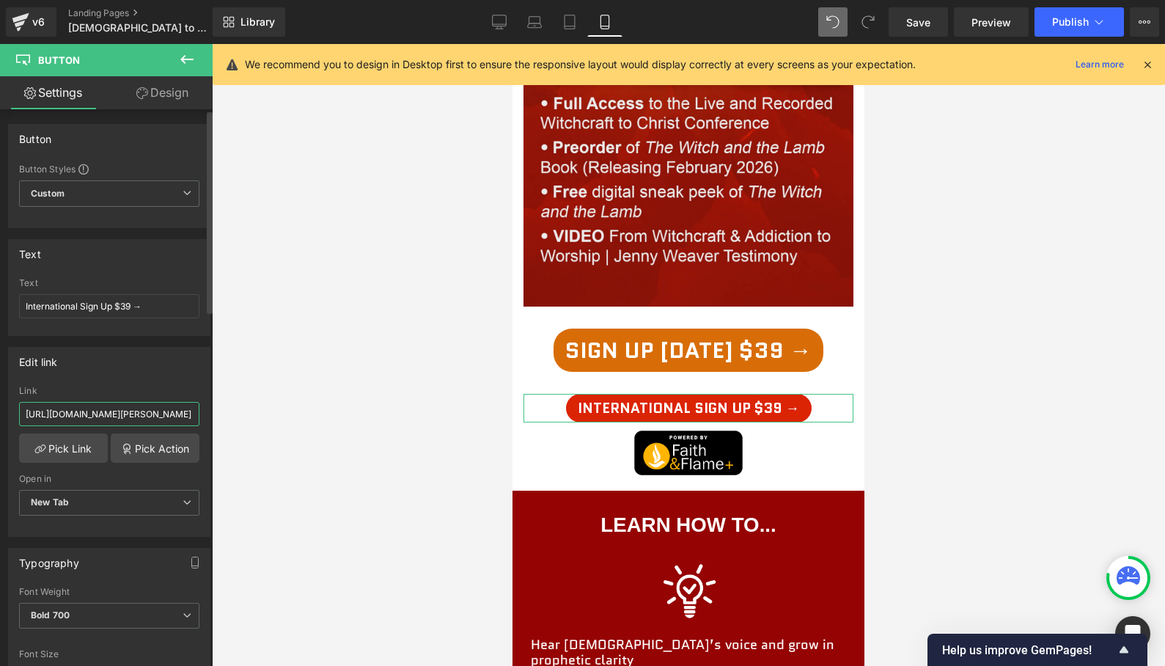
click at [98, 413] on input "[URL][DOMAIN_NAME][PERSON_NAME]" at bounding box center [109, 414] width 180 height 24
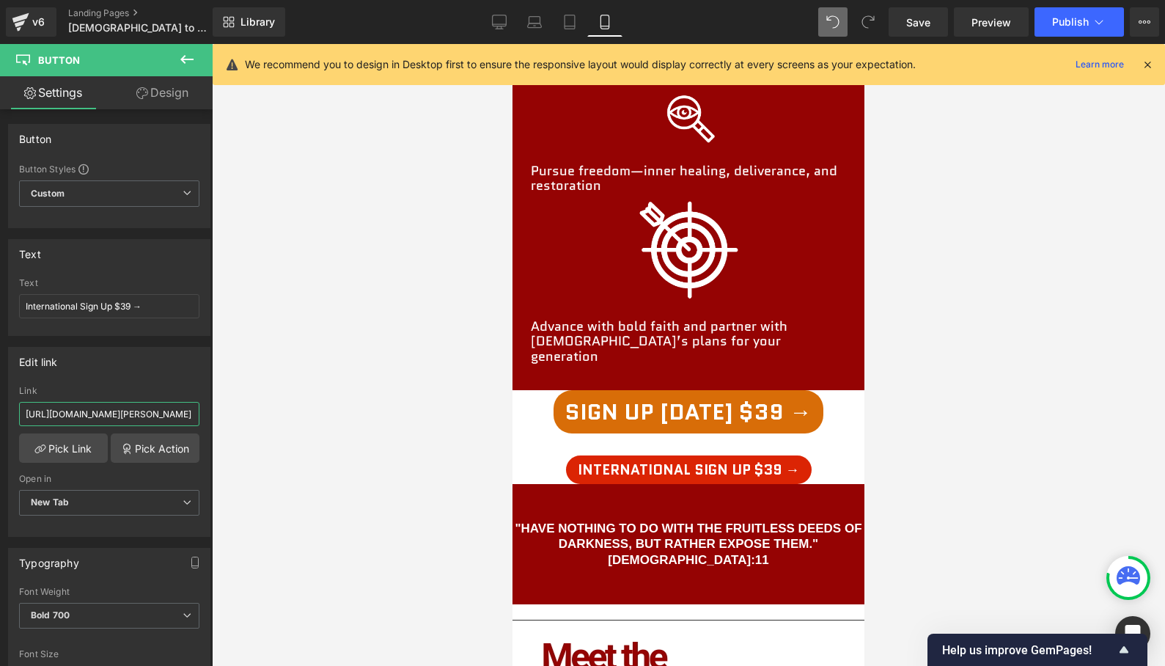
scroll to position [2499, 0]
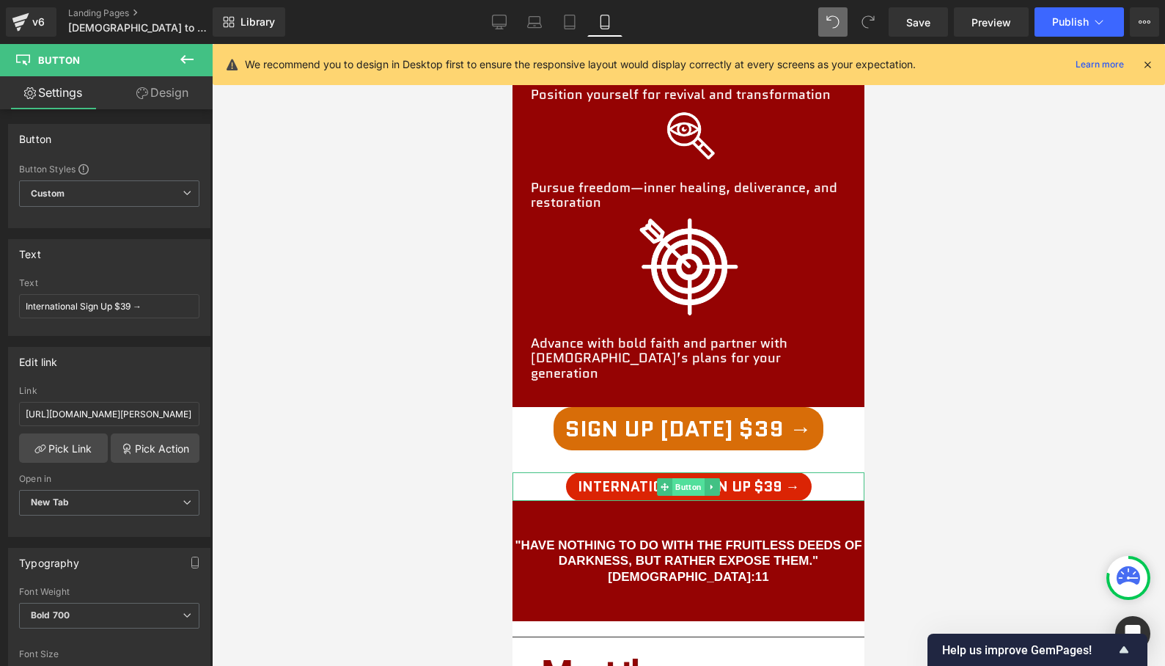
click at [700, 478] on span "Button" at bounding box center [688, 487] width 32 height 18
click at [117, 417] on input "[URL][DOMAIN_NAME][PERSON_NAME]" at bounding box center [109, 414] width 180 height 24
click at [117, 416] on input "[URL][DOMAIN_NAME][PERSON_NAME]" at bounding box center [109, 414] width 180 height 24
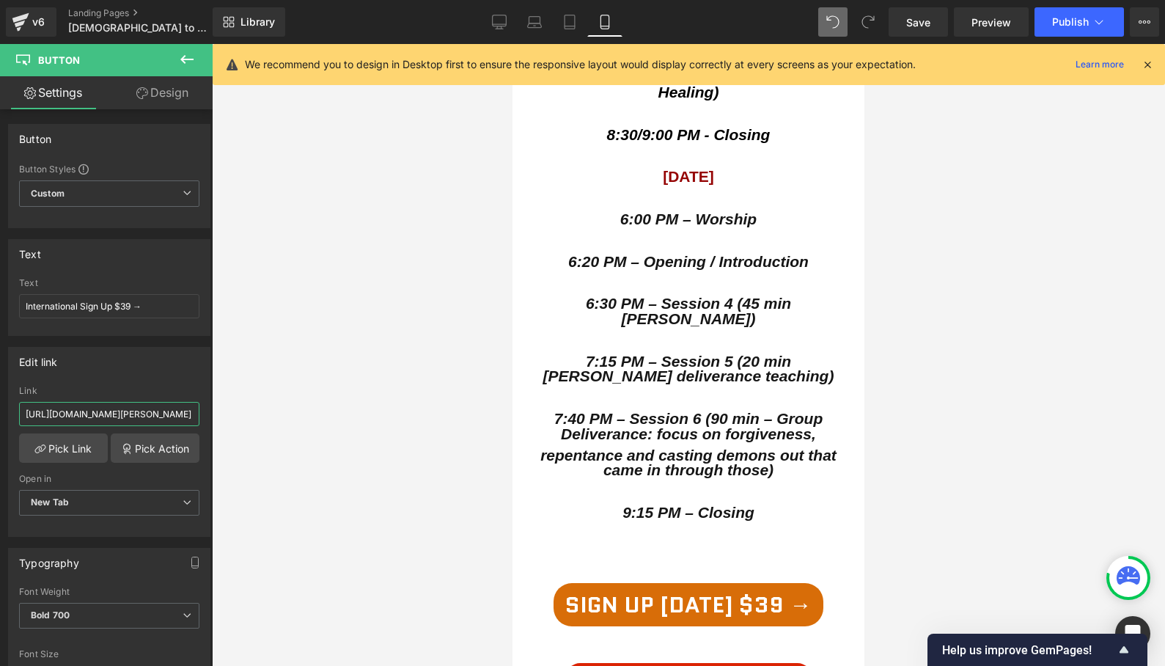
scroll to position [4248, 0]
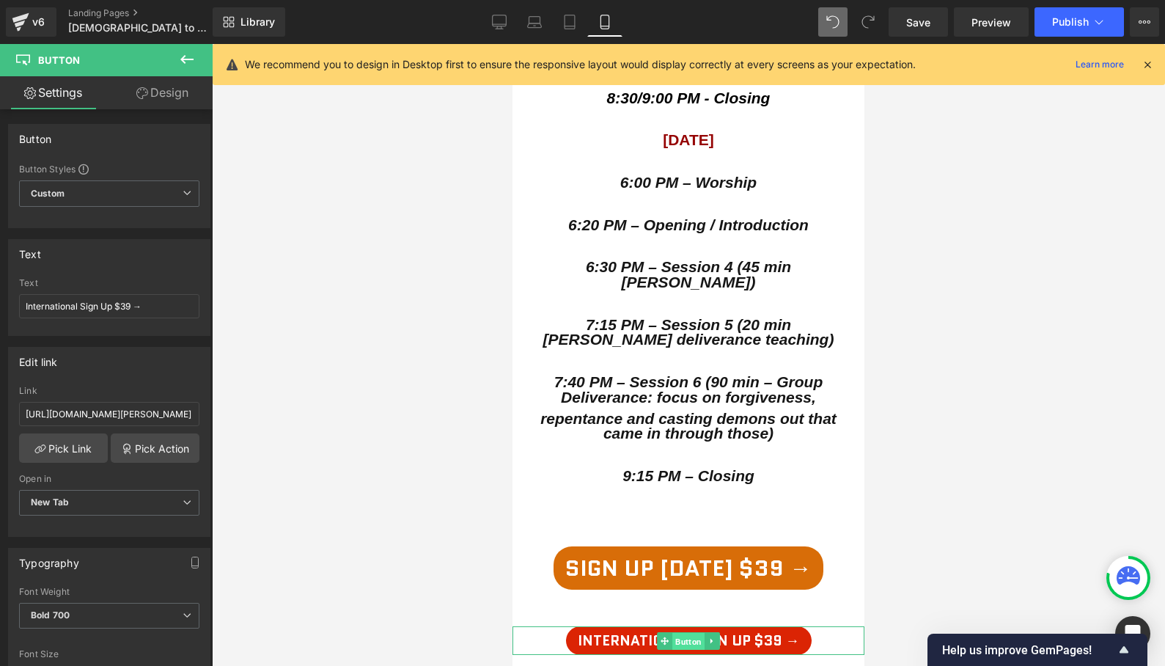
click at [681, 633] on span "Button" at bounding box center [688, 642] width 32 height 18
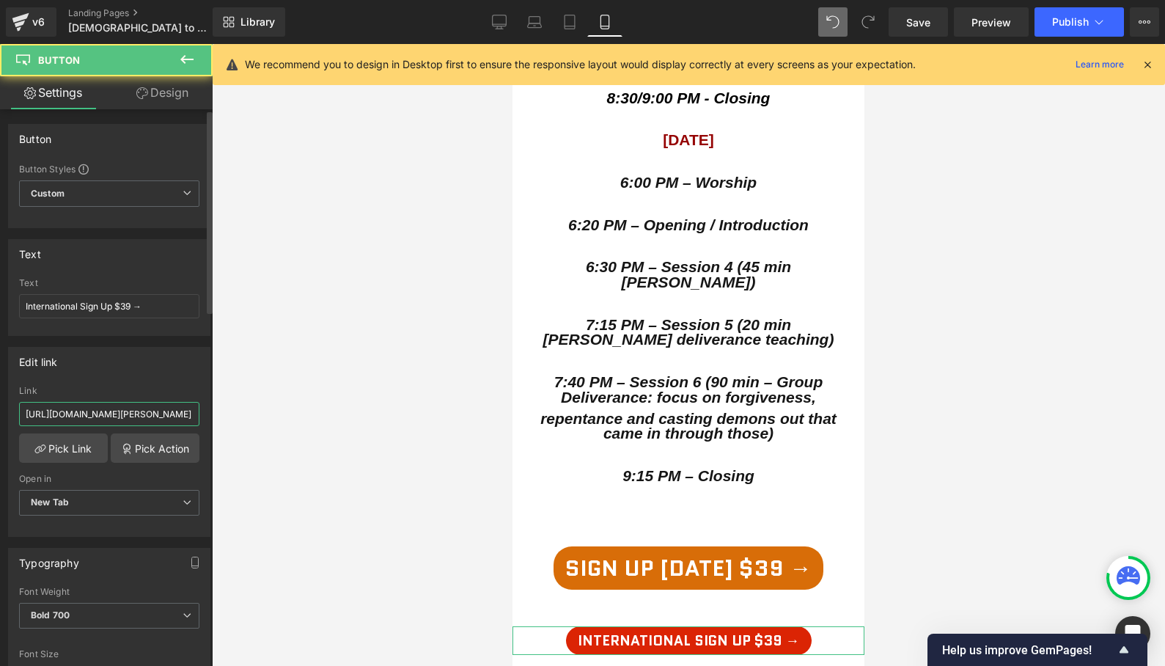
click at [65, 419] on input "[URL][DOMAIN_NAME][PERSON_NAME]" at bounding box center [109, 414] width 180 height 24
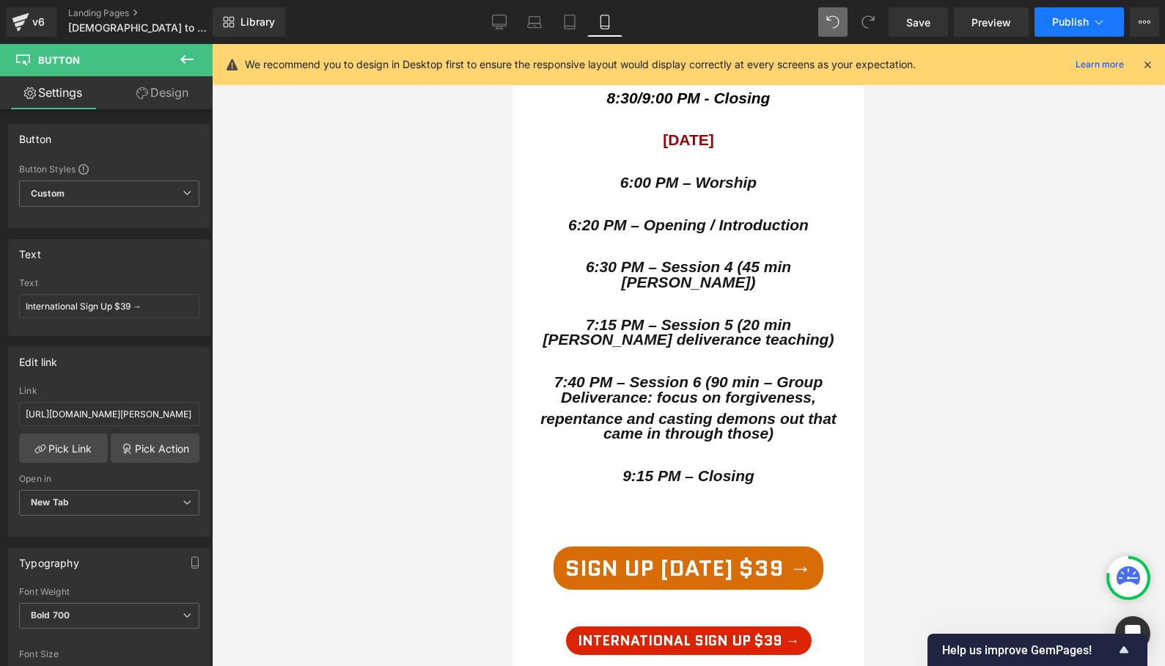
scroll to position [0, 0]
click at [1057, 14] on button "Publish" at bounding box center [1079, 21] width 89 height 29
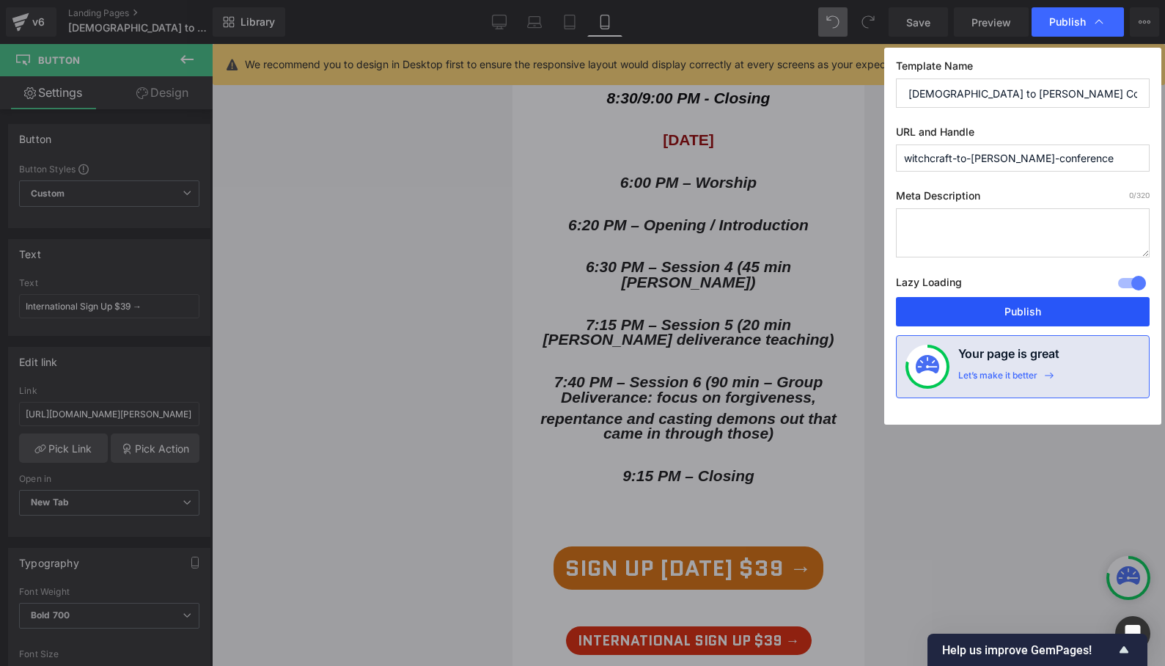
click at [994, 302] on button "Publish" at bounding box center [1023, 311] width 254 height 29
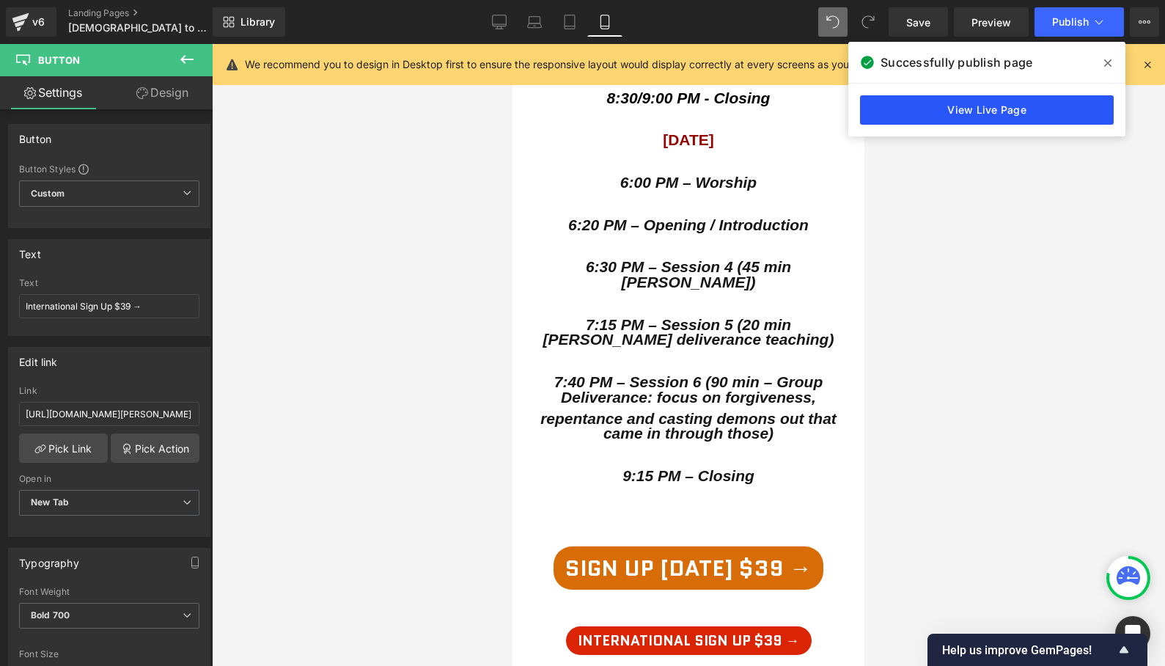
click at [981, 117] on link "View Live Page" at bounding box center [987, 109] width 254 height 29
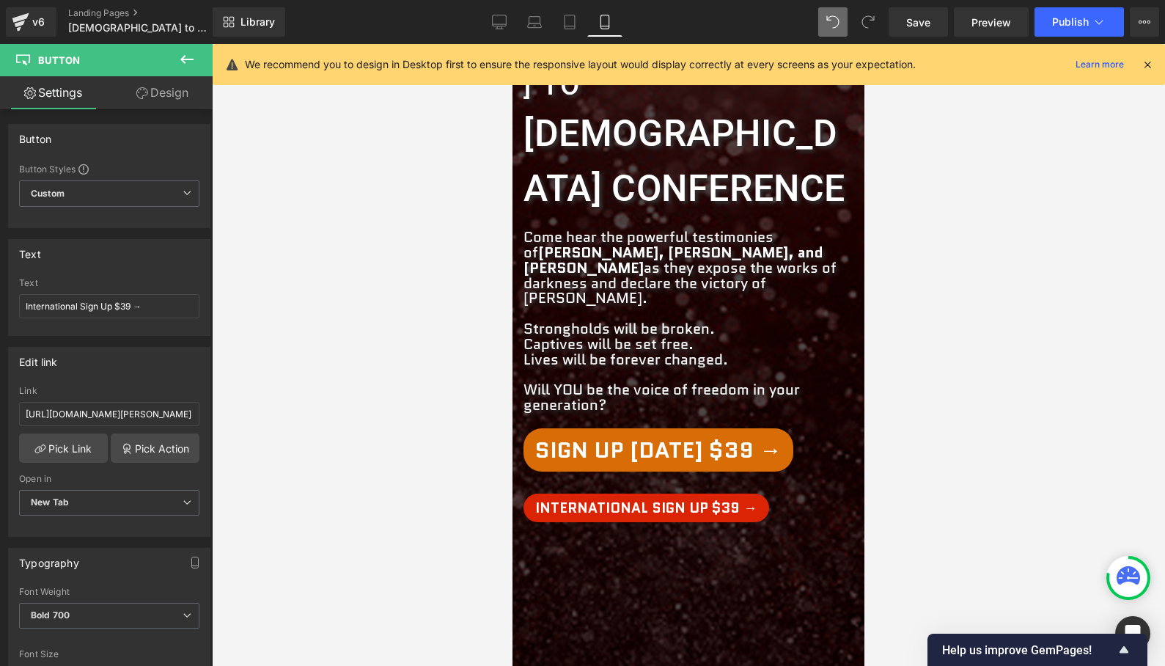
scroll to position [241, 0]
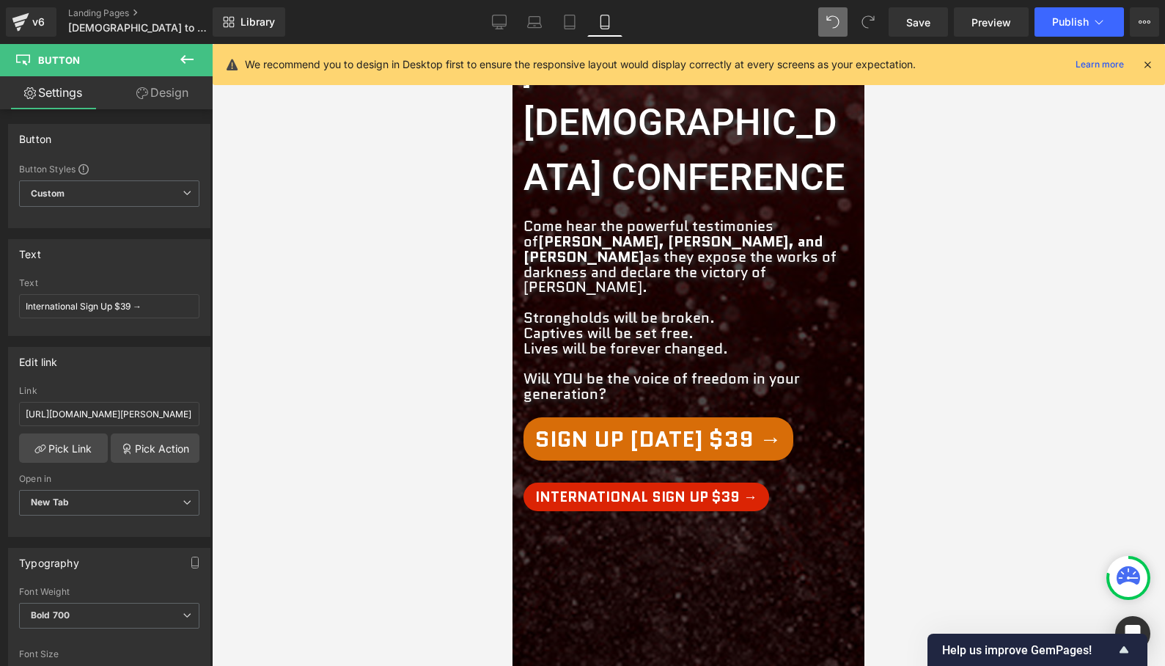
click at [638, 483] on div "International Sign Up $39 → Button" at bounding box center [689, 497] width 330 height 29
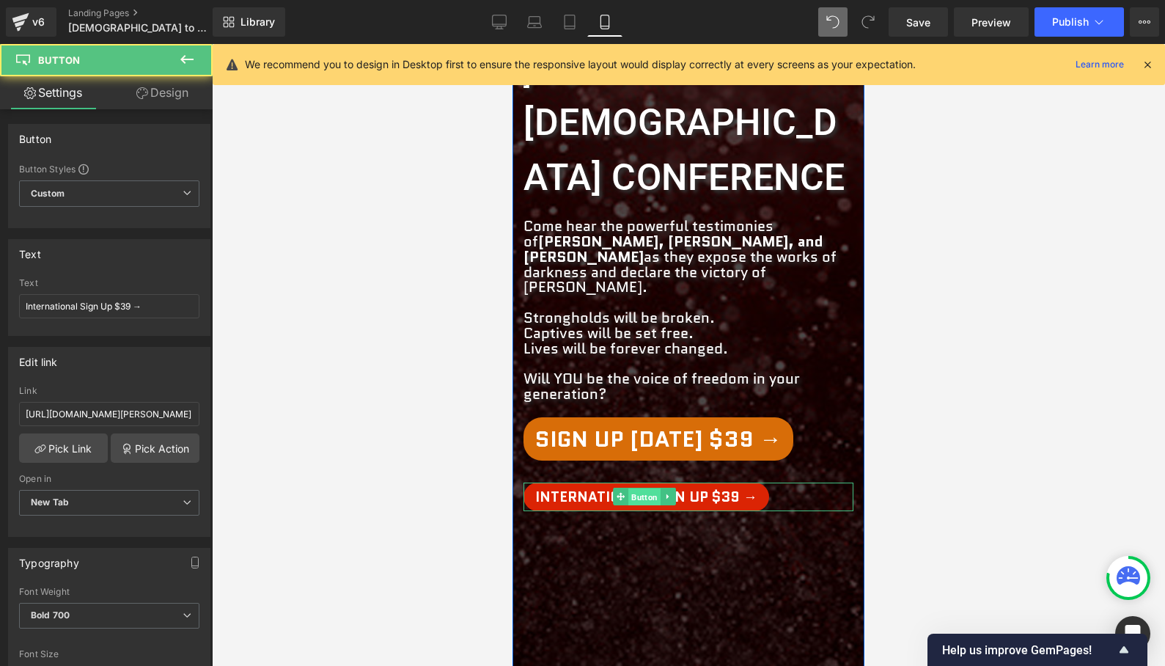
click at [647, 488] on span "Button" at bounding box center [644, 497] width 32 height 18
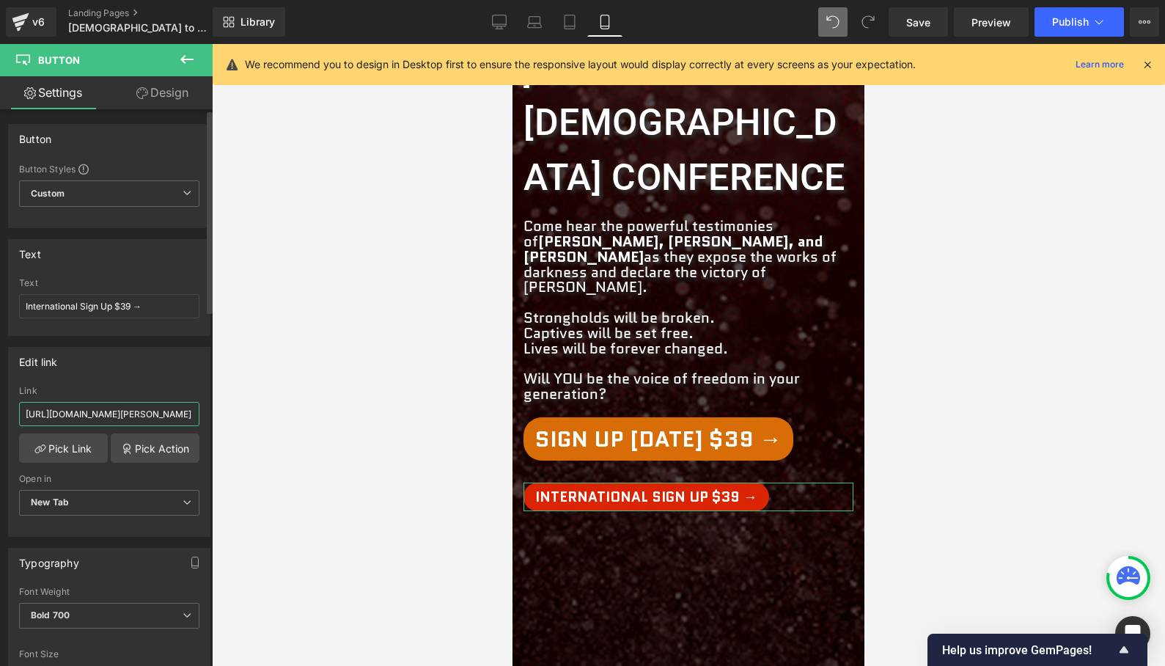
click at [104, 415] on input "[URL][DOMAIN_NAME][PERSON_NAME]" at bounding box center [109, 414] width 180 height 24
click at [496, 26] on icon at bounding box center [499, 20] width 14 height 11
type input "100"
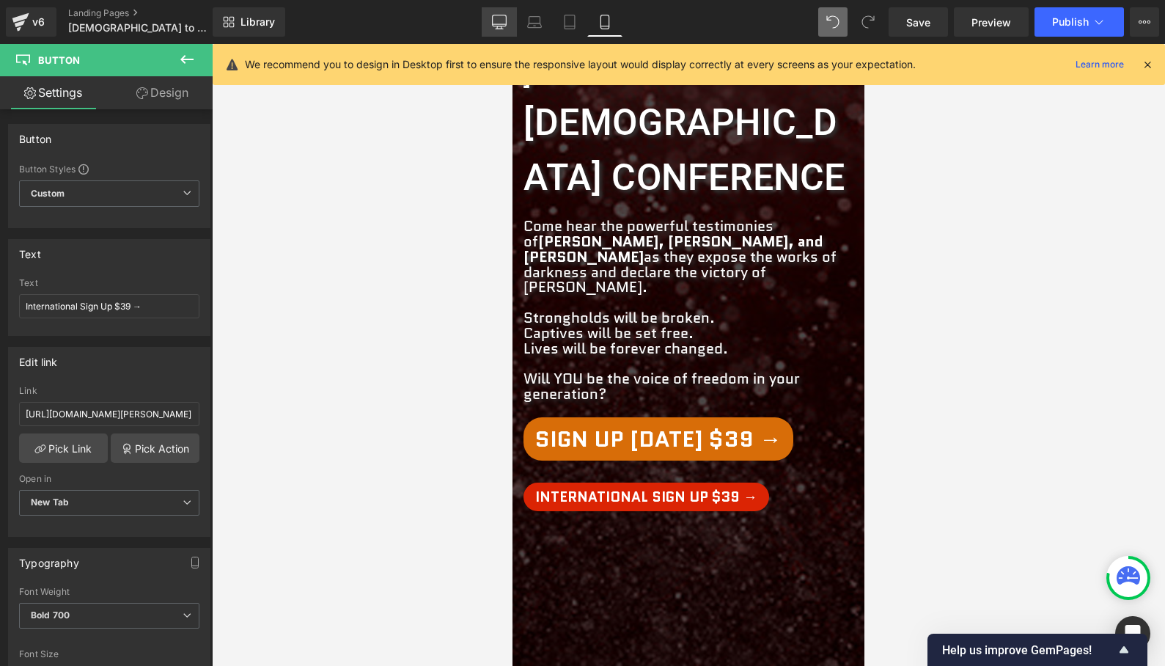
type input "100"
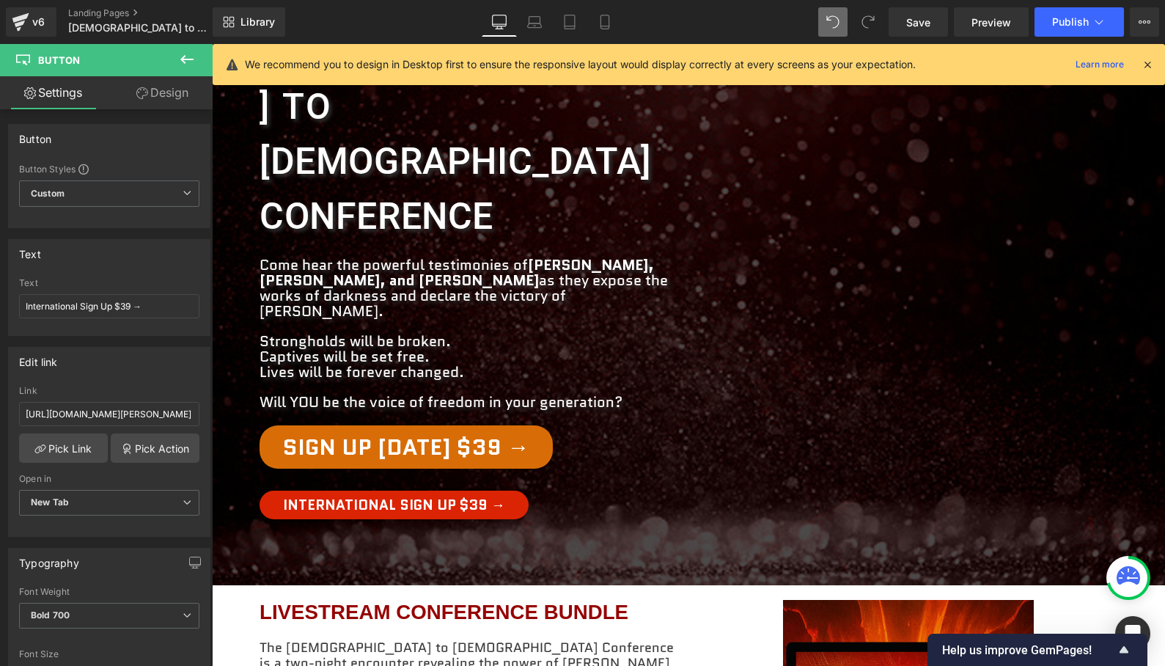
scroll to position [183, 0]
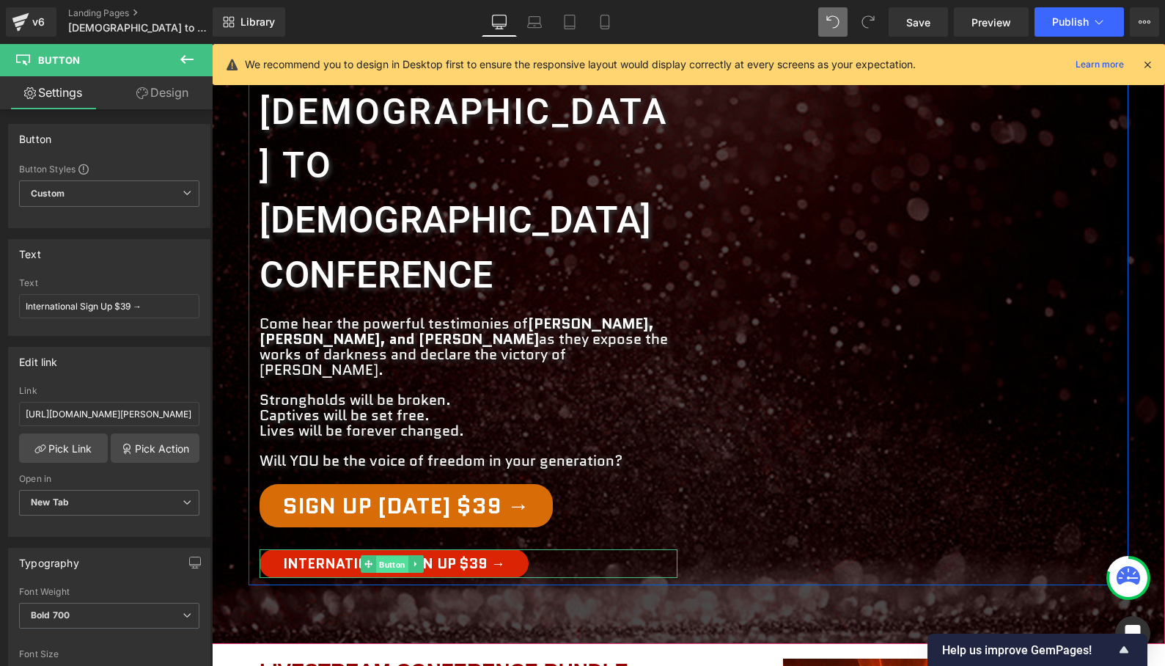
click at [386, 555] on span "Button" at bounding box center [392, 564] width 32 height 18
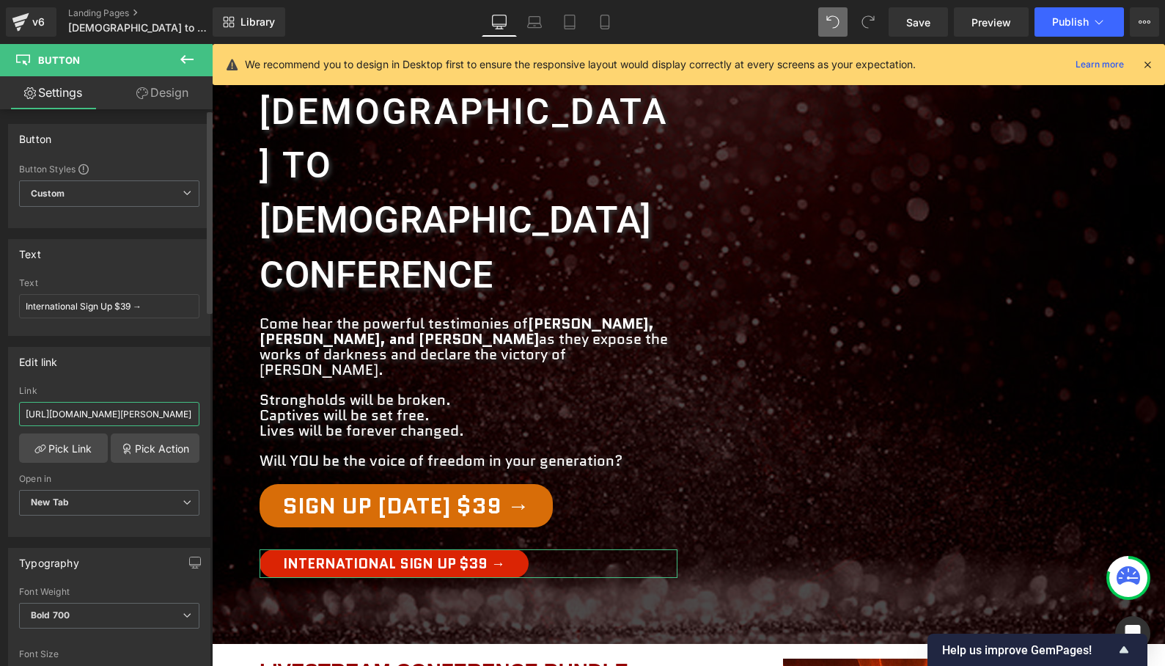
click at [109, 414] on input "[URL][DOMAIN_NAME][PERSON_NAME]" at bounding box center [109, 414] width 180 height 24
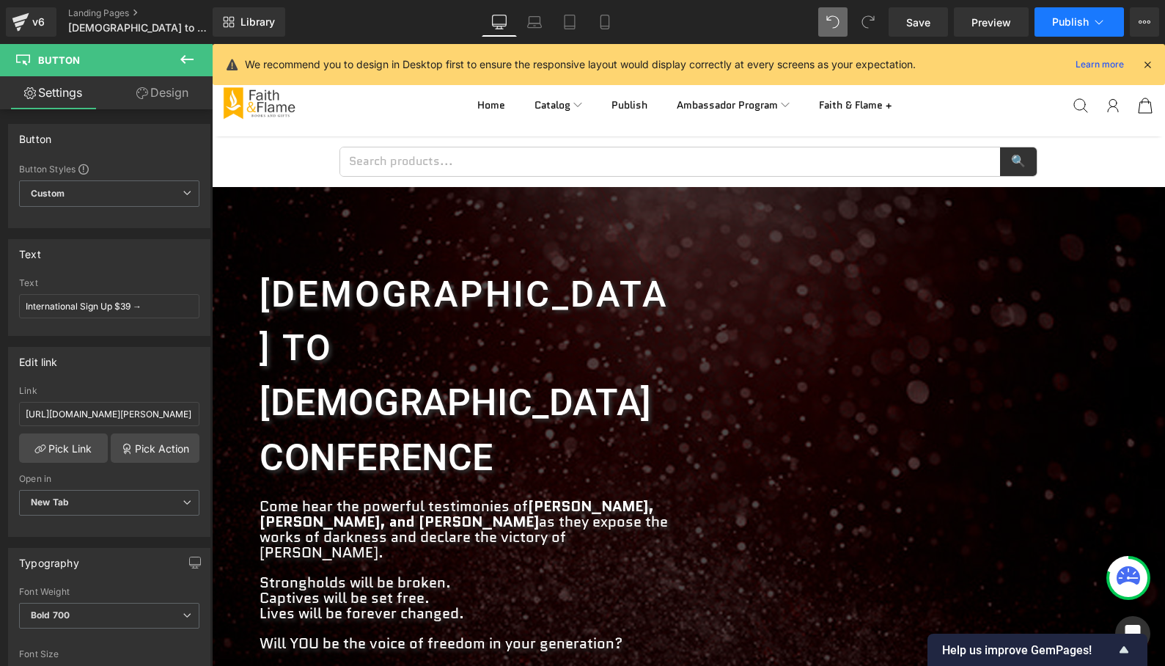
scroll to position [0, 0]
click at [1064, 17] on span "Publish" at bounding box center [1070, 22] width 37 height 12
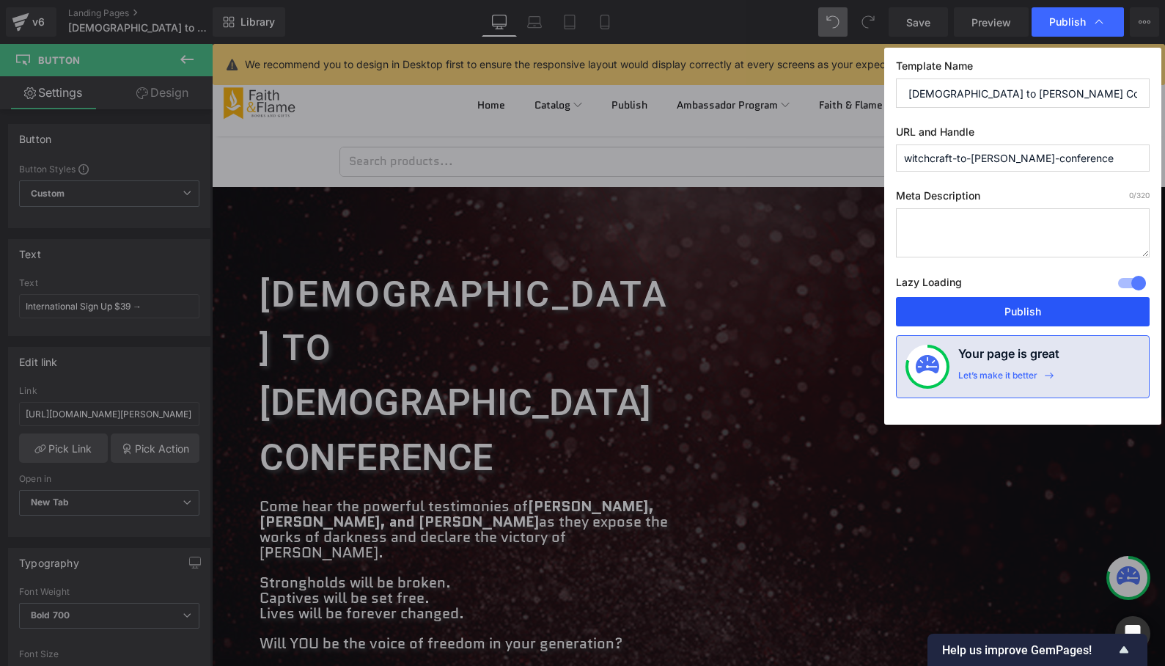
click at [1005, 307] on button "Publish" at bounding box center [1023, 311] width 254 height 29
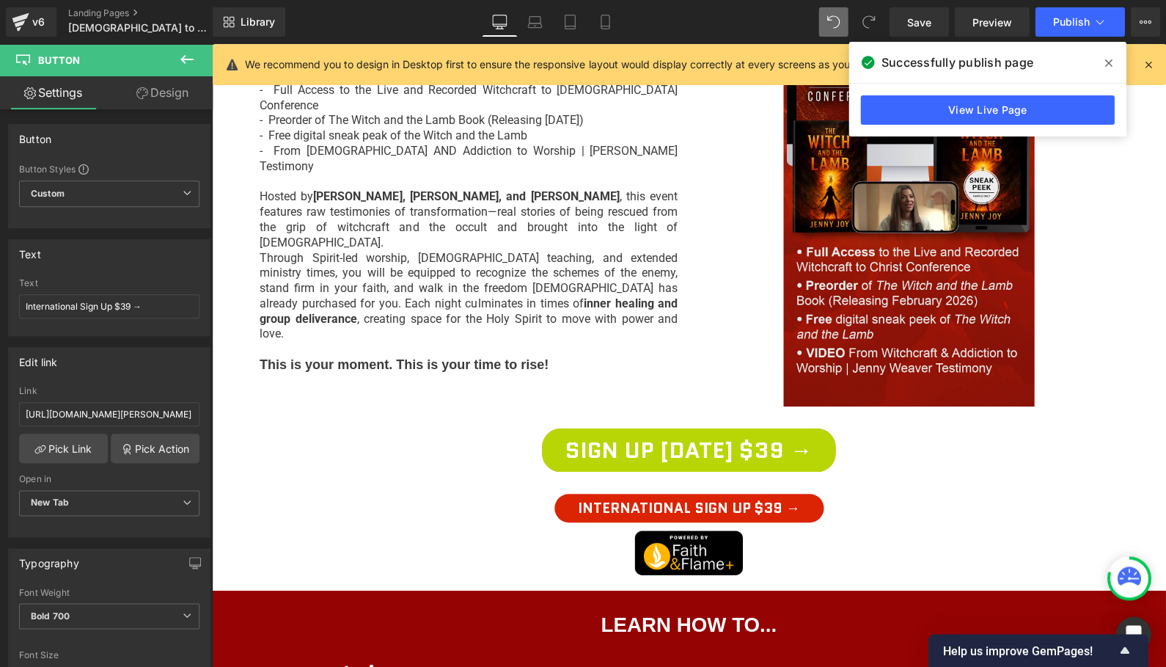
scroll to position [879, 0]
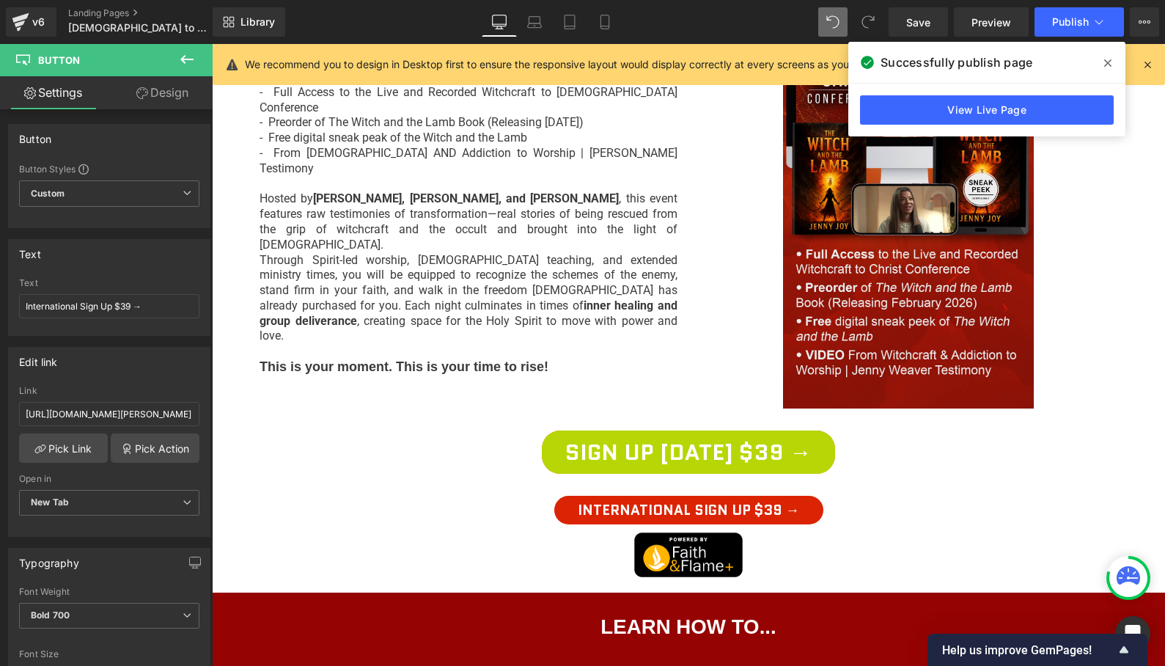
click at [688, 430] on div "Sign Up [DATE] $39 → Button" at bounding box center [689, 451] width 858 height 43
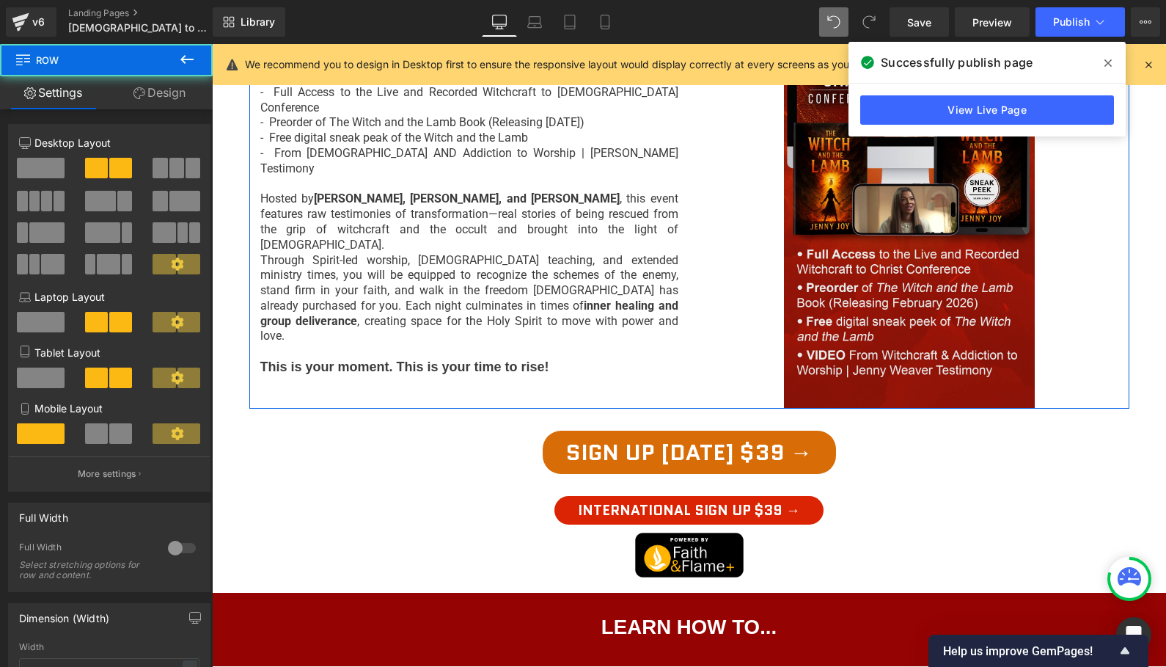
click at [490, 241] on div "LIVESTREAM CONFERENCE BUNDLE Heading The Witchcraft to [DEMOGRAPHIC_DATA] Confe…" at bounding box center [689, 178] width 880 height 461
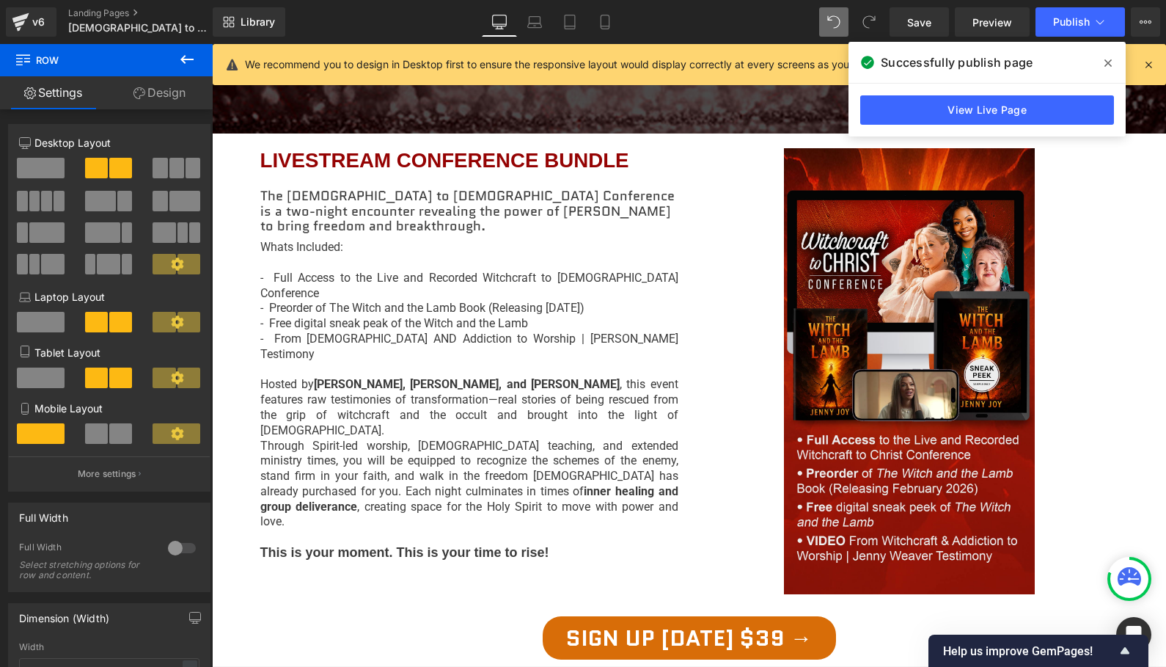
scroll to position [692, 0]
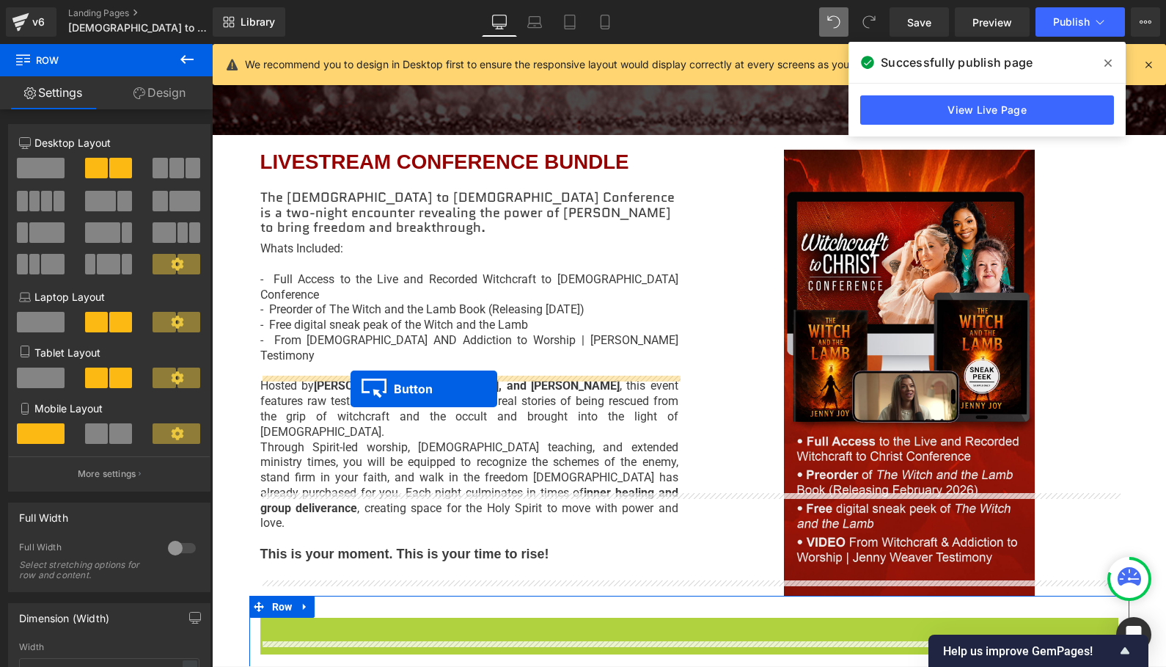
drag, startPoint x: 640, startPoint y: 514, endPoint x: 351, endPoint y: 389, distance: 315.7
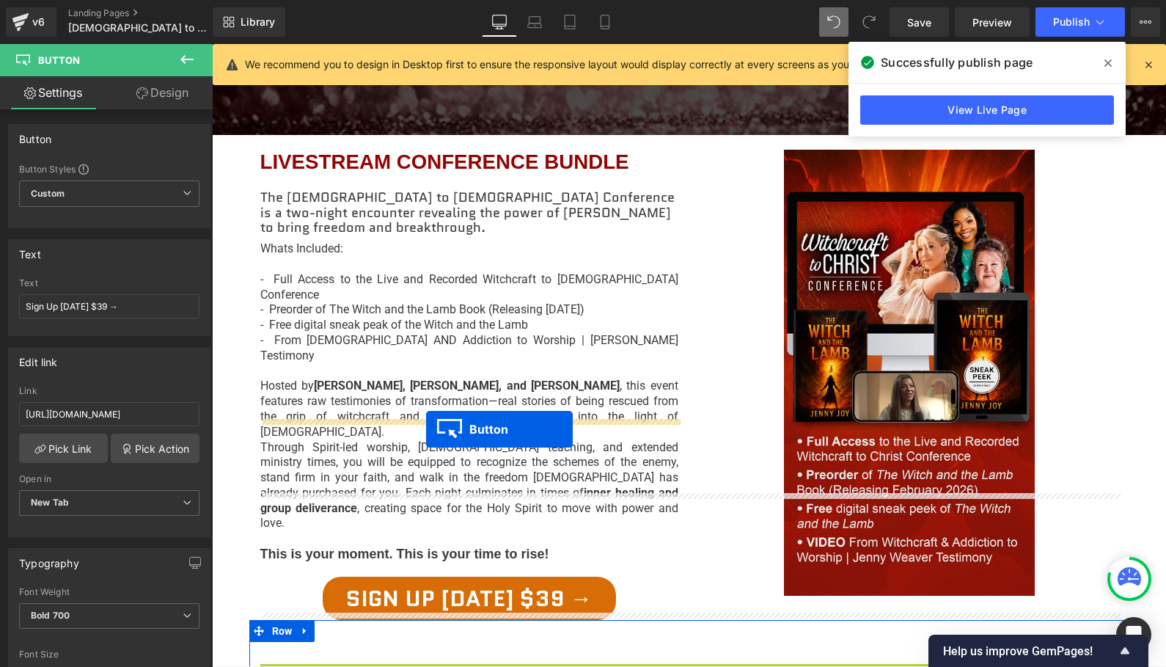
drag, startPoint x: 664, startPoint y: 525, endPoint x: 425, endPoint y: 429, distance: 257.0
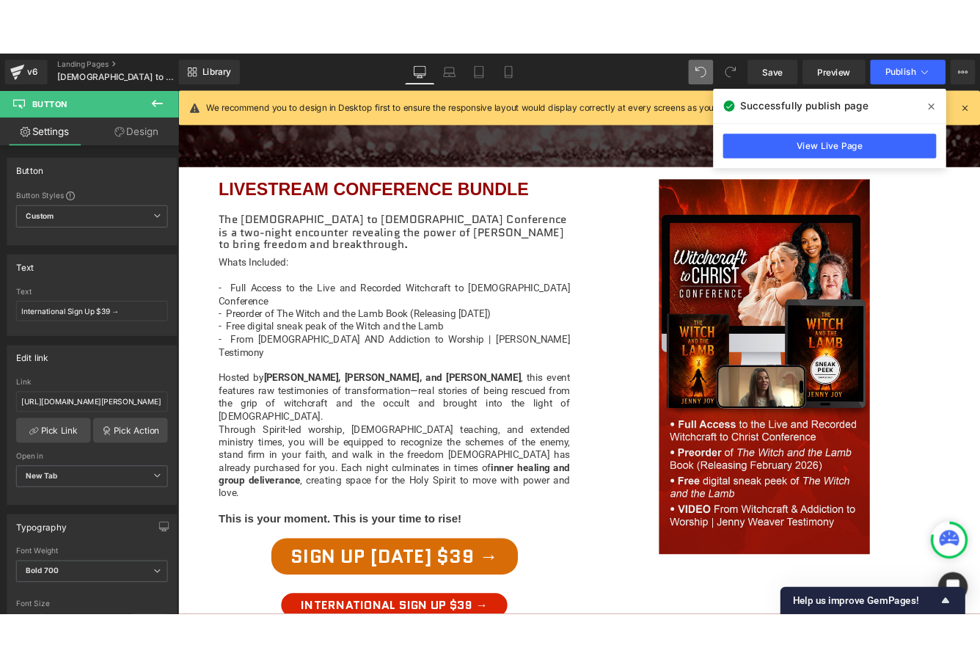
scroll to position [689, 0]
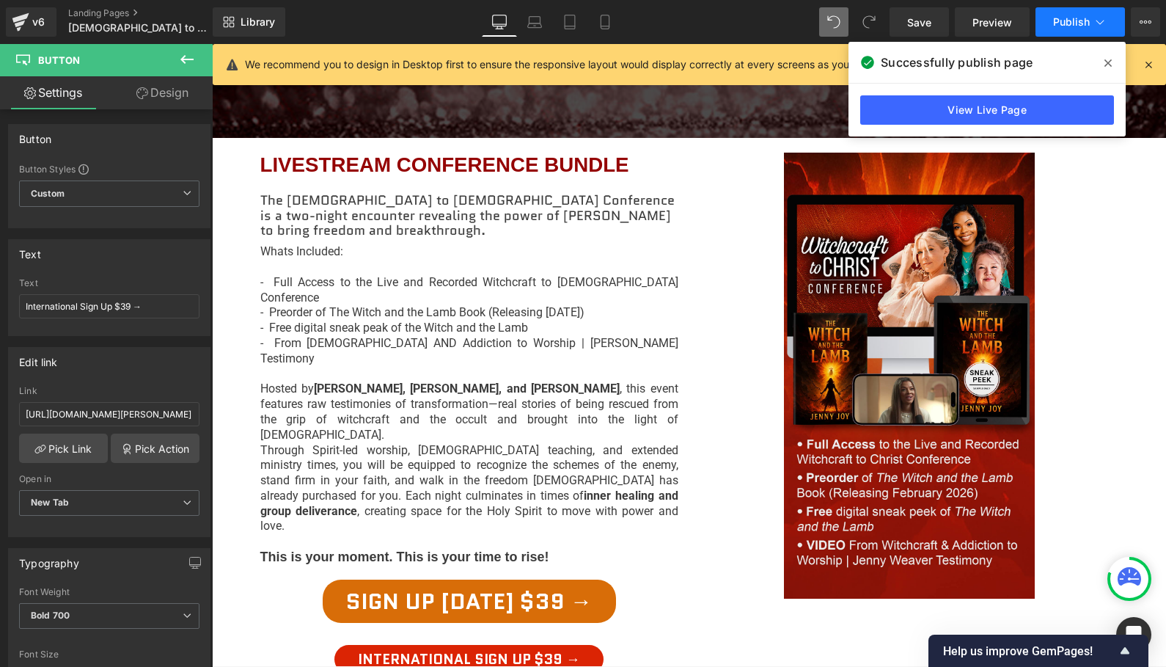
click at [1068, 26] on span "Publish" at bounding box center [1071, 22] width 37 height 12
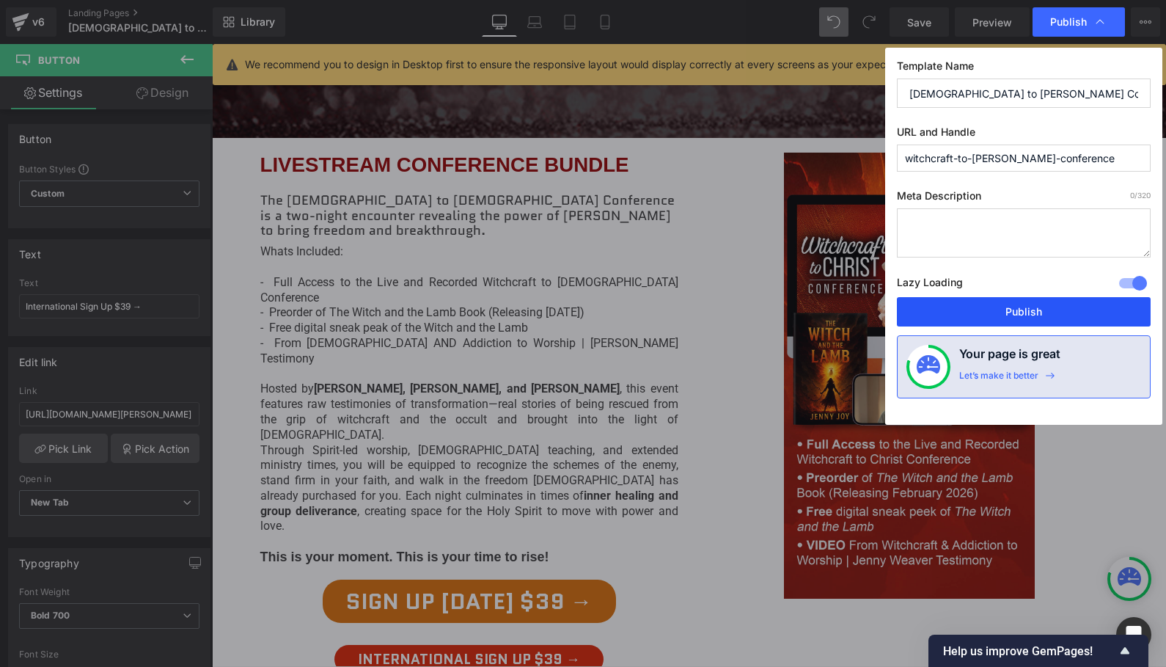
click at [1033, 310] on button "Publish" at bounding box center [1024, 311] width 254 height 29
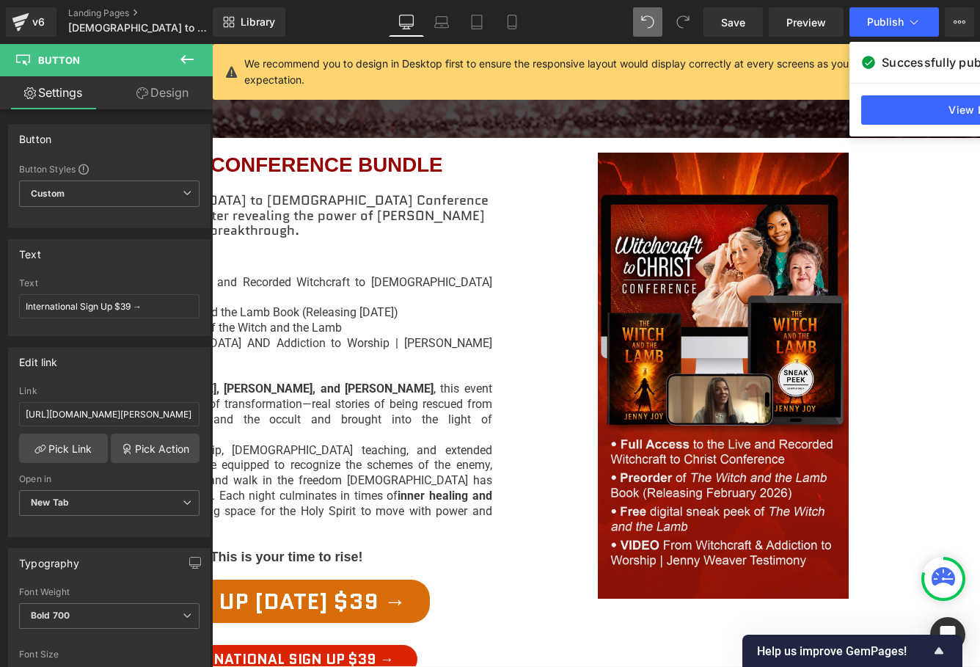
scroll to position [749, 0]
